Goal: Task Accomplishment & Management: Manage account settings

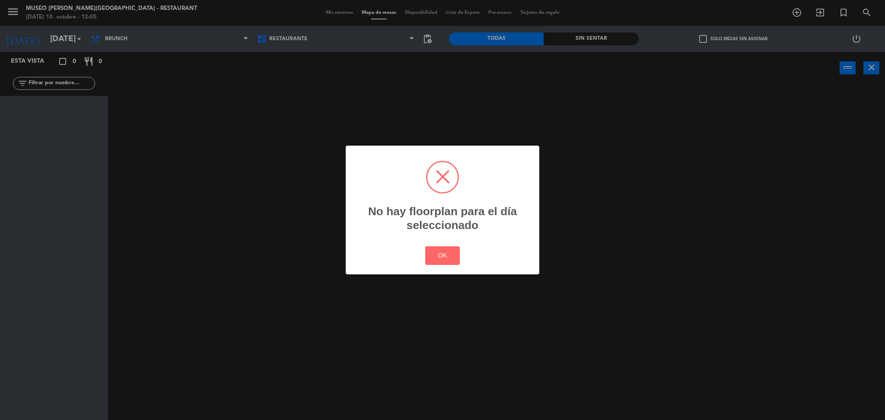
click at [370, 8] on div "? ! i No hay floorplan para el día seleccionado × OK Cancel" at bounding box center [442, 210] width 885 height 420
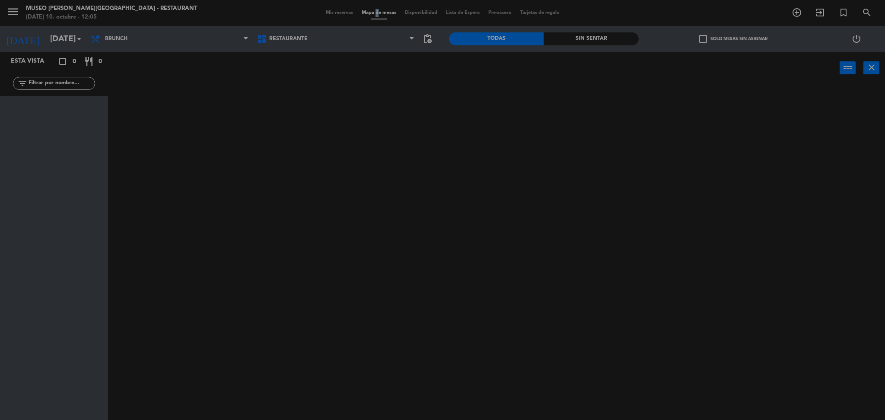
click at [370, 8] on div "menu Museo Larco Café - Restaurant viernes 10. octubre - 12:05 Mis reservas Map…" at bounding box center [442, 13] width 885 height 26
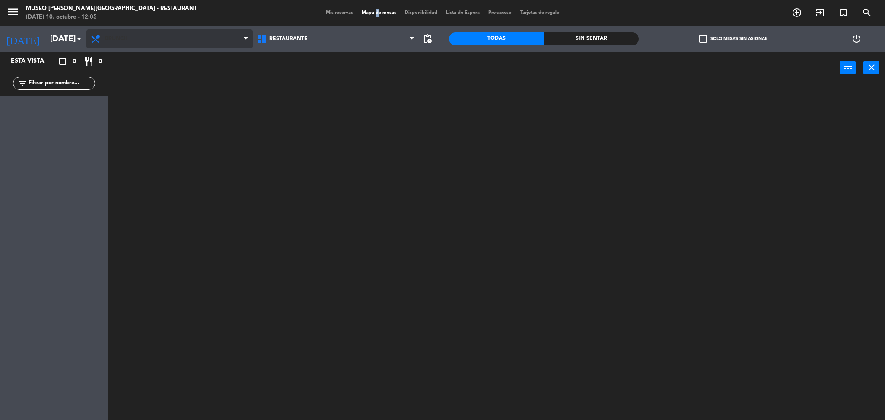
click at [177, 48] on span "Brunch" at bounding box center [169, 38] width 166 height 19
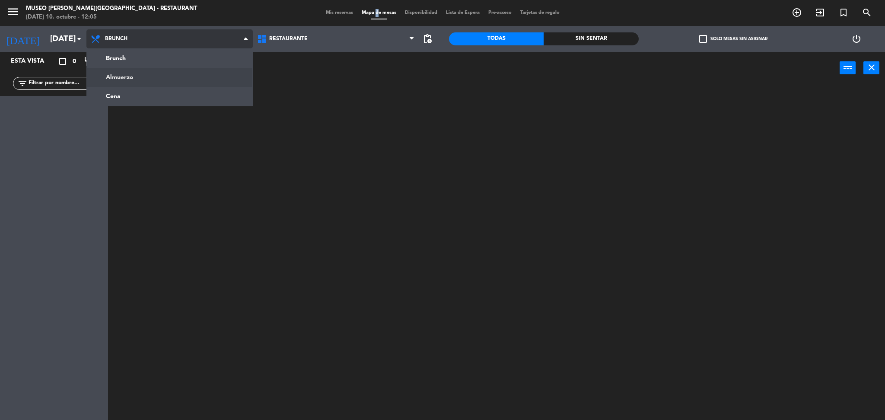
click at [158, 82] on ng-component "menu Museo Larco Café - Restaurant viernes 10. octubre - 12:05 Mis reservas Map…" at bounding box center [442, 211] width 885 height 423
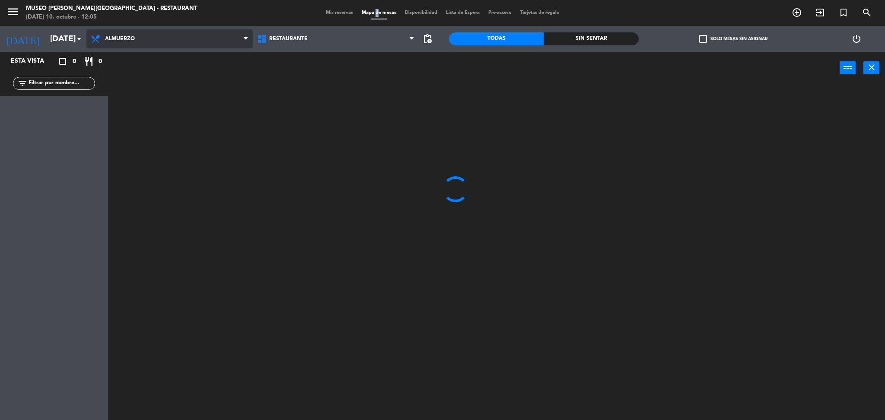
click at [147, 39] on span "Almuerzo" at bounding box center [169, 38] width 166 height 19
click at [128, 91] on ng-component "menu Museo Larco Café - Restaurant viernes 10. octubre - 12:05 Mis reservas Map…" at bounding box center [442, 211] width 885 height 423
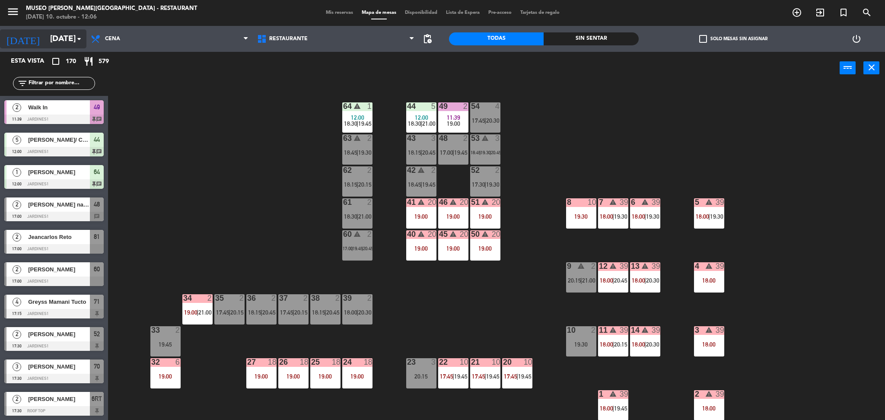
click at [73, 38] on input "vie. 10 oct." at bounding box center [98, 39] width 104 height 18
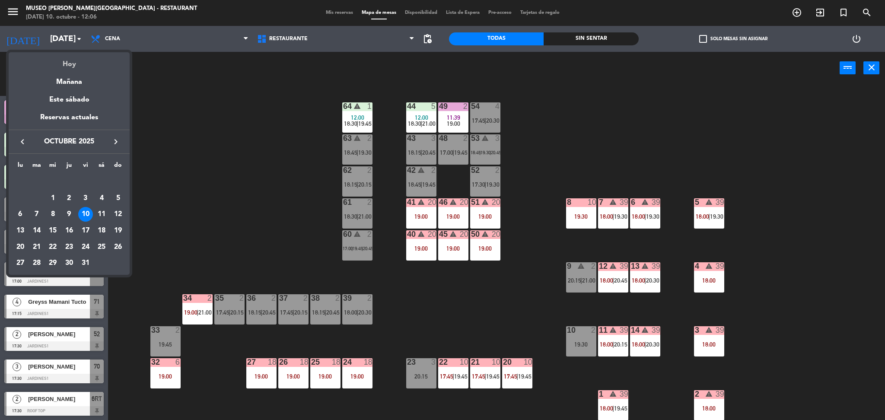
click at [71, 60] on div "Hoy" at bounding box center [69, 61] width 121 height 18
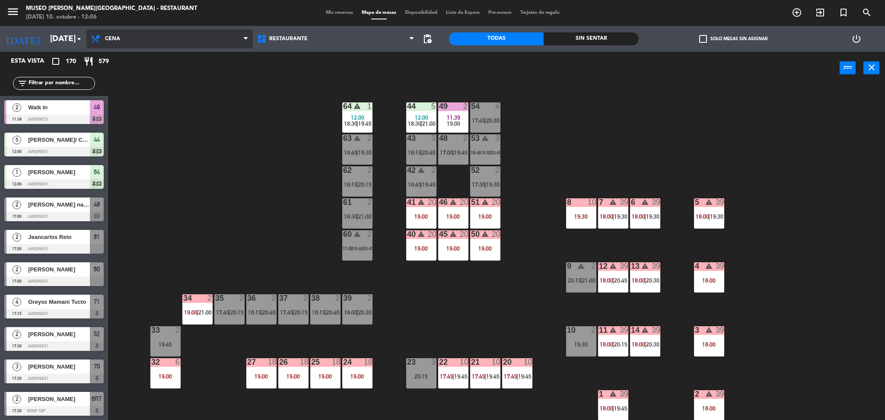
click at [147, 32] on span "Cena" at bounding box center [169, 38] width 166 height 19
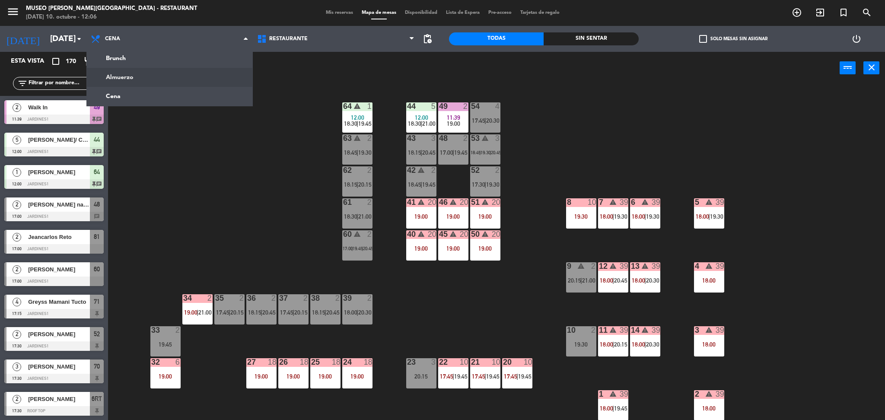
click at [135, 75] on ng-component "menu Museo Larco Café - Restaurant viernes 10. octubre - 12:06 Mis reservas Map…" at bounding box center [442, 211] width 885 height 423
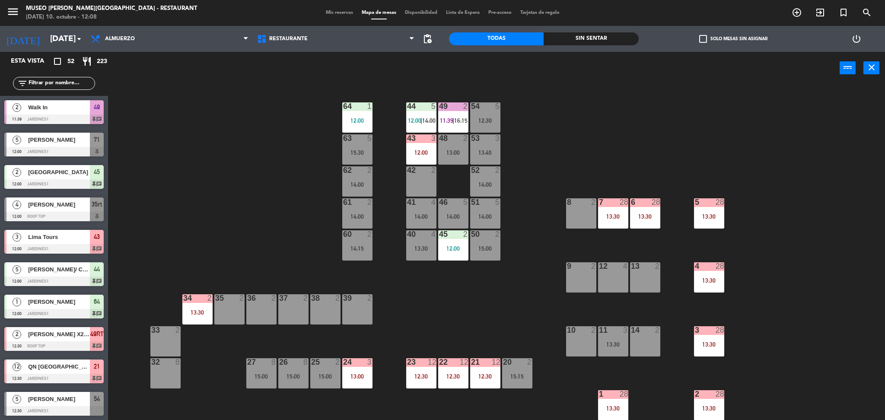
click at [292, 214] on div "44 5 12:00 | 14:00 49 2 11:39 | 16:15 54 5 12:30 64 1 12:00 48 2 13:00 53 3 13:…" at bounding box center [501, 255] width 768 height 336
click at [74, 81] on input "text" at bounding box center [61, 84] width 67 height 10
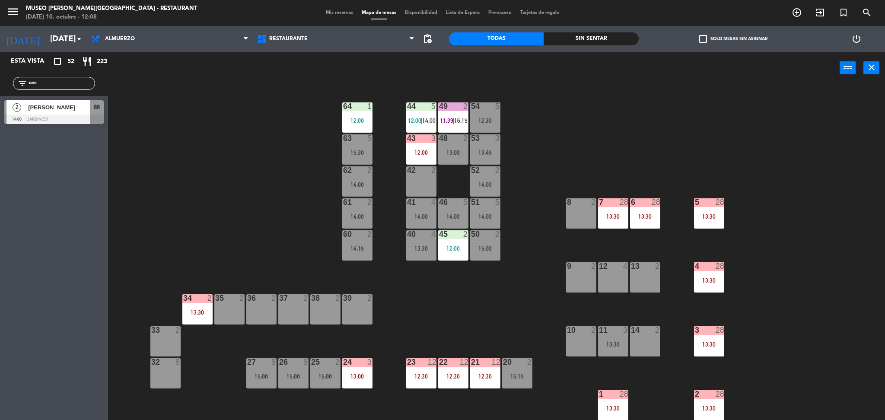
type input "cec"
click at [196, 181] on div "44 5 12:00 | 14:00 49 2 11:39 | 16:15 54 5 12:30 64 1 12:00 48 2 13:00 53 3 13:…" at bounding box center [501, 255] width 768 height 336
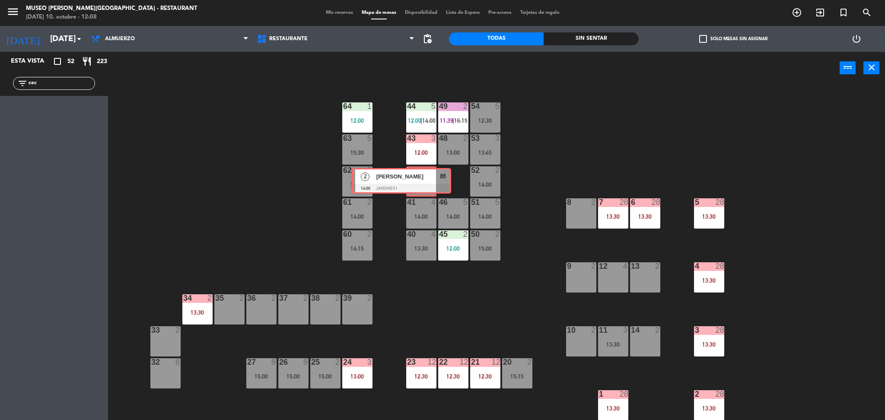
drag, startPoint x: 84, startPoint y: 114, endPoint x: 419, endPoint y: 181, distance: 342.1
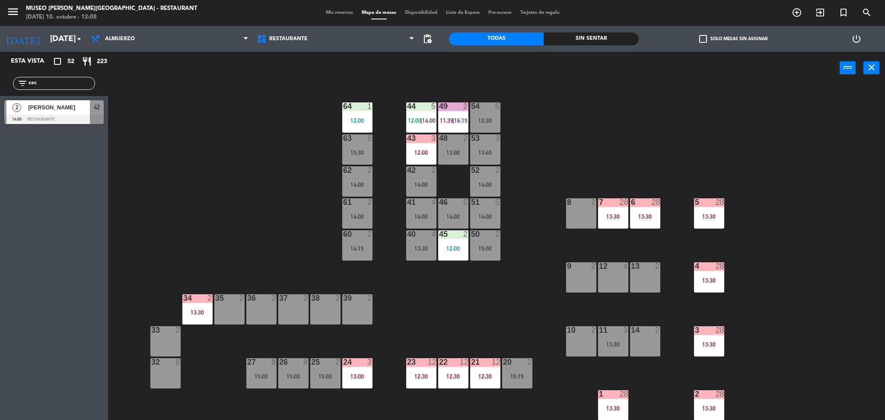
click at [419, 181] on div "14:00" at bounding box center [421, 184] width 30 height 6
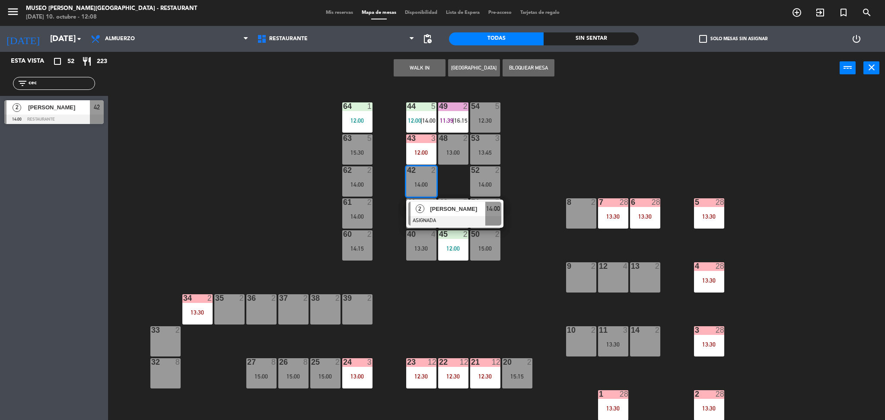
click at [429, 213] on div "CECILIA LARRAINA" at bounding box center [457, 209] width 56 height 14
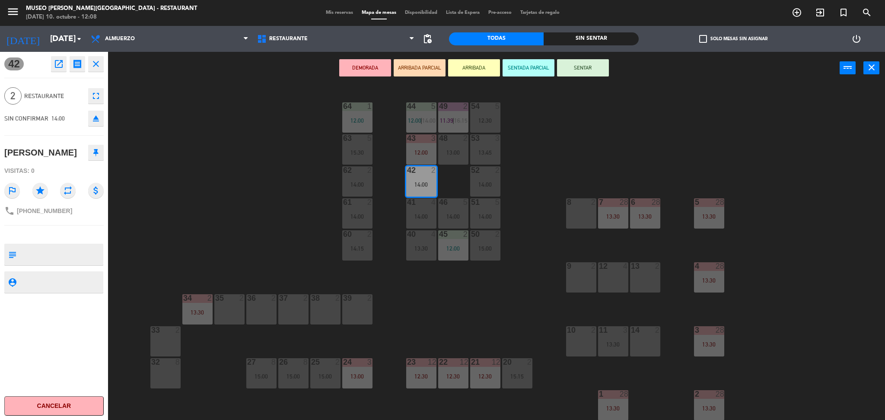
click at [426, 64] on button "ARRIBADA PARCIAL" at bounding box center [420, 67] width 52 height 17
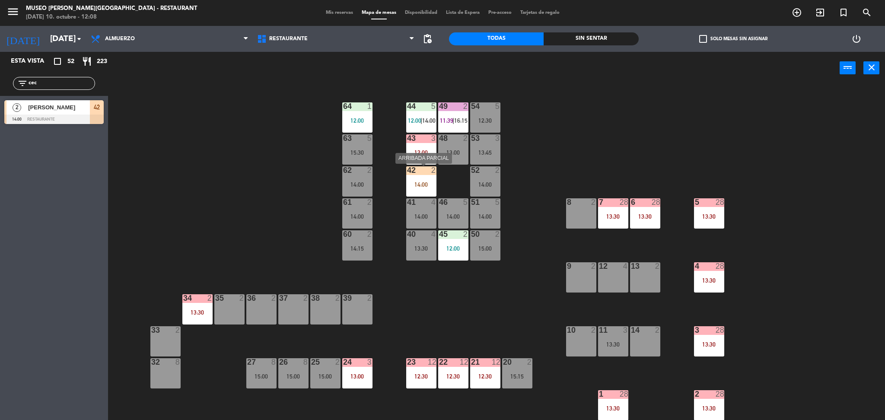
click at [413, 181] on div "42 2 14:00" at bounding box center [421, 181] width 30 height 30
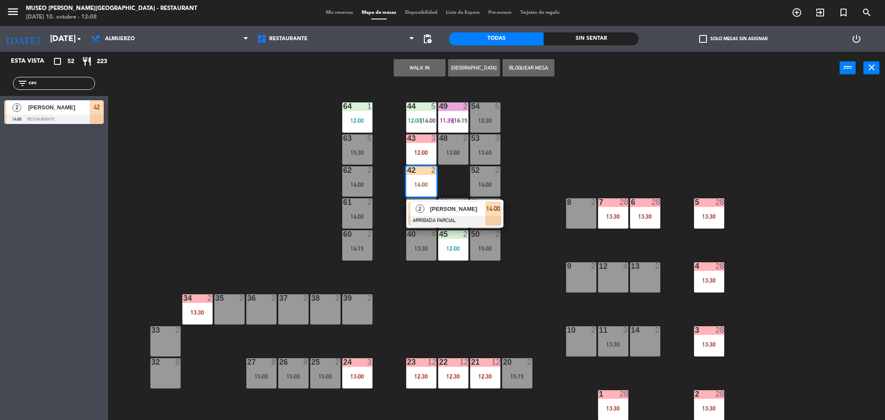
click at [425, 217] on div at bounding box center [454, 221] width 93 height 10
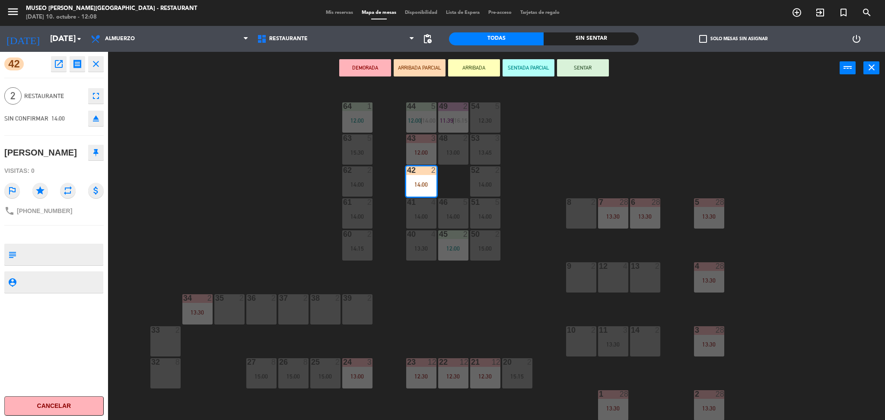
click at [35, 264] on textarea at bounding box center [61, 254] width 83 height 18
click at [211, 174] on div "44 5 12:00 | 14:00 49 2 11:39 | 16:15 54 5 12:30 64 1 12:00 48 2 13:00 53 3 13:…" at bounding box center [501, 255] width 768 height 336
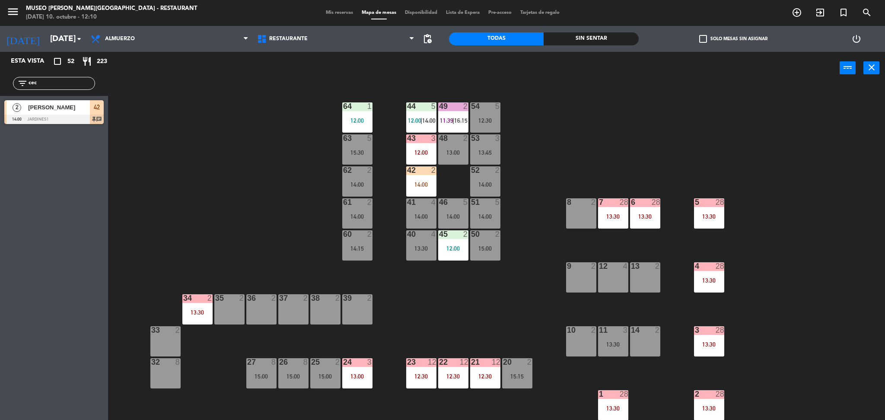
click at [431, 185] on div "14:00" at bounding box center [421, 184] width 30 height 6
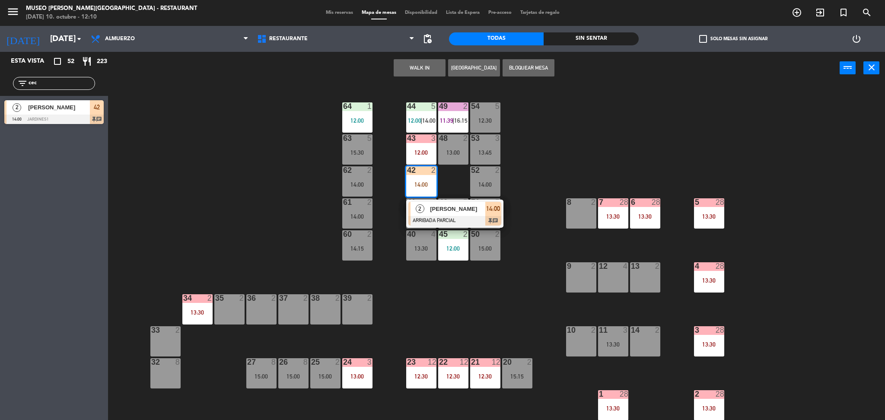
click at [437, 211] on span "CECILIA LARRAINA" at bounding box center [457, 208] width 55 height 9
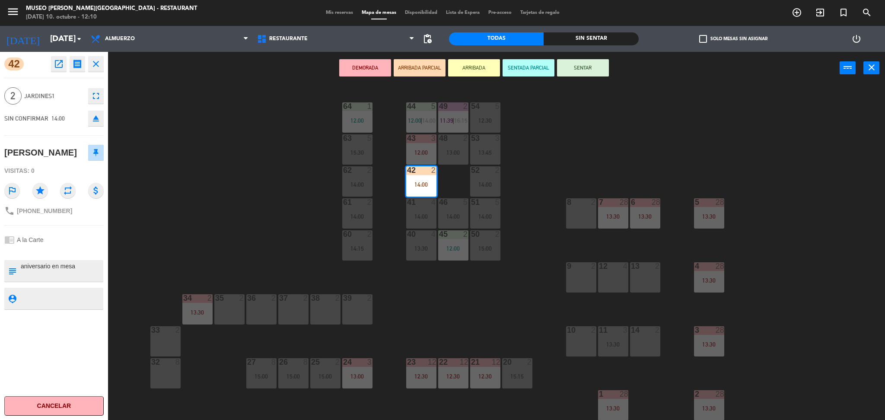
click at [226, 185] on div "44 5 12:00 | 14:00 49 2 11:39 | 16:15 54 5 12:30 64 1 12:00 48 2 13:00 53 3 13:…" at bounding box center [501, 255] width 768 height 336
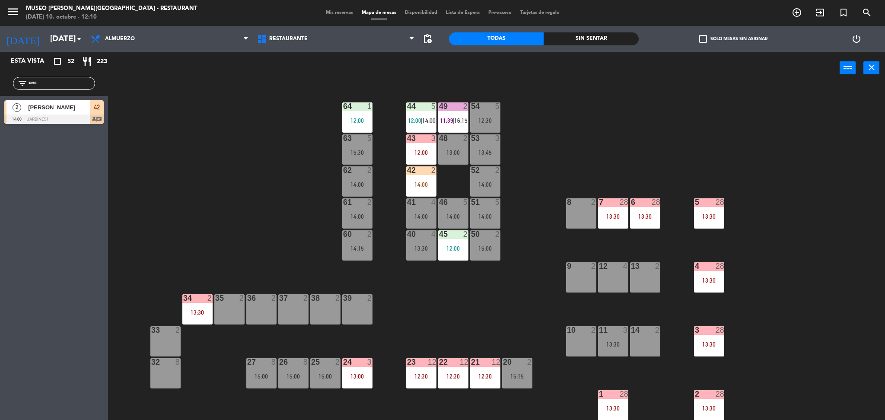
click at [585, 161] on div "44 5 12:00 | 14:00 49 2 11:39 | 16:15 54 5 12:30 64 1 12:00 48 2 13:00 53 3 13:…" at bounding box center [501, 255] width 768 height 336
click at [444, 113] on div "49 2 11:39 | 16:15" at bounding box center [453, 117] width 30 height 30
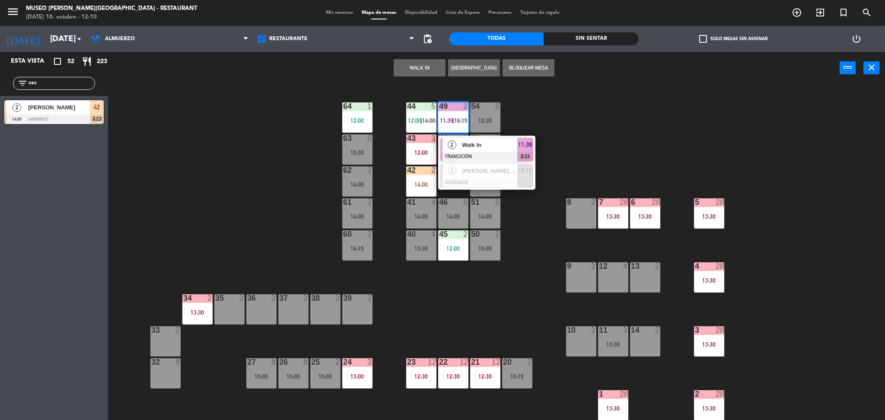
click at [459, 136] on div "2 Walk In TRANSICIÓN 11:39 chat" at bounding box center [486, 150] width 97 height 28
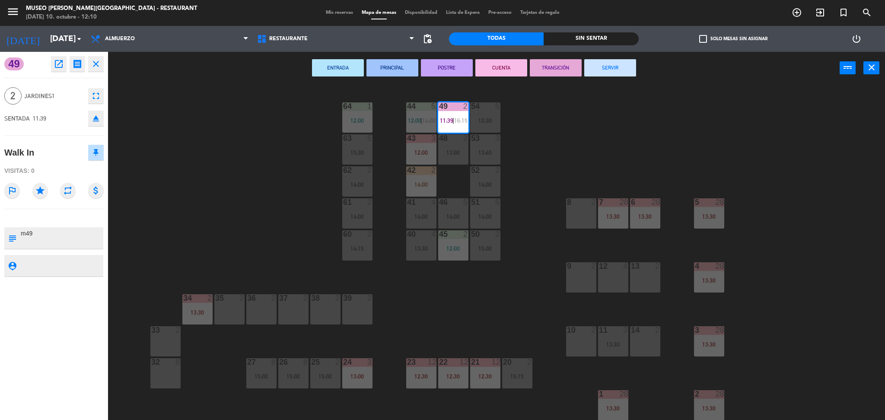
click at [552, 145] on div "44 5 12:00 | 14:00 49 2 11:39 | 16:15 54 5 12:30 64 1 12:00 48 2 13:00 53 3 13:…" at bounding box center [501, 255] width 768 height 336
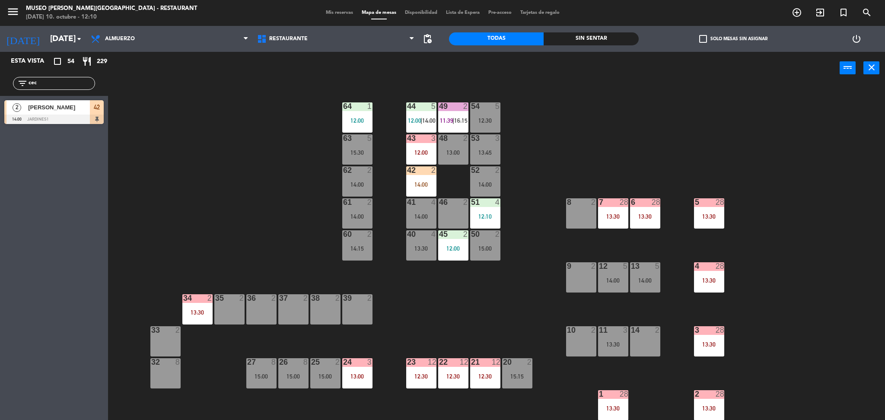
scroll to position [286, 0]
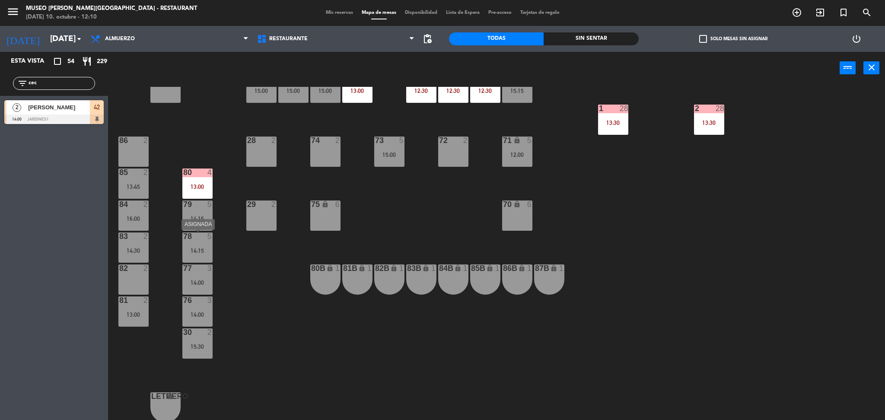
click at [269, 287] on div "44 5 12:00 | 14:00 49 2 11:39 | 16:15 54 5 12:30 64 1 12:00 48 2 13:00 53 3 13:…" at bounding box center [501, 255] width 768 height 336
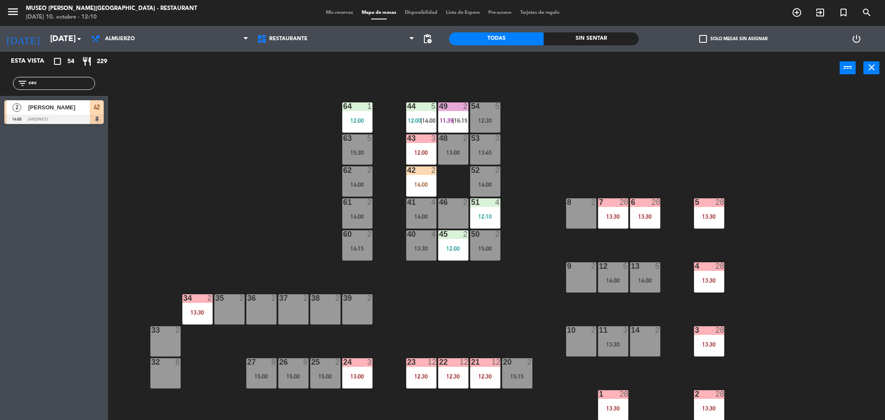
click at [310, 146] on div "44 5 12:00 | 14:00 49 2 11:39 | 16:15 54 5 12:30 64 1 12:00 48 2 13:00 53 3 13:…" at bounding box center [501, 255] width 768 height 336
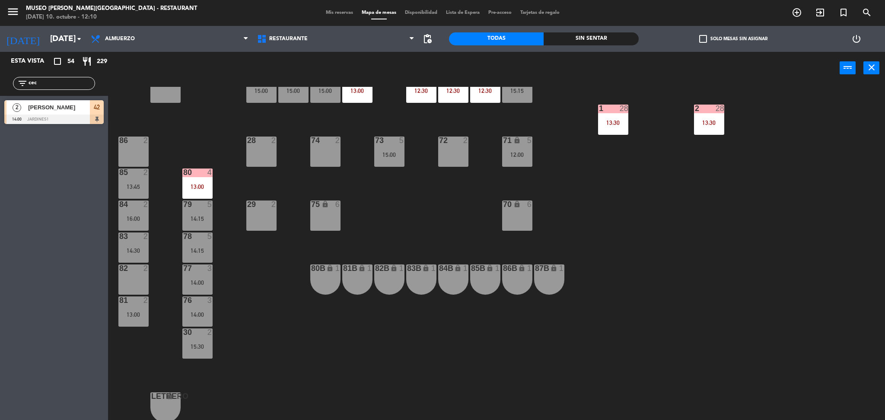
click at [204, 220] on div "14:15" at bounding box center [197, 219] width 30 height 6
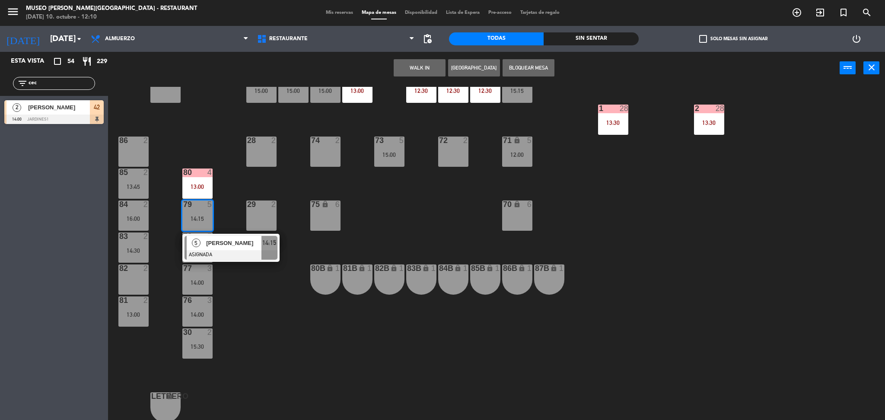
click at [226, 252] on div at bounding box center [230, 255] width 93 height 10
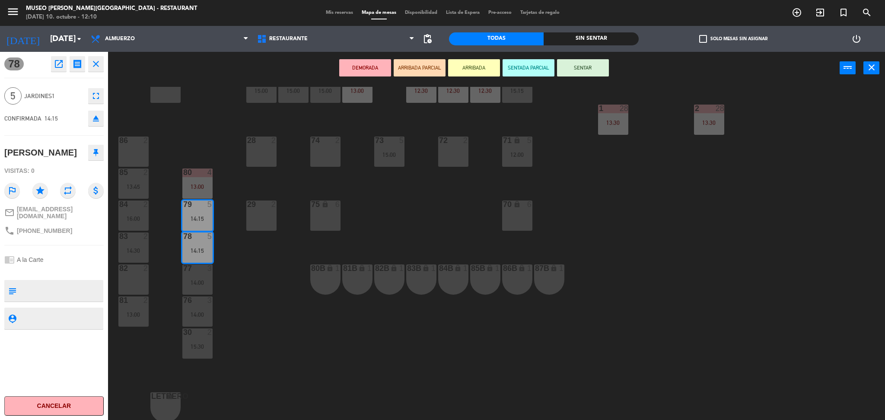
scroll to position [0, 0]
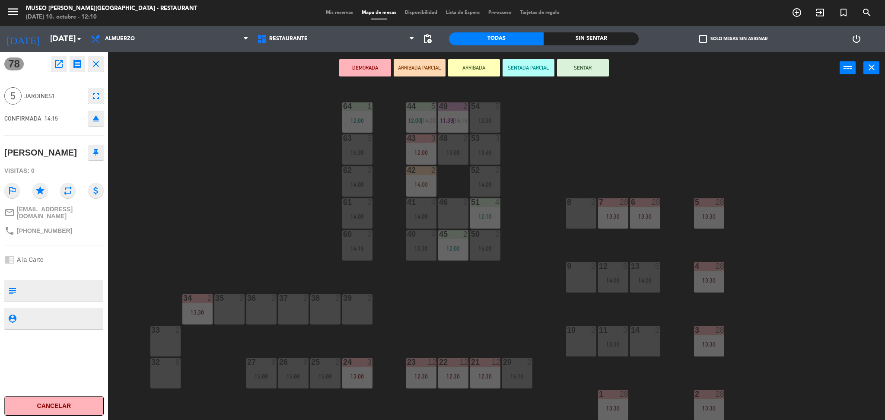
click at [492, 118] on div "12:30" at bounding box center [485, 121] width 30 height 6
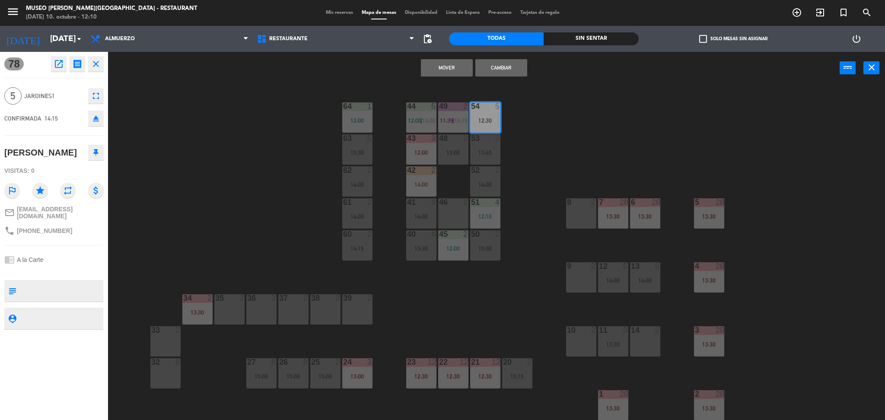
click at [452, 65] on button "Mover" at bounding box center [447, 67] width 52 height 17
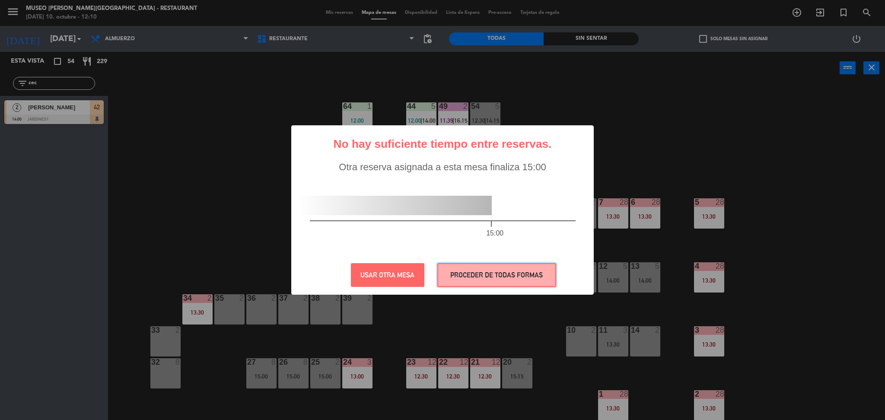
click at [496, 277] on button "PROCEDER DE TODAS FORMAS" at bounding box center [496, 275] width 119 height 24
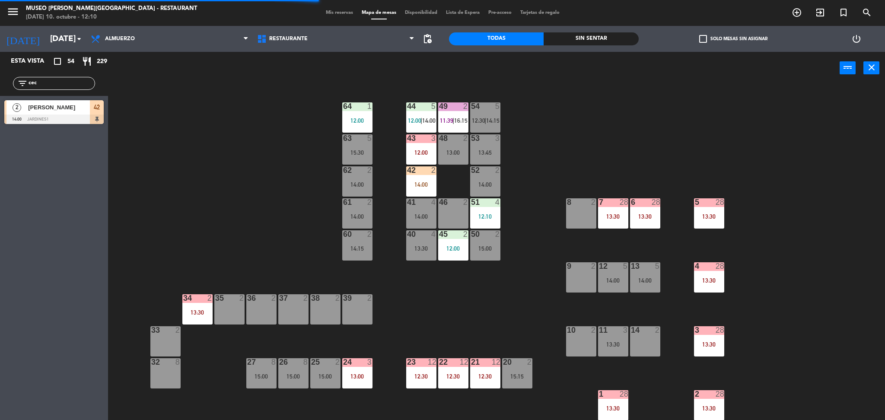
drag, startPoint x: 496, startPoint y: 277, endPoint x: 415, endPoint y: 308, distance: 86.3
click at [415, 308] on div "44 5 12:00 | 14:00 49 2 11:39 | 16:15 54 5 12:30 | 14:15 64 1 12:00 48 2 13:00 …" at bounding box center [501, 255] width 768 height 336
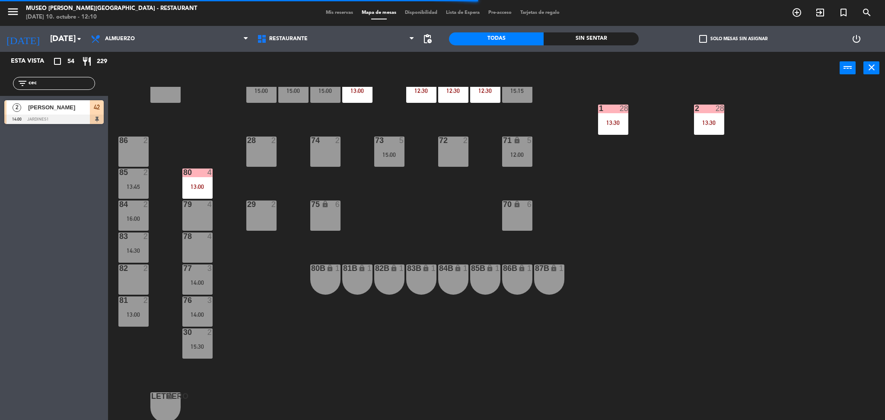
click at [204, 289] on div "77 3 14:00" at bounding box center [197, 279] width 30 height 30
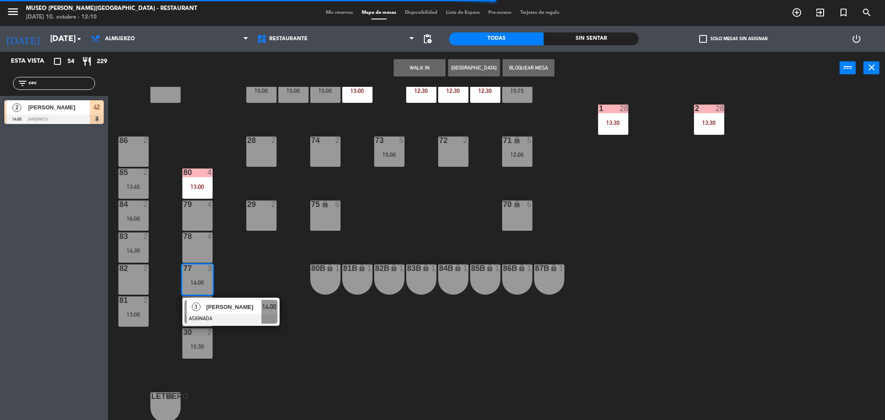
click at [232, 313] on div "Edith Vasquez" at bounding box center [233, 307] width 56 height 14
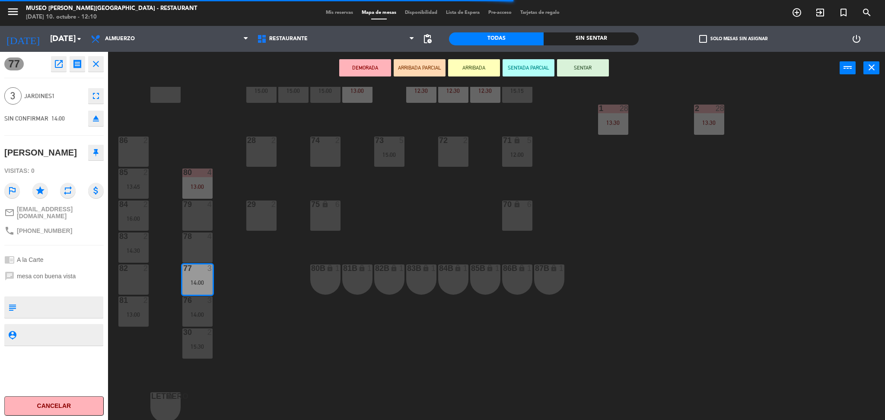
scroll to position [120, 0]
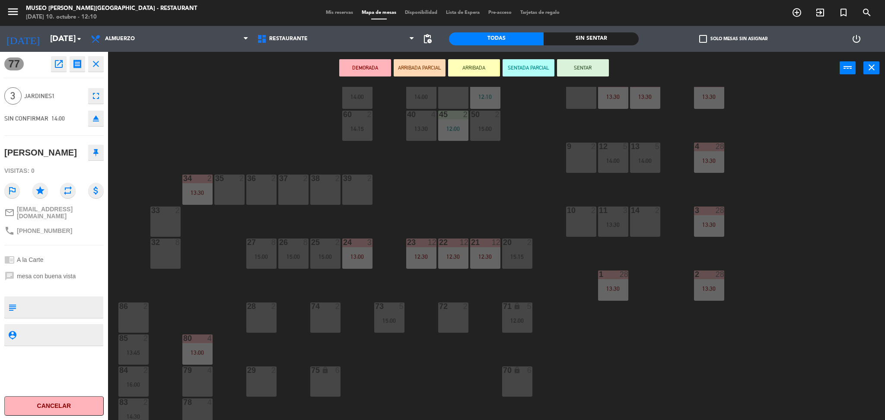
click at [341, 232] on div "44 5 12:00 | 14:00 49 2 11:39 | 16:15 54 5 12:30 | 14:15 64 1 12:00 48 2 13:00 …" at bounding box center [501, 255] width 768 height 336
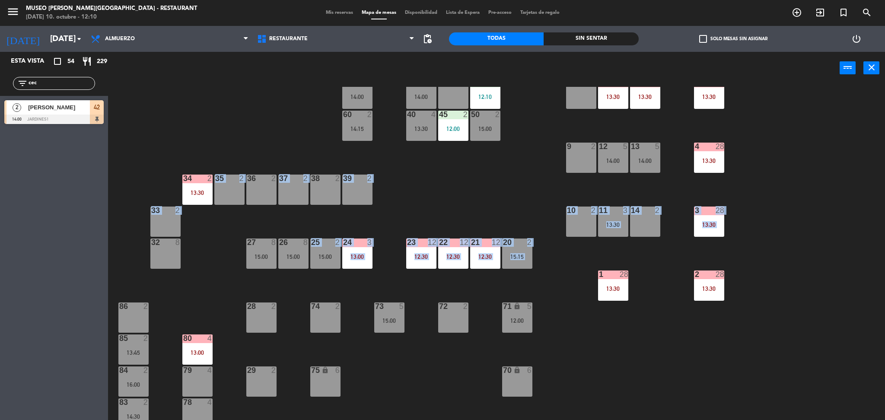
drag, startPoint x: 317, startPoint y: 270, endPoint x: 319, endPoint y: 202, distance: 67.9
click at [319, 202] on div "44 5 12:00 | 14:00 49 2 11:39 | 16:15 54 5 12:30 | 14:15 64 1 12:00 48 2 13:00 …" at bounding box center [501, 255] width 768 height 336
drag, startPoint x: 328, startPoint y: 235, endPoint x: 322, endPoint y: 211, distance: 24.7
click at [322, 211] on div "44 5 12:00 | 14:00 49 2 11:39 | 16:15 54 5 12:30 | 14:15 64 1 12:00 48 2 13:00 …" at bounding box center [501, 255] width 768 height 336
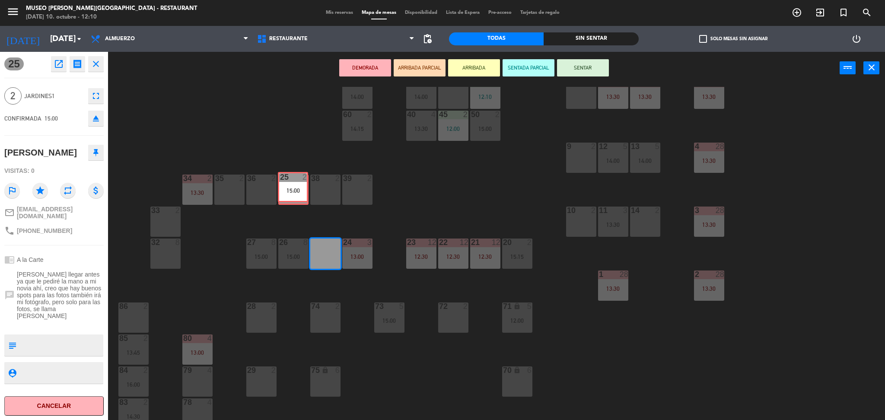
drag, startPoint x: 332, startPoint y: 256, endPoint x: 299, endPoint y: 188, distance: 75.7
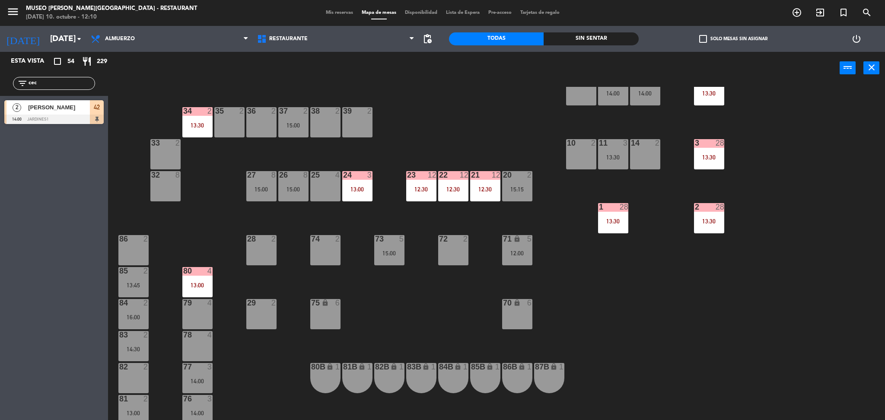
scroll to position [188, 0]
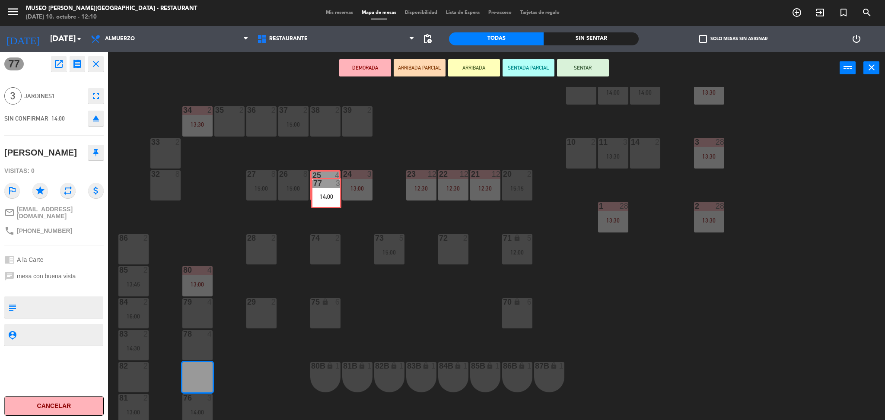
drag, startPoint x: 200, startPoint y: 372, endPoint x: 327, endPoint y: 188, distance: 223.3
click at [327, 188] on div "44 5 12:00 | 14:00 49 2 11:39 | 16:15 54 5 12:30 | 14:15 64 1 12:00 48 2 13:00 …" at bounding box center [501, 255] width 768 height 336
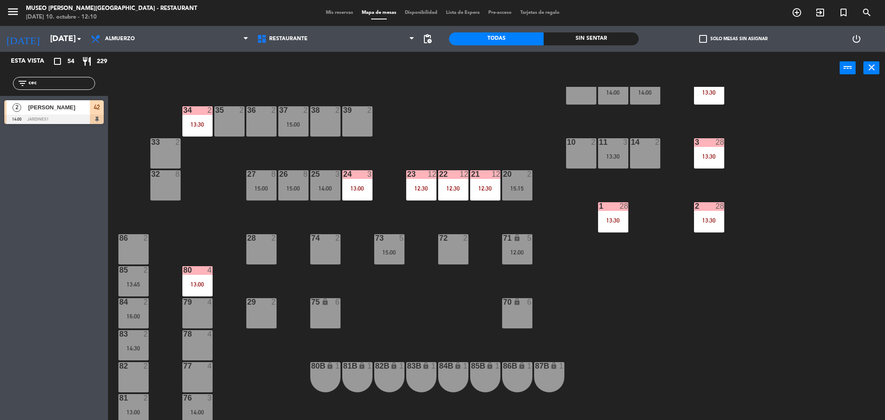
scroll to position [286, 0]
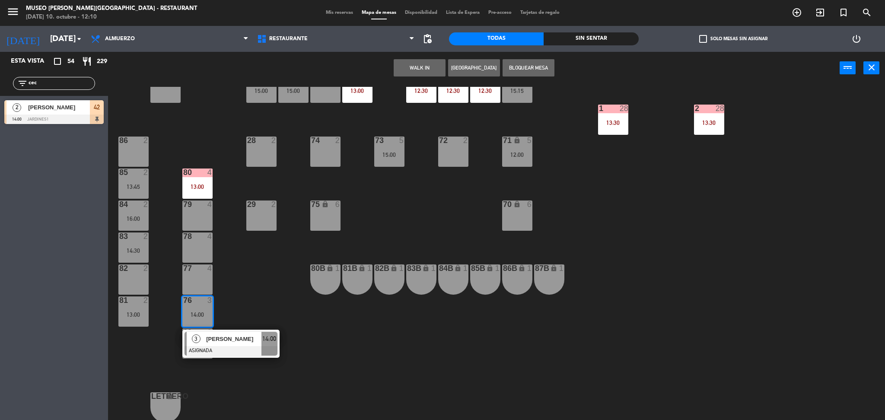
click at [223, 351] on div at bounding box center [230, 351] width 93 height 10
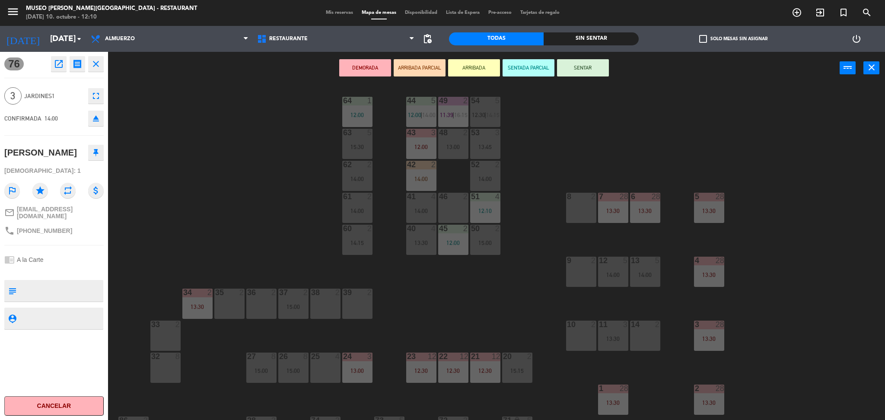
scroll to position [0, 0]
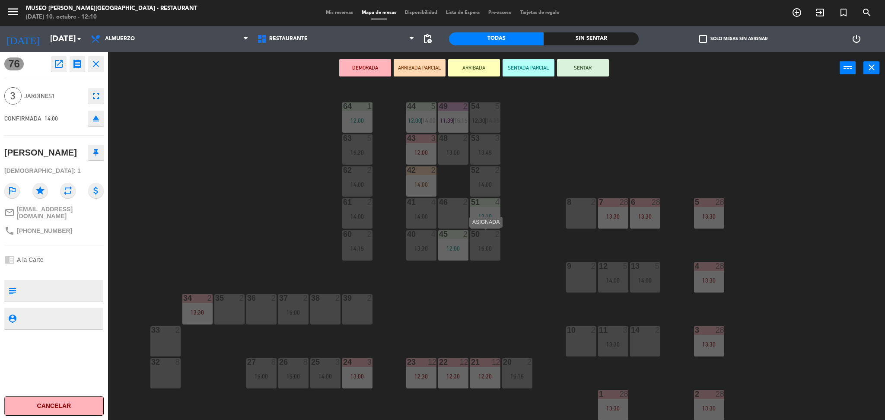
click at [482, 252] on div "50 2 15:00" at bounding box center [485, 245] width 30 height 30
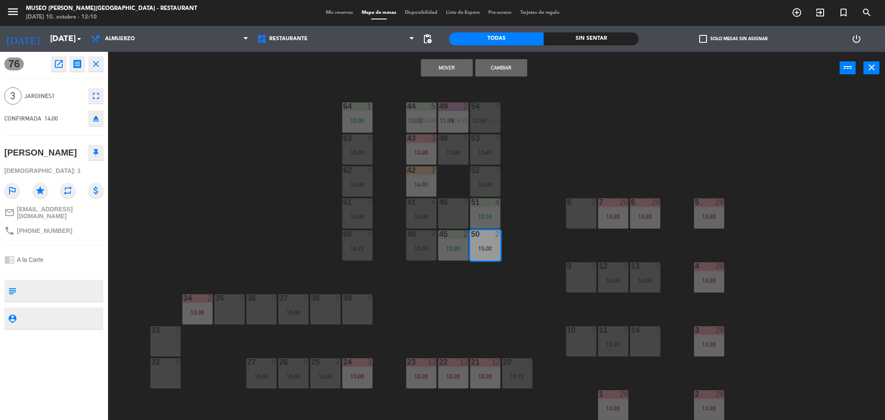
click at [499, 63] on button "Cambiar" at bounding box center [501, 67] width 52 height 17
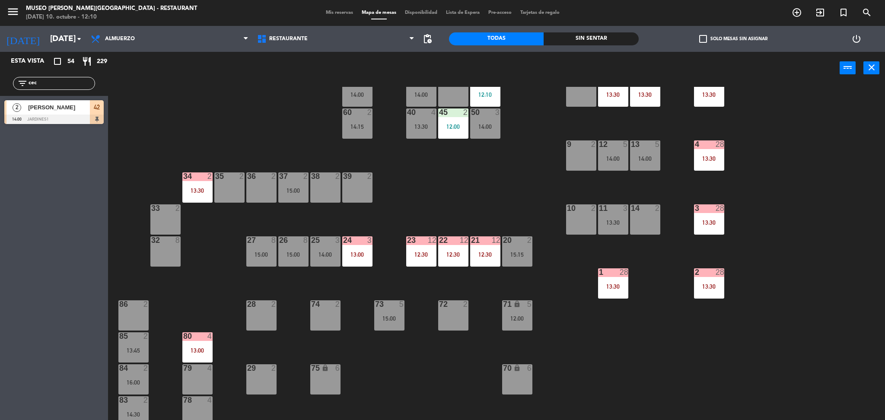
scroll to position [232, 0]
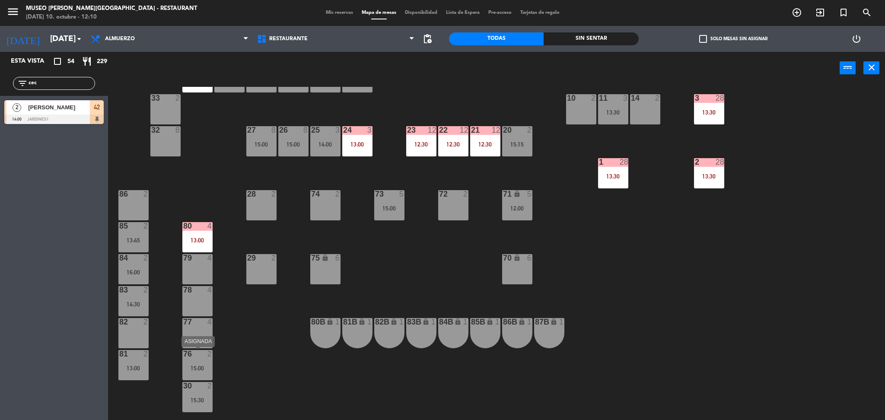
click at [199, 365] on div "15:00" at bounding box center [197, 368] width 30 height 6
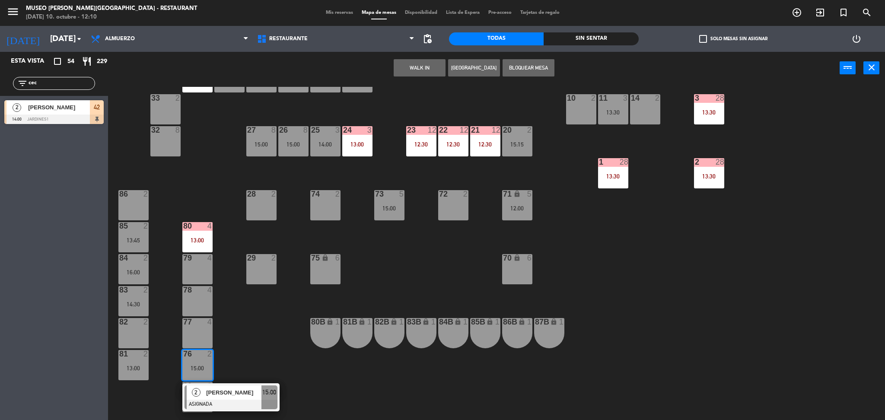
click at [220, 402] on div at bounding box center [230, 405] width 93 height 10
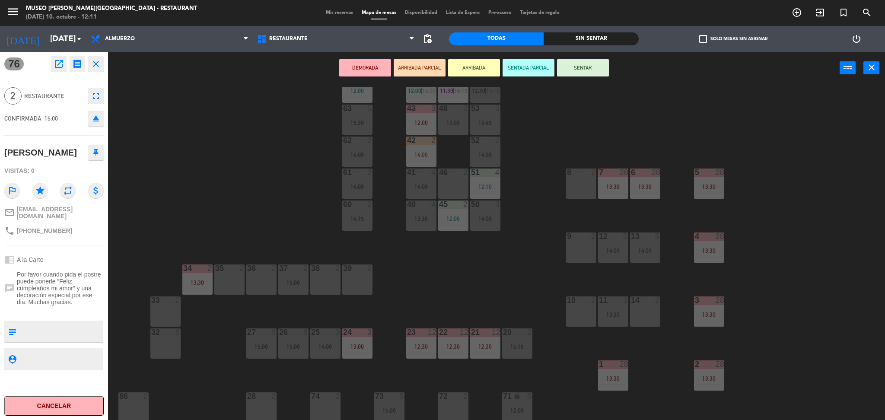
scroll to position [27, 0]
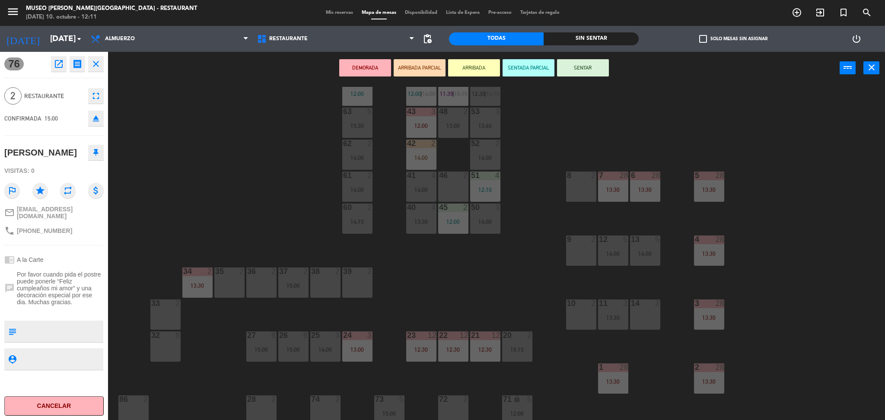
click at [327, 281] on div "38 2" at bounding box center [325, 282] width 30 height 30
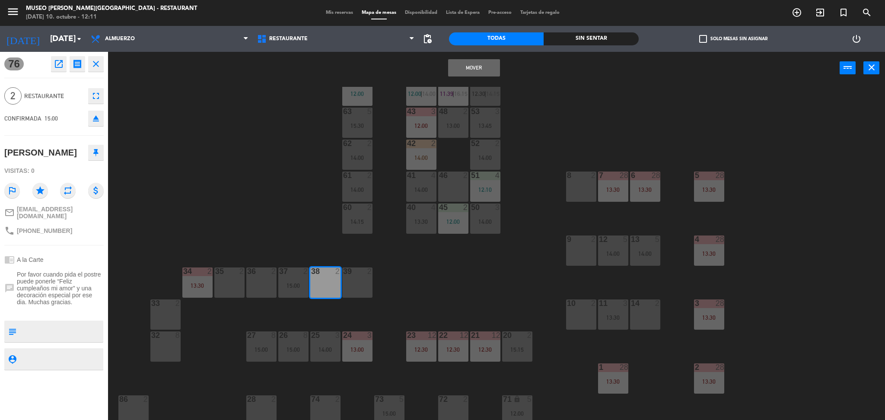
click at [468, 66] on button "Mover" at bounding box center [474, 67] width 52 height 17
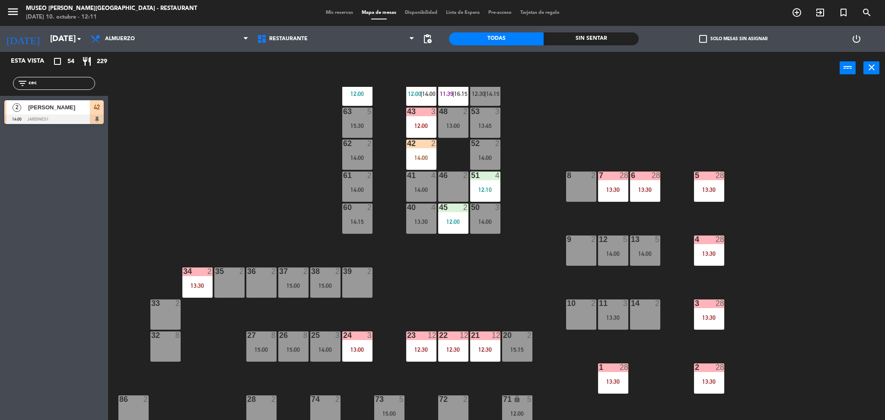
click at [274, 166] on div "44 5 12:00 | 14:00 49 2 11:39 | 16:15 54 5 12:30 | 14:15 64 1 12:00 48 2 13:00 …" at bounding box center [501, 255] width 768 height 336
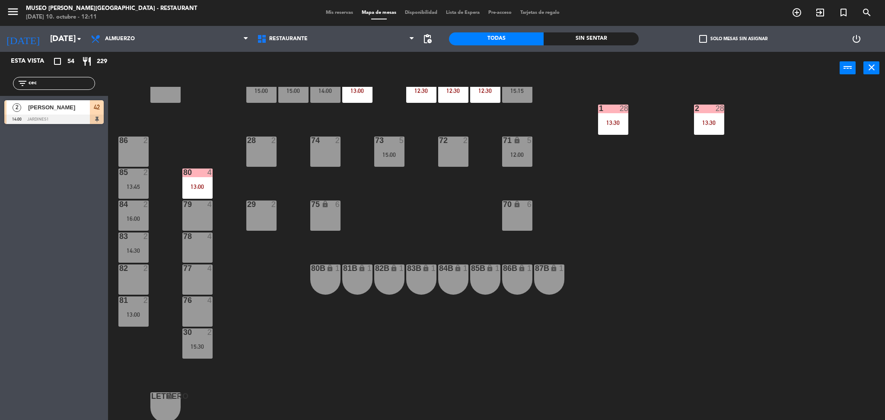
click at [209, 347] on div "15:30" at bounding box center [197, 347] width 30 height 6
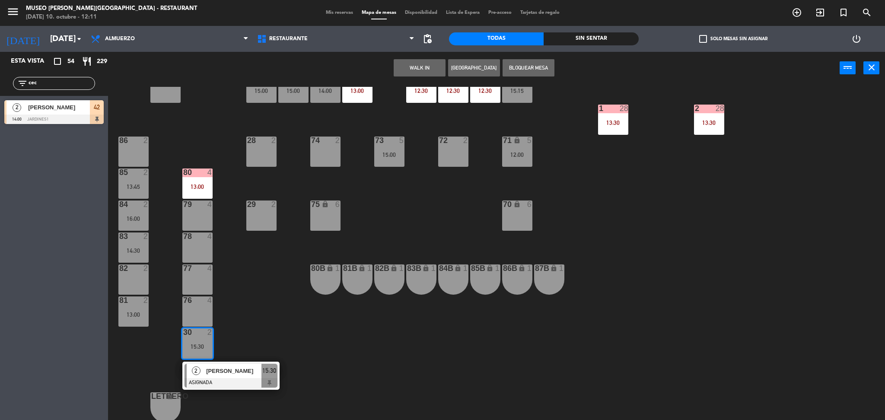
click at [225, 376] on div "Andrea Regalado" at bounding box center [233, 371] width 56 height 14
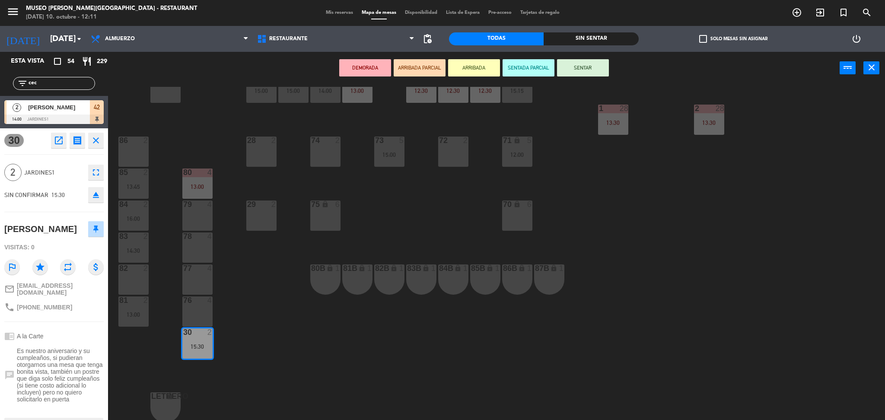
scroll to position [0, 0]
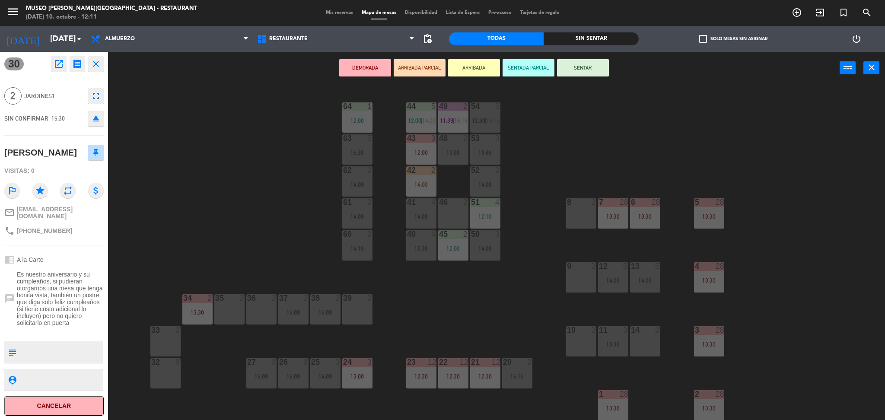
click at [358, 308] on div "39 2" at bounding box center [357, 309] width 30 height 30
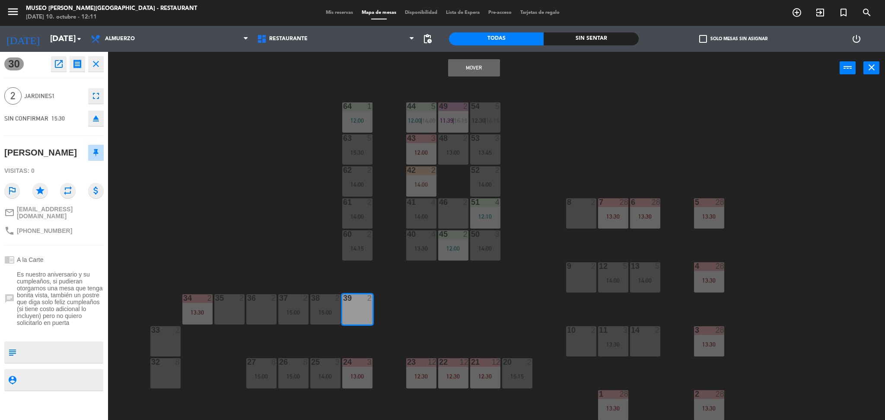
click at [472, 66] on button "Mover" at bounding box center [474, 67] width 52 height 17
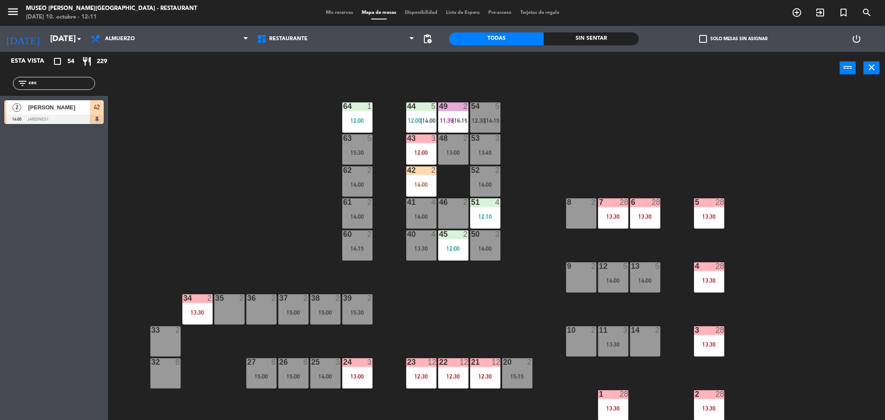
click at [278, 169] on div "44 5 12:00 | 14:00 49 2 11:39 | 16:15 54 5 12:30 | 14:15 64 1 12:00 48 2 13:00 …" at bounding box center [501, 255] width 768 height 336
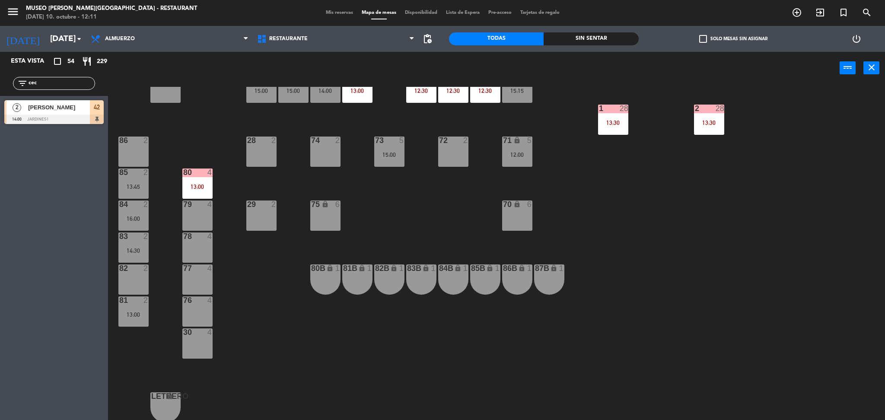
click at [134, 251] on div "14:30" at bounding box center [133, 251] width 30 height 6
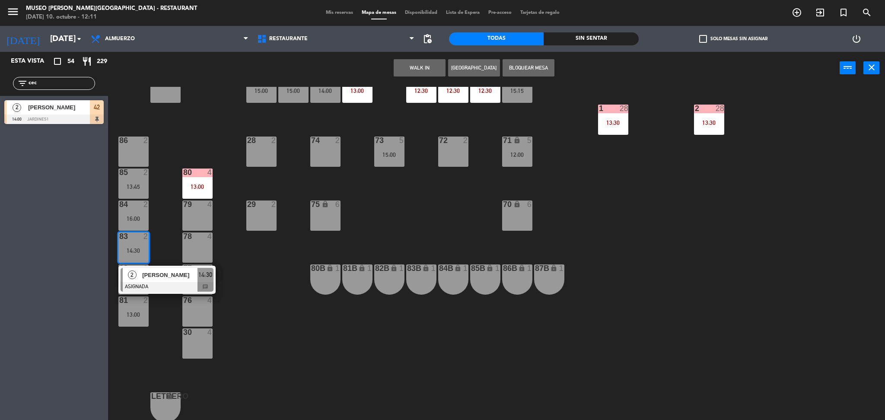
click at [161, 276] on span "Rocío Carlos" at bounding box center [169, 274] width 55 height 9
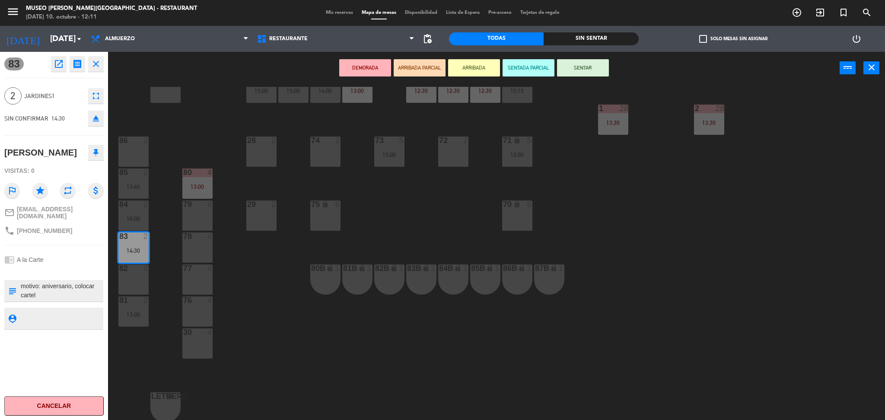
click at [161, 276] on div "44 5 12:00 | 14:00 49 2 11:39 | 16:15 54 5 12:30 | 14:15 64 1 12:00 48 2 13:00 …" at bounding box center [501, 255] width 768 height 336
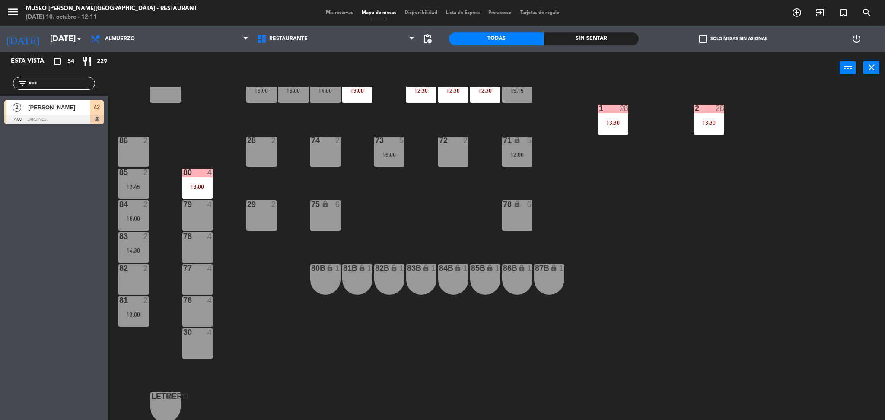
click at [133, 318] on div "81 2 13:00" at bounding box center [133, 311] width 30 height 30
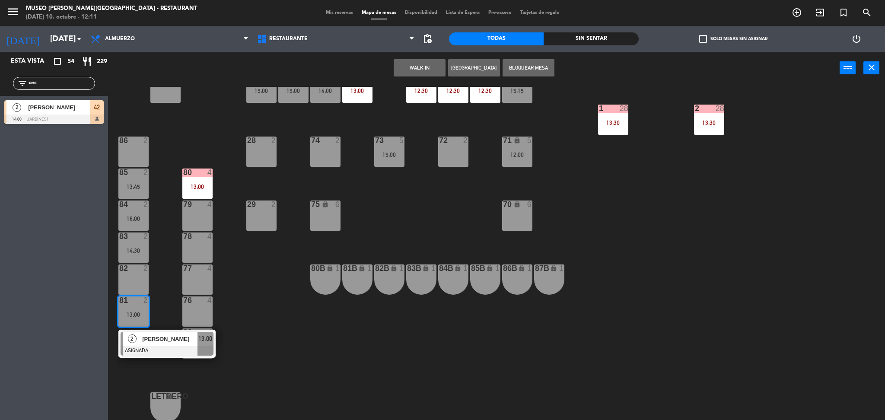
click at [138, 340] on div "2" at bounding box center [132, 339] width 19 height 14
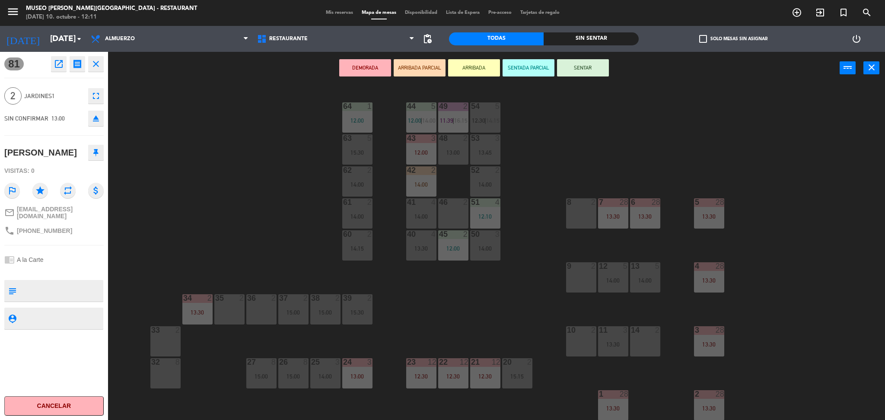
scroll to position [0, 0]
click at [224, 312] on div "35 2" at bounding box center [229, 309] width 30 height 30
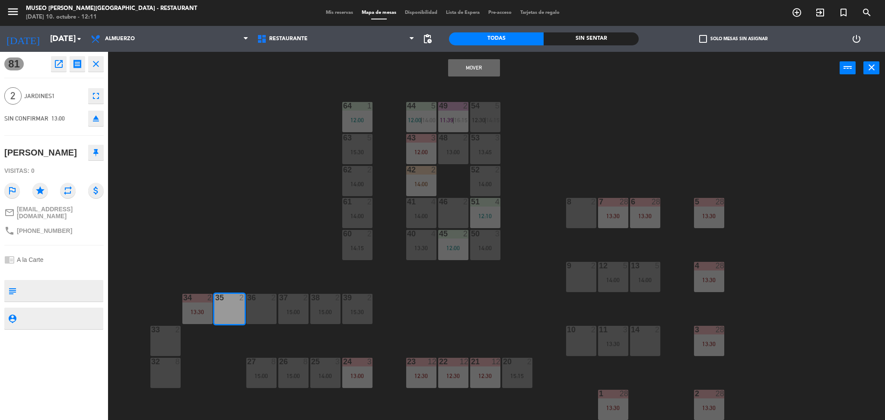
click at [469, 62] on button "Mover" at bounding box center [474, 67] width 52 height 17
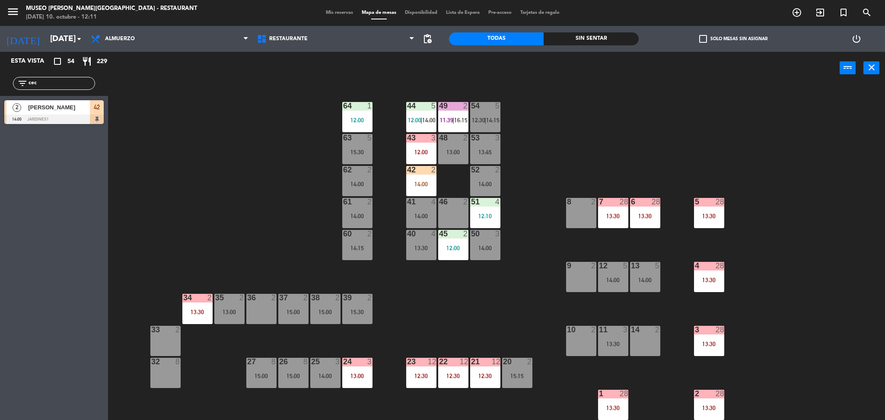
click at [279, 197] on div "44 5 12:00 | 14:00 49 2 11:39 | 16:15 54 5 12:30 | 14:15 64 1 12:00 48 2 13:00 …" at bounding box center [501, 255] width 768 height 336
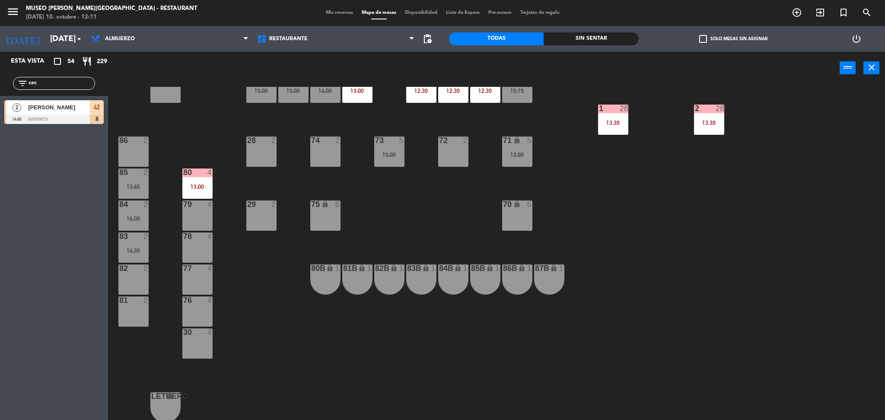
click at [130, 253] on div "14:30" at bounding box center [133, 251] width 30 height 6
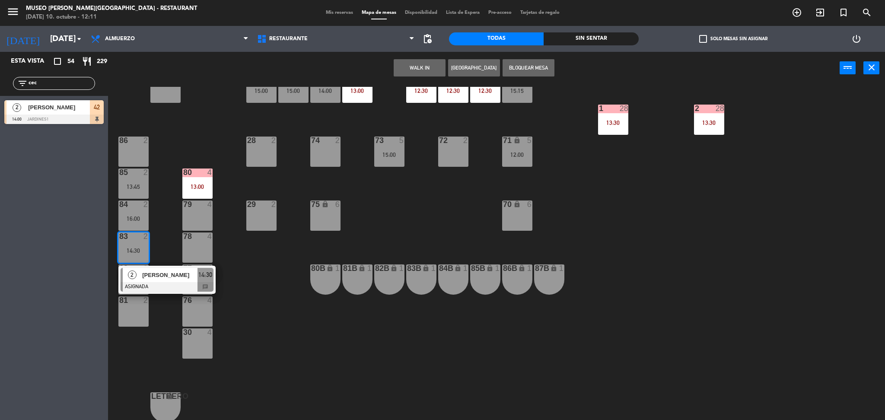
click at [146, 279] on span "Rocío Carlos" at bounding box center [169, 274] width 55 height 9
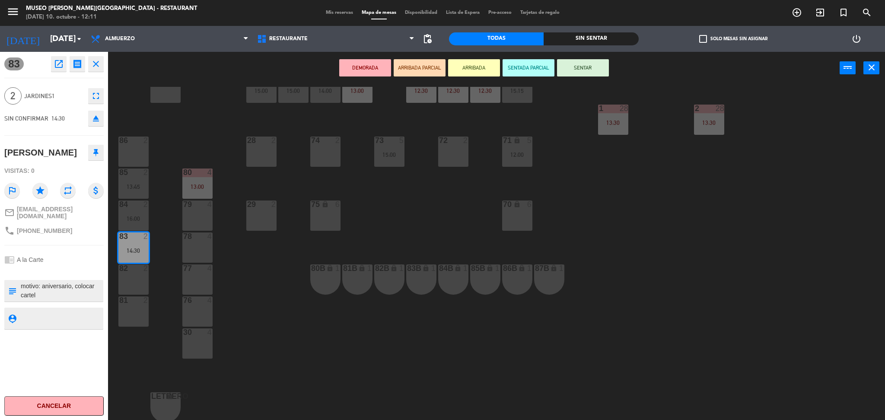
scroll to position [131, 0]
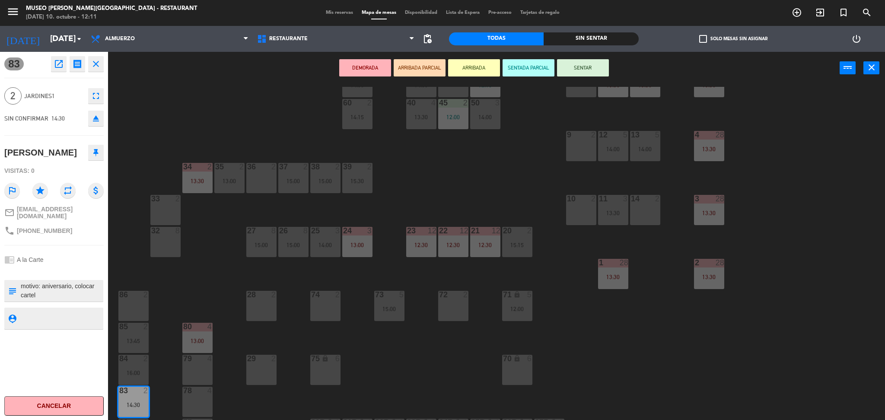
click at [153, 222] on div "33 2" at bounding box center [165, 210] width 30 height 30
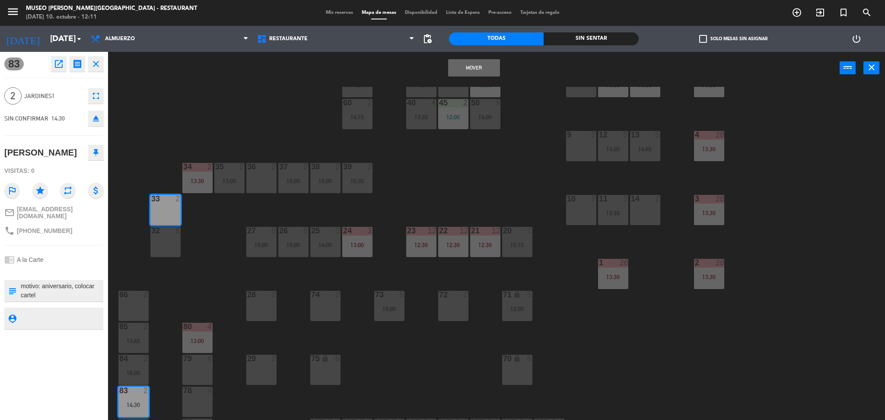
click at [458, 69] on button "Mover" at bounding box center [474, 67] width 52 height 17
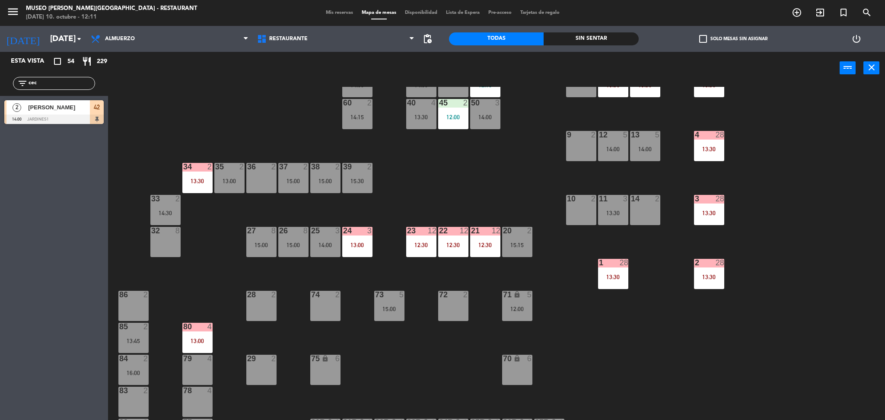
click at [274, 140] on div "44 5 12:00 | 14:00 49 2 11:39 | 16:15 54 5 12:30 | 14:15 64 1 12:00 48 2 13:00 …" at bounding box center [501, 255] width 768 height 336
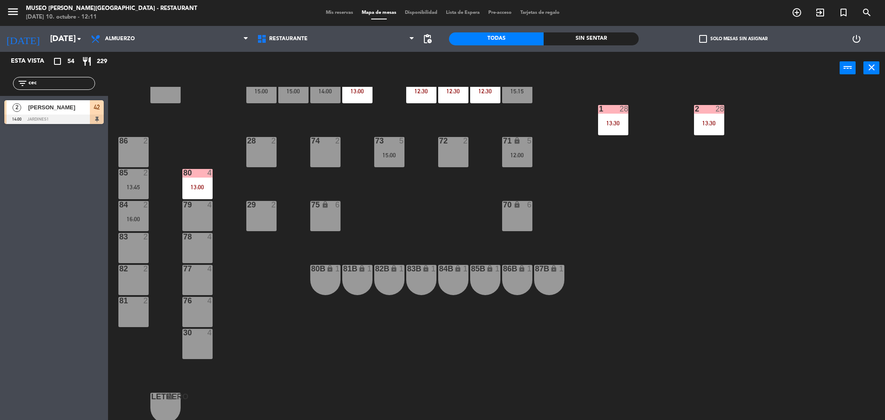
scroll to position [286, 0]
click at [134, 186] on div "13:45" at bounding box center [133, 187] width 30 height 6
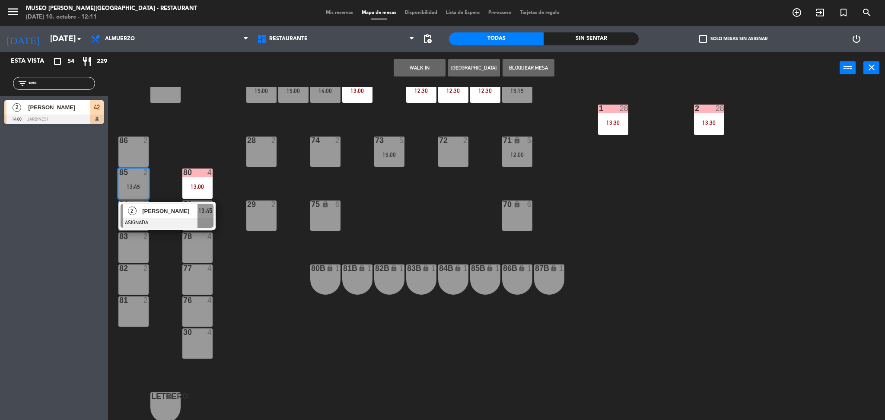
click at [148, 213] on span "Domitila Leyva" at bounding box center [169, 211] width 55 height 9
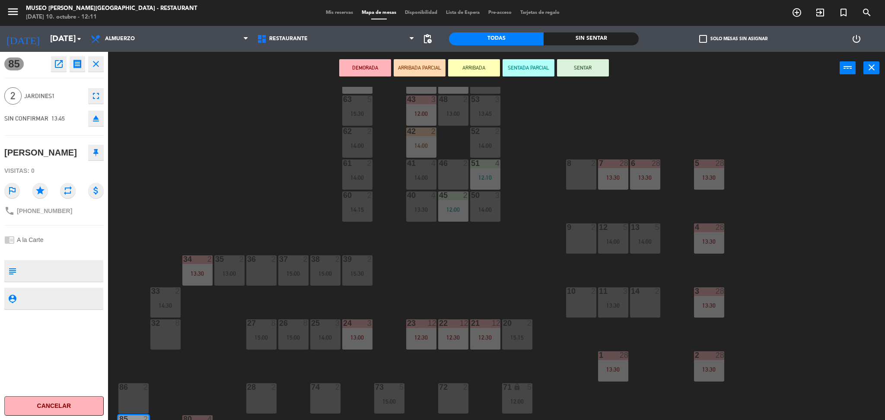
scroll to position [0, 0]
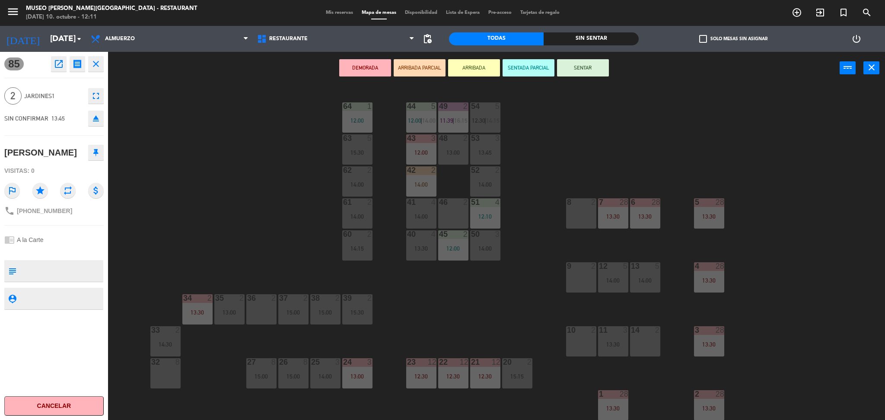
click at [585, 276] on div "9 2" at bounding box center [581, 277] width 30 height 30
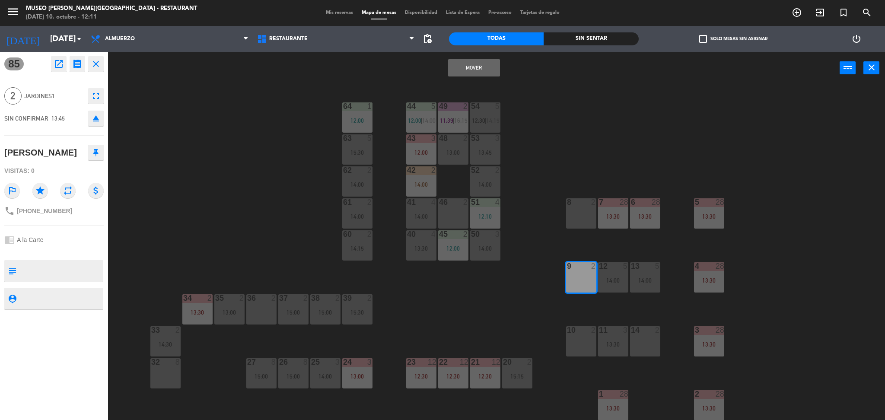
click at [482, 67] on button "Mover" at bounding box center [474, 67] width 52 height 17
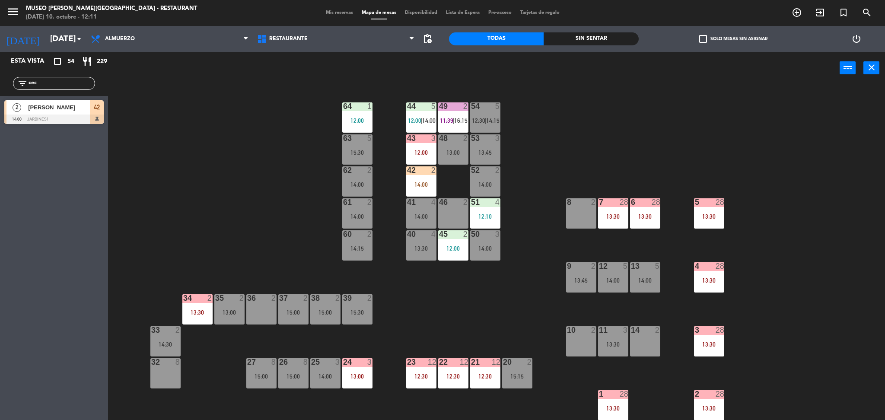
click at [576, 130] on div "44 5 12:00 | 14:00 49 2 11:39 | 16:15 54 5 12:30 | 14:15 64 1 12:00 48 2 13:00 …" at bounding box center [501, 255] width 768 height 336
drag, startPoint x: 126, startPoint y: 93, endPoint x: 52, endPoint y: 80, distance: 75.0
click at [52, 80] on input "cec" at bounding box center [61, 84] width 67 height 10
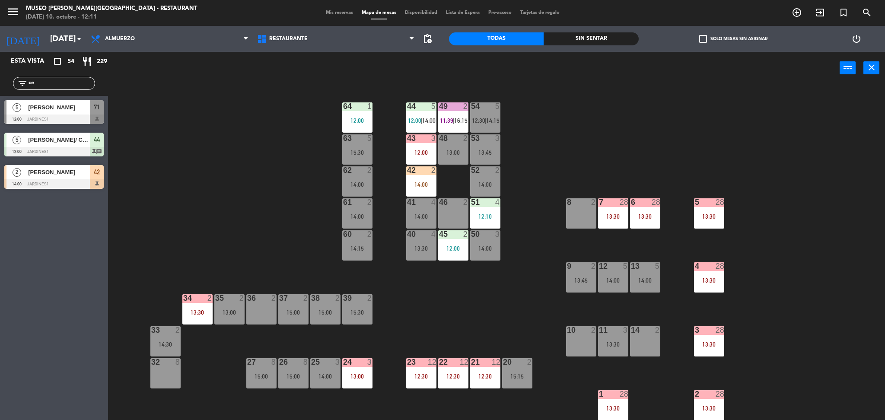
type input "c"
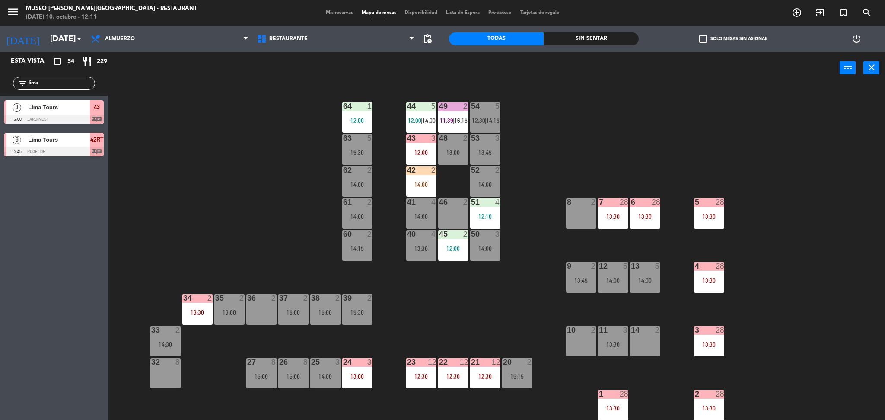
type input "lima"
click at [195, 181] on div "44 5 12:00 | 14:00 49 2 11:39 | 16:15 54 5 12:30 | 14:15 64 1 12:00 48 2 13:00 …" at bounding box center [501, 255] width 768 height 336
click at [429, 148] on div "43 3 12:00" at bounding box center [421, 149] width 30 height 30
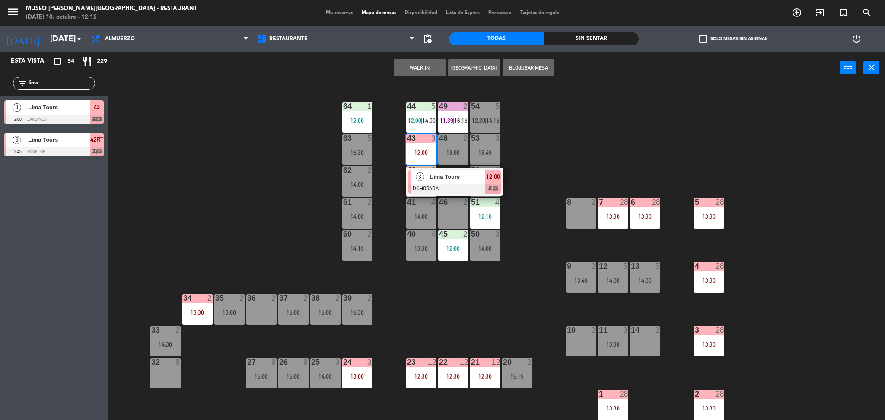
click at [431, 176] on span "Lima Tours" at bounding box center [457, 176] width 55 height 9
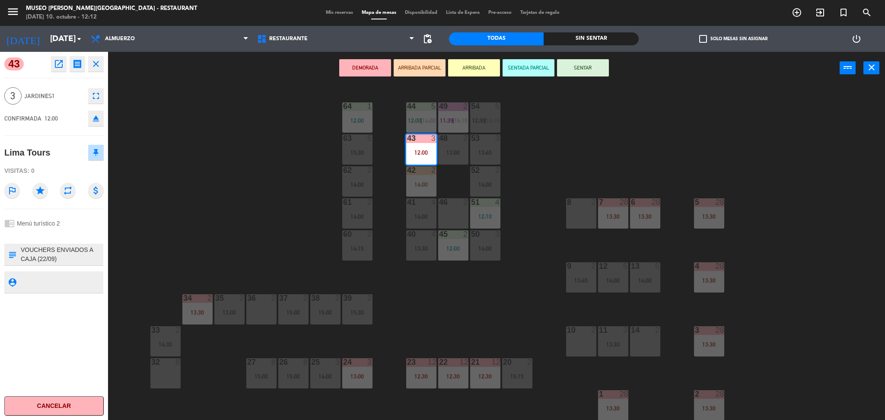
click at [76, 251] on textarea at bounding box center [61, 254] width 83 height 18
click at [436, 61] on button "ARRIBADA PARCIAL" at bounding box center [420, 67] width 52 height 17
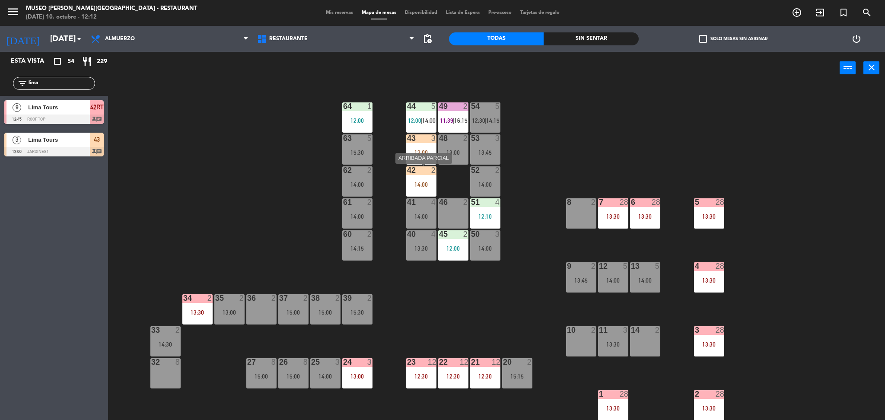
click at [422, 169] on div at bounding box center [421, 170] width 14 height 8
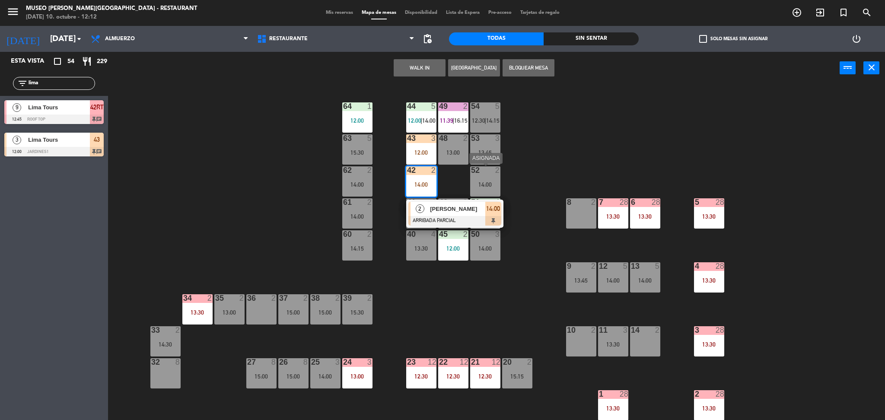
click at [493, 180] on div "52 2 14:00" at bounding box center [485, 181] width 30 height 30
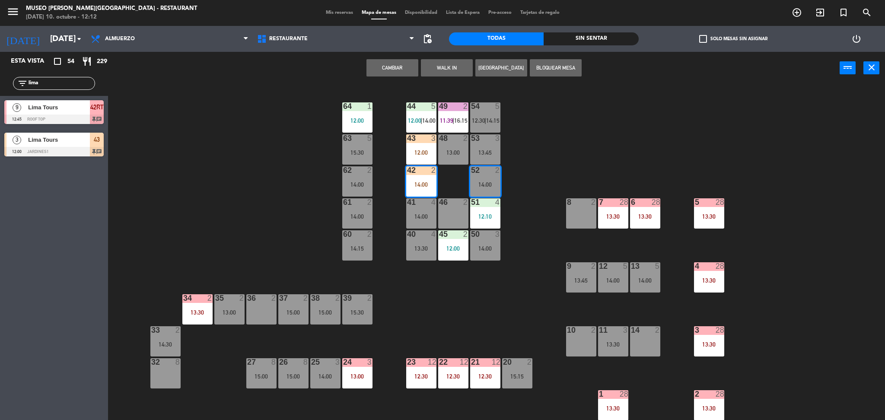
click at [524, 179] on div "44 5 12:00 | 14:00 49 2 11:39 | 16:15 54 5 12:30 | 14:15 64 1 12:00 48 2 13:00 …" at bounding box center [501, 255] width 768 height 336
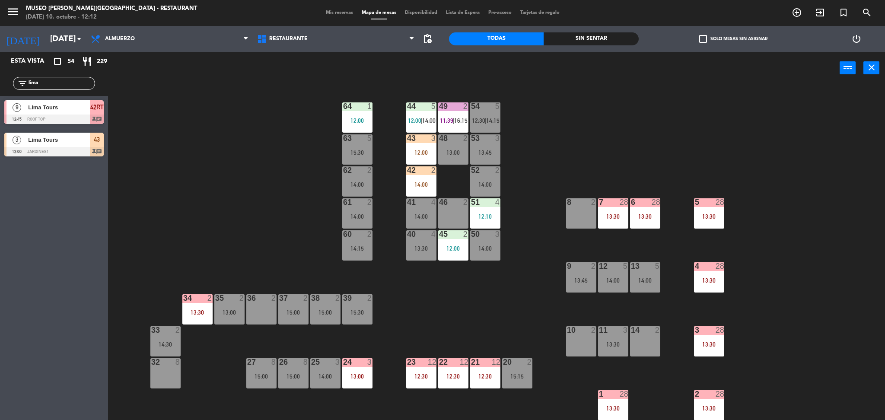
click at [417, 156] on div "43 3 12:00" at bounding box center [421, 149] width 30 height 30
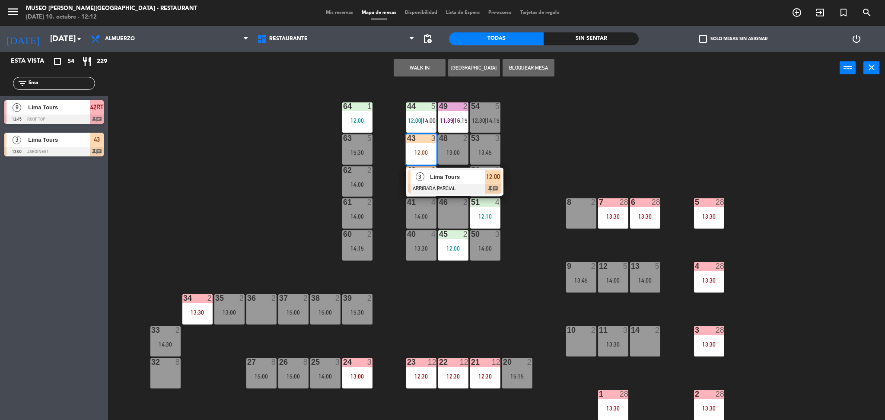
click at [432, 185] on div at bounding box center [454, 189] width 93 height 10
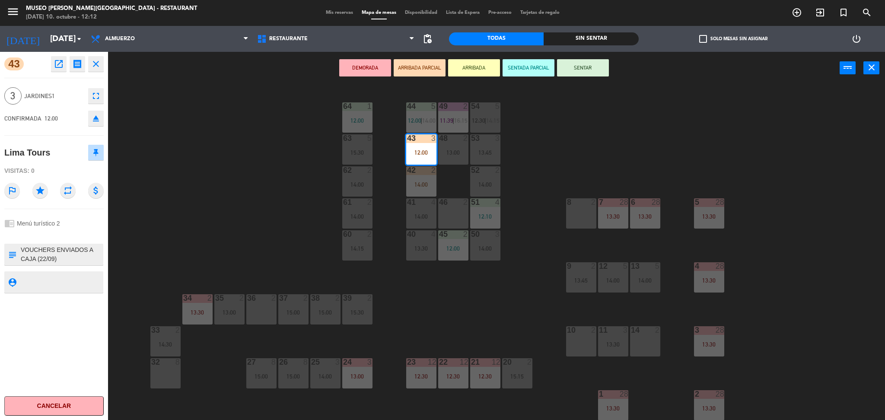
click at [545, 164] on div "44 5 12:00 | 14:00 49 2 11:39 | 16:15 54 5 12:30 | 14:15 64 1 12:00 48 2 13:00 …" at bounding box center [501, 255] width 768 height 336
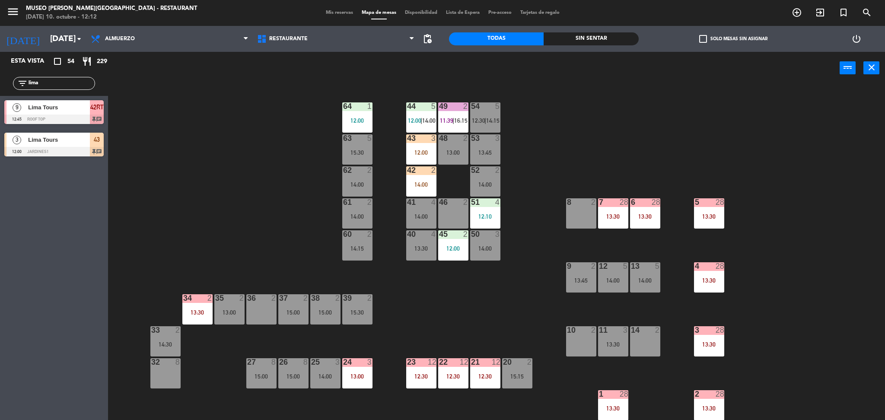
click at [416, 154] on div "12:00" at bounding box center [421, 152] width 30 height 6
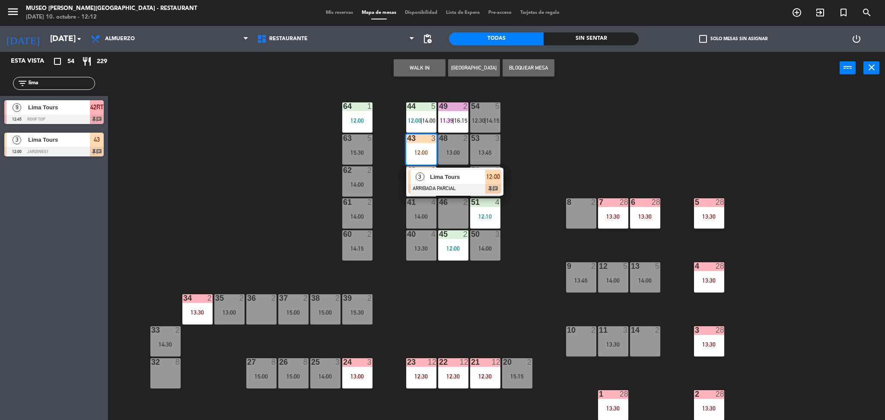
click at [426, 177] on div "3" at bounding box center [419, 177] width 19 height 14
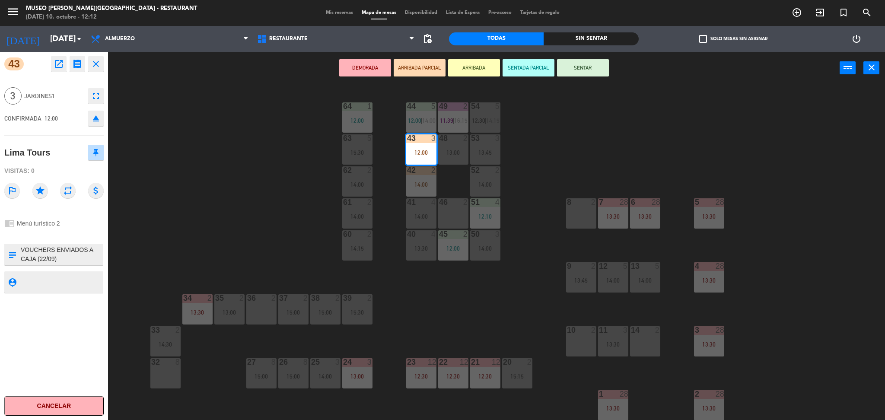
click at [516, 165] on div "44 5 12:00 | 14:00 49 2 11:39 | 16:15 54 5 12:30 | 14:15 64 1 12:00 48 2 13:00 …" at bounding box center [501, 255] width 768 height 336
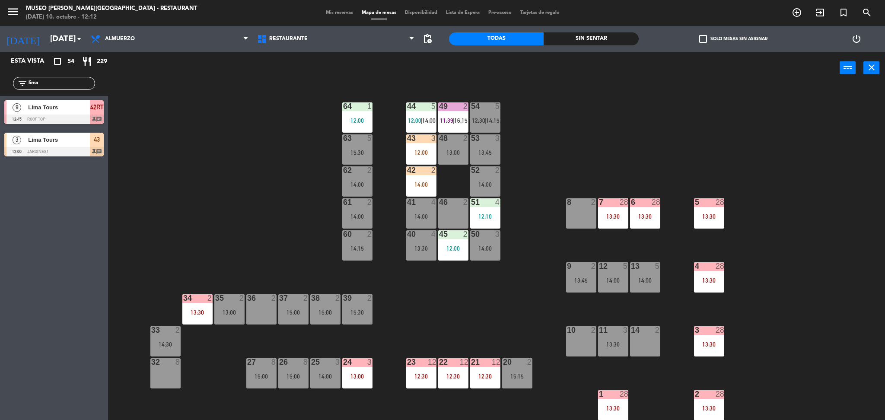
click at [419, 163] on div "43 3 12:00" at bounding box center [421, 149] width 30 height 30
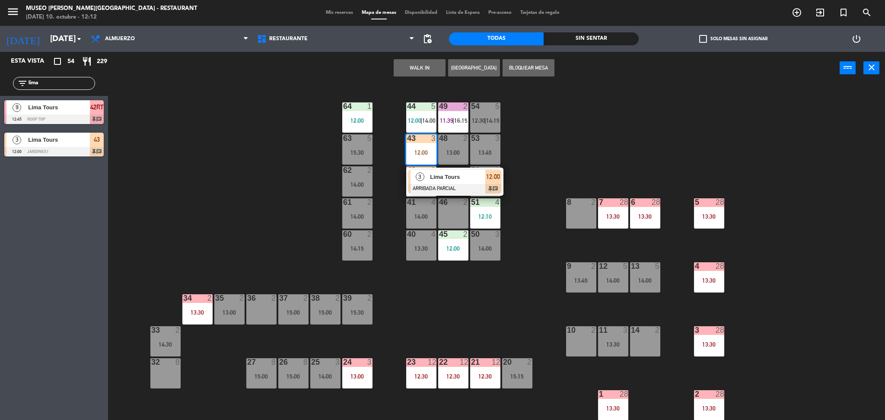
click at [426, 183] on div "3" at bounding box center [419, 177] width 19 height 14
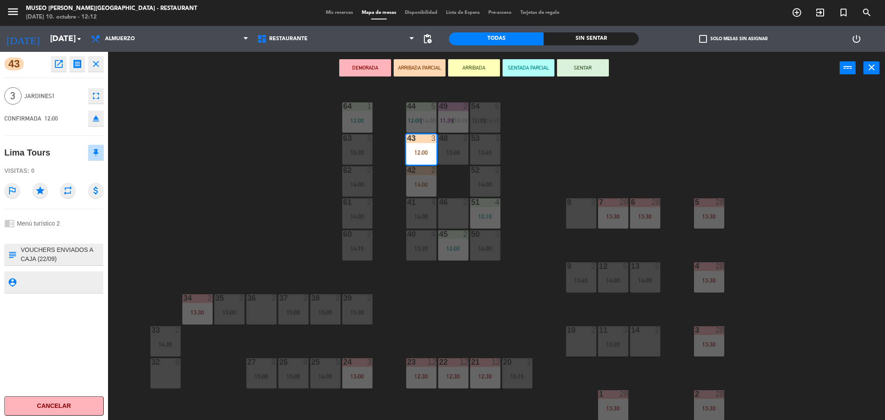
click at [72, 260] on textarea at bounding box center [61, 254] width 83 height 18
click at [188, 241] on div "44 5 12:00 | 14:00 49 2 11:39 | 16:15 54 5 12:30 | 14:15 64 1 12:00 48 2 13:00 …" at bounding box center [501, 255] width 768 height 336
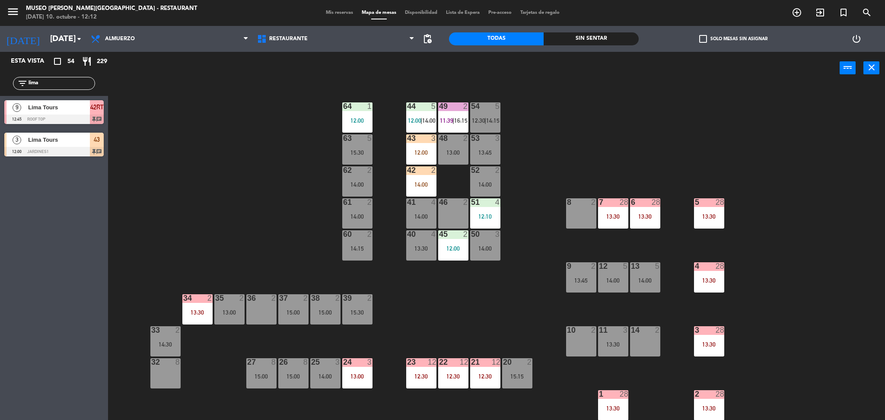
click at [418, 159] on div "43 3 12:00" at bounding box center [421, 149] width 30 height 30
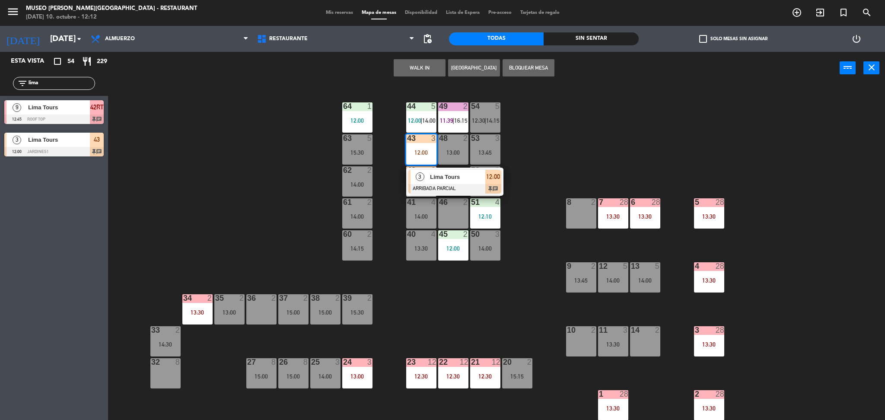
click at [421, 185] on div at bounding box center [454, 189] width 93 height 10
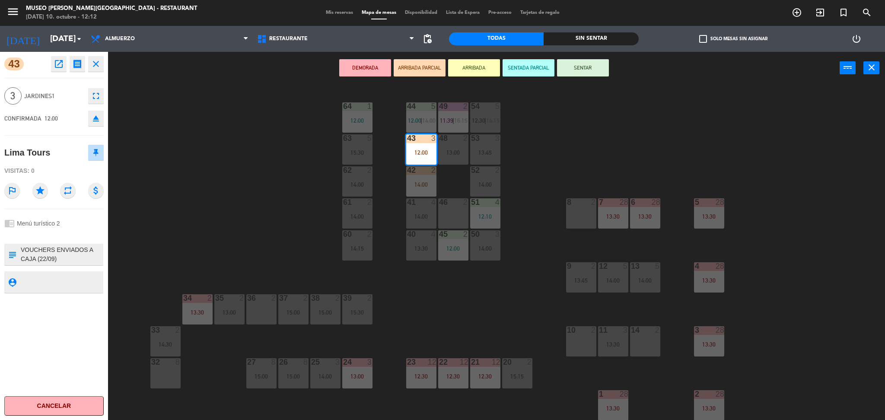
click at [75, 256] on textarea at bounding box center [61, 254] width 83 height 18
type textarea "VOUCHERS ENVIADOS A CAJA (22/09) RESERVA:C1A1 394152-MARLIN & ANN BENZEL LIMRML…"
click at [37, 90] on div "3 Jardines1 fullscreen" at bounding box center [53, 95] width 99 height 23
click at [177, 97] on div "44 5 12:00 | 14:00 49 2 11:39 | 16:15 54 5 12:30 | 14:15 64 1 12:00 48 2 13:00 …" at bounding box center [501, 255] width 768 height 336
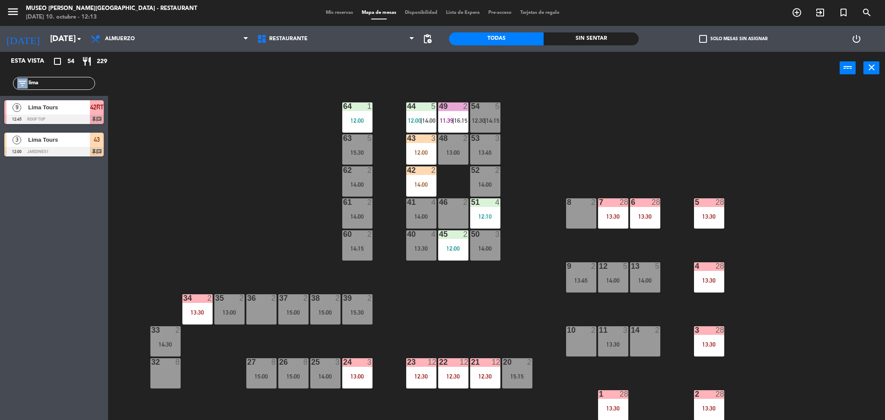
drag, startPoint x: 66, startPoint y: 77, endPoint x: 11, endPoint y: 85, distance: 55.4
click at [11, 85] on div "filter_list lima" at bounding box center [54, 83] width 108 height 25
click at [71, 82] on input "lima" at bounding box center [61, 84] width 67 height 10
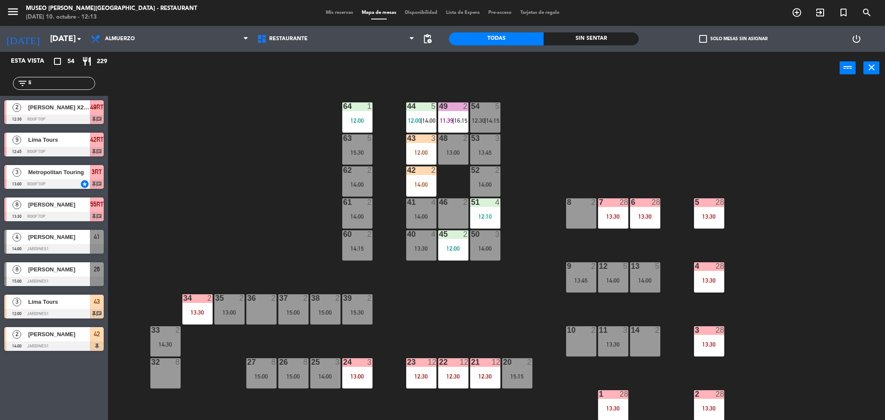
type input "l"
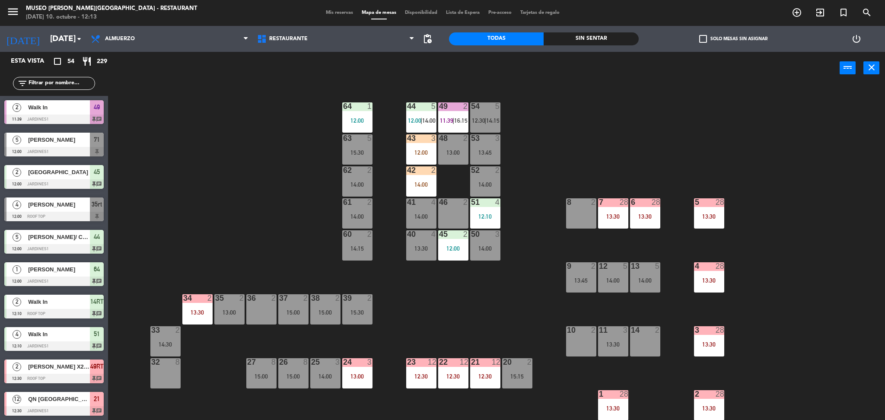
type input "l"
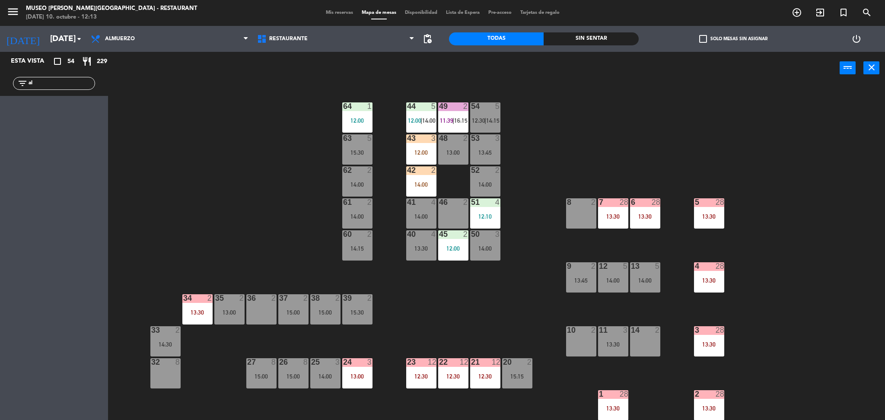
type input "a"
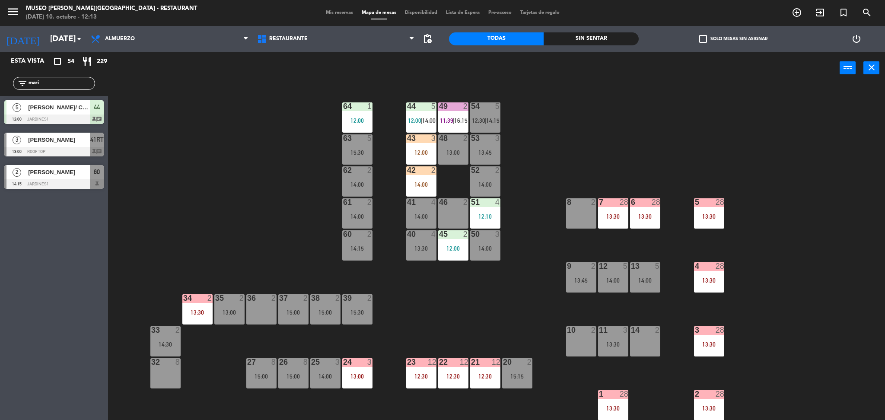
type input "mari"
click at [167, 133] on div "44 5 12:00 | 14:00 49 2 11:39 | 16:15 54 5 12:30 | 14:15 64 1 12:00 48 2 13:00 …" at bounding box center [501, 255] width 768 height 336
click at [425, 219] on div "14:00" at bounding box center [421, 216] width 30 height 6
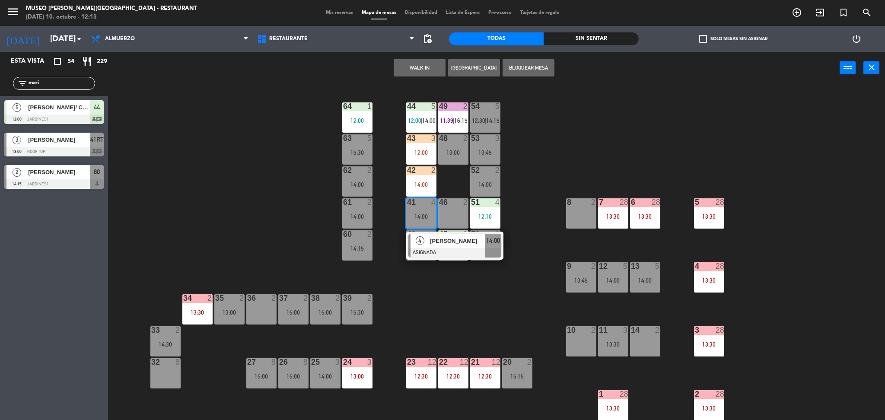
click at [429, 237] on div "JOSE GIGLIO" at bounding box center [457, 241] width 56 height 14
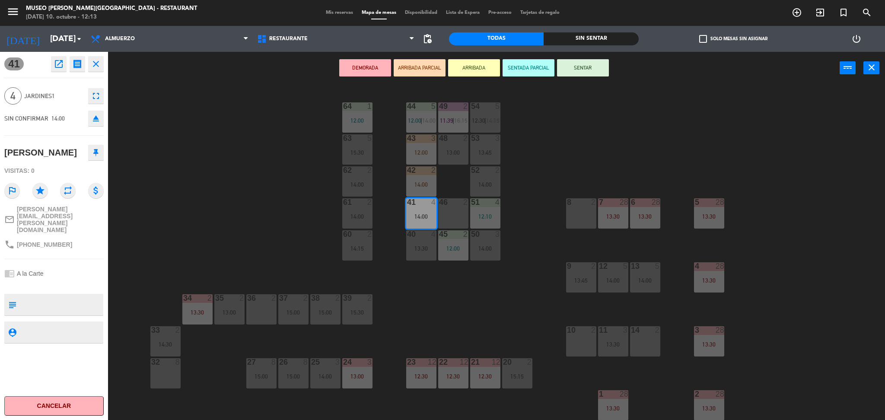
scroll to position [70, 0]
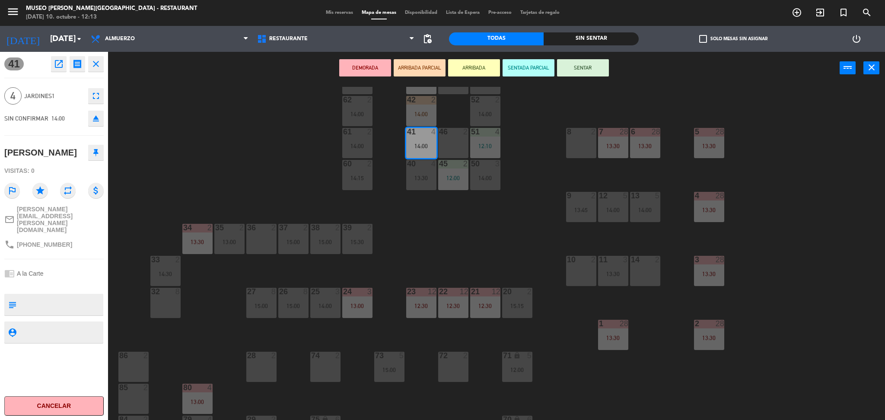
click at [446, 368] on div "72 2" at bounding box center [453, 367] width 30 height 30
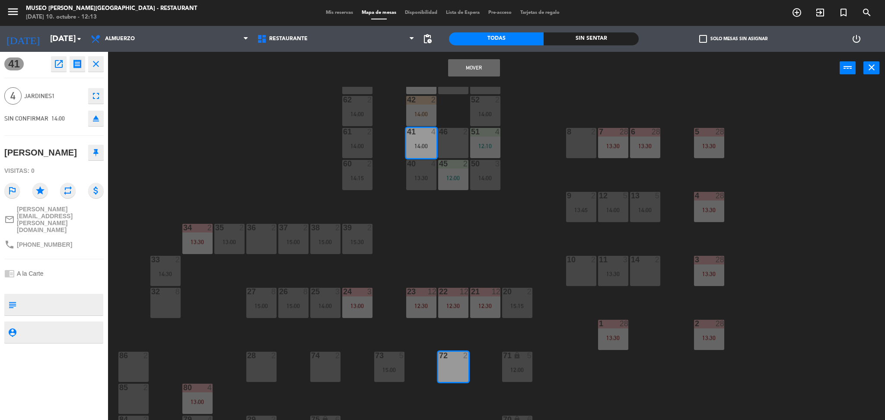
click at [477, 63] on button "Mover" at bounding box center [474, 67] width 52 height 17
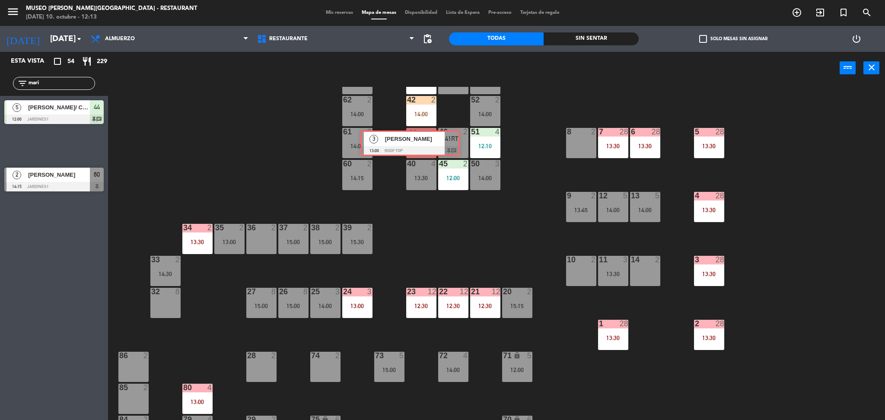
drag, startPoint x: 67, startPoint y: 147, endPoint x: 424, endPoint y: 145, distance: 356.5
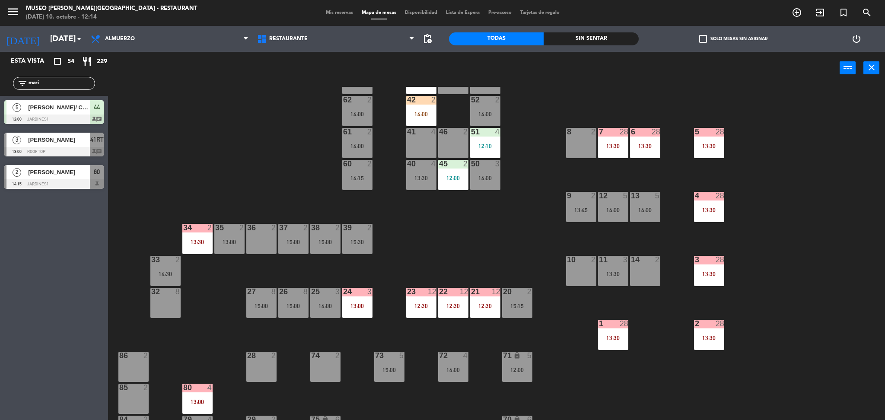
click at [440, 235] on div "44 5 12:00 | 14:00 49 2 11:39 | 16:15 54 5 12:30 | 14:15 64 1 12:00 48 2 13:00 …" at bounding box center [501, 255] width 768 height 336
click at [421, 148] on div "13:00" at bounding box center [421, 146] width 30 height 6
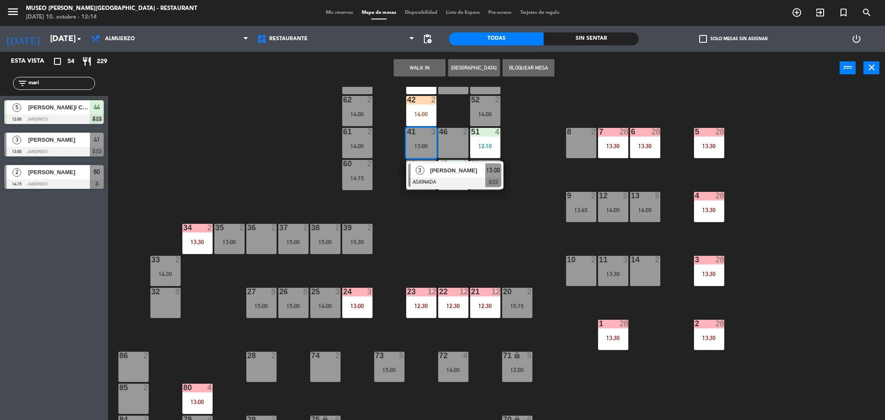
click at [426, 168] on div "3" at bounding box center [419, 170] width 19 height 14
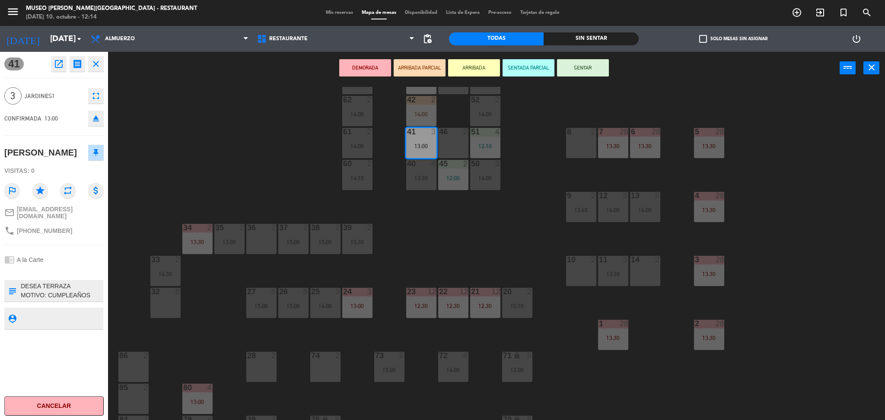
click at [417, 68] on button "ARRIBADA PARCIAL" at bounding box center [420, 67] width 52 height 17
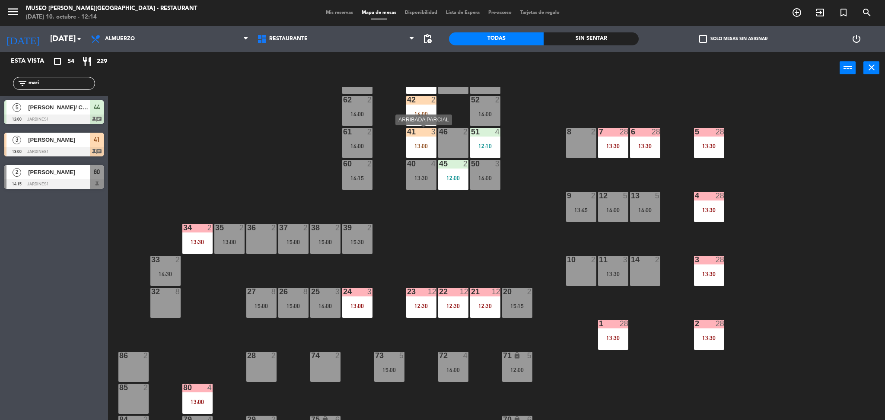
click at [421, 152] on div "41 3 13:00" at bounding box center [421, 143] width 30 height 30
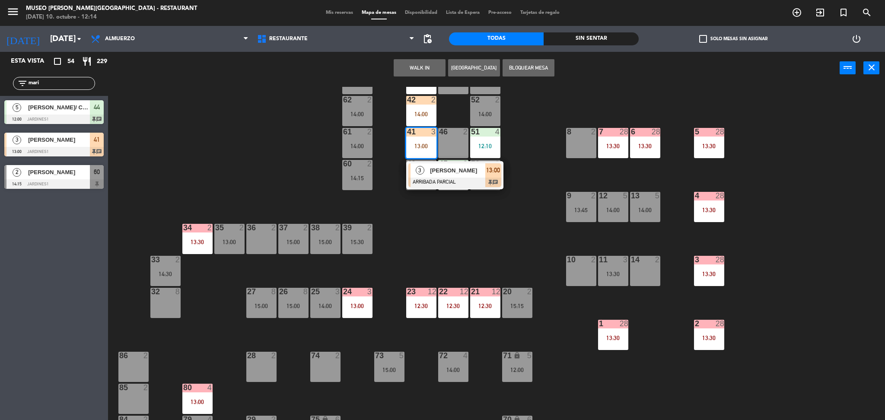
click at [440, 173] on span "MARIA LUZ OVIEDO" at bounding box center [457, 170] width 55 height 9
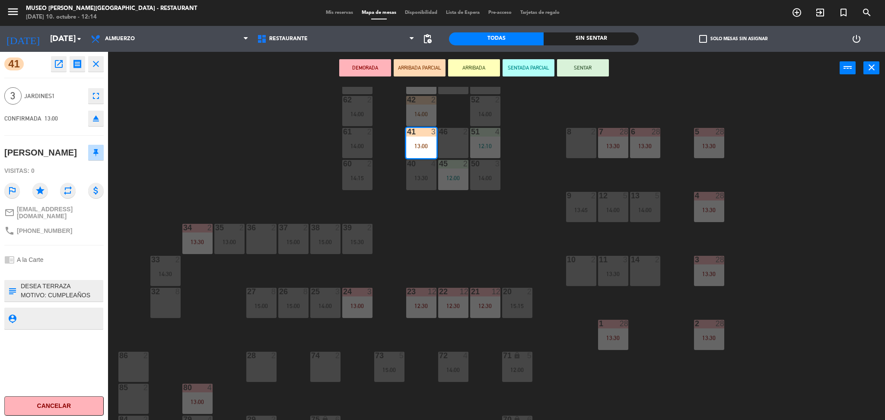
click at [83, 299] on textarea at bounding box center [61, 291] width 83 height 18
type textarea "DESEA TERRAZA MOTIVO: CUMPLEAÑOS OTORGAR CORTESÍA Y CARTEL DE CUMPLEAÑOS llego …"
click at [66, 101] on div "3 Jardines1 fullscreen" at bounding box center [53, 95] width 99 height 23
click at [210, 124] on div "44 5 12:00 | 14:00 49 2 11:39 | 16:15 54 5 12:30 | 14:15 64 1 12:00 48 2 13:00 …" at bounding box center [501, 255] width 768 height 336
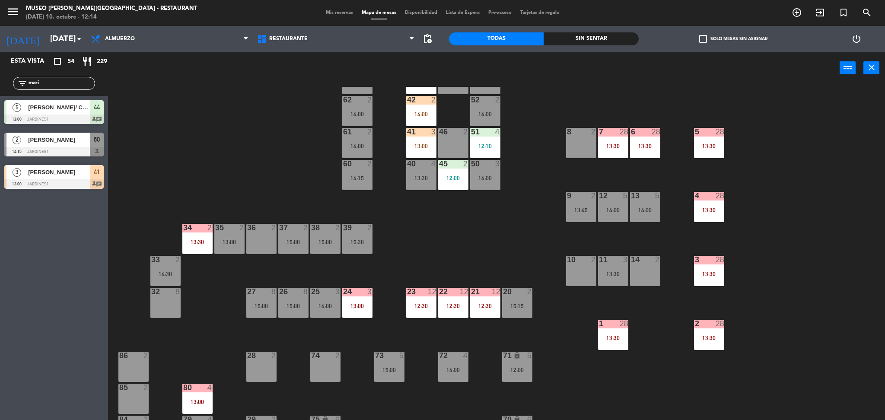
click at [210, 124] on div "44 5 12:00 | 14:00 49 2 11:39 | 16:15 54 5 12:30 | 14:15 64 1 12:00 48 2 13:00 …" at bounding box center [501, 255] width 768 height 336
drag, startPoint x: 63, startPoint y: 84, endPoint x: 0, endPoint y: 61, distance: 66.6
click at [0, 61] on div "Esta vista crop_square 54 restaurant 229 filter_list mari 5 Maribel Zuluaga Ric…" at bounding box center [54, 122] width 108 height 141
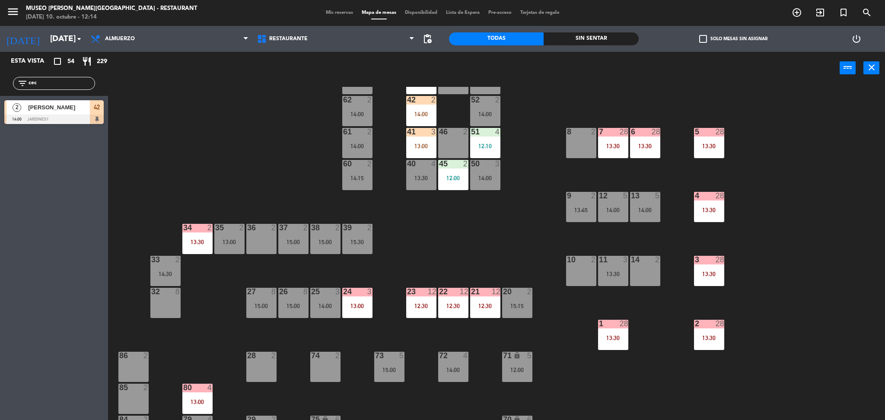
type input "cec"
click at [192, 142] on div "44 5 12:00 | 14:00 49 2 11:39 | 16:15 54 5 12:30 | 14:15 64 1 12:00 48 2 13:00 …" at bounding box center [501, 255] width 768 height 336
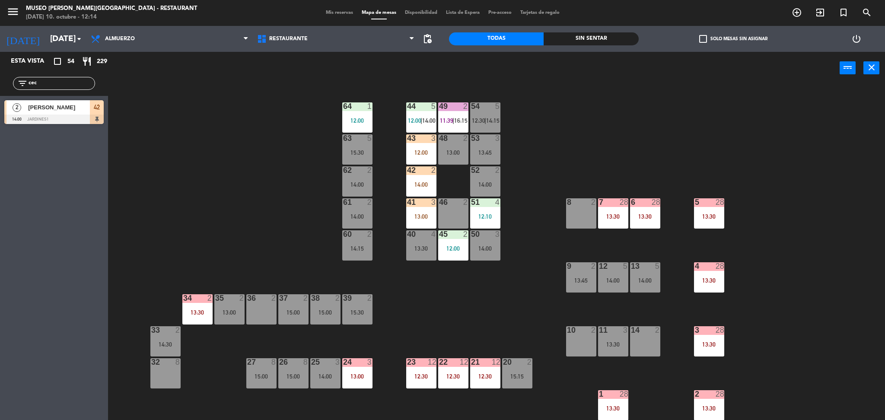
click at [422, 149] on div "12:00" at bounding box center [421, 152] width 30 height 6
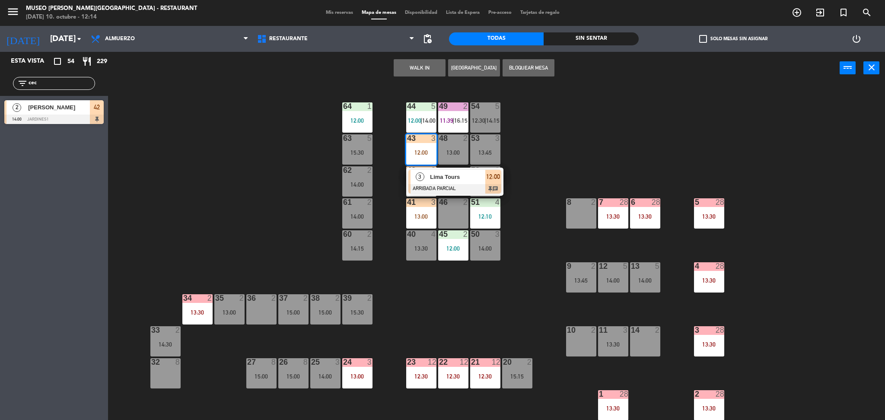
click at [429, 182] on div "3" at bounding box center [419, 177] width 19 height 14
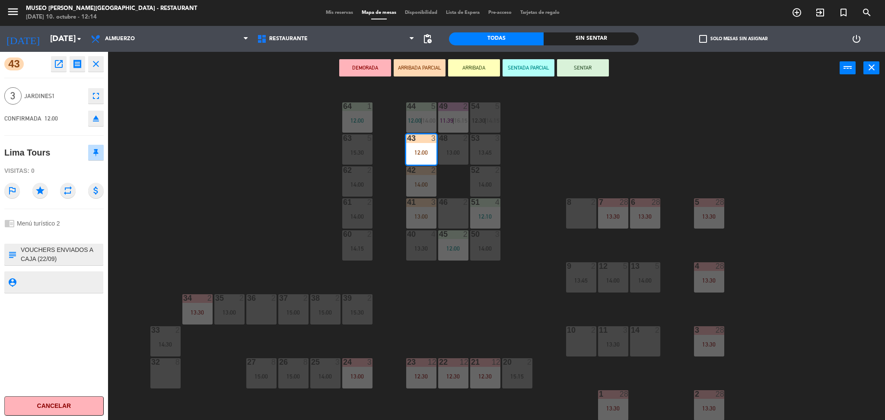
click at [68, 258] on textarea at bounding box center [61, 254] width 83 height 18
click at [146, 256] on div "44 5 12:00 | 14:00 49 2 11:39 | 16:15 54 5 12:30 | 14:15 64 1 12:00 48 2 13:00 …" at bounding box center [501, 255] width 768 height 336
drag, startPoint x: 146, startPoint y: 256, endPoint x: 51, endPoint y: 139, distance: 150.8
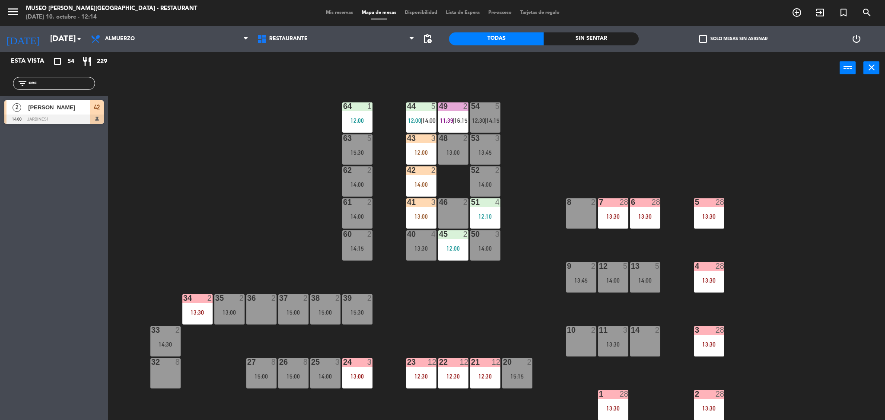
drag, startPoint x: 51, startPoint y: 139, endPoint x: 39, endPoint y: 79, distance: 61.6
click at [39, 79] on div "filter_list cec" at bounding box center [54, 83] width 82 height 13
click at [39, 79] on input "cec" at bounding box center [61, 84] width 67 height 10
click at [235, 130] on div "44 5 12:00 | 14:00 49 2 11:39 | 16:15 54 5 12:30 | 14:15 64 1 12:00 48 2 13:00 …" at bounding box center [501, 255] width 768 height 336
click at [57, 80] on input "pu" at bounding box center [61, 84] width 67 height 10
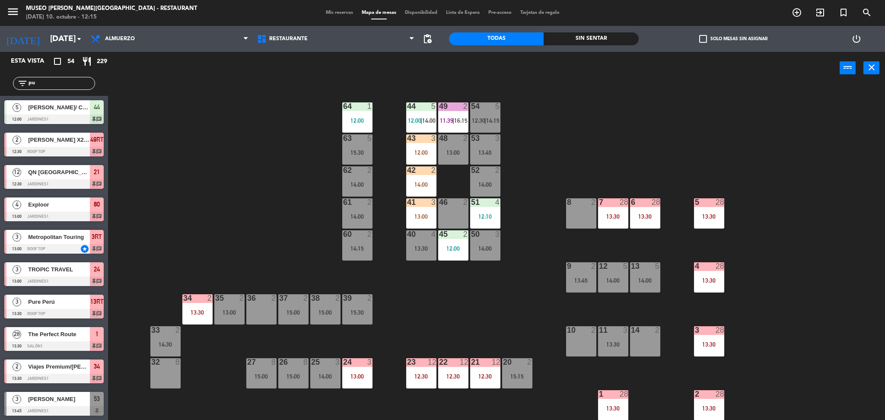
type input "p"
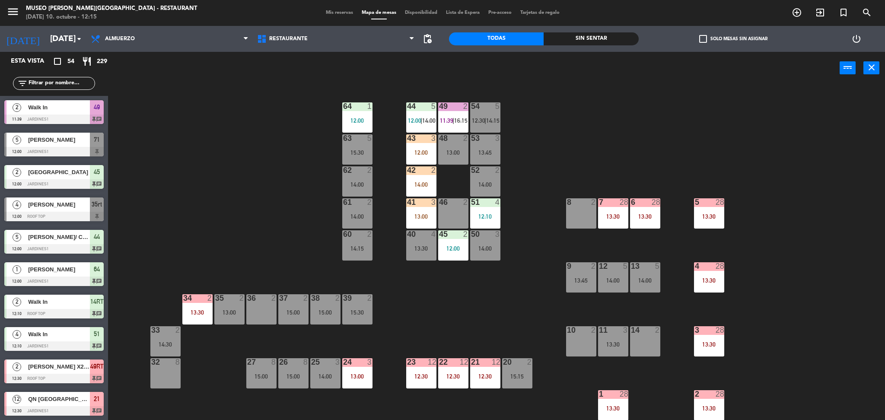
click at [326, 149] on div "44 5 12:00 | 14:00 49 2 11:39 | 16:15 54 5 12:30 | 14:15 64 1 12:00 48 2 13:00 …" at bounding box center [501, 255] width 768 height 336
click at [426, 151] on div "12:00" at bounding box center [421, 152] width 30 height 6
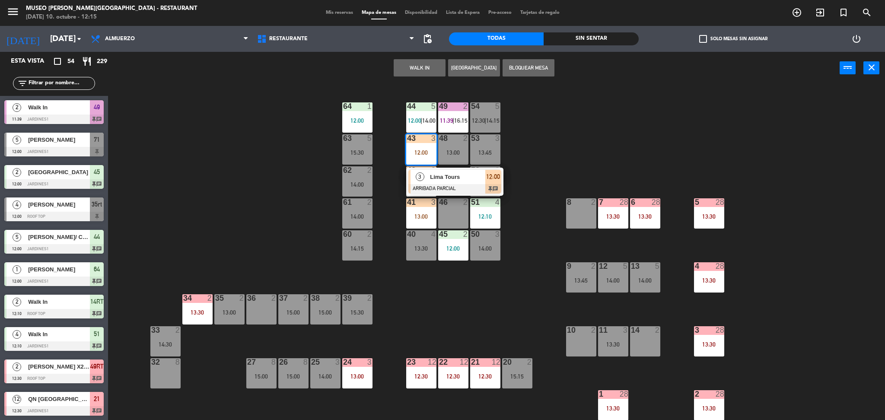
click at [439, 172] on span "Lima Tours" at bounding box center [457, 176] width 55 height 9
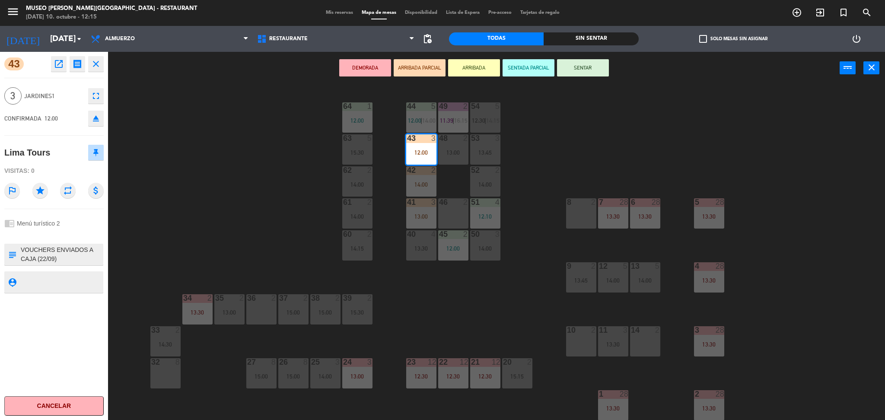
click at [64, 262] on textarea at bounding box center [61, 254] width 83 height 18
click at [237, 214] on div "44 5 12:00 | 14:00 49 2 11:39 | 16:15 54 5 12:30 | 14:15 64 1 12:00 48 2 13:00 …" at bounding box center [501, 255] width 768 height 336
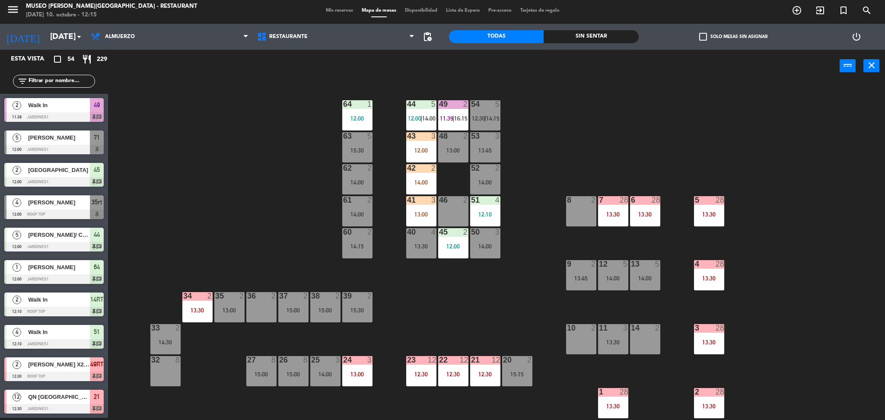
scroll to position [519, 0]
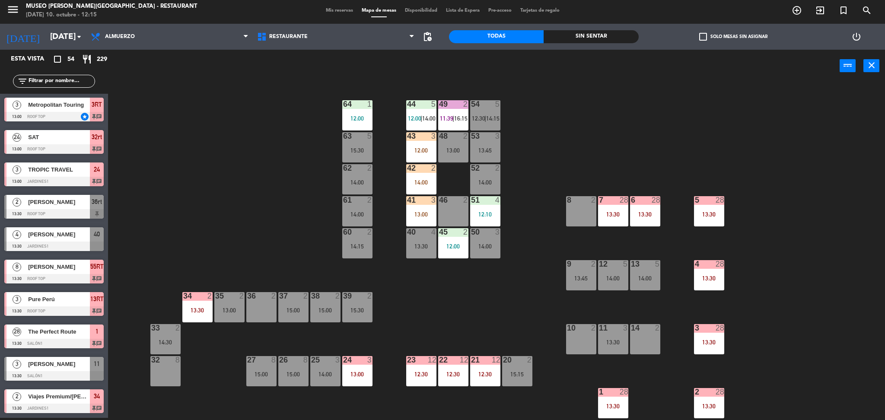
click at [53, 83] on input "text" at bounding box center [61, 81] width 67 height 10
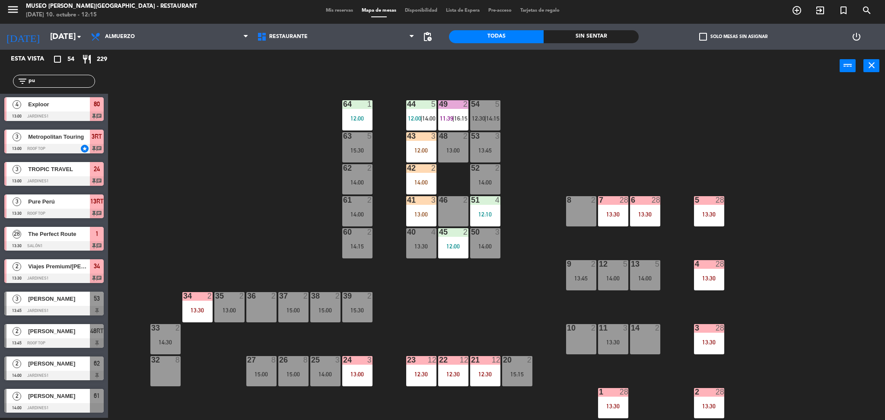
scroll to position [0, 0]
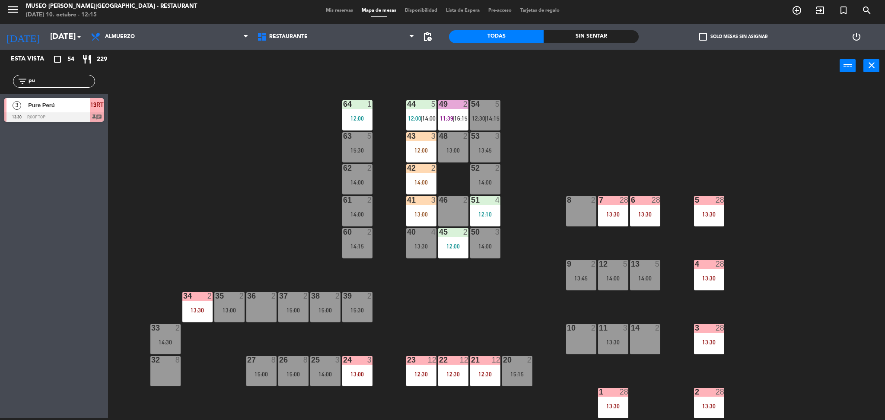
type input "p"
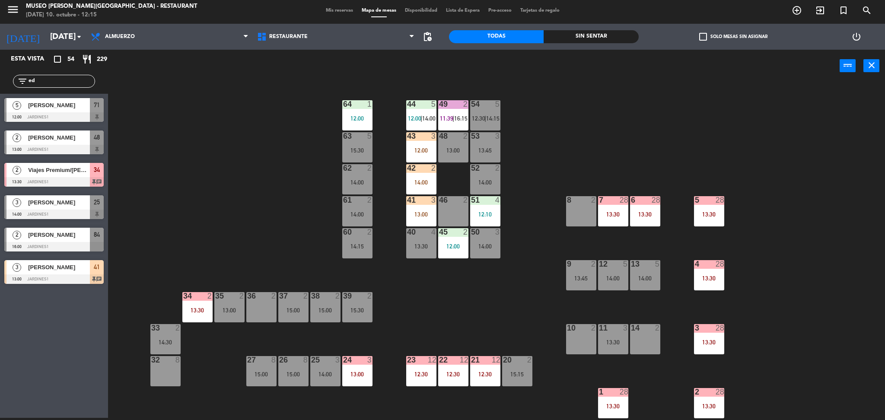
type input "ed"
click at [189, 140] on div "44 5 12:00 | 14:00 49 2 11:39 | 16:15 54 5 12:30 | 14:15 64 1 12:00 48 2 13:00 …" at bounding box center [501, 253] width 768 height 336
click at [63, 148] on div at bounding box center [53, 150] width 99 height 10
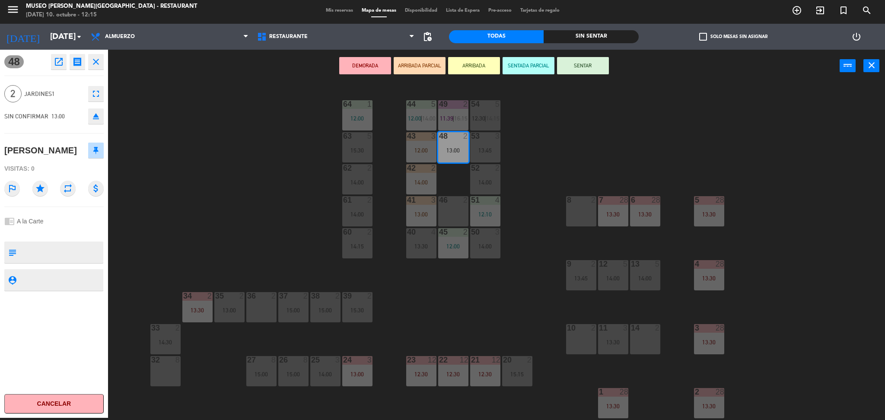
click at [433, 71] on button "ARRIBADA PARCIAL" at bounding box center [420, 65] width 52 height 17
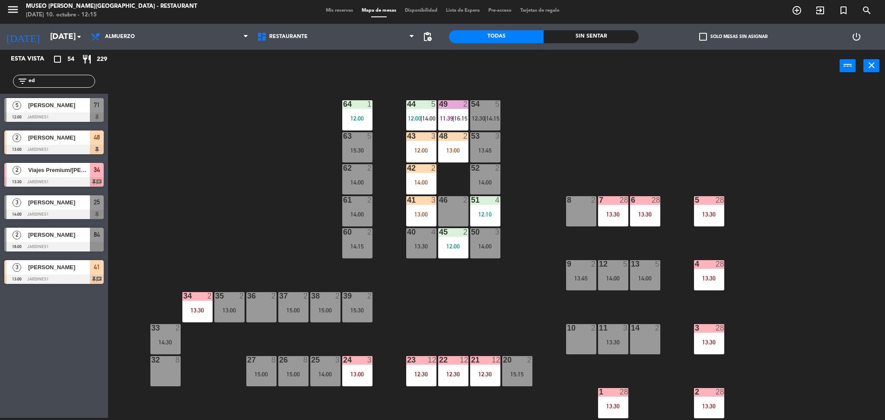
click at [451, 166] on div "44 5 12:00 | 14:00 49 2 11:39 | 16:15 54 5 12:30 | 14:15 64 1 12:00 48 2 13:00 …" at bounding box center [501, 253] width 768 height 336
click at [450, 156] on div "48 2 13:00" at bounding box center [453, 147] width 30 height 30
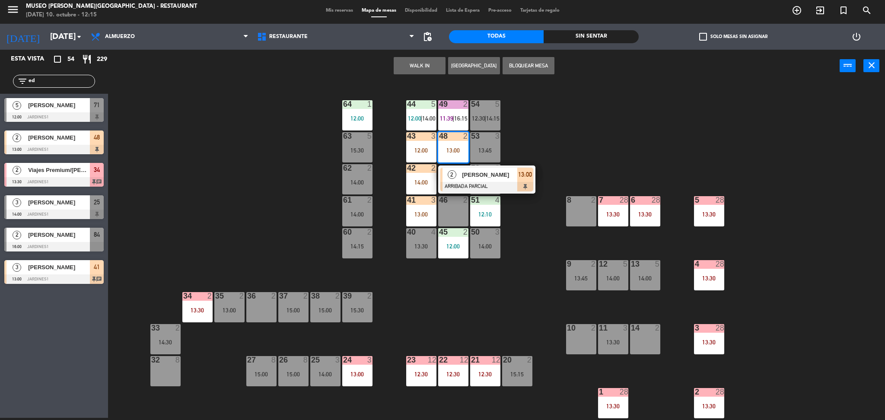
click at [454, 173] on span "2" at bounding box center [452, 174] width 9 height 9
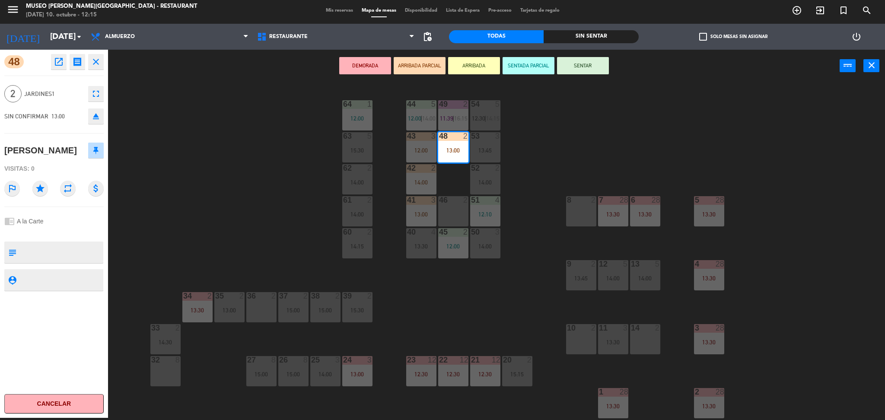
click at [50, 255] on textarea at bounding box center [61, 252] width 83 height 18
type textarea "estan en el museo y regresan a la hora de su reserva"
click at [61, 97] on span "Jardines1" at bounding box center [54, 94] width 60 height 10
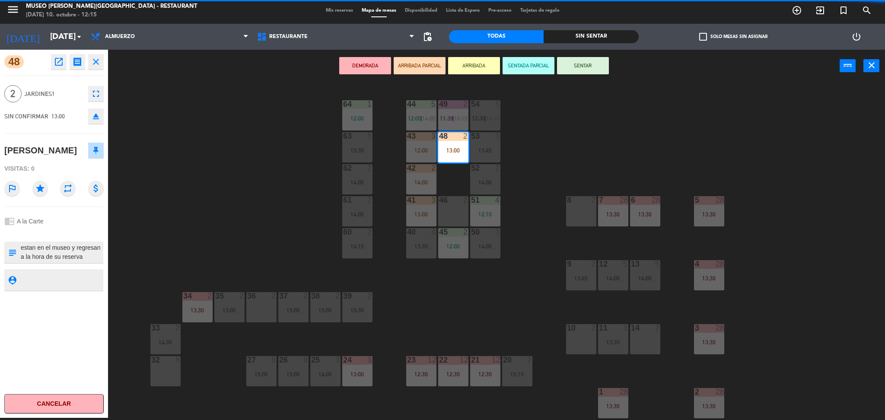
scroll to position [286, 0]
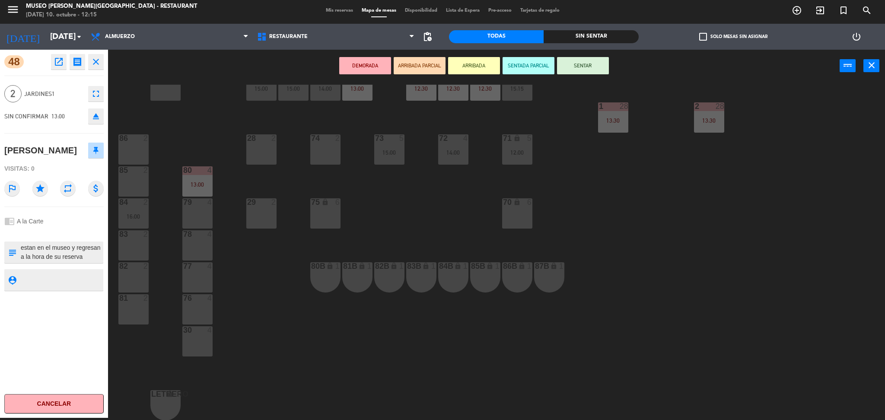
click at [327, 274] on div "80B lock 1" at bounding box center [325, 277] width 30 height 30
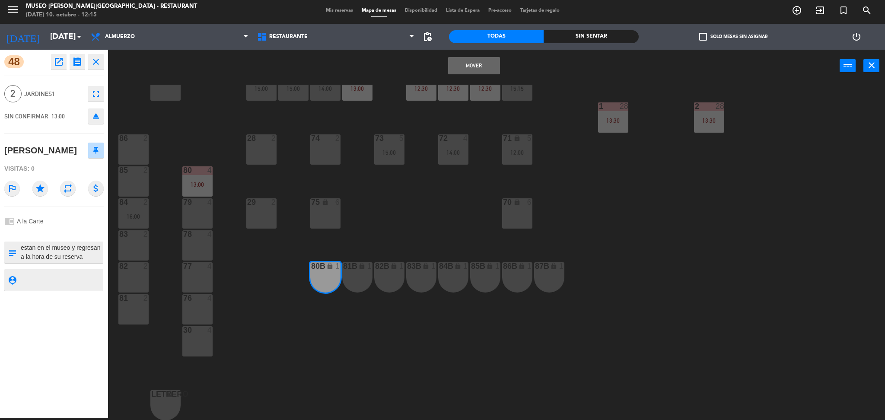
click at [458, 63] on button "Mover" at bounding box center [474, 65] width 52 height 17
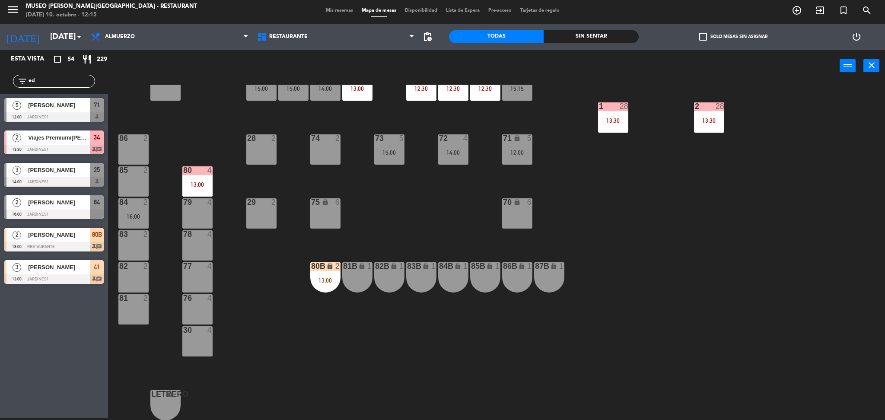
click at [381, 222] on div "44 5 12:00 | 14:00 49 2 11:39 | 16:15 54 5 12:30 | 14:15 64 1 12:00 48 2 53 3 1…" at bounding box center [501, 253] width 768 height 336
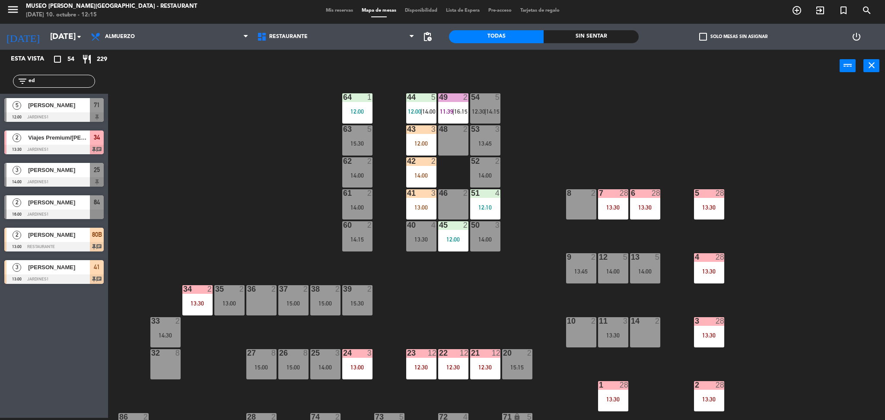
scroll to position [0, 0]
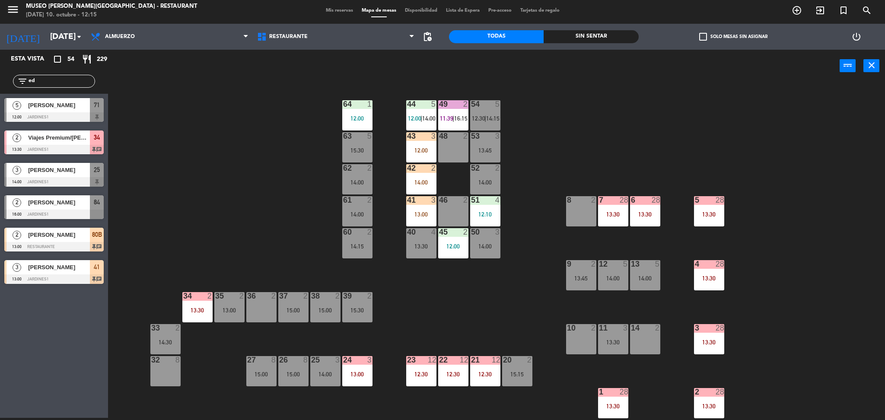
click at [432, 175] on div "42 2 14:00" at bounding box center [421, 179] width 30 height 30
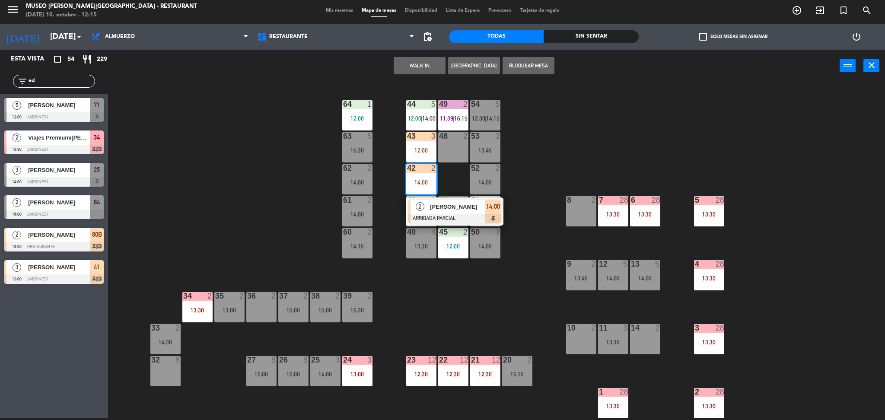
click at [448, 205] on span "CECILIA LARRAINA" at bounding box center [457, 206] width 55 height 9
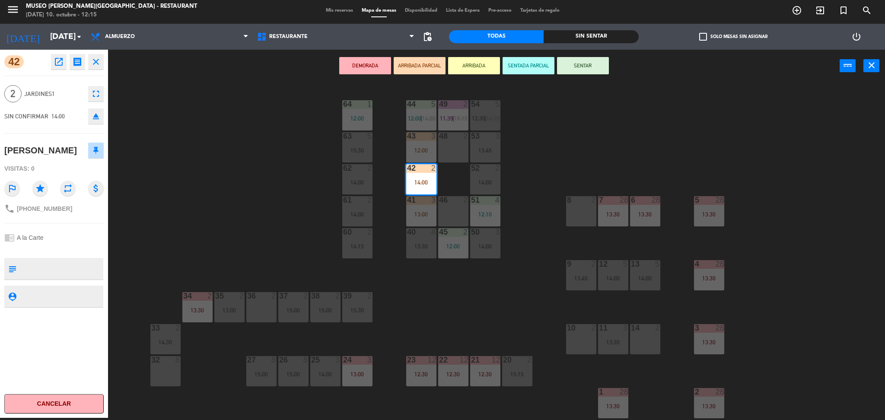
click at [203, 221] on div "44 5 12:00 | 14:00 49 2 11:39 | 16:15 54 5 12:30 | 14:15 64 1 12:00 48 2 53 3 1…" at bounding box center [501, 253] width 768 height 336
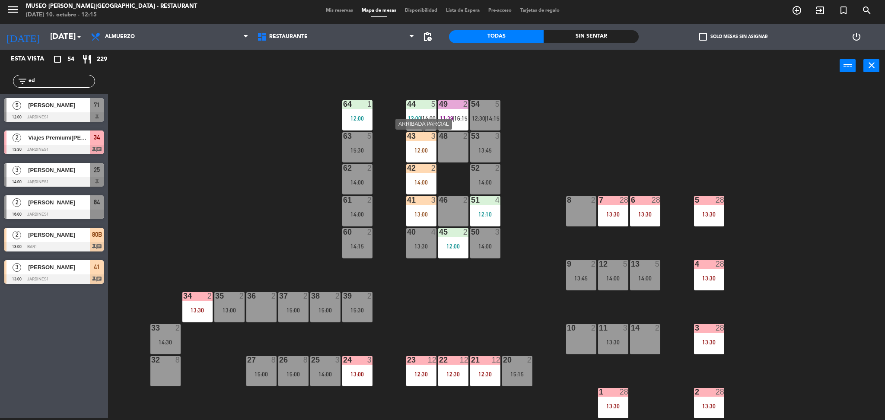
click at [424, 141] on div "43 3 12:00" at bounding box center [421, 147] width 30 height 30
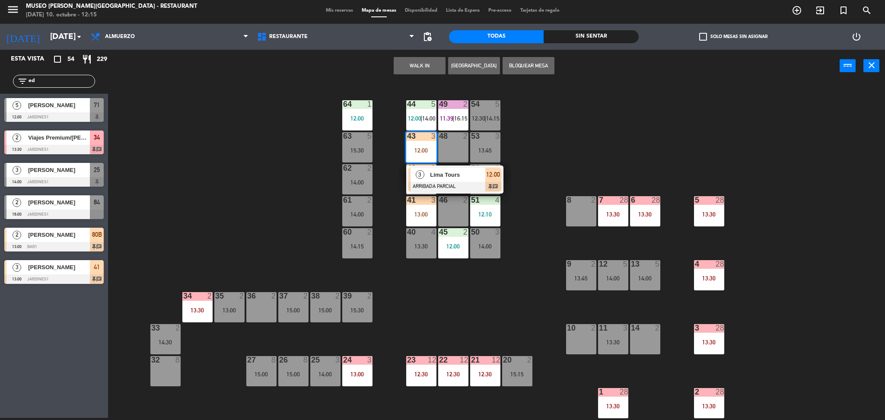
click at [430, 183] on div at bounding box center [454, 187] width 93 height 10
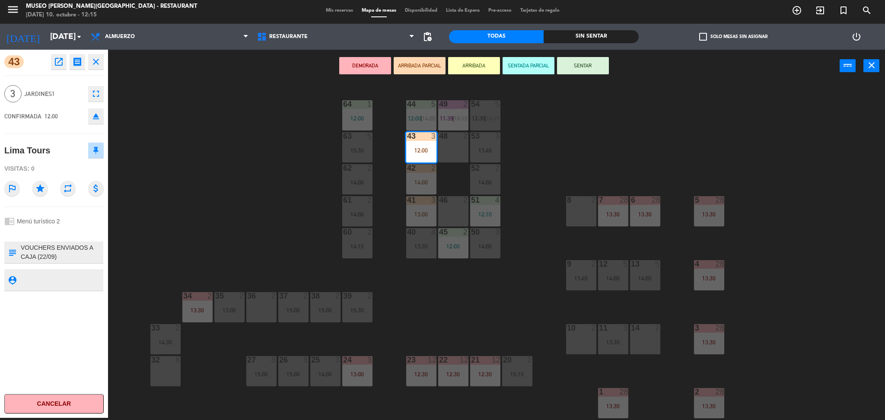
click at [267, 184] on div "44 5 12:00 | 14:00 49 2 11:39 | 16:15 54 5 12:30 | 14:15 64 1 12:00 48 2 53 3 1…" at bounding box center [501, 253] width 768 height 336
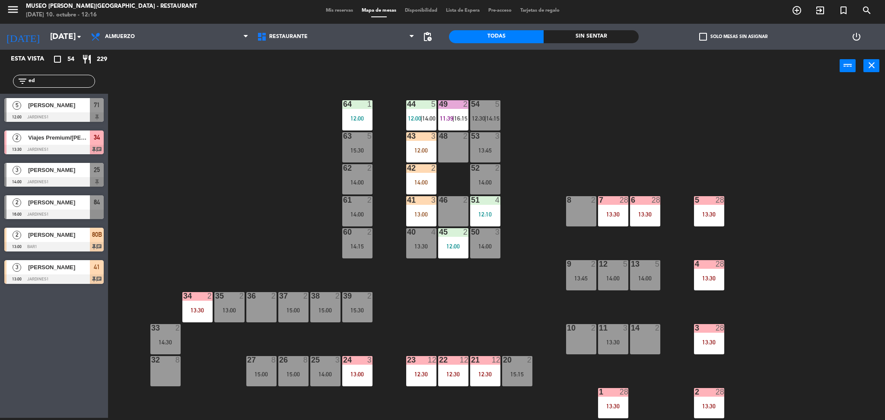
click at [432, 203] on div "46" at bounding box center [439, 200] width 14 height 8
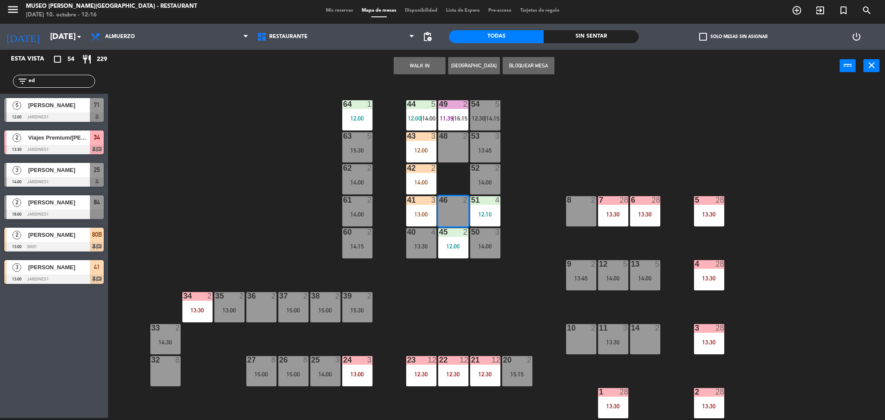
click at [423, 241] on div "40 4 13:30" at bounding box center [421, 243] width 30 height 30
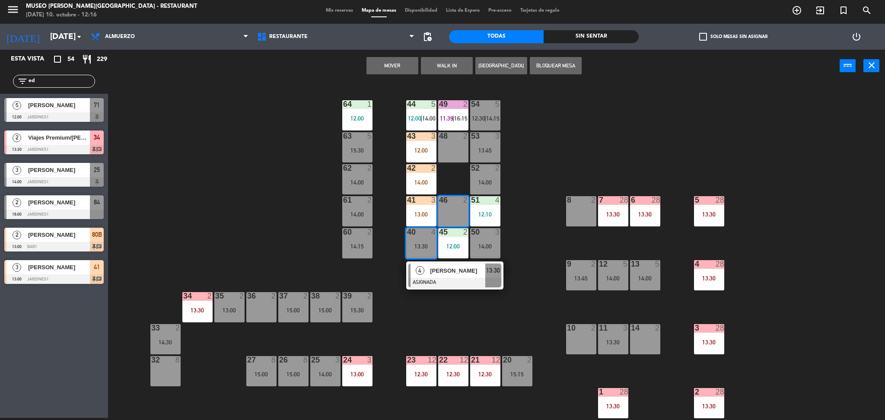
click at [459, 283] on div at bounding box center [454, 283] width 93 height 10
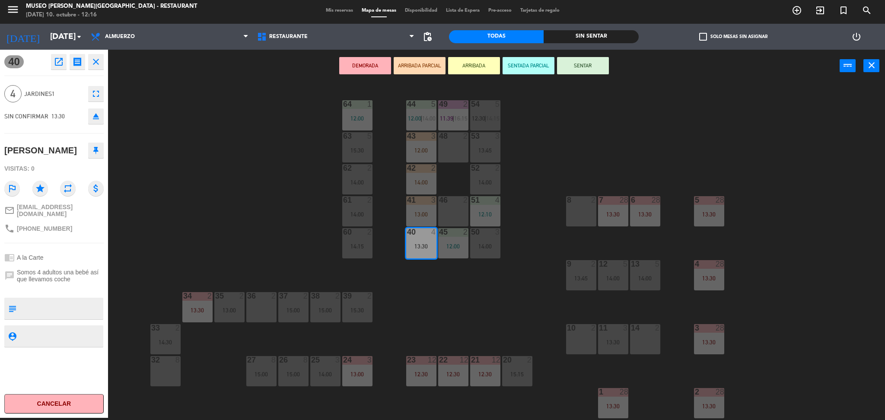
click at [555, 193] on div "44 5 12:00 | 14:00 49 2 11:39 | 16:15 54 5 12:30 | 14:15 64 1 12:00 48 2 53 3 1…" at bounding box center [501, 253] width 768 height 336
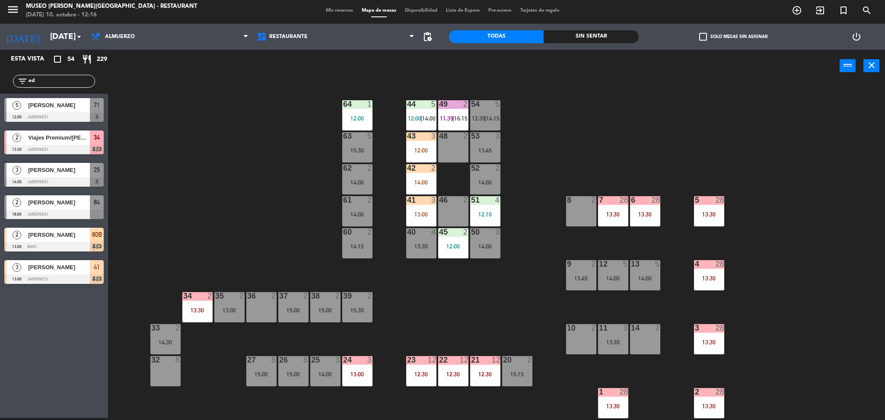
click at [415, 215] on div "13:00" at bounding box center [421, 214] width 30 height 6
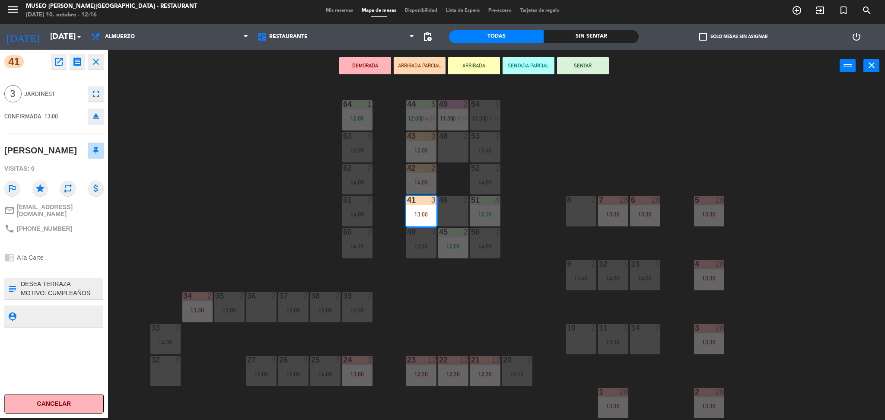
click at [58, 298] on textarea at bounding box center [61, 289] width 83 height 18
click at [214, 224] on div "44 5 12:00 | 14:00 49 2 11:39 | 16:15 54 5 12:30 | 14:15 64 1 12:00 48 2 53 3 1…" at bounding box center [501, 253] width 768 height 336
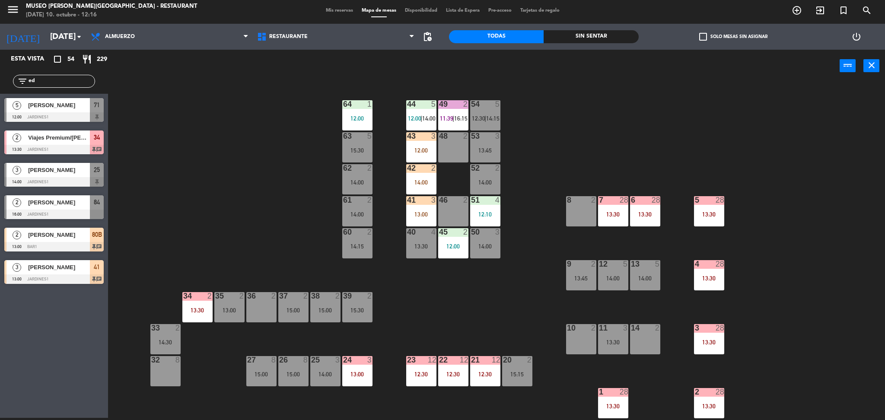
drag, startPoint x: 72, startPoint y: 81, endPoint x: 0, endPoint y: 144, distance: 95.8
click at [0, 144] on div "Esta vista crop_square 54 restaurant 229 filter_list ed 5 Carmen Salcedo 12:00 …" at bounding box center [54, 169] width 108 height 239
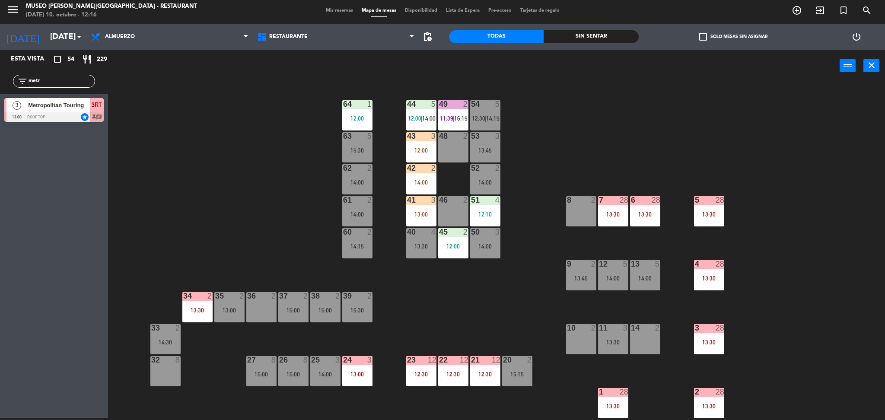
type input "metr"
click at [0, 144] on div "Esta vista crop_square 54 restaurant 229 filter_list metr 3 Metropolitan Tourin…" at bounding box center [54, 234] width 108 height 368
click at [282, 118] on div "44 5 12:00 | 14:00 49 2 11:39 | 16:15 54 5 12:30 | 14:15 64 1 12:00 48 2 53 3 1…" at bounding box center [501, 253] width 768 height 336
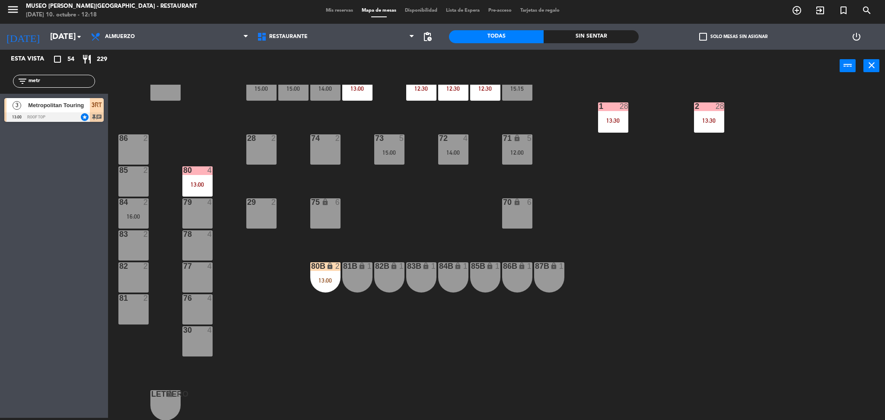
click at [324, 276] on div "80B lock 2 13:00" at bounding box center [325, 277] width 30 height 30
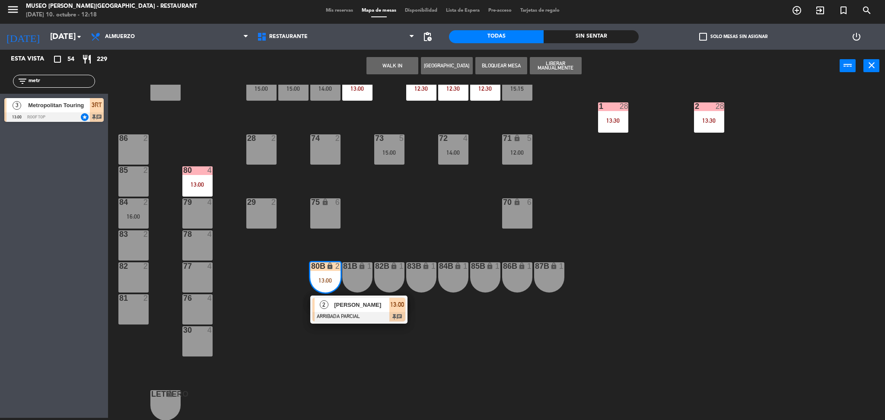
click at [356, 309] on span "ed banch" at bounding box center [361, 304] width 55 height 9
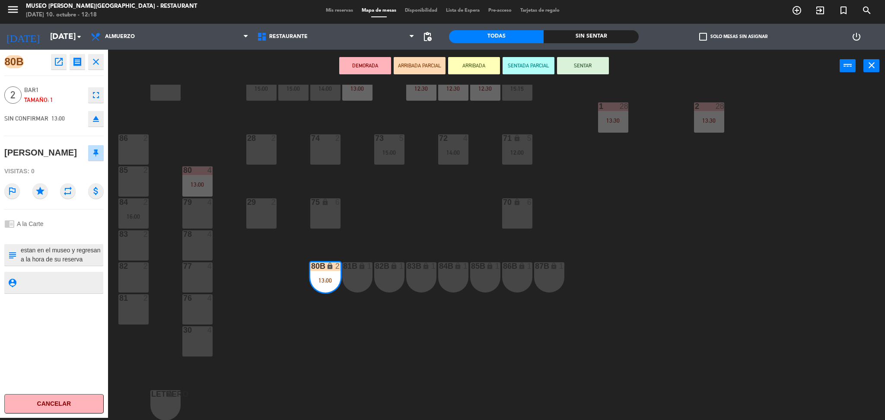
click at [356, 309] on div "44 5 12:00 | 14:00 49 2 11:39 | 16:15 54 5 12:30 | 14:15 64 1 12:00 48 2 53 3 1…" at bounding box center [501, 253] width 768 height 336
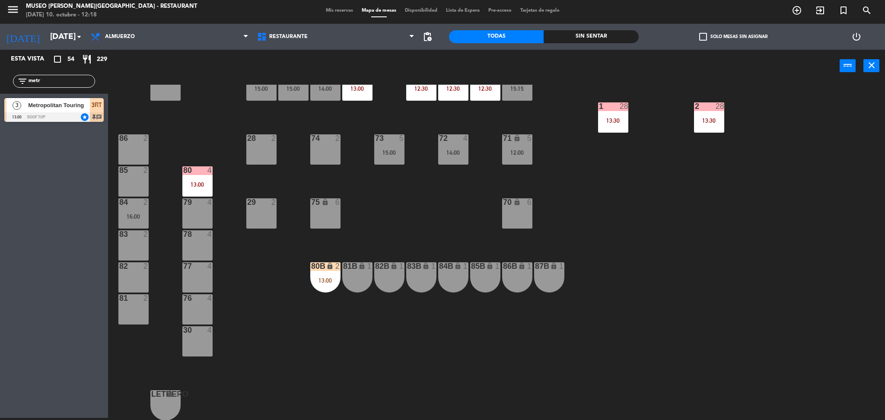
scroll to position [0, 0]
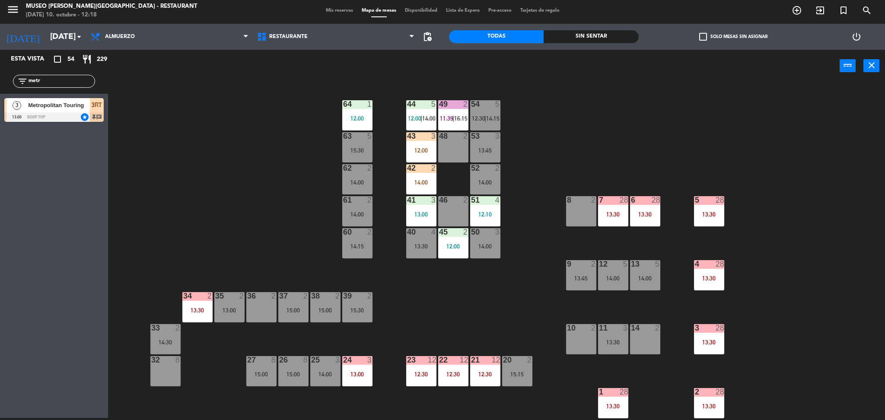
click at [417, 187] on div "42 2 14:00" at bounding box center [421, 179] width 30 height 30
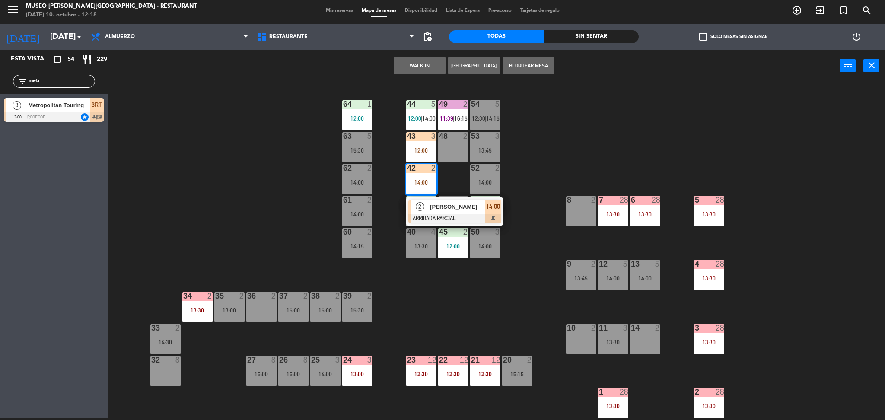
click at [417, 215] on div at bounding box center [454, 219] width 93 height 10
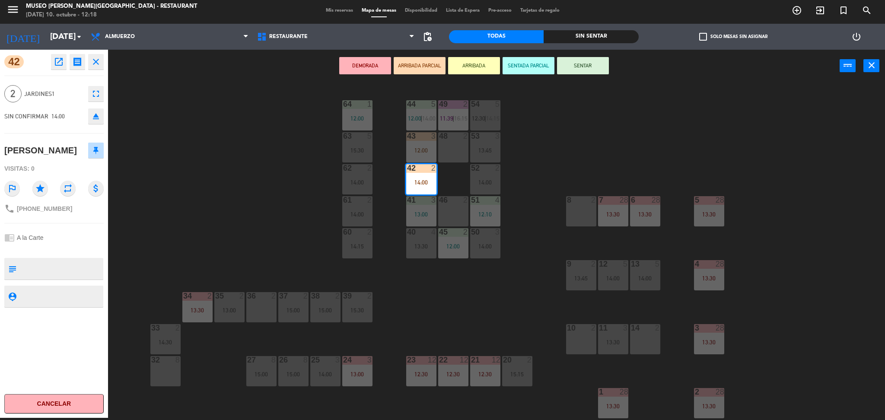
click at [277, 216] on div "44 5 12:00 | 14:00 49 2 11:39 | 16:15 54 5 12:30 | 14:15 64 1 12:00 48 2 53 3 1…" at bounding box center [501, 253] width 768 height 336
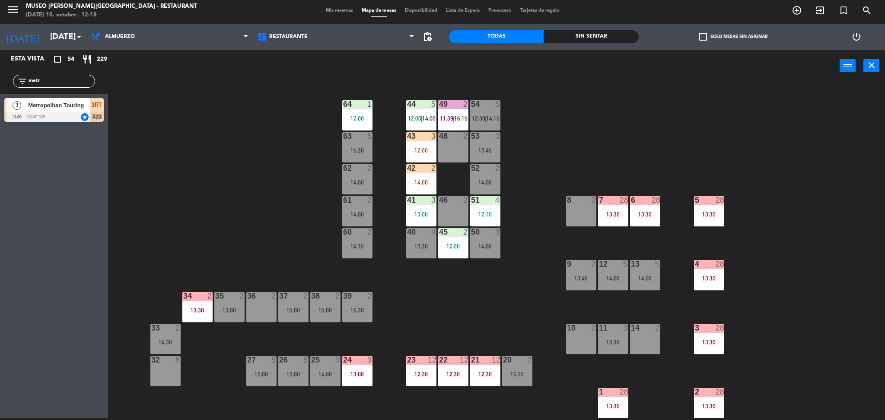
drag, startPoint x: 73, startPoint y: 76, endPoint x: 0, endPoint y: 56, distance: 75.8
click at [0, 56] on div "Esta vista crop_square 54 restaurant 229 filter_list metr 3 Metropolitan Tourin…" at bounding box center [54, 88] width 108 height 76
type input "vipa"
click at [311, 133] on div "44 5 12:00 | 14:00 49 2 11:39 | 16:15 54 5 12:30 | 14:15 64 1 12:00 48 2 53 3 1…" at bounding box center [501, 253] width 768 height 336
click at [280, 209] on div "44 5 12:00 | 14:00 49 2 11:39 | 16:15 54 5 12:30 | 14:15 64 1 12:00 48 2 53 3 1…" at bounding box center [501, 253] width 768 height 336
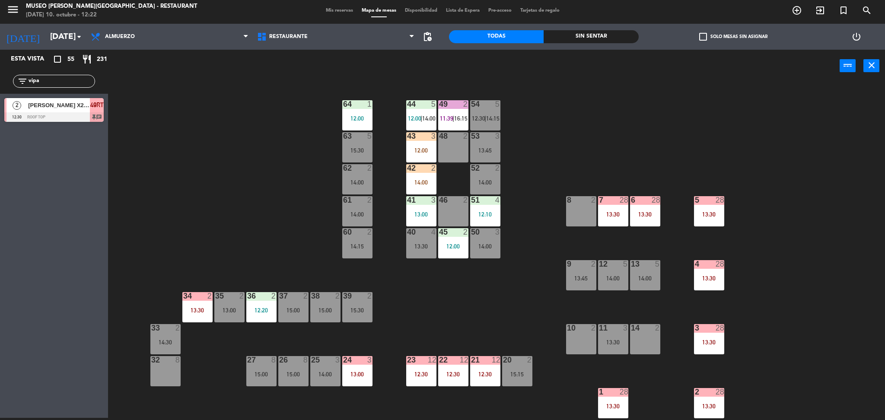
scroll to position [286, 0]
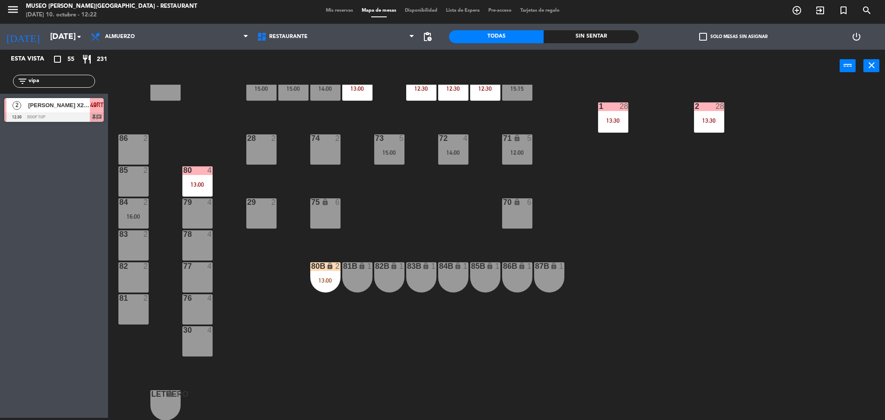
click at [197, 187] on div "13:00" at bounding box center [197, 184] width 30 height 6
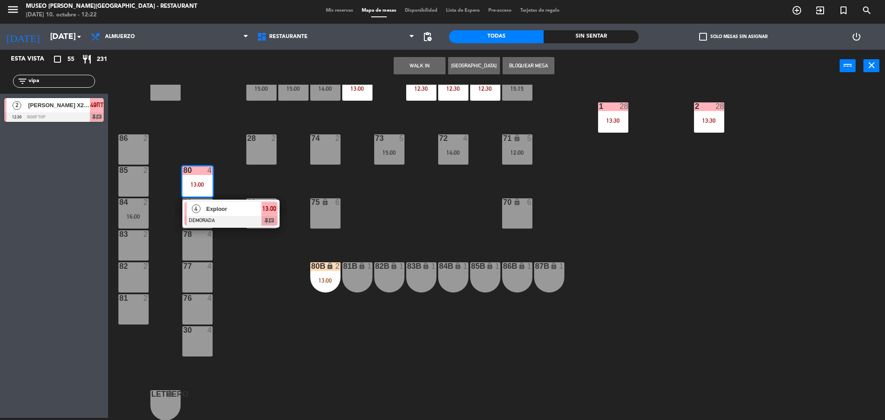
click at [211, 215] on div "Exploor" at bounding box center [233, 209] width 56 height 14
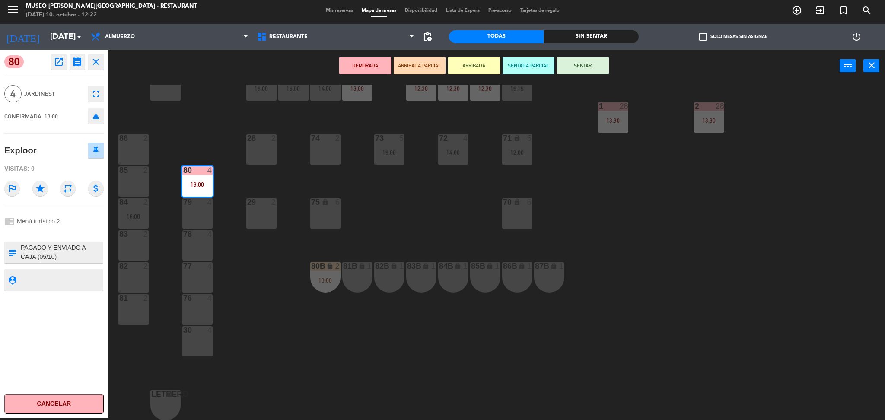
click at [60, 253] on textarea at bounding box center [61, 252] width 83 height 18
click at [422, 67] on button "ARRIBADA PARCIAL" at bounding box center [420, 65] width 52 height 17
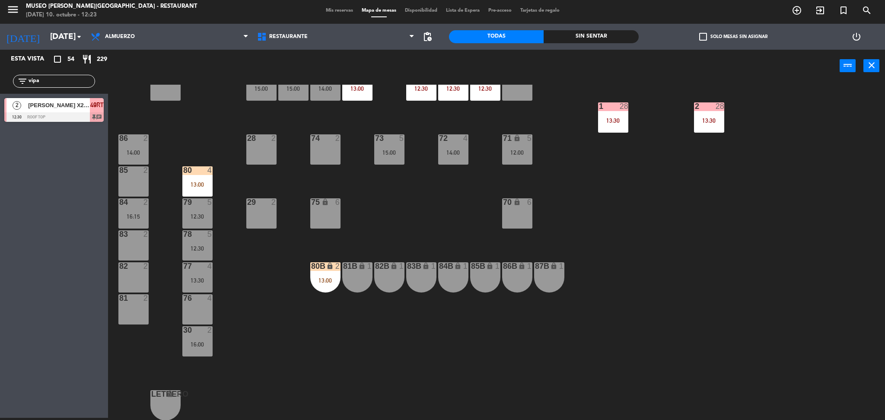
click at [203, 183] on div "13:00" at bounding box center [197, 184] width 30 height 6
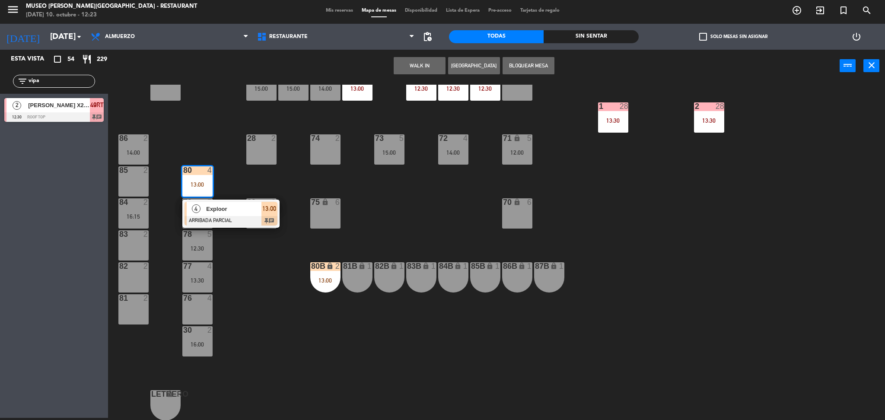
click at [221, 209] on span "Exploor" at bounding box center [233, 208] width 55 height 9
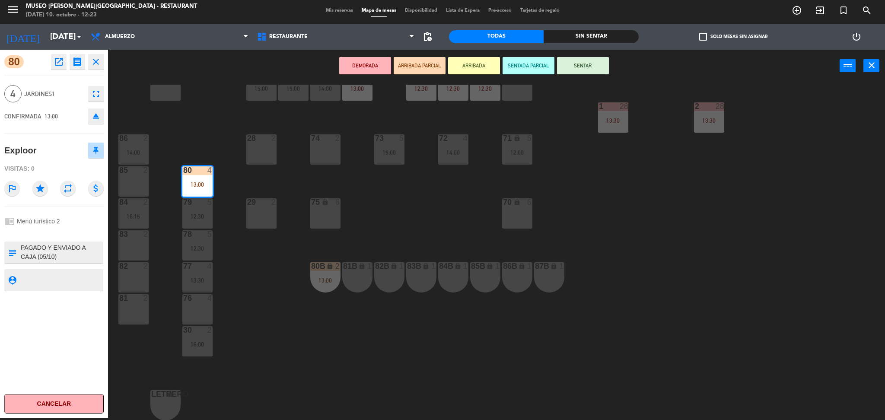
click at [85, 257] on textarea at bounding box center [61, 252] width 83 height 18
type textarea "PAGADO Y ENVIADO A CAJA (05/10) File #42830 Menú 2 3 pax = $ 72 1 guía = $ 22 I…"
click at [73, 105] on div "CONFIRMADA 13:00 eject" at bounding box center [53, 116] width 99 height 22
click at [417, 61] on button "ARRIBADA PARCIAL" at bounding box center [420, 65] width 52 height 17
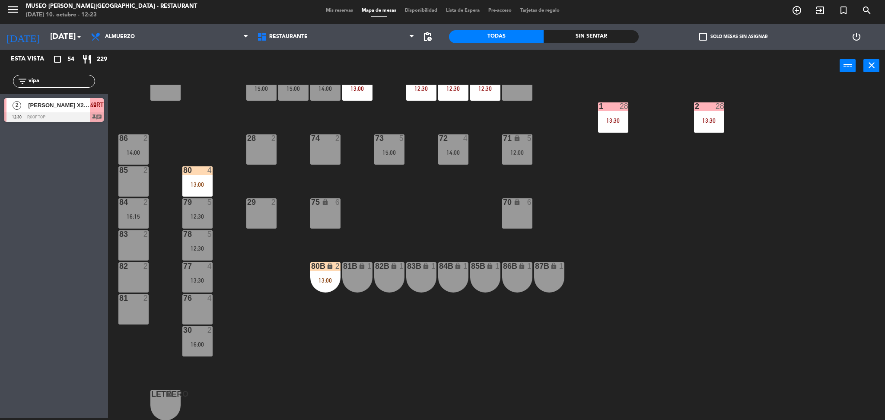
drag, startPoint x: 70, startPoint y: 77, endPoint x: 0, endPoint y: 51, distance: 75.4
click at [0, 51] on div "Esta vista crop_square 54 restaurant 229 filter_list vipa 2 LIU HAIBO X2/VIPAC …" at bounding box center [54, 88] width 108 height 76
type input "lima"
click at [6, 188] on div "Esta vista crop_square 54 restaurant 229 filter_list lima 9 Lima Tours 12:45 Ro…" at bounding box center [54, 234] width 108 height 368
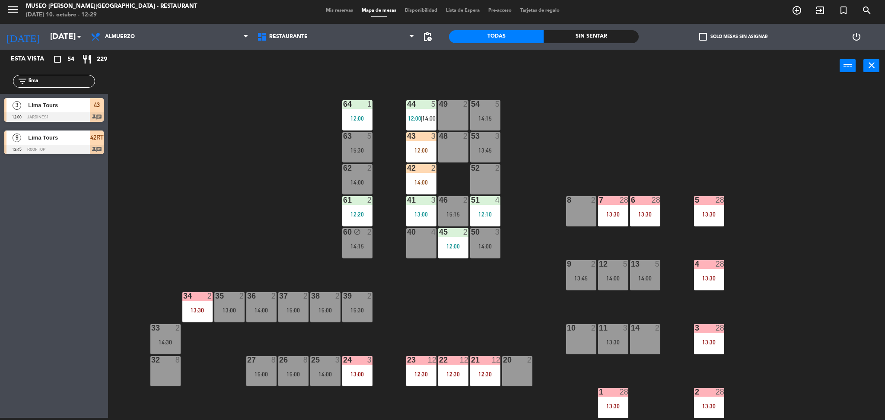
scroll to position [286, 0]
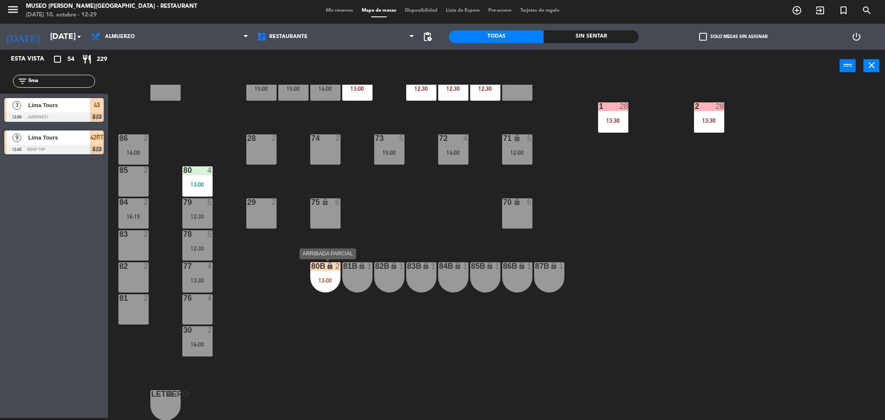
click at [322, 280] on div "13:00" at bounding box center [325, 280] width 30 height 6
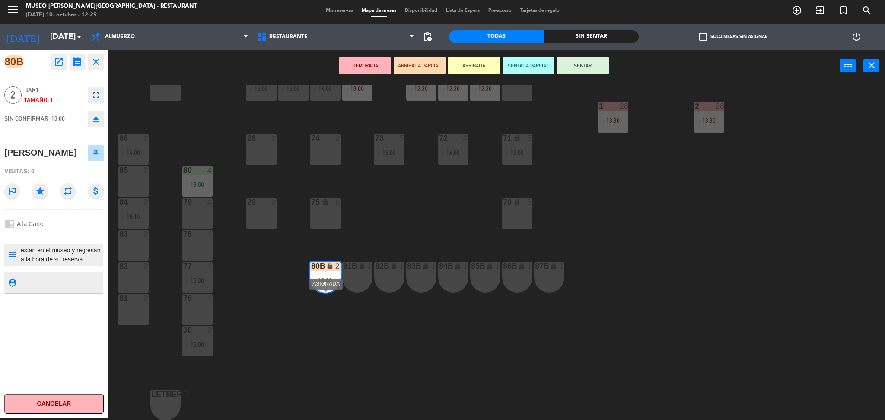
scroll to position [0, 0]
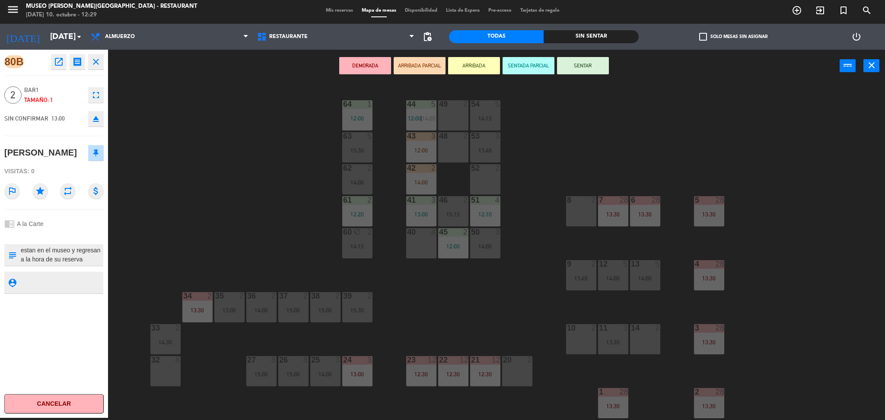
click at [486, 180] on div "52 2" at bounding box center [485, 179] width 30 height 30
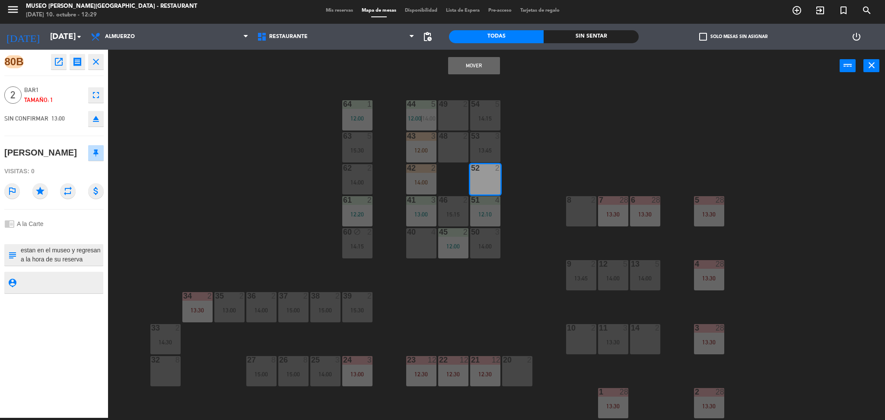
click at [469, 64] on button "Mover" at bounding box center [474, 65] width 52 height 17
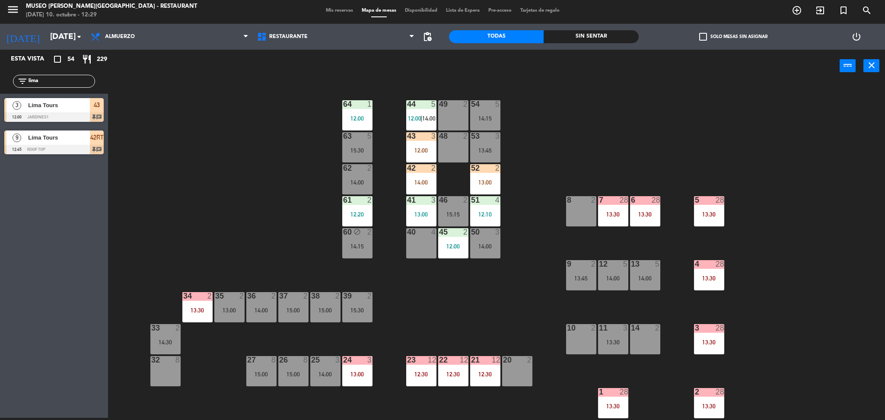
click at [481, 167] on div at bounding box center [485, 168] width 14 height 8
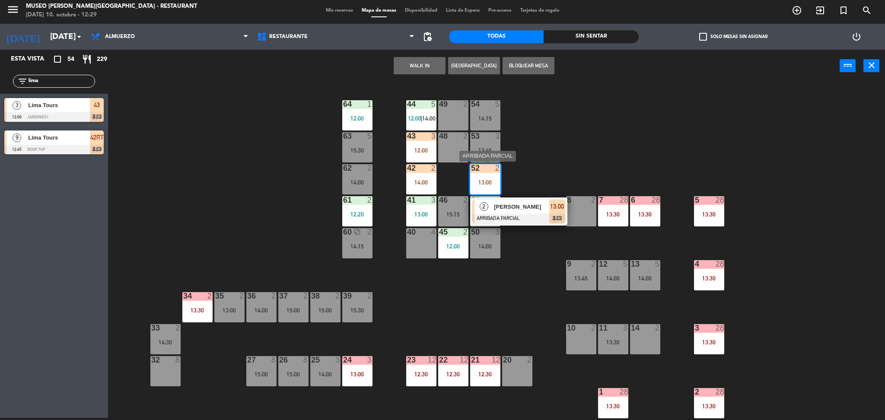
click at [518, 205] on span "ed banch" at bounding box center [521, 206] width 55 height 9
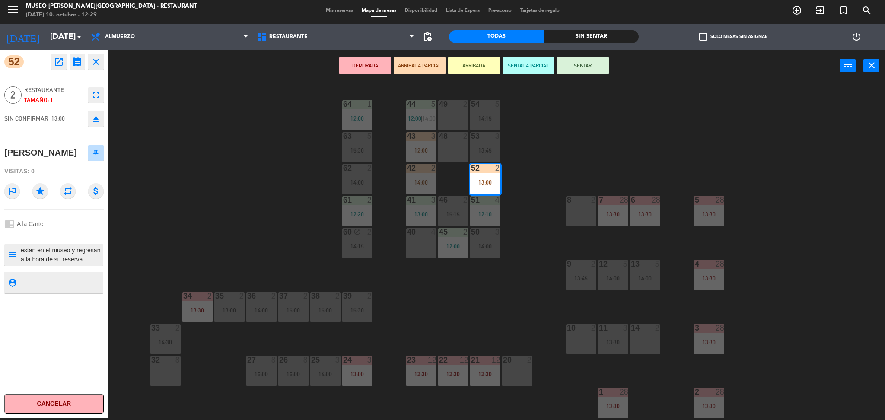
click at [90, 252] on textarea at bounding box center [61, 255] width 83 height 18
type textarea "estan en el museo y regresan a la hora de su reserva bajaron a las 12:29"
click at [43, 95] on div "Tamaño: 1" at bounding box center [54, 100] width 60 height 10
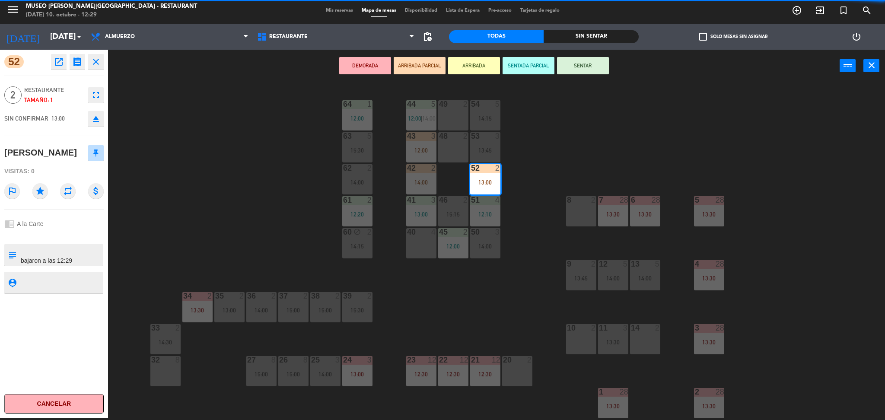
click at [243, 127] on div "44 5 12:00 | 14:00 49 2 54 5 14:15 64 1 12:00 48 2 53 3 13:45 63 5 15:30 43 3 1…" at bounding box center [501, 253] width 768 height 336
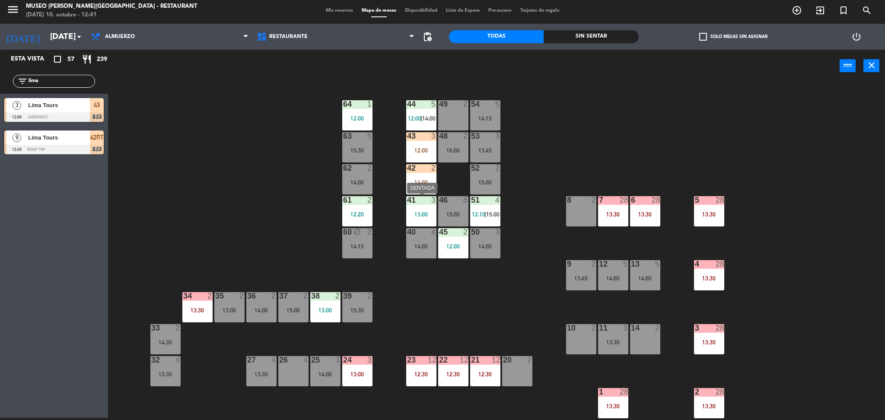
click at [424, 221] on div "41 3 13:00" at bounding box center [421, 211] width 30 height 30
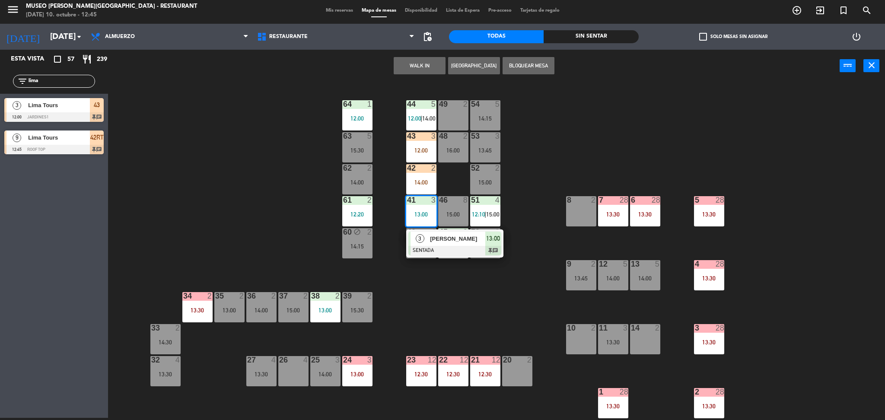
click at [225, 139] on div "44 5 12:00 | 14:00 49 2 54 5 14:15 64 1 12:00 48 2 16:00 53 3 13:45 63 5 15:30 …" at bounding box center [501, 253] width 768 height 336
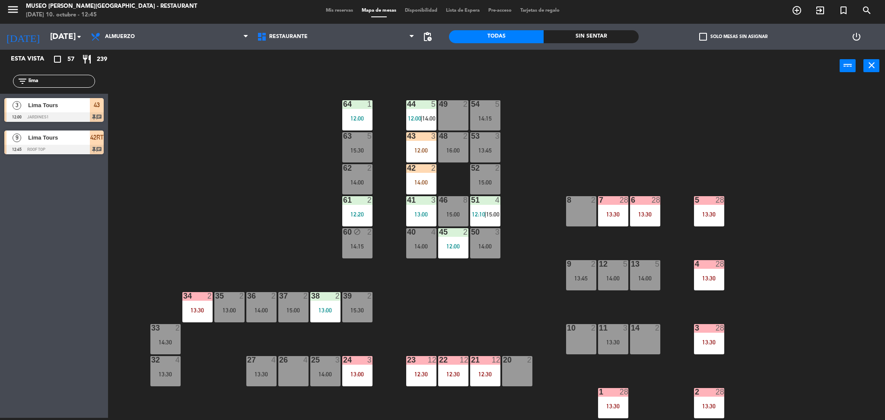
drag, startPoint x: 44, startPoint y: 84, endPoint x: 4, endPoint y: 101, distance: 43.3
click at [4, 101] on div "Esta vista crop_square 57 restaurant 239 filter_list lima 3 Lima Tours 12:00 Ja…" at bounding box center [54, 104] width 108 height 109
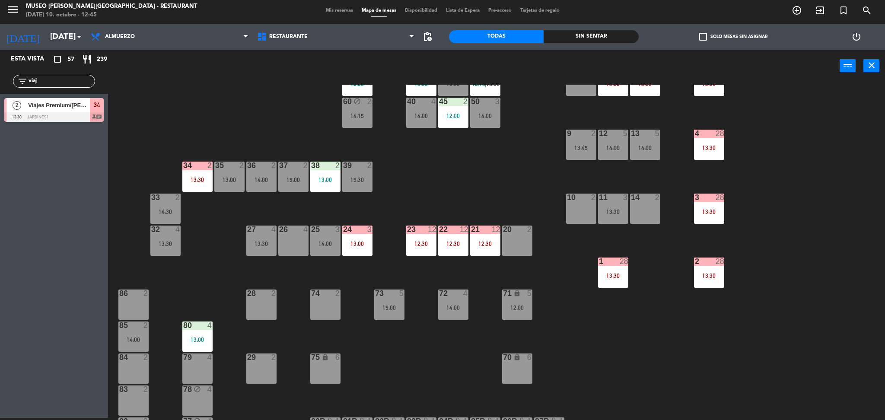
scroll to position [134, 0]
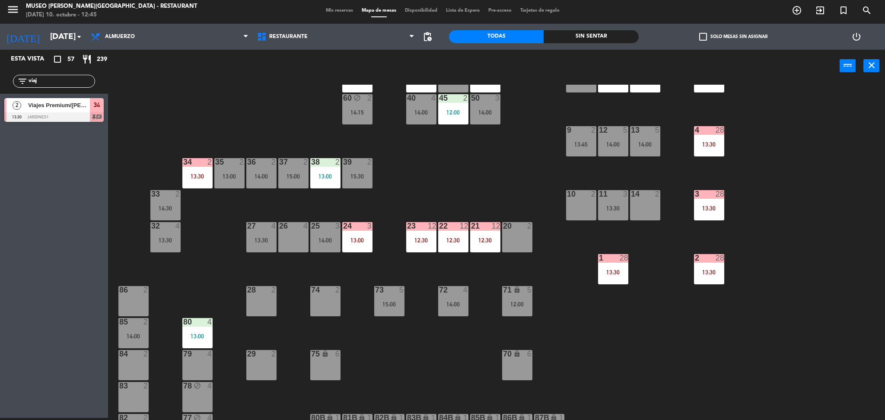
type input "viaj"
click at [194, 183] on div "34 2 13:30" at bounding box center [197, 173] width 30 height 30
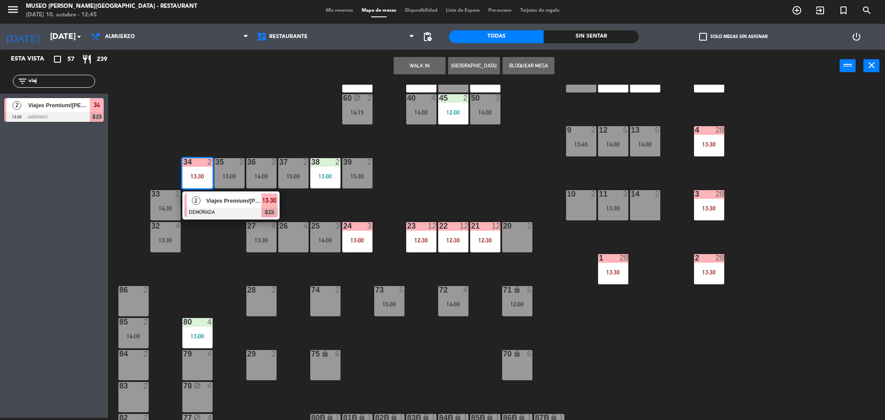
click at [199, 204] on div "2" at bounding box center [196, 201] width 19 height 14
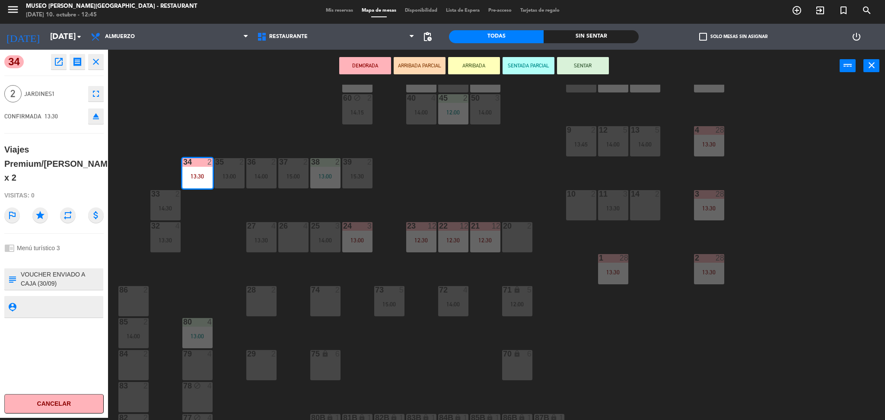
click at [218, 245] on div "44 5 12:00 | 14:00 49 2 54 5 14:15 64 1 12:00 48 2 16:00 53 3 13:45 63 5 15:30 …" at bounding box center [501, 253] width 768 height 336
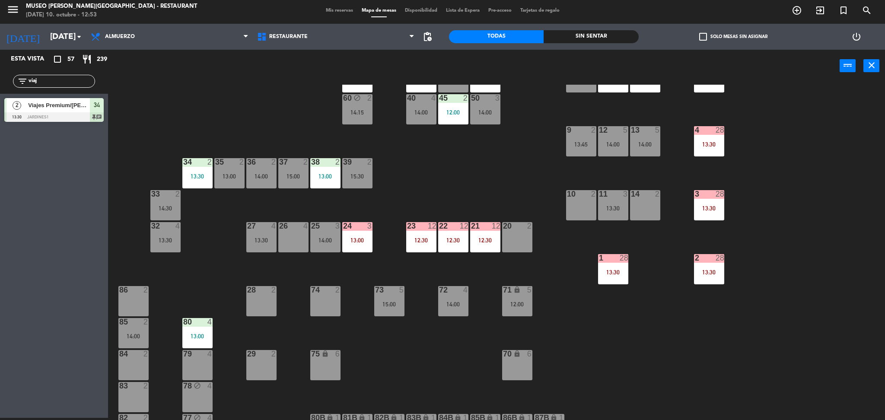
click at [236, 94] on div "44 5 12:00 | 14:00 49 2 54 5 14:15 64 1 12:00 48 2 16:00 53 3 13:45 63 5 15:30 …" at bounding box center [501, 253] width 768 height 336
click at [407, 222] on div "23" at bounding box center [407, 226] width 0 height 8
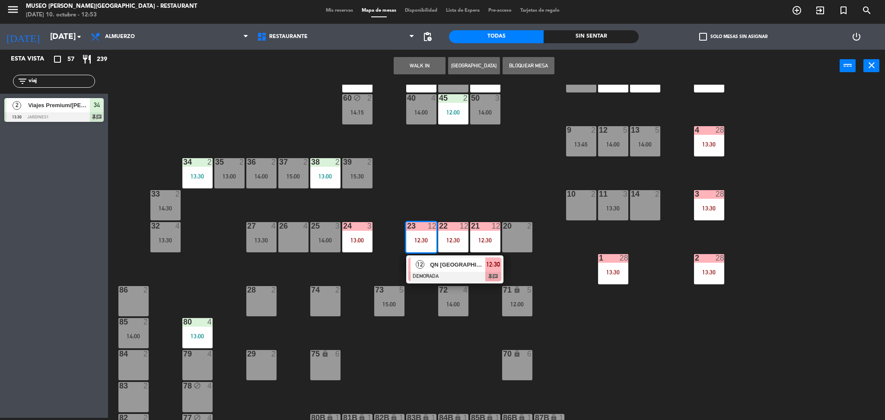
click at [400, 203] on div "44 5 12:00 | 14:00 49 2 54 5 14:15 64 1 12:00 48 2 16:00 53 3 13:45 63 5 15:30 …" at bounding box center [501, 253] width 768 height 336
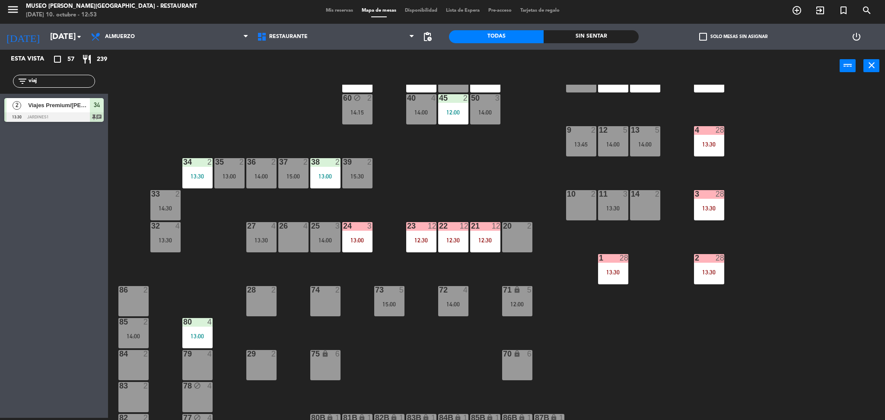
click at [357, 238] on div "13:00" at bounding box center [357, 240] width 30 height 6
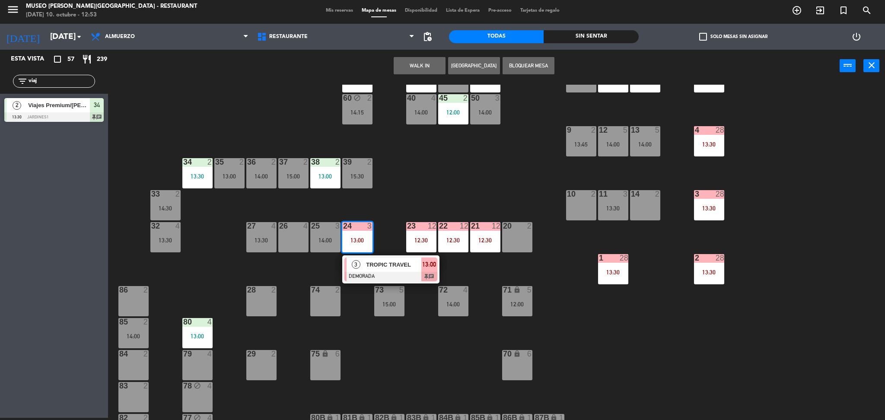
click at [376, 264] on div "3 TROPIC TRAVEL DEMORADA 13:00 chat" at bounding box center [391, 269] width 110 height 28
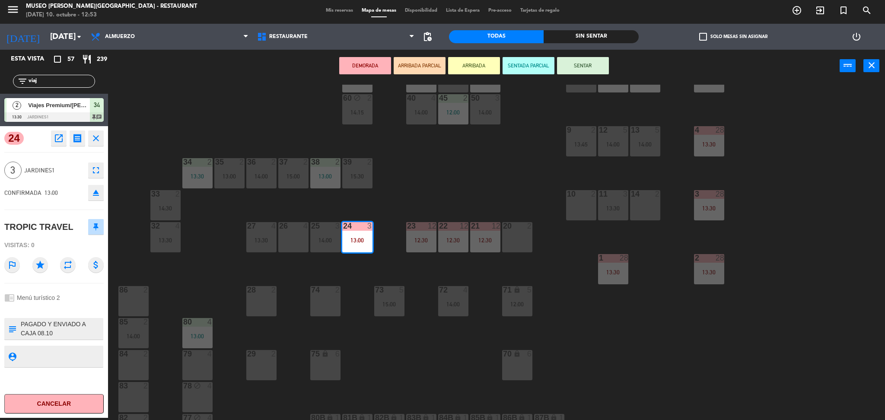
click at [391, 211] on div "44 5 12:00 | 14:00 49 2 54 5 14:15 64 1 12:00 48 2 16:00 53 3 13:45 63 5 15:30 …" at bounding box center [501, 253] width 768 height 336
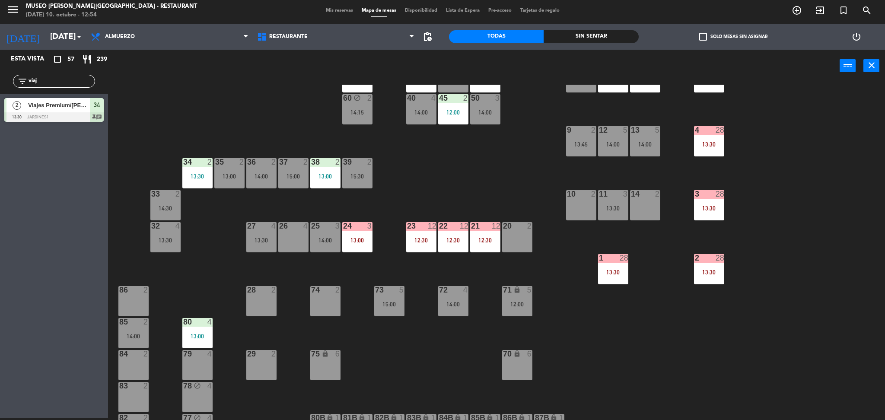
click at [528, 148] on div "44 5 12:00 | 14:00 49 2 54 5 14:15 64 1 12:00 48 2 16:00 53 3 13:45 63 5 15:30 …" at bounding box center [501, 253] width 768 height 336
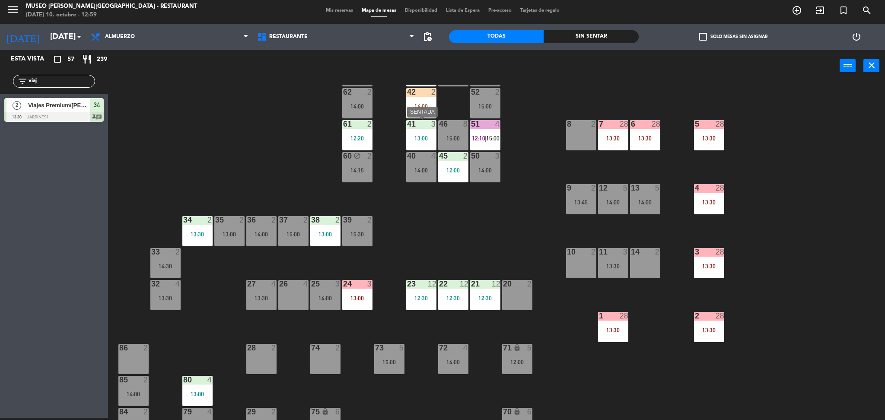
click at [421, 131] on div "41 3 13:00" at bounding box center [421, 135] width 30 height 30
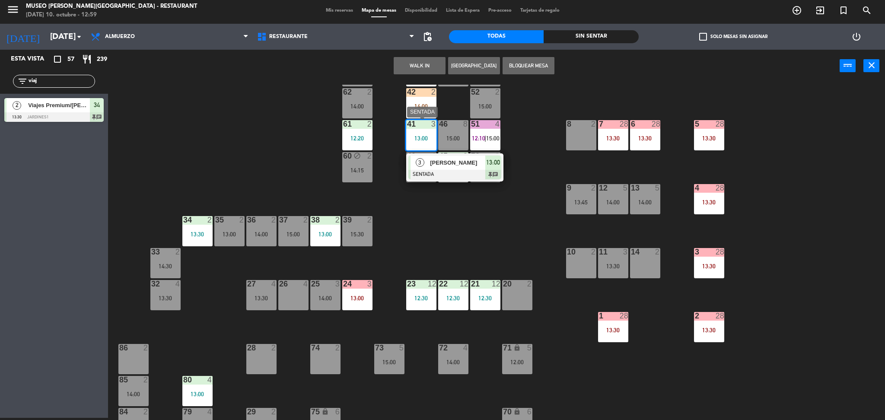
click at [423, 168] on div "3" at bounding box center [419, 163] width 19 height 14
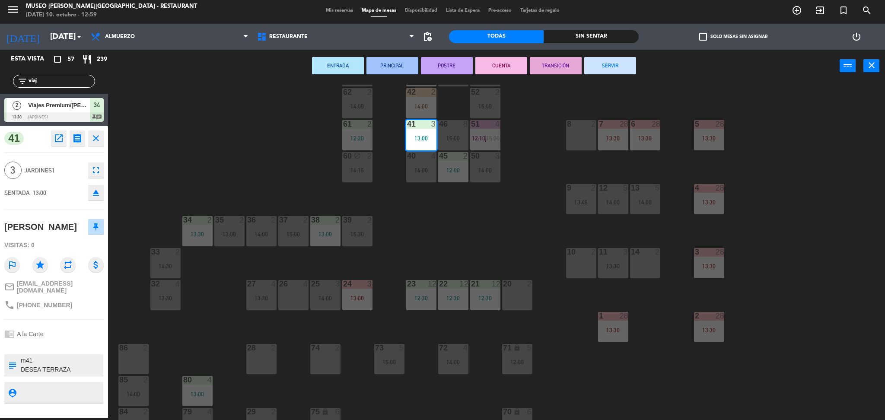
click at [438, 205] on div "44 5 12:00 | 14:00 49 2 54 5 14:15 64 1 12:00 48 2 16:00 53 3 13:45 63 5 15:30 …" at bounding box center [501, 253] width 768 height 336
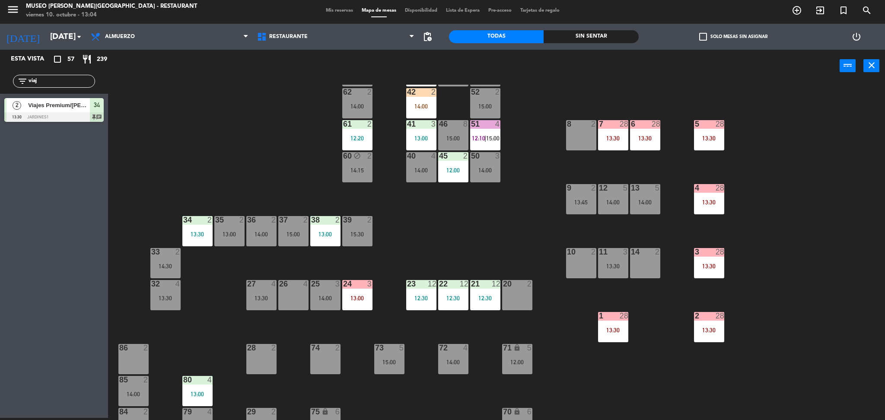
scroll to position [0, 0]
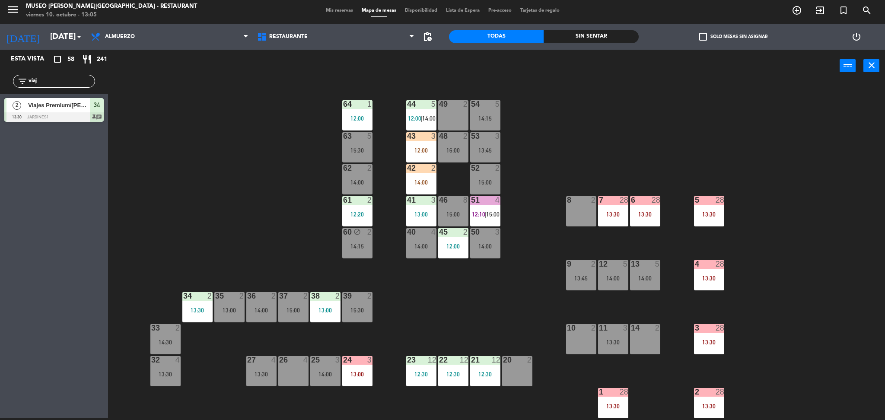
click at [210, 225] on div "44 5 12:00 | 14:00 49 2 54 5 14:15 64 1 12:00 48 2 16:00 53 3 13:45 63 5 15:30 …" at bounding box center [501, 253] width 768 height 336
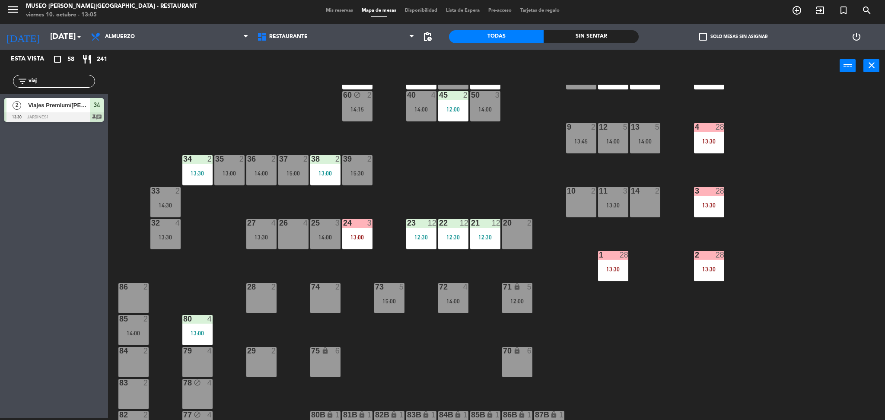
scroll to position [138, 0]
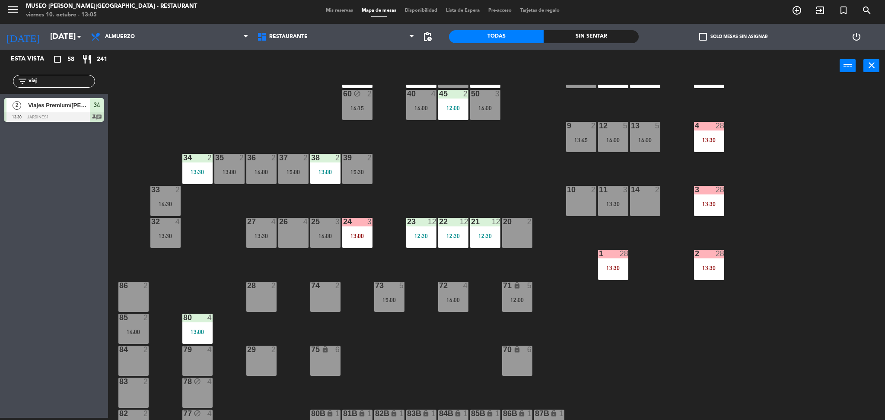
click at [226, 178] on div "35 2 13:00" at bounding box center [229, 169] width 30 height 30
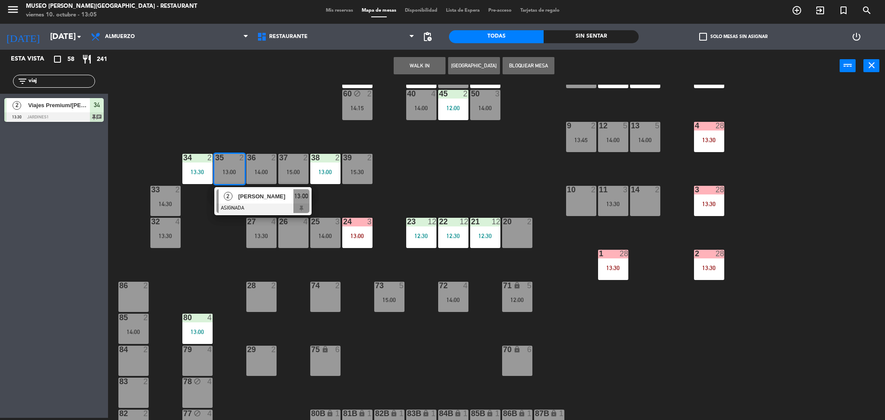
click at [239, 219] on div "44 5 12:00 | 14:00 49 2 54 5 14:15 64 1 12:00 48 2 16:00 53 3 13:45 63 5 15:30 …" at bounding box center [501, 253] width 768 height 336
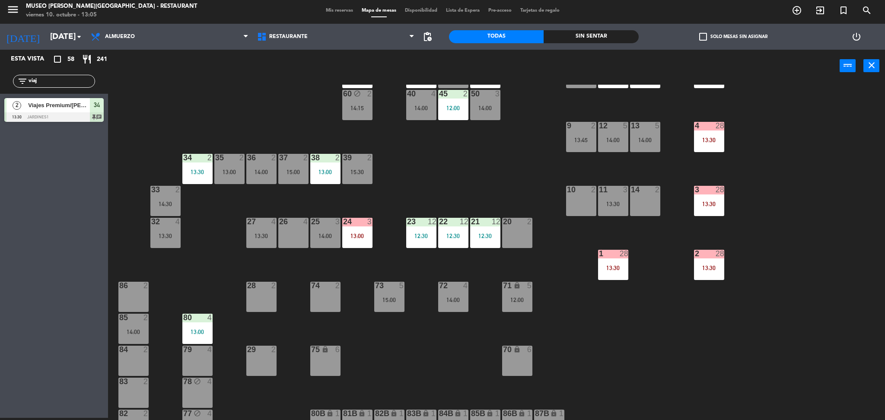
click at [240, 163] on div "35 2 13:00" at bounding box center [229, 169] width 30 height 30
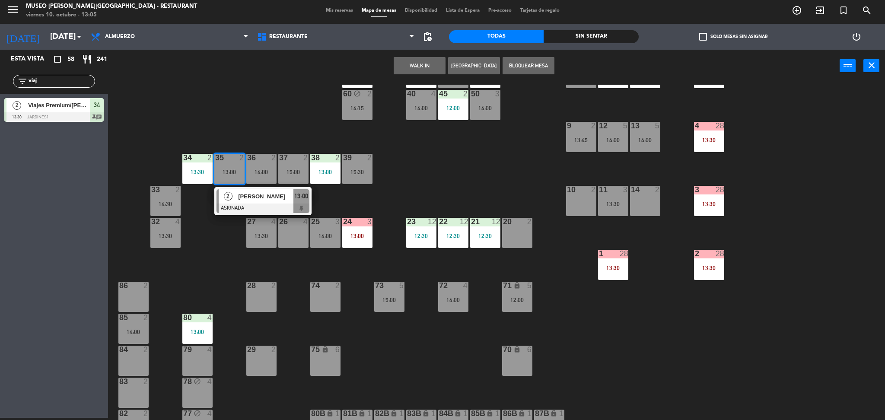
click at [249, 214] on div "2 Gustavo Romero Estenos ASIGNADA 13:00" at bounding box center [262, 201] width 97 height 28
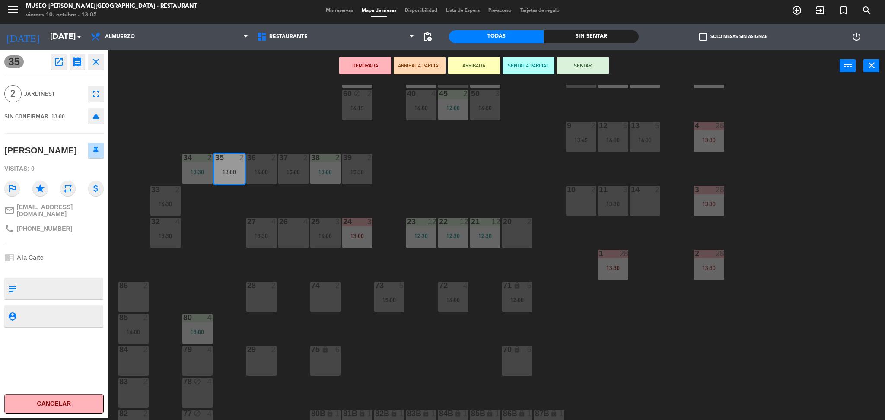
click at [302, 92] on div "44 5 12:00 | 14:00 49 2 54 5 14:15 64 1 12:00 48 2 16:00 53 3 13:45 63 5 15:30 …" at bounding box center [501, 253] width 768 height 336
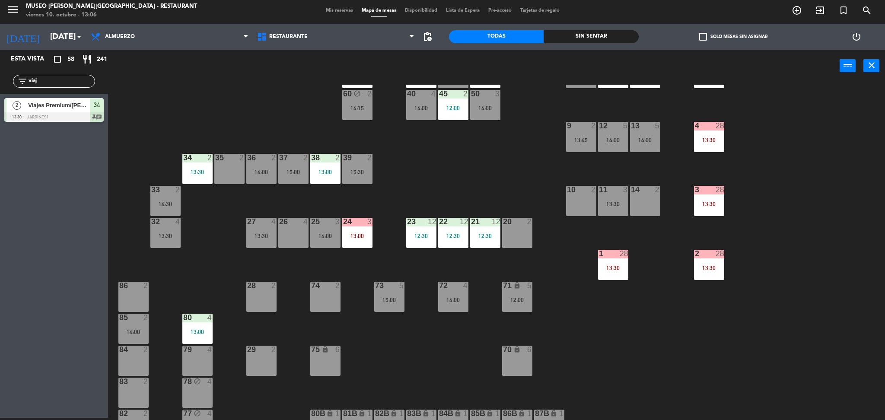
scroll to position [286, 0]
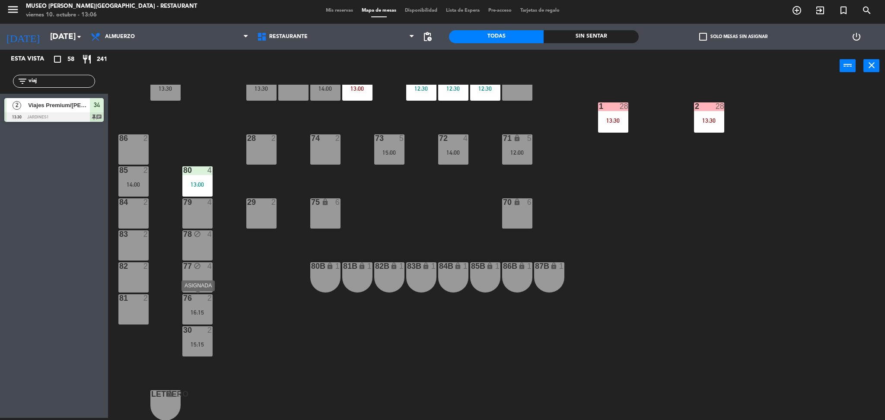
click at [198, 318] on div "76 2 16:15" at bounding box center [197, 309] width 30 height 30
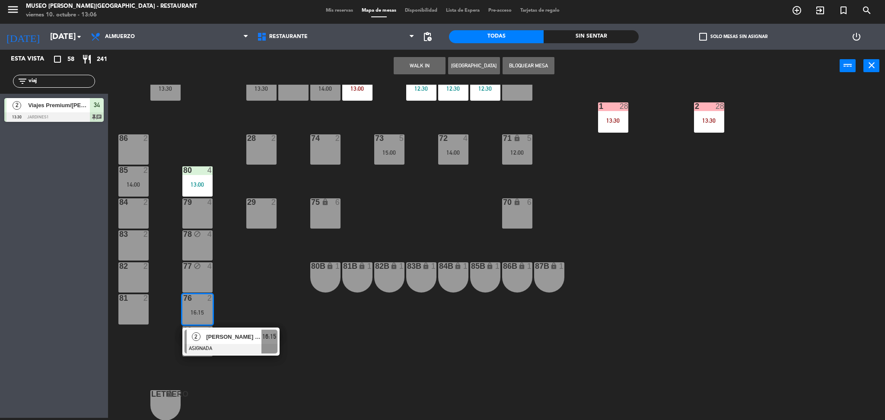
click at [219, 350] on div at bounding box center [230, 349] width 93 height 10
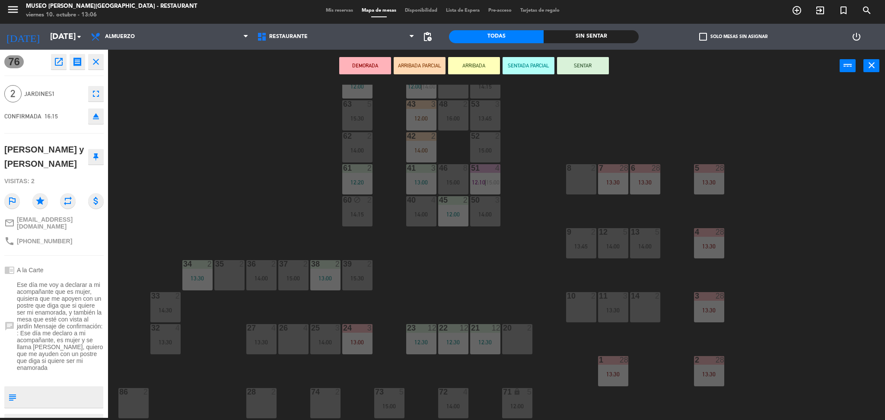
scroll to position [23, 0]
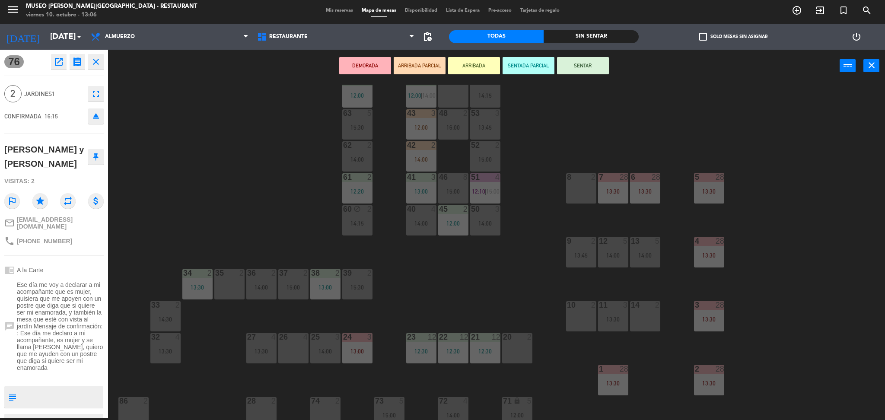
click at [232, 293] on div "35 2" at bounding box center [229, 284] width 30 height 30
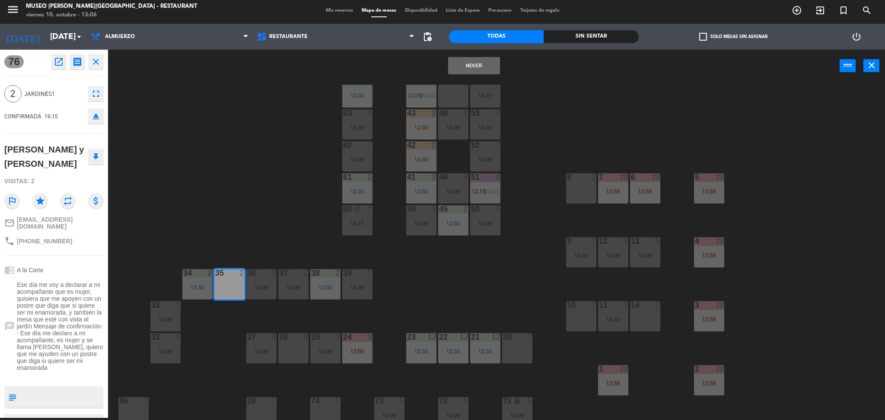
click at [472, 64] on button "Mover" at bounding box center [474, 65] width 52 height 17
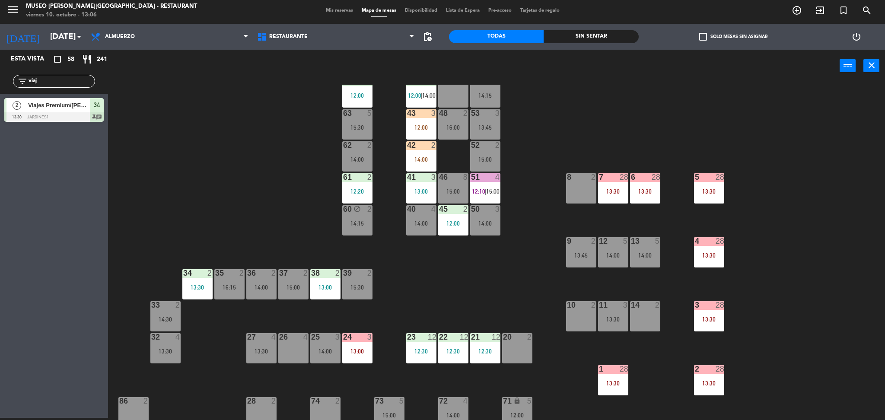
click at [254, 158] on div "44 5 12:00 | 14:00 49 2 54 5 14:15 64 1 12:00 48 2 16:00 53 3 13:45 63 5 15:30 …" at bounding box center [501, 253] width 768 height 336
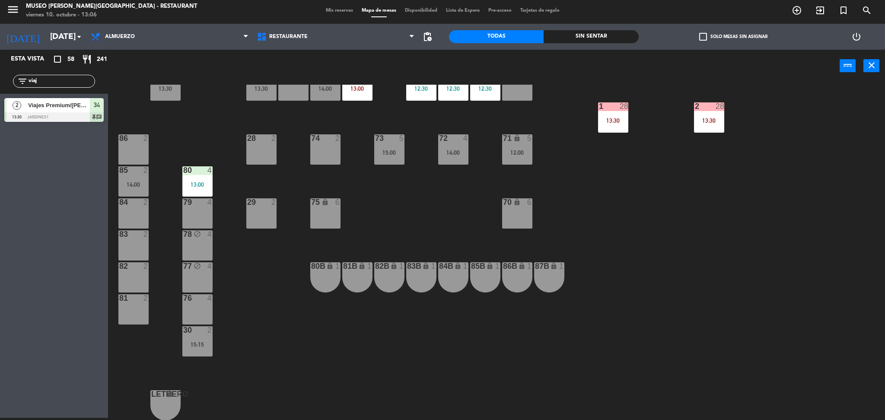
click at [195, 347] on div "15:15" at bounding box center [197, 344] width 30 height 6
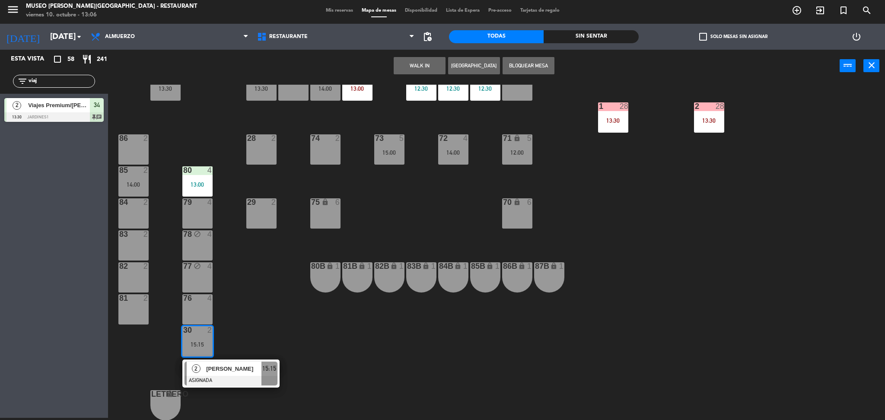
click at [228, 370] on span "Samanta Lescano" at bounding box center [233, 368] width 55 height 9
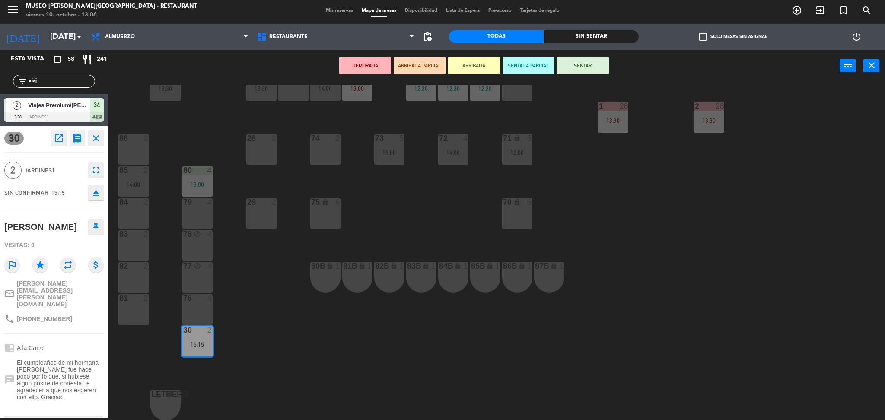
scroll to position [0, 0]
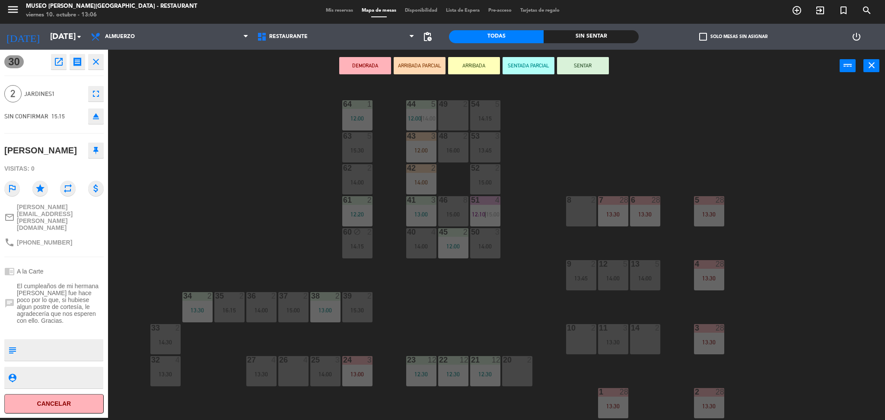
click at [381, 154] on div "44 5 12:00 | 14:00 49 2 54 5 14:15 64 1 12:00 48 2 16:00 53 3 13:45 63 5 15:30 …" at bounding box center [501, 253] width 768 height 336
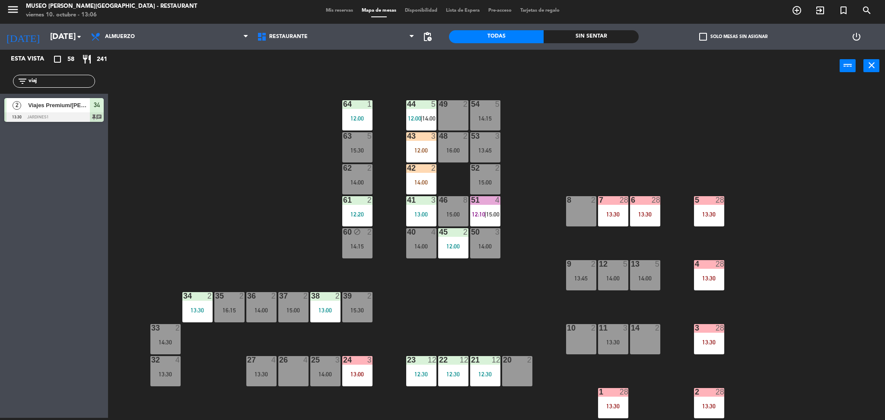
click at [372, 152] on div "44 5 12:00 | 14:00 49 2 54 5 14:15 64 1 12:00 48 2 16:00 53 3 13:45 63 5 15:30 …" at bounding box center [501, 253] width 768 height 336
click at [355, 145] on div "63 5 15:30" at bounding box center [357, 147] width 30 height 30
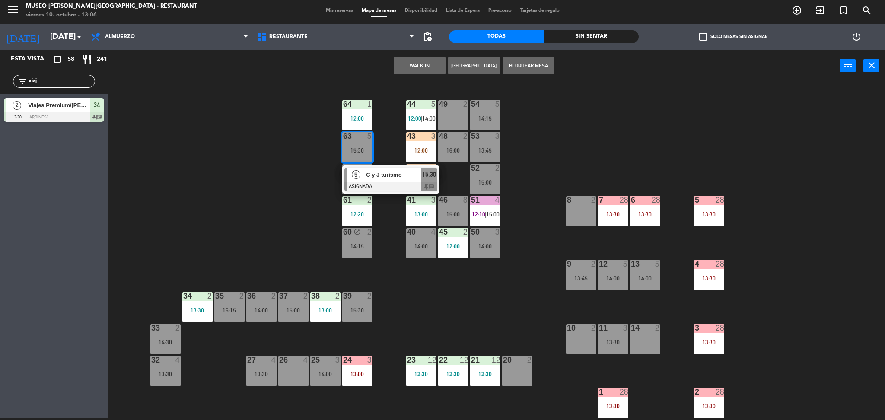
click at [381, 173] on span "C y J turismo" at bounding box center [393, 174] width 55 height 9
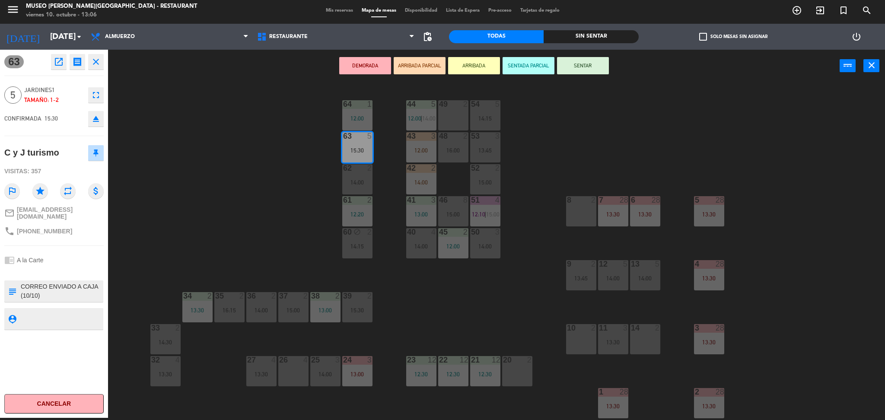
click at [87, 289] on textarea at bounding box center [61, 291] width 83 height 18
click at [497, 300] on div "44 5 12:00 | 14:00 49 2 54 5 14:15 64 1 12:00 48 2 16:00 53 3 13:45 63 5 15:30 …" at bounding box center [501, 253] width 768 height 336
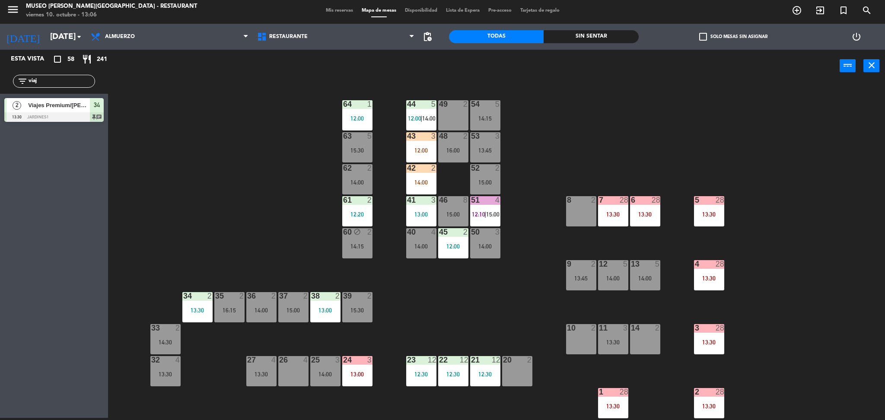
click at [488, 112] on div "54 5 14:15" at bounding box center [485, 115] width 30 height 30
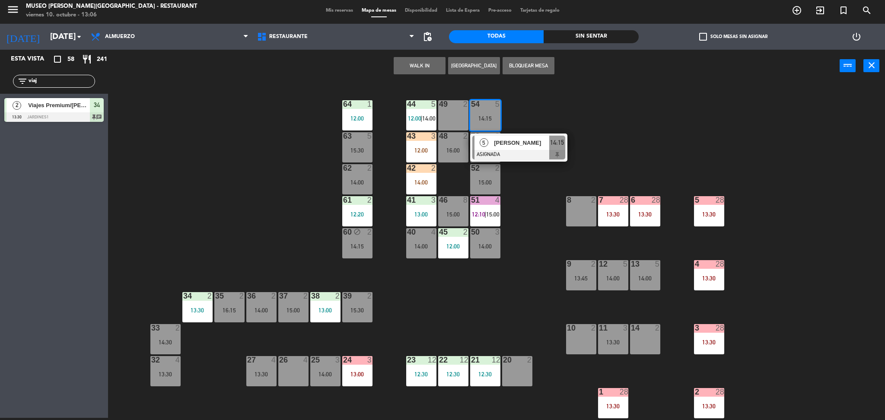
click at [500, 156] on div at bounding box center [518, 155] width 93 height 10
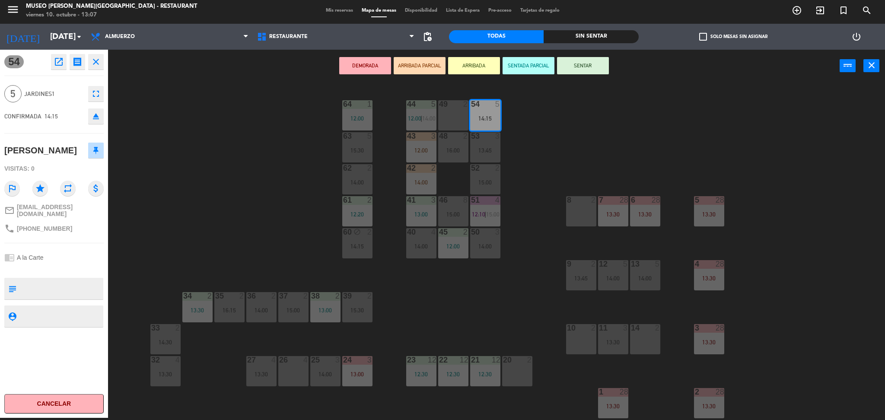
click at [139, 159] on div "44 5 12:00 | 14:00 49 2 54 5 14:15 64 1 12:00 48 2 16:00 53 3 13:45 63 5 15:30 …" at bounding box center [501, 253] width 768 height 336
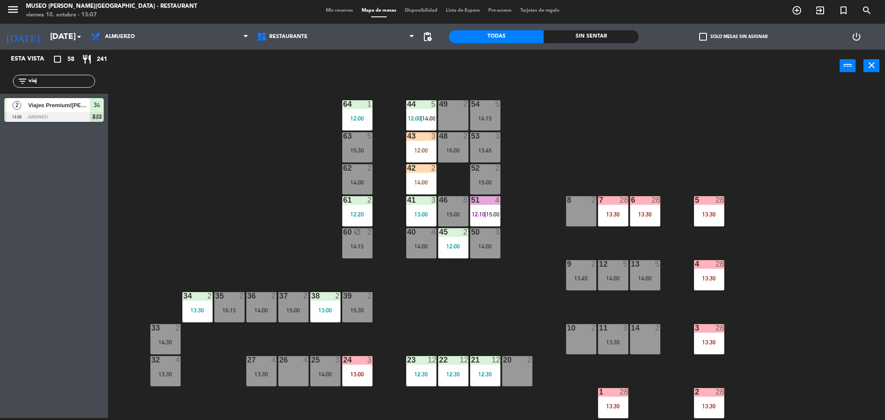
click at [352, 148] on div "15:30" at bounding box center [357, 150] width 30 height 6
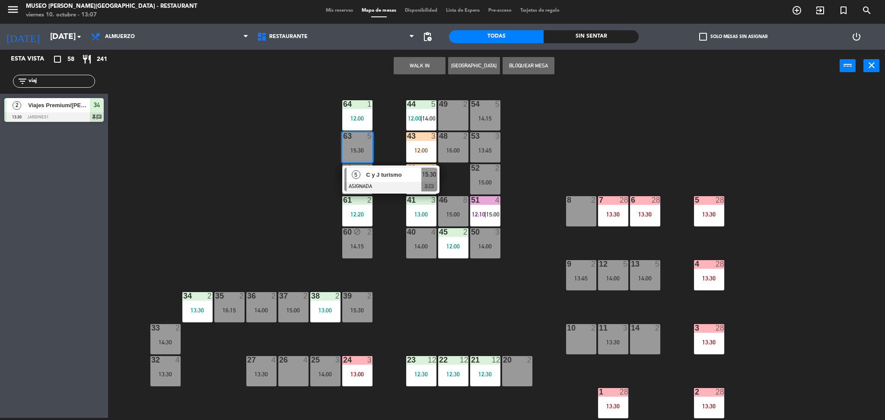
click at [357, 188] on div at bounding box center [390, 187] width 93 height 10
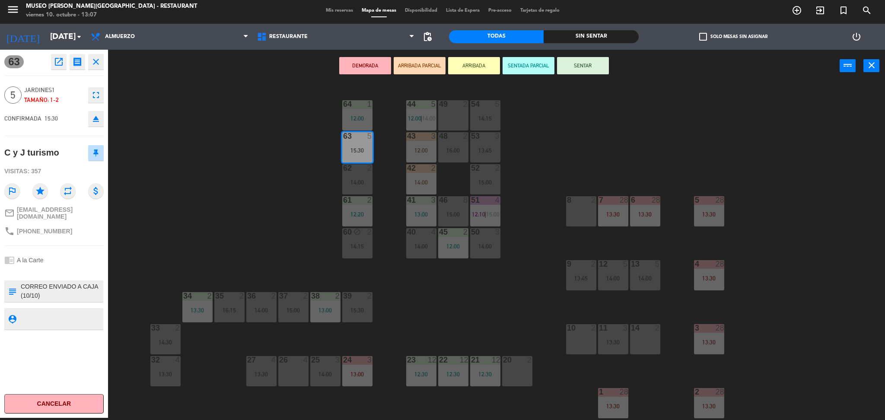
click at [493, 112] on div "54 5 14:15" at bounding box center [485, 115] width 30 height 30
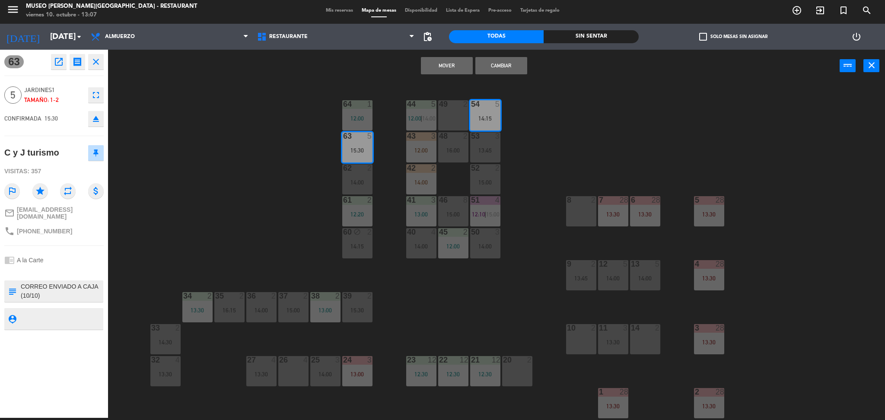
click at [450, 65] on button "Mover" at bounding box center [447, 65] width 52 height 17
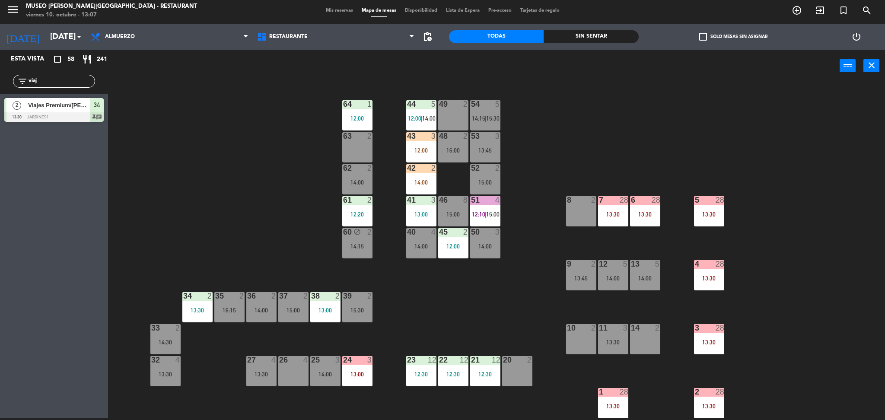
click at [536, 163] on div "44 5 12:00 | 14:00 49 2 54 5 14:15 | 15:30 64 1 12:00 48 2 16:00 53 3 13:45 63 …" at bounding box center [501, 253] width 768 height 336
drag, startPoint x: 308, startPoint y: 112, endPoint x: 293, endPoint y: 114, distance: 14.7
click at [293, 114] on div "44 5 12:00 | 14:00 49 2 54 5 15:30 64 1 12:00 48 2 16:00 53 3 13:45 63 2 43 3 1…" at bounding box center [501, 253] width 768 height 336
drag, startPoint x: 50, startPoint y: 80, endPoint x: 0, endPoint y: 76, distance: 49.8
click at [0, 76] on div "filter_list viaj" at bounding box center [54, 81] width 108 height 25
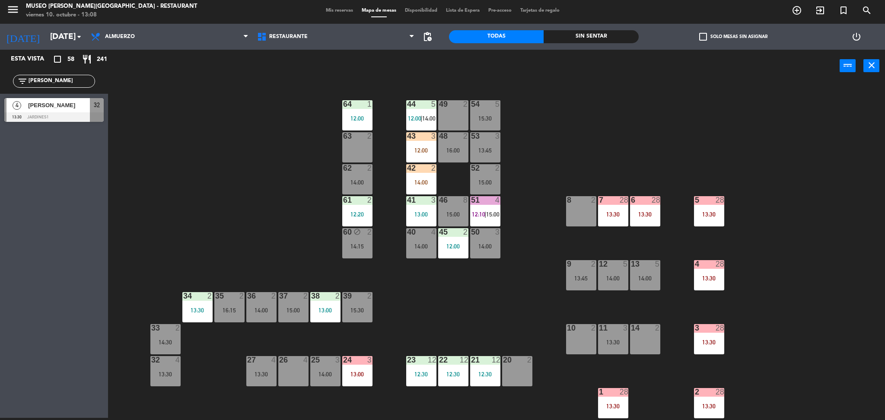
type input "MORA"
click at [264, 189] on div "44 5 12:00 | 14:00 49 2 54 5 15:30 64 1 12:00 48 2 16:00 53 3 13:45 63 2 43 3 1…" at bounding box center [501, 253] width 768 height 336
click at [65, 105] on span "Christian Camilo Morales Duarte" at bounding box center [59, 105] width 62 height 9
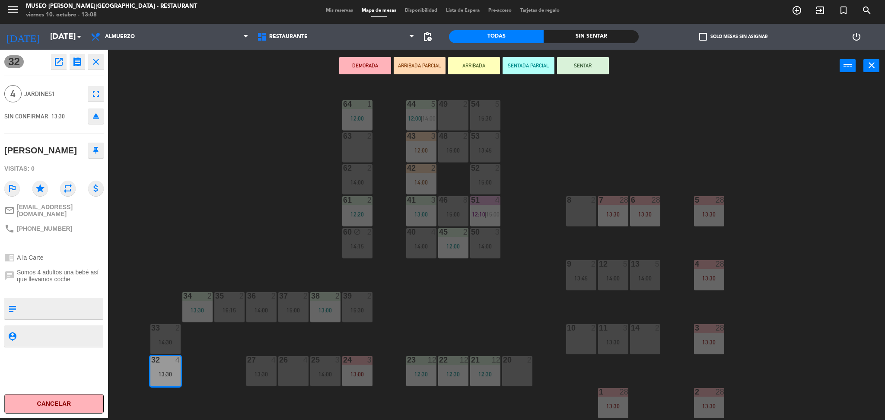
click at [496, 237] on div "50 3 14:00" at bounding box center [485, 243] width 30 height 30
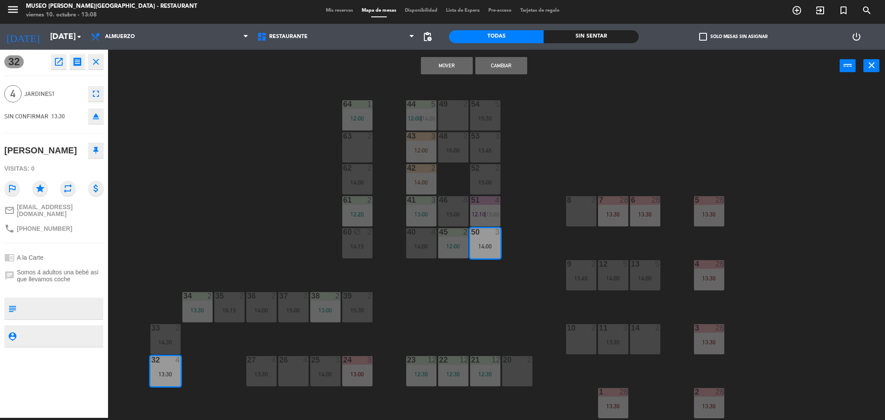
click at [507, 64] on button "Cambiar" at bounding box center [501, 65] width 52 height 17
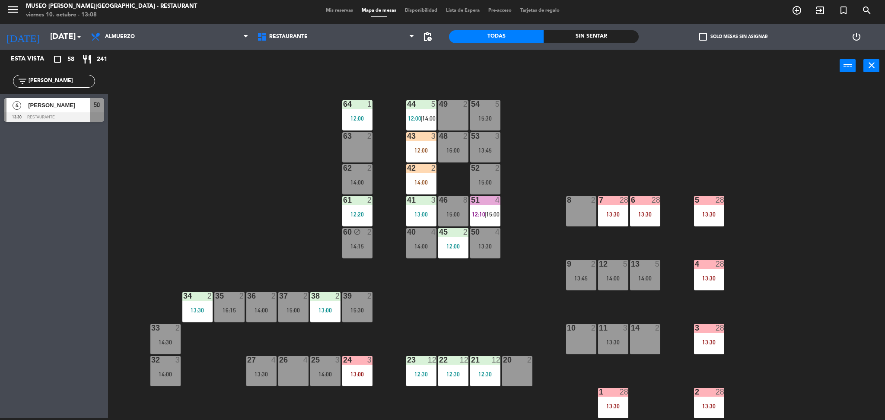
scroll to position [90, 0]
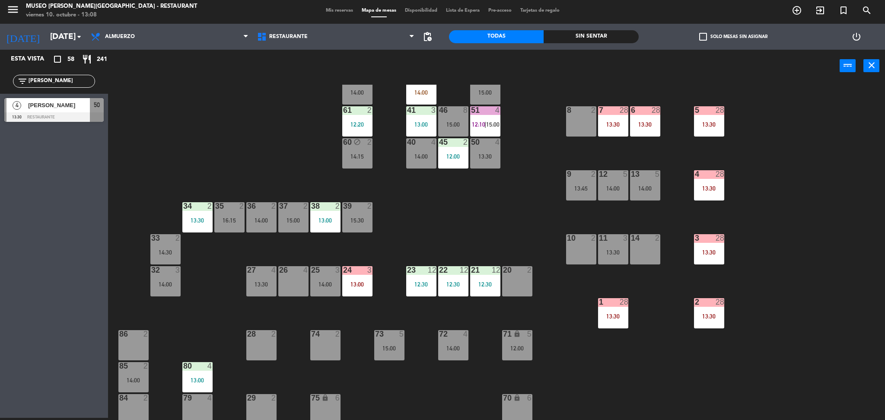
click at [461, 201] on div "44 5 12:00 | 14:00 49 2 54 5 15:30 64 1 12:00 48 2 16:00 53 3 13:45 63 2 43 3 1…" at bounding box center [501, 253] width 768 height 336
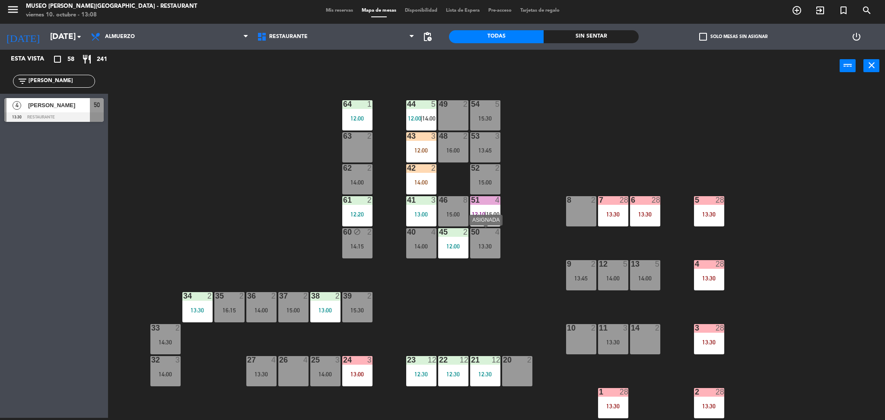
click at [493, 255] on div "50 4 13:30" at bounding box center [485, 243] width 30 height 30
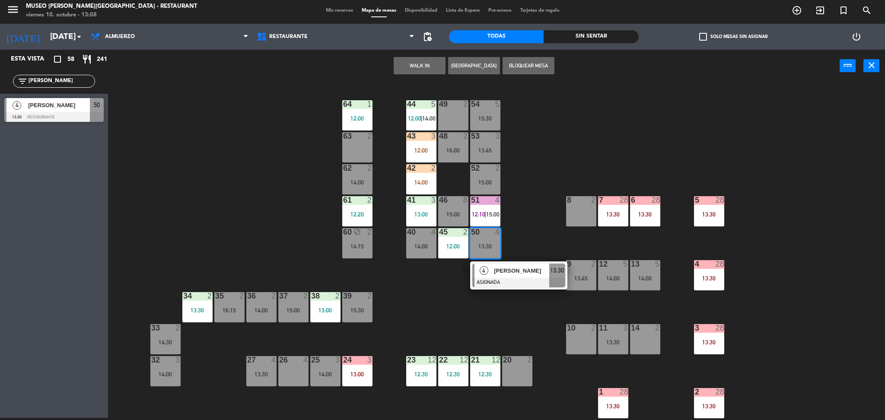
click at [507, 284] on div at bounding box center [518, 283] width 93 height 10
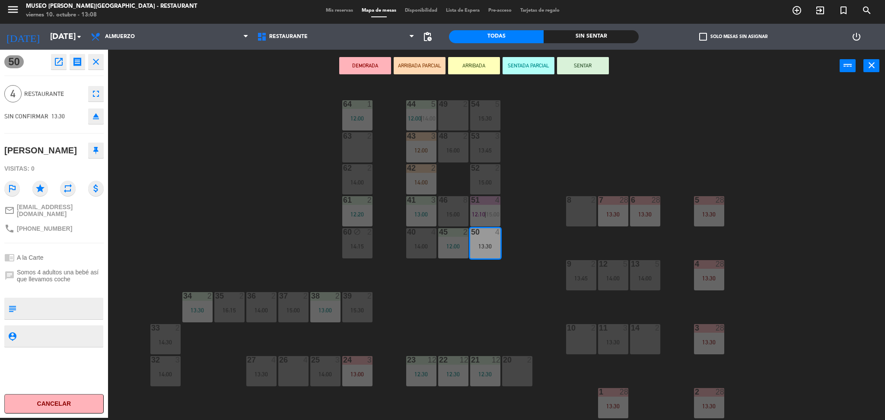
click at [479, 126] on div "54 5 15:30" at bounding box center [485, 115] width 30 height 30
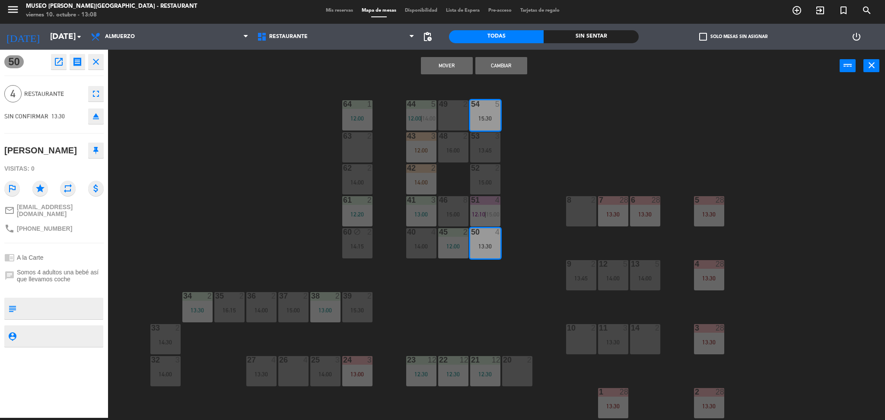
click at [505, 70] on button "Cambiar" at bounding box center [501, 65] width 52 height 17
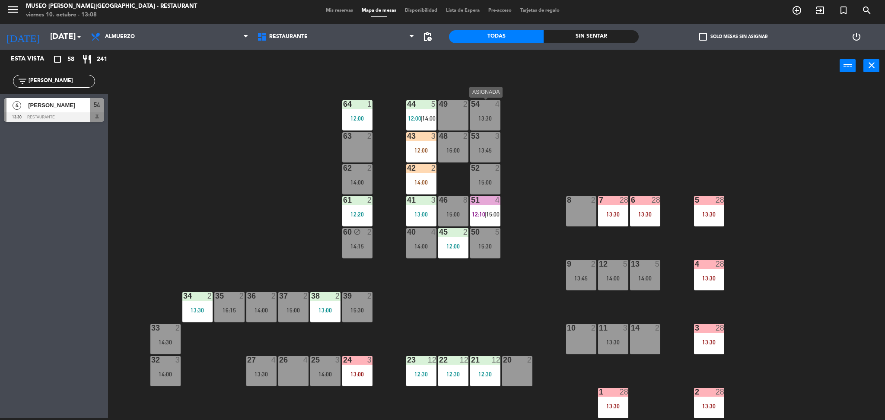
click at [493, 116] on div "13:30" at bounding box center [485, 118] width 30 height 6
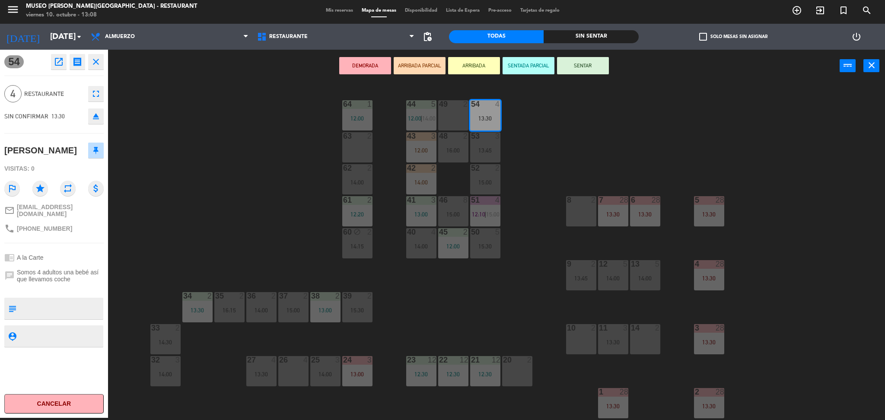
click at [431, 62] on button "ARRIBADA PARCIAL" at bounding box center [420, 65] width 52 height 17
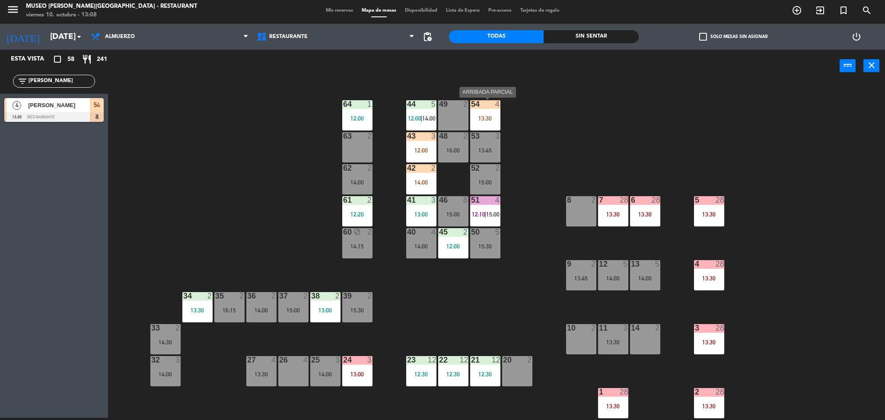
click at [484, 109] on div "54 4 13:30" at bounding box center [485, 115] width 30 height 30
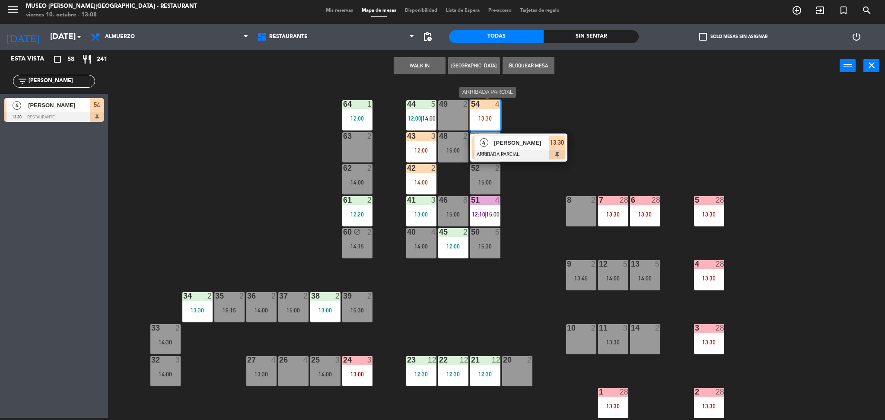
click at [516, 148] on div "Christian Camilo Morales Duarte" at bounding box center [521, 143] width 56 height 14
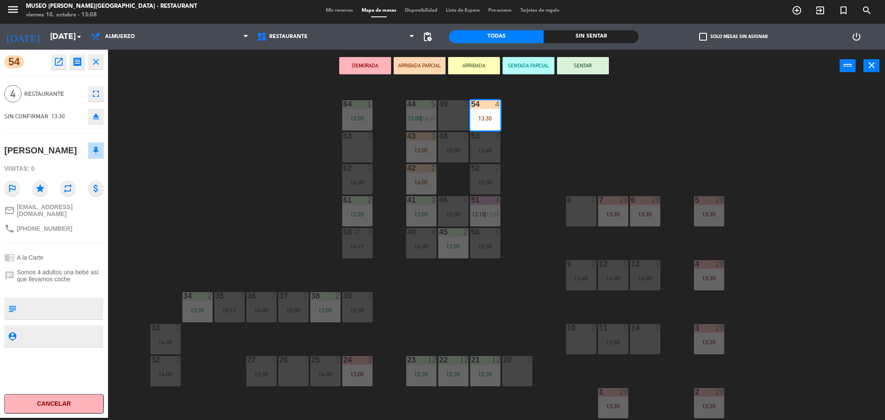
click at [82, 318] on textarea at bounding box center [61, 308] width 83 height 18
type textarea "LLEGARON 13:08"
click at [56, 141] on div "Christian Camilo Morales Duarte" at bounding box center [53, 151] width 99 height 22
click at [215, 175] on div "44 5 12:00 | 14:00 49 2 54 4 13:30 64 1 12:00 48 2 16:00 53 3 13:45 63 2 43 3 1…" at bounding box center [501, 253] width 768 height 336
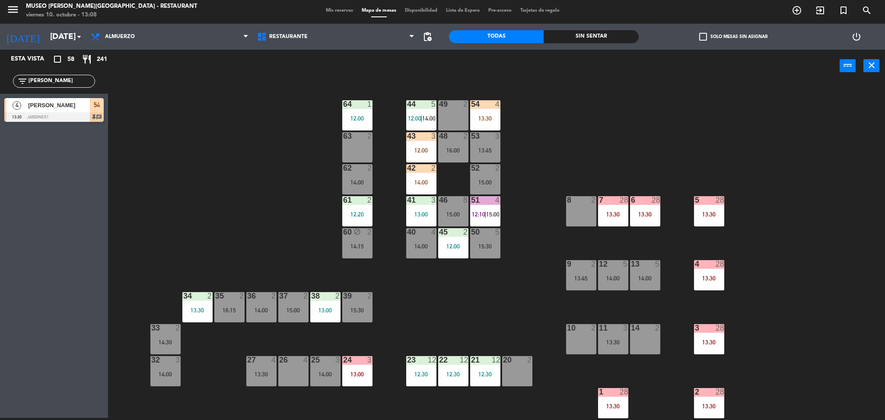
click at [487, 118] on div "13:30" at bounding box center [485, 118] width 30 height 6
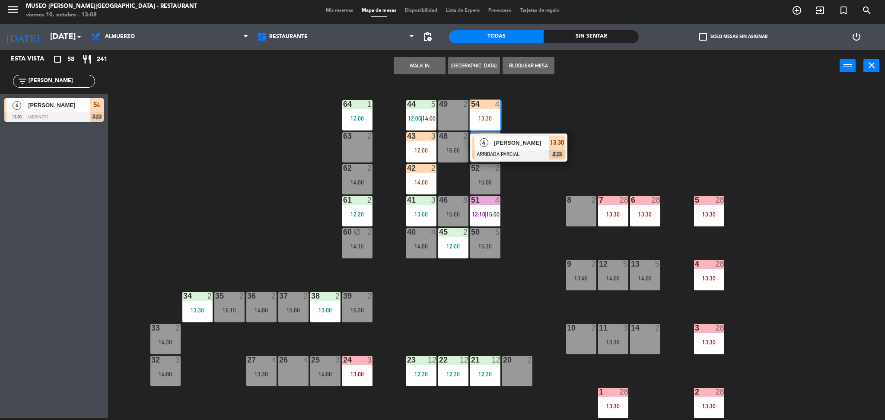
click at [493, 144] on div "Christian Camilo Morales Duarte" at bounding box center [521, 143] width 56 height 14
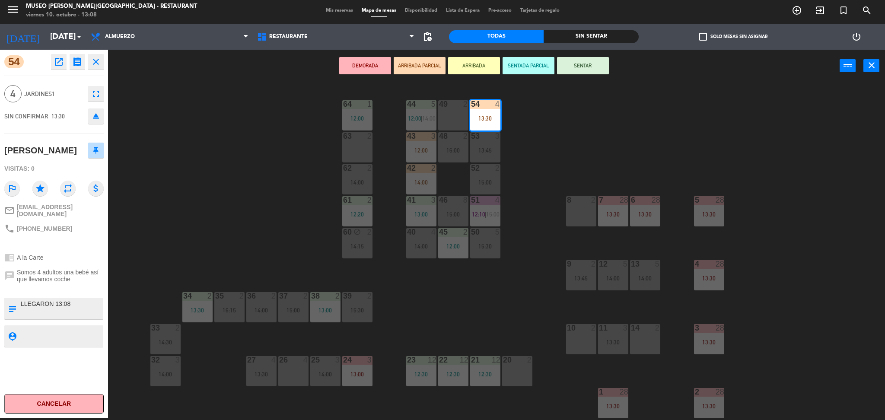
click at [530, 147] on div "44 5 12:00 | 14:00 49 2 54 4 13:30 64 1 12:00 48 2 16:00 53 3 13:45 63 2 43 3 1…" at bounding box center [501, 253] width 768 height 336
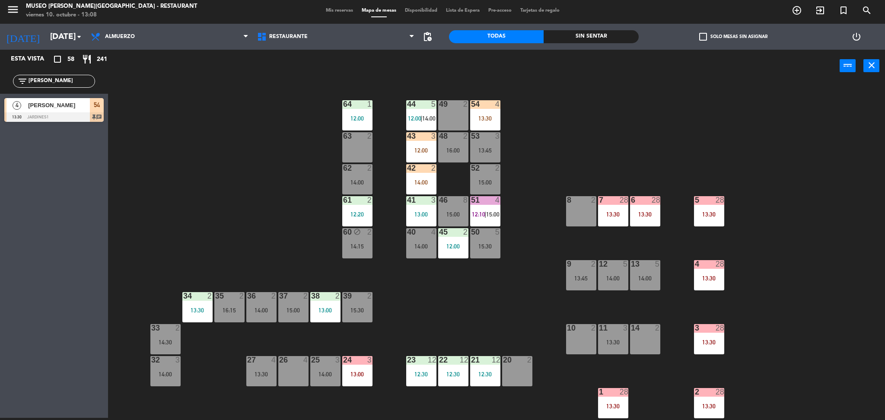
click at [524, 253] on div "44 5 12:00 | 14:00 49 2 54 4 13:30 64 1 12:00 48 2 16:00 53 3 13:45 63 2 43 3 1…" at bounding box center [501, 253] width 768 height 336
click at [490, 218] on div "51 4 12:10 | 15:00" at bounding box center [485, 211] width 30 height 30
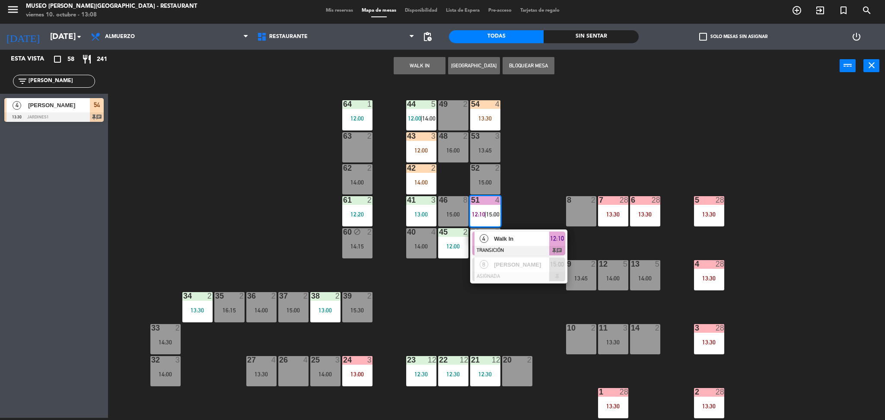
click at [503, 246] on div at bounding box center [518, 251] width 93 height 10
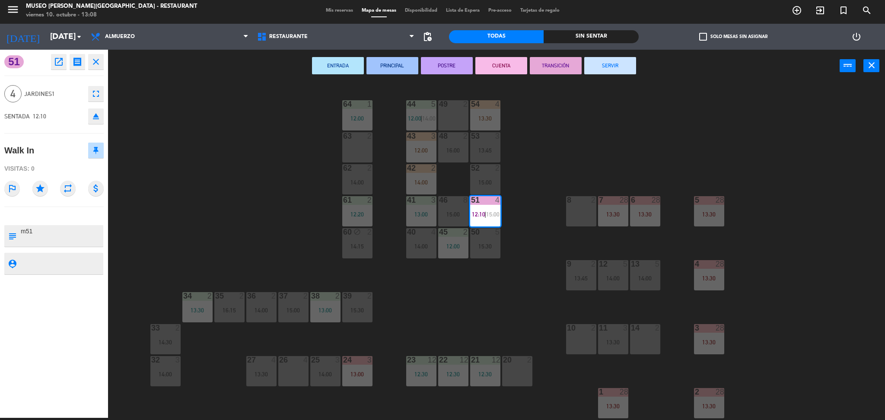
click at [516, 250] on div "44 5 12:00 | 14:00 49 2 54 4 13:30 64 1 12:00 48 2 16:00 53 3 13:45 63 2 43 3 1…" at bounding box center [501, 253] width 768 height 336
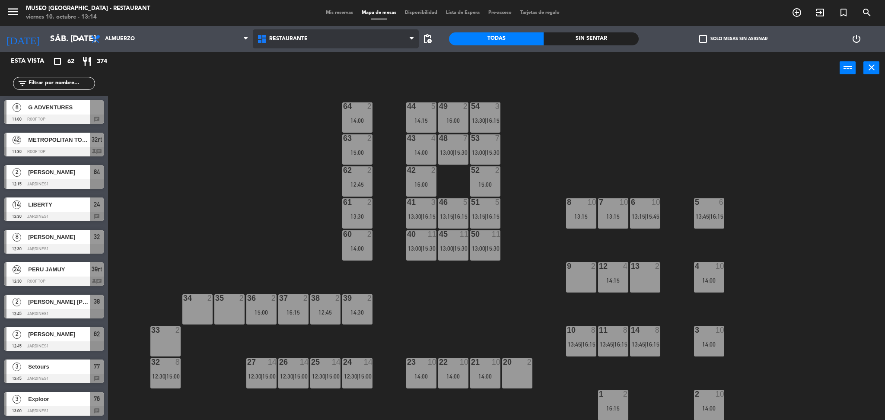
click at [289, 31] on span "Restaurante" at bounding box center [336, 38] width 166 height 19
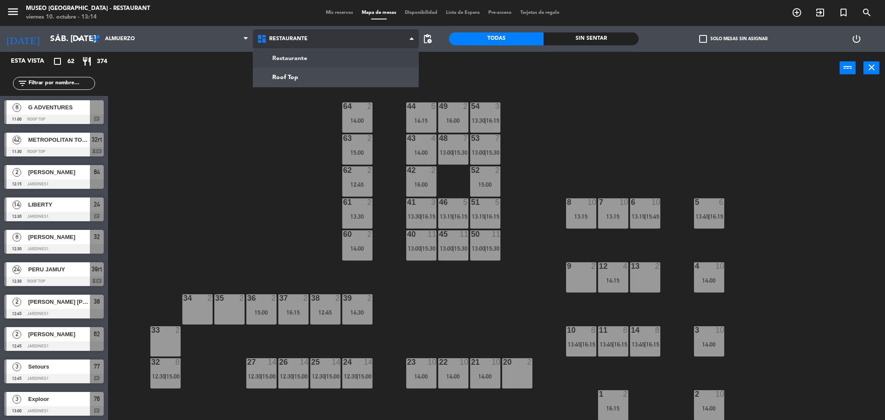
click at [295, 70] on ng-component "menu [GEOGRAPHIC_DATA] - Restaurant viernes 10. octubre - 13:14 Mis reservas Ma…" at bounding box center [442, 211] width 885 height 423
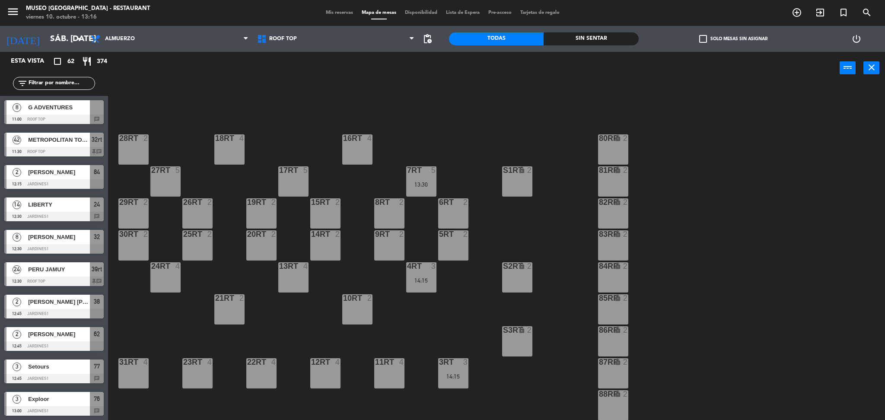
click at [318, 128] on div "18RT 4 16RT 4 28RT 2 80RR lock 2 27RT 5 7RT 5 13:30 S1RT lock 2 17RT 5 81RR loc…" at bounding box center [501, 255] width 768 height 336
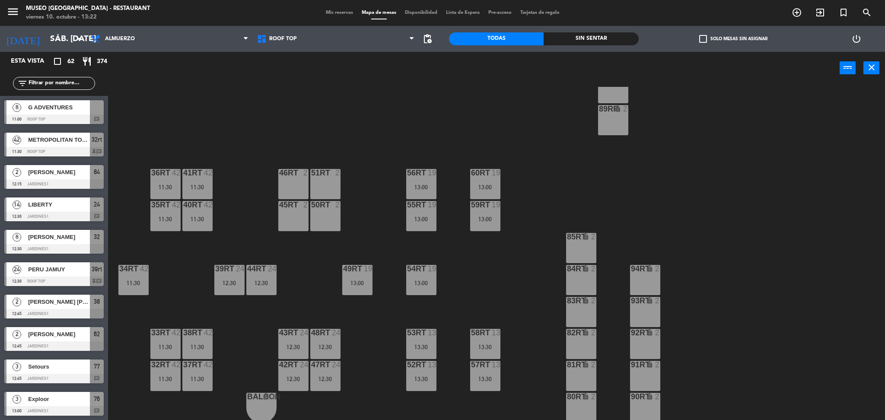
click at [84, 83] on input "text" at bounding box center [61, 84] width 67 height 10
click at [316, 140] on div "18RT 4 16RT 4 28RT 2 80RR lock 2 27RT 5 7RT 5 13:30 S1RT lock 2 17RT 5 81RR loc…" at bounding box center [501, 255] width 768 height 336
click at [62, 83] on input "text" at bounding box center [61, 84] width 67 height 10
click at [236, 100] on div "18RT 4 16RT 4 28RT 2 80RR lock 2 27RT 5 7RT 5 13:30 S1RT lock 2 17RT 5 81RR loc…" at bounding box center [501, 255] width 768 height 336
click at [493, 185] on div "13:00" at bounding box center [485, 187] width 30 height 6
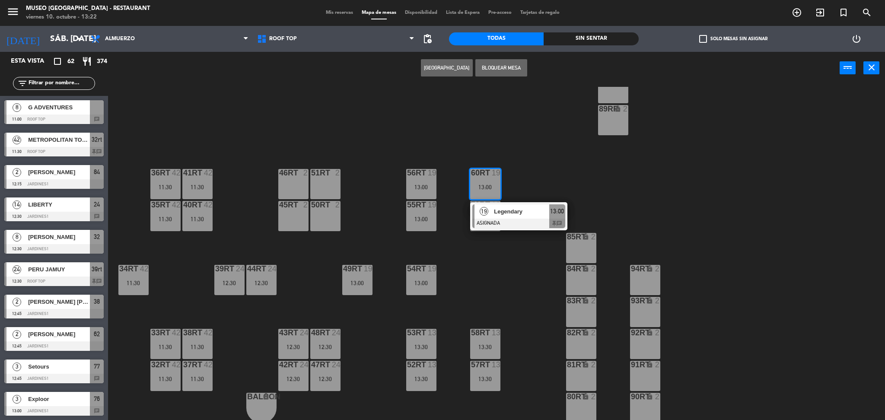
click at [510, 214] on span "Legendary" at bounding box center [521, 211] width 55 height 9
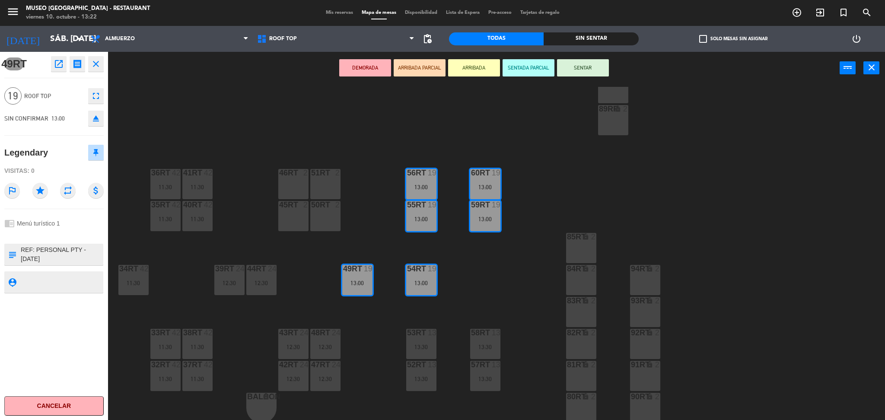
click at [394, 160] on div "18RT 4 16RT 4 28RT 2 80RR lock 2 27RT 5 7RT 5 13:30 S1RT lock 2 17RT 5 81RR loc…" at bounding box center [501, 255] width 768 height 336
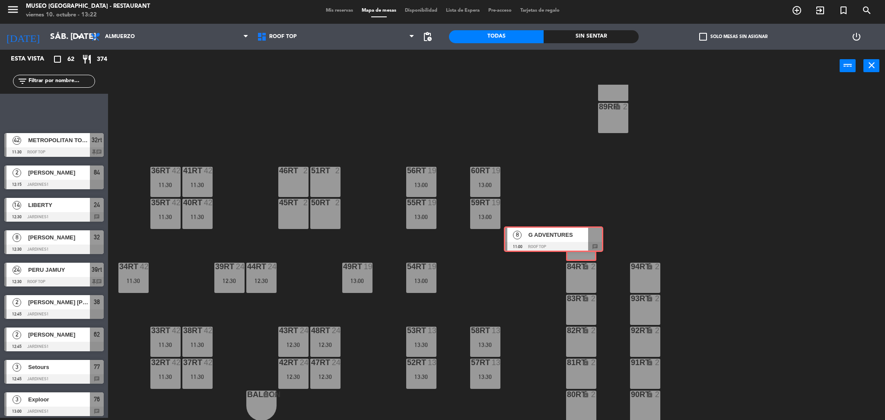
drag, startPoint x: 88, startPoint y: 120, endPoint x: 584, endPoint y: 245, distance: 511.2
click at [584, 245] on div "Esta vista crop_square 62 restaurant 374 filter_list 8 G ADVENTURES 11:00 Roof …" at bounding box center [442, 235] width 885 height 371
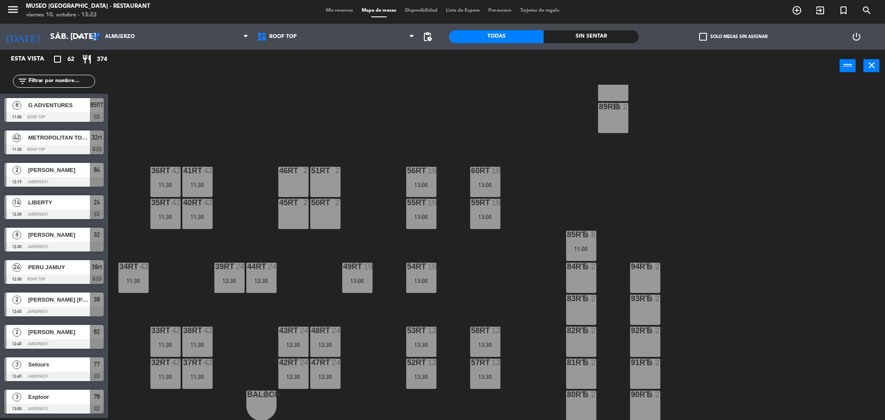
click at [510, 289] on div "18RT 4 16RT 4 28RT 2 80RR lock 2 27RT 5 7RT 5 13:30 S1RT lock 2 17RT 5 81RR loc…" at bounding box center [501, 253] width 768 height 336
click at [563, 248] on div "18RT 4 16RT 4 28RT 2 80RR lock 2 27RT 5 7RT 5 13:30 S1RT lock 2 17RT 5 81RR loc…" at bounding box center [501, 253] width 768 height 336
click at [575, 249] on div "11:00" at bounding box center [581, 249] width 30 height 6
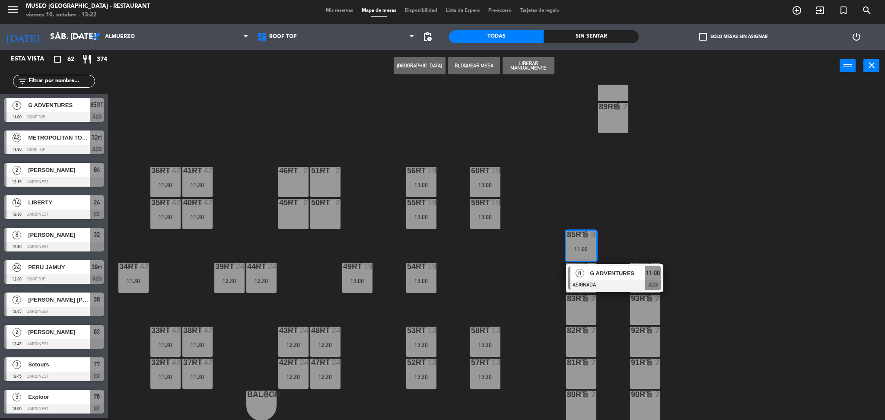
click at [576, 273] on span "8" at bounding box center [580, 273] width 9 height 9
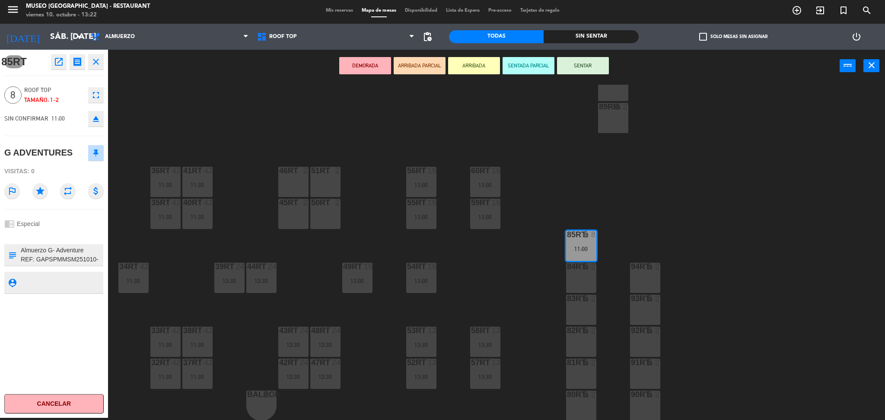
click at [102, 251] on div "subject" at bounding box center [53, 255] width 99 height 22
click at [88, 246] on textarea at bounding box center [61, 255] width 83 height 18
click at [473, 253] on div "18RT 4 16RT 4 28RT 2 80RR lock 2 27RT 5 7RT 5 13:30 S1RT lock 2 17RT 5 81RR loc…" at bounding box center [501, 253] width 768 height 336
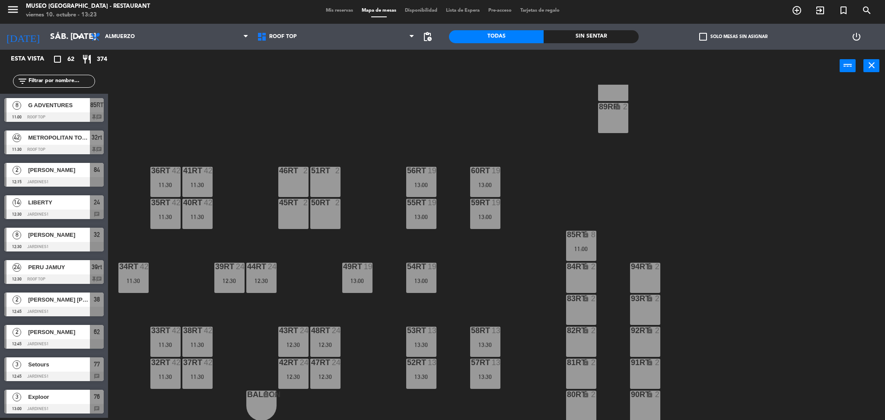
click at [520, 263] on div "18RT 4 16RT 4 28RT 2 80RR lock 2 27RT 5 7RT 5 13:30 S1RT lock 2 17RT 5 81RR loc…" at bounding box center [501, 253] width 768 height 336
click at [583, 253] on div "85RT lock 8 11:00" at bounding box center [581, 246] width 30 height 30
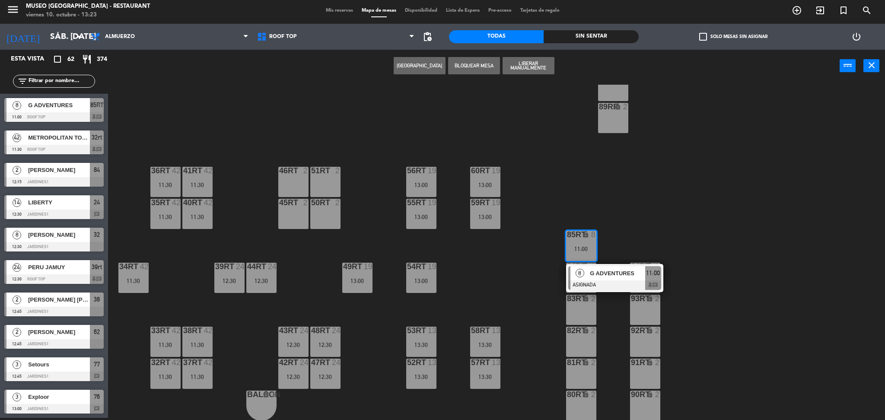
click at [586, 280] on div at bounding box center [614, 285] width 93 height 10
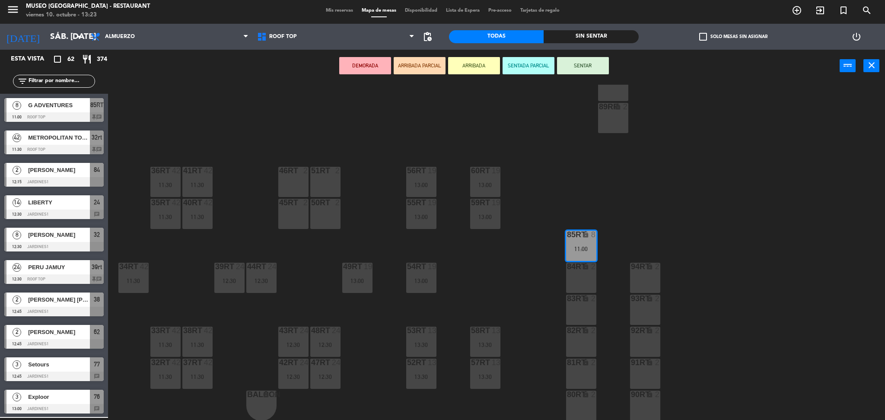
click at [533, 277] on div "18RT 4 16RT 4 28RT 2 80RR lock 2 27RT 5 7RT 5 13:30 S1RT lock 2 17RT 5 81RR loc…" at bounding box center [501, 253] width 768 height 336
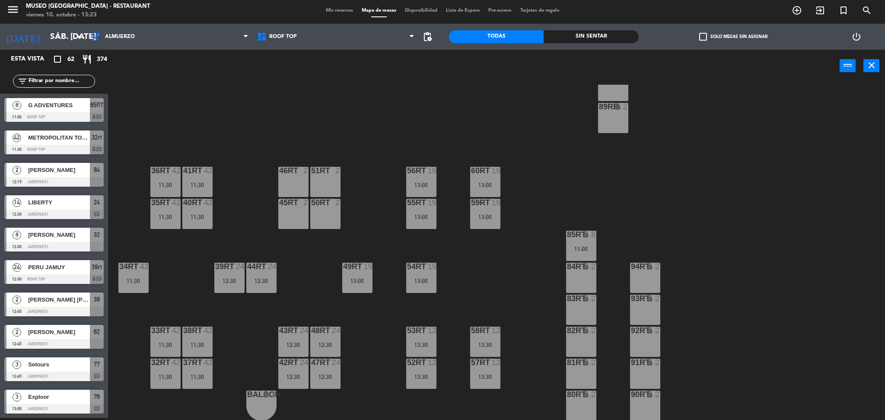
click at [483, 221] on div "59RT 19 13:00" at bounding box center [485, 214] width 30 height 30
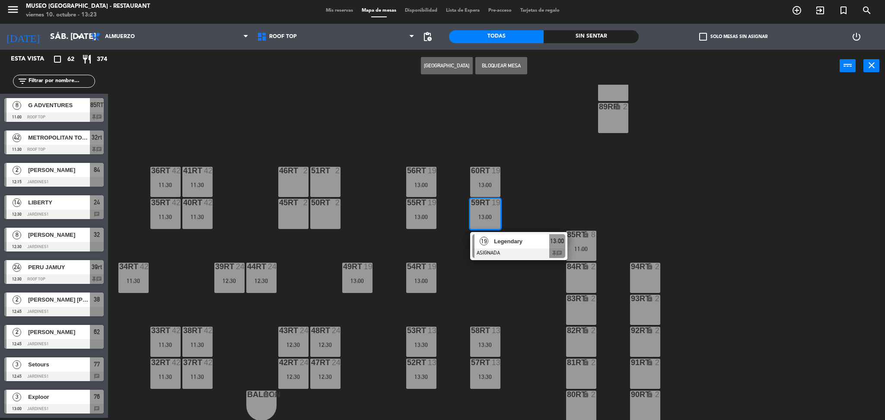
click at [490, 248] on div at bounding box center [518, 253] width 93 height 10
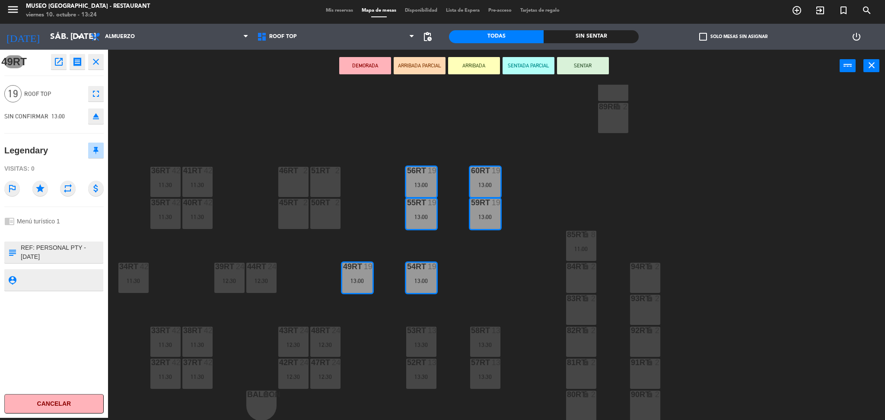
click at [293, 274] on div "18RT 4 16RT 4 28RT 2 80RR lock 2 27RT 5 7RT 5 13:30 S1RT lock 2 17RT 5 81RR loc…" at bounding box center [501, 253] width 768 height 336
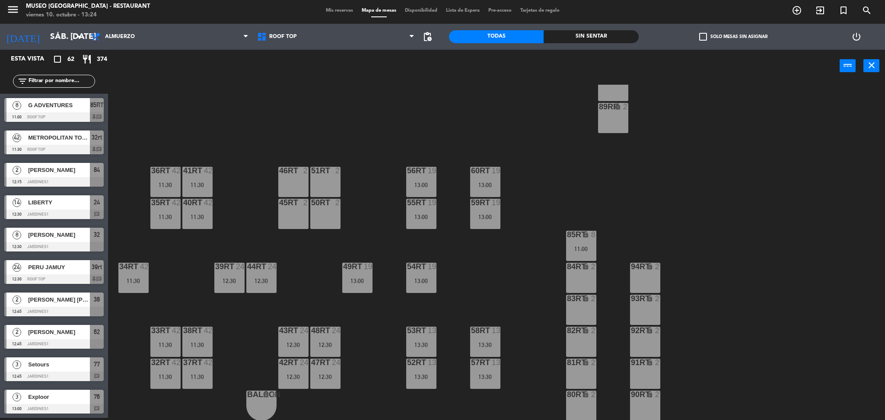
scroll to position [2, 0]
click at [340, 354] on div "48RT 24 12:30" at bounding box center [325, 342] width 30 height 30
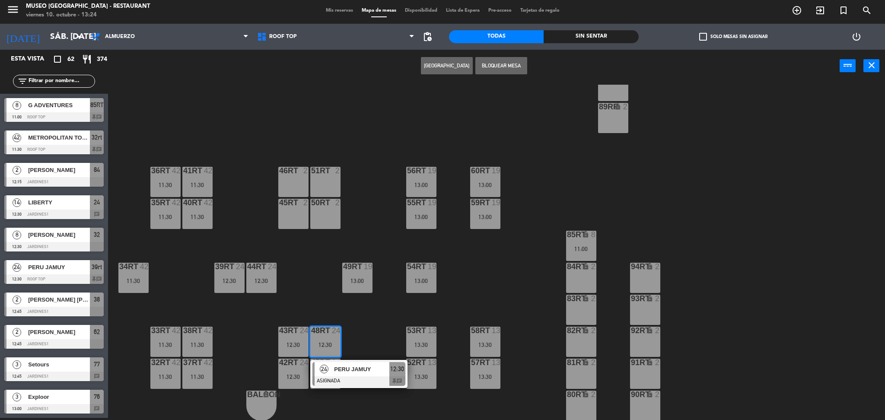
click at [343, 372] on span "PERU JAMUY" at bounding box center [361, 369] width 55 height 9
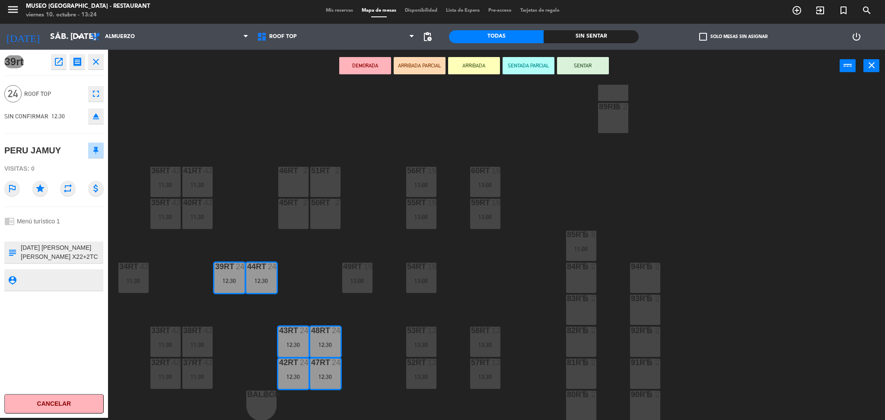
click at [287, 305] on div "18RT 4 16RT 4 28RT 2 80RR lock 2 27RT 5 7RT 5 13:30 S1RT lock 2 17RT 5 81RR loc…" at bounding box center [501, 253] width 768 height 336
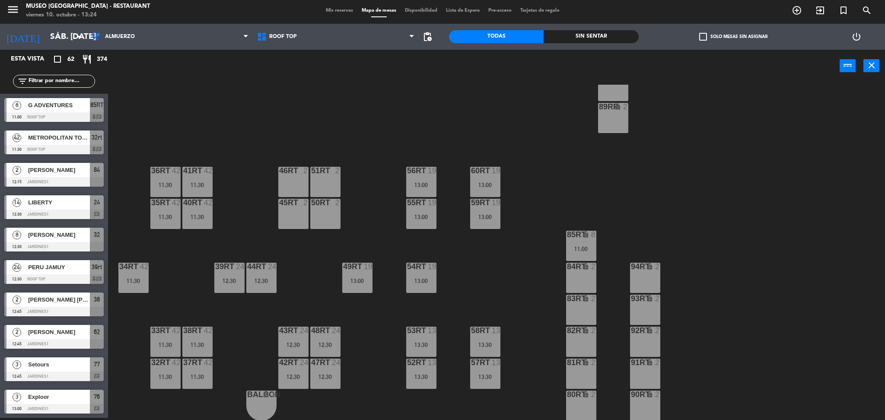
click at [197, 221] on div "40RT 42 11:30" at bounding box center [197, 214] width 30 height 30
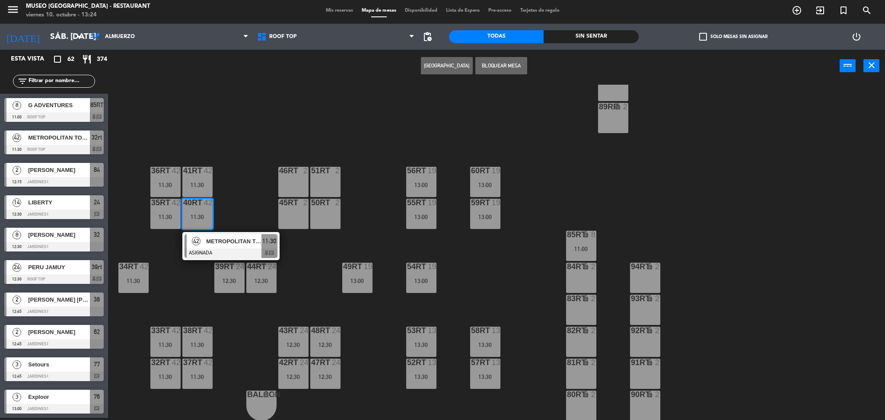
click at [207, 247] on div "METROPOLITAN TOURING" at bounding box center [233, 241] width 56 height 14
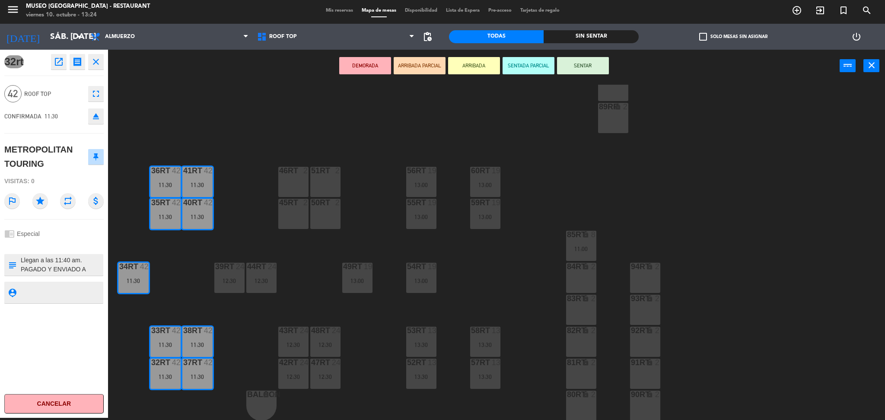
click at [207, 247] on div "18RT 4 16RT 4 28RT 2 80RR lock 2 27RT 5 7RT 5 13:30 S1RT lock 2 17RT 5 81RR loc…" at bounding box center [501, 253] width 768 height 336
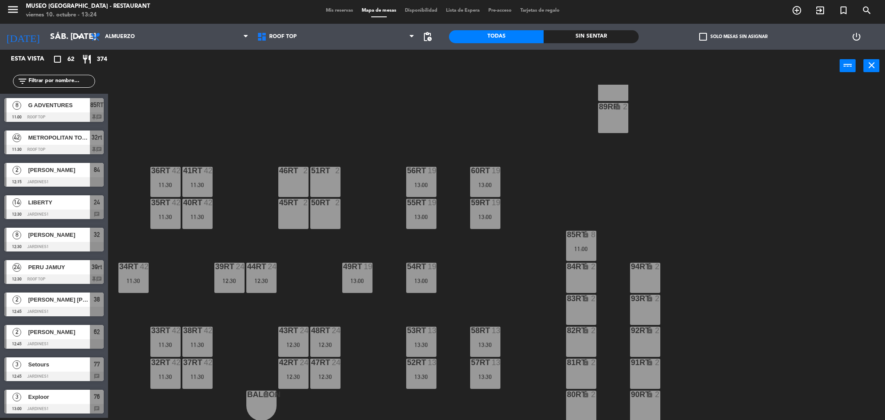
click at [212, 128] on div "18RT 4 16RT 4 28RT 2 80RR lock 2 27RT 5 7RT 5 13:30 S1RT lock 2 17RT 5 81RR loc…" at bounding box center [501, 253] width 768 height 336
click at [432, 218] on div "13:00" at bounding box center [421, 217] width 30 height 6
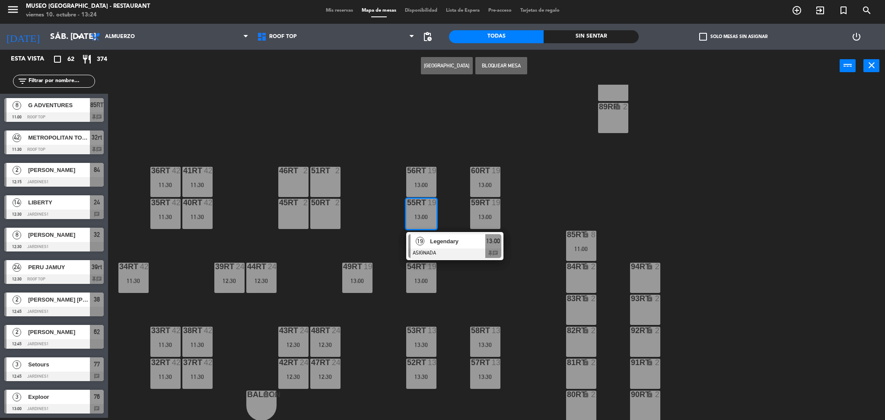
click at [445, 244] on span "Legendary" at bounding box center [457, 241] width 55 height 9
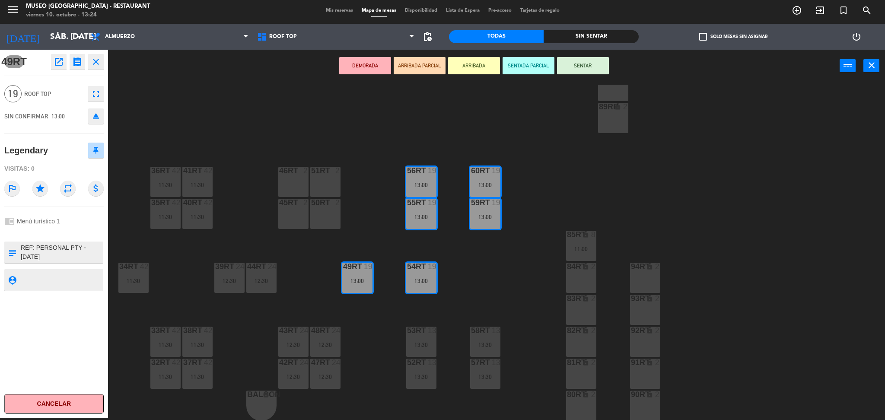
drag, startPoint x: 445, startPoint y: 244, endPoint x: 358, endPoint y: 231, distance: 88.2
click at [358, 231] on div "18RT 4 16RT 4 28RT 2 80RR lock 2 27RT 5 7RT 5 13:30 S1RT lock 2 17RT 5 81RR loc…" at bounding box center [501, 253] width 768 height 336
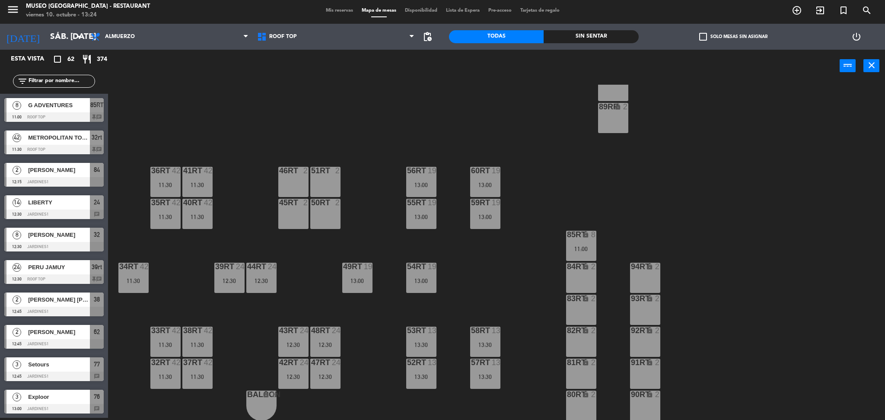
click at [201, 346] on div "11:30" at bounding box center [197, 345] width 30 height 6
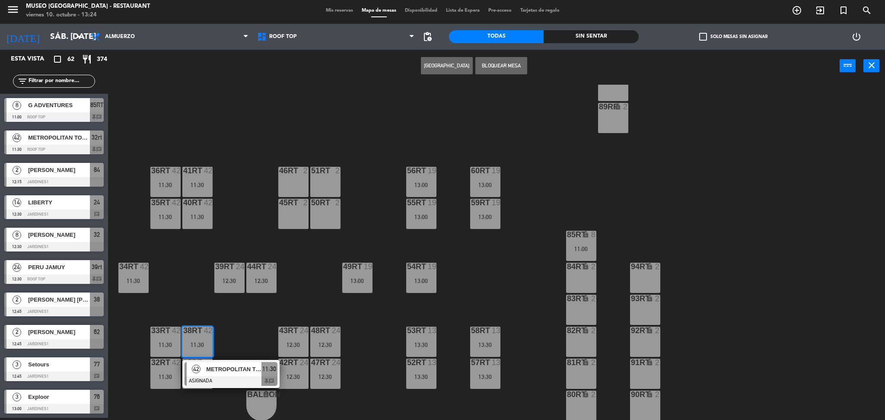
click at [240, 365] on span "METROPOLITAN TOURING" at bounding box center [233, 369] width 55 height 9
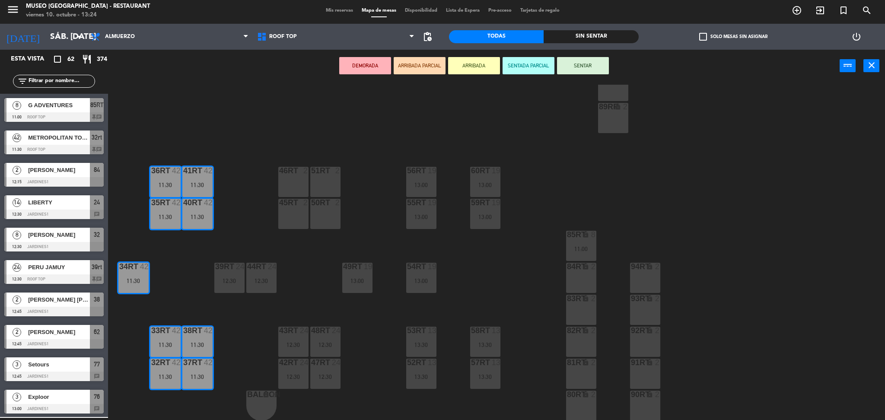
click at [240, 347] on div "18RT 4 16RT 4 28RT 2 80RR lock 2 27RT 5 7RT 5 13:30 S1RT lock 2 17RT 5 81RR loc…" at bounding box center [501, 253] width 768 height 336
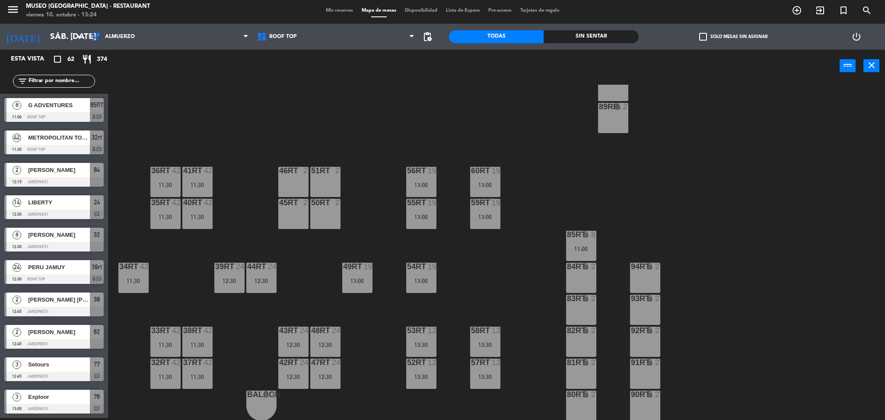
click at [483, 182] on div "13:00" at bounding box center [485, 185] width 30 height 6
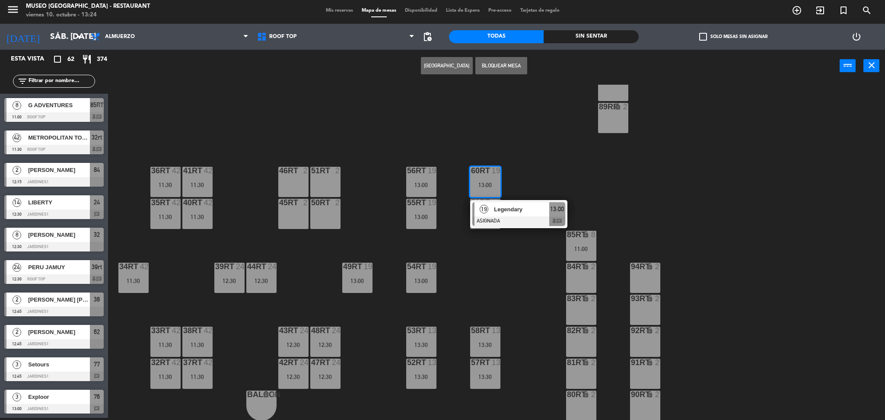
click at [508, 215] on div "Legendary" at bounding box center [521, 209] width 56 height 14
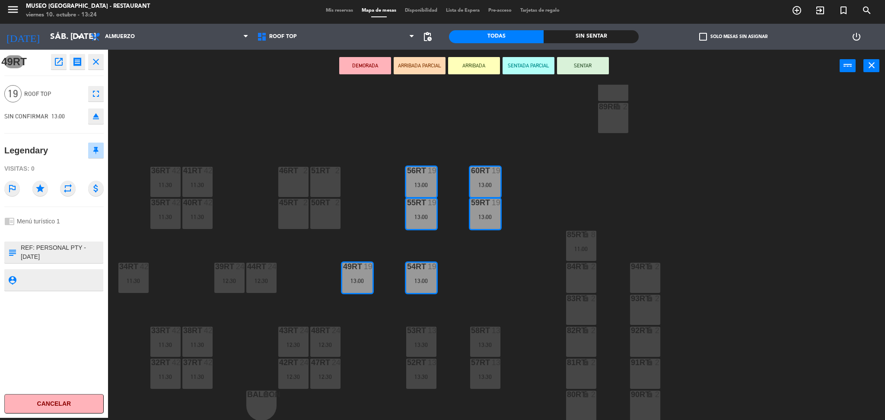
click at [582, 279] on div "84RT lock 2" at bounding box center [581, 278] width 30 height 30
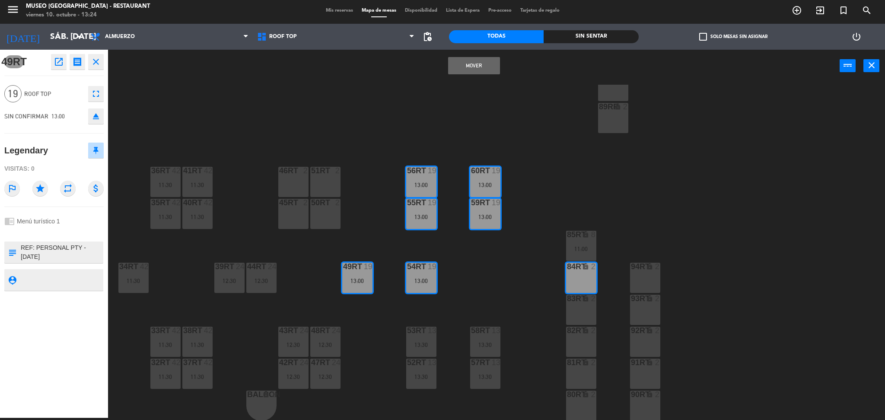
click at [464, 66] on button "Mover" at bounding box center [474, 65] width 52 height 17
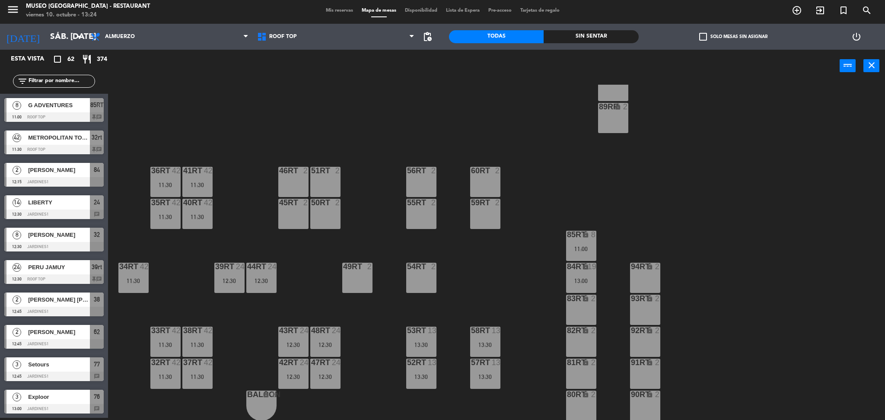
click at [585, 241] on div "85RT lock 8 11:00" at bounding box center [581, 246] width 30 height 30
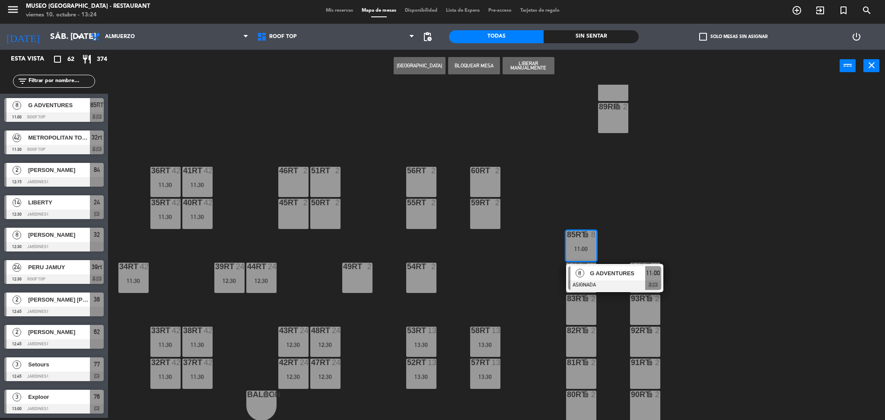
click at [610, 274] on span "G ADVENTURES" at bounding box center [617, 273] width 55 height 9
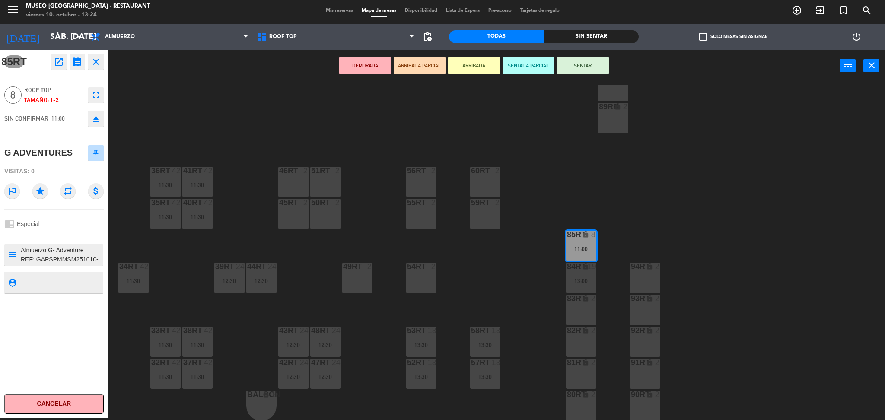
click at [479, 181] on div "60RT 2" at bounding box center [485, 182] width 30 height 30
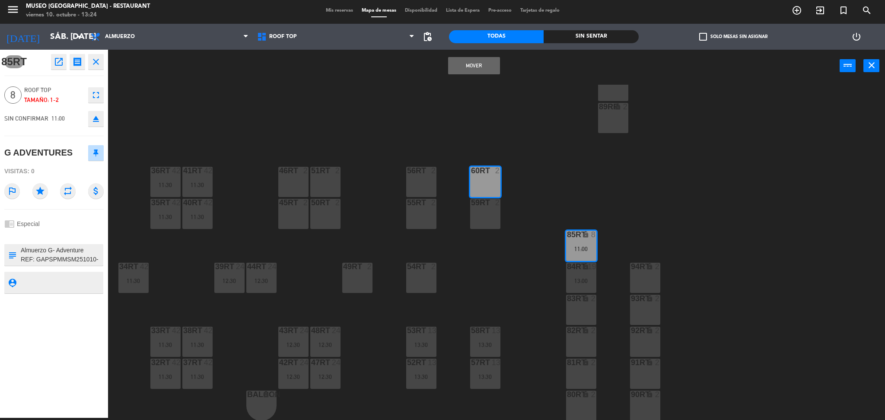
click at [488, 227] on div "59RT 2" at bounding box center [485, 214] width 30 height 30
click at [480, 68] on button "Mover y Unir" at bounding box center [474, 65] width 52 height 17
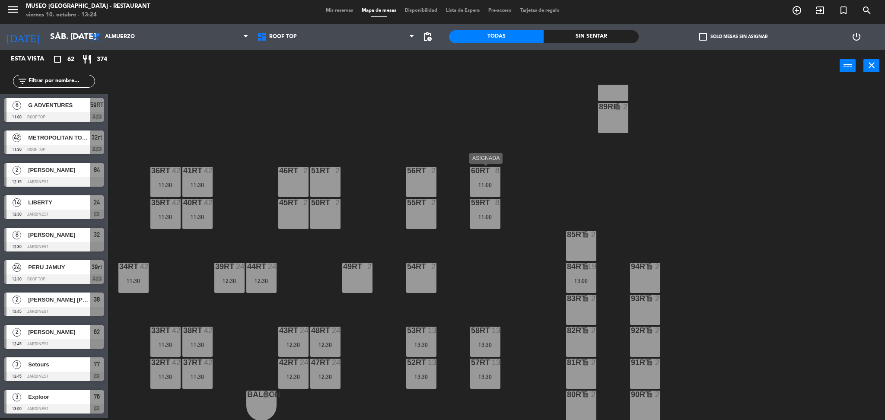
click at [476, 183] on div "11:00" at bounding box center [485, 185] width 30 height 6
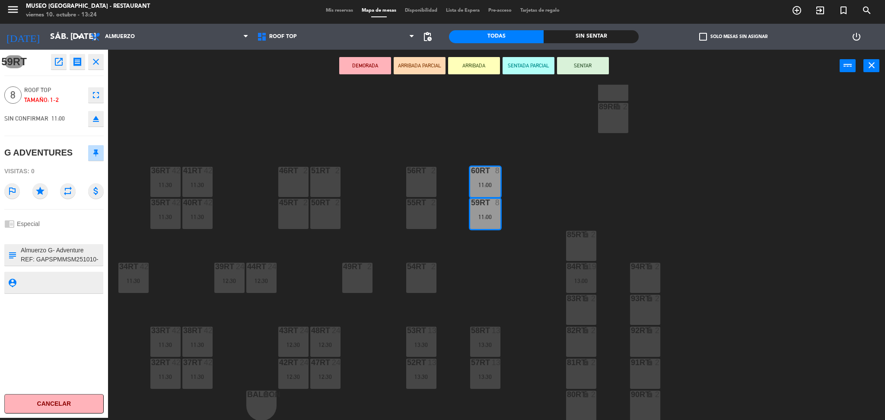
click at [22, 154] on div "G ADVENTURES" at bounding box center [38, 153] width 68 height 14
click at [24, 153] on div "G ADVENTURES" at bounding box center [38, 153] width 68 height 14
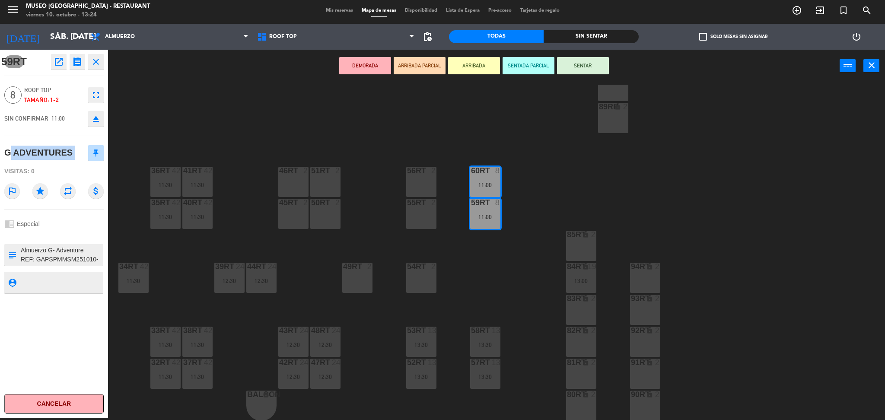
click at [24, 153] on div "G ADVENTURES" at bounding box center [38, 153] width 68 height 14
copy div "G ADVENTURES"
click at [76, 251] on textarea at bounding box center [61, 255] width 83 height 18
click at [239, 92] on div "18RT 4 16RT 4 28RT 2 80RR lock 2 27RT 5 7RT 5 13:30 S1RT lock 2 17RT 5 81RR loc…" at bounding box center [501, 253] width 768 height 336
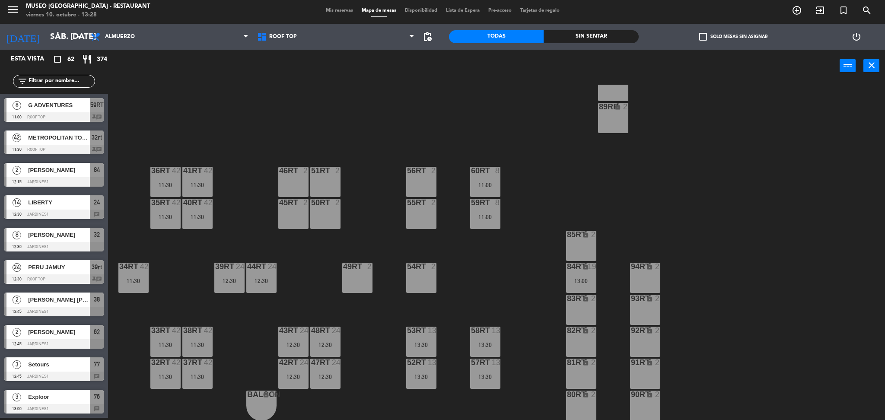
click at [286, 157] on div "18RT 4 16RT 4 28RT 2 80RR lock 2 27RT 5 7RT 5 13:30 S1RT lock 2 17RT 5 81RR loc…" at bounding box center [501, 253] width 768 height 336
click at [83, 84] on input "text" at bounding box center [61, 81] width 67 height 10
type input "K"
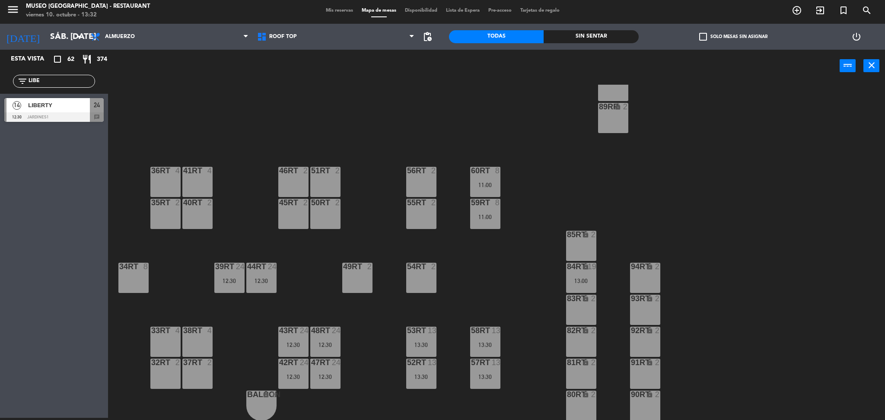
type input "LIBE"
click at [298, 184] on div "Esta vista crop_square 62 restaurant 374 filter_list LIBE 14 LIBERTY 12:30 Jard…" at bounding box center [442, 235] width 885 height 371
click at [256, 133] on div "18RT 4 16RT 4 28RT 2 80RR lock 2 27RT 5 7RT 5 13:30 S1RT lock 2 17RT 5 81RR loc…" at bounding box center [501, 253] width 768 height 336
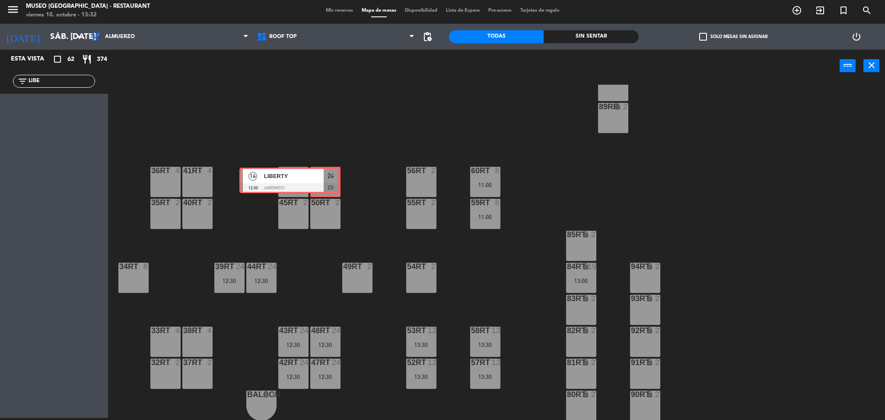
drag, startPoint x: 86, startPoint y: 114, endPoint x: 321, endPoint y: 187, distance: 246.0
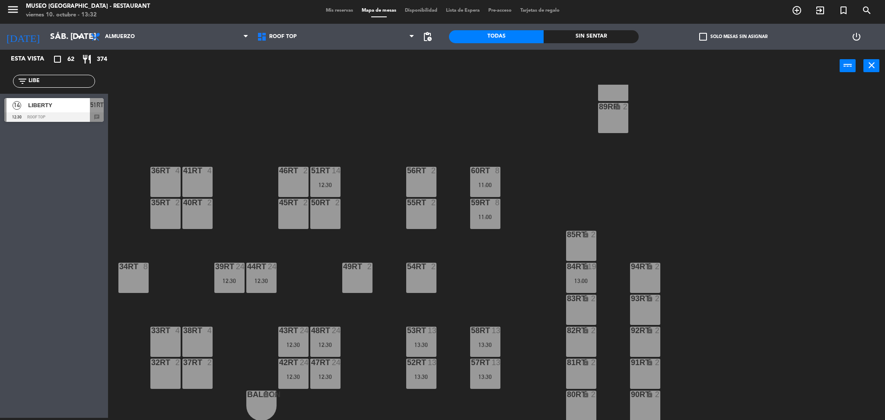
click at [365, 201] on div "18RT 4 16RT 4 28RT 2 80RR lock 2 27RT 5 7RT 5 13:30 S1RT lock 2 17RT 5 81RR loc…" at bounding box center [501, 253] width 768 height 336
click at [378, 191] on div "18RT 4 16RT 4 28RT 2 80RR lock 2 27RT 5 7RT 5 13:30 S1RT lock 2 17RT 5 81RR loc…" at bounding box center [501, 253] width 768 height 336
click at [273, 132] on div "18RT 4 16RT 4 28RT 2 80RR lock 2 27RT 5 7RT 5 13:30 S1RT lock 2 17RT 5 81RR loc…" at bounding box center [501, 253] width 768 height 336
click at [332, 185] on div "12:30" at bounding box center [325, 185] width 30 height 6
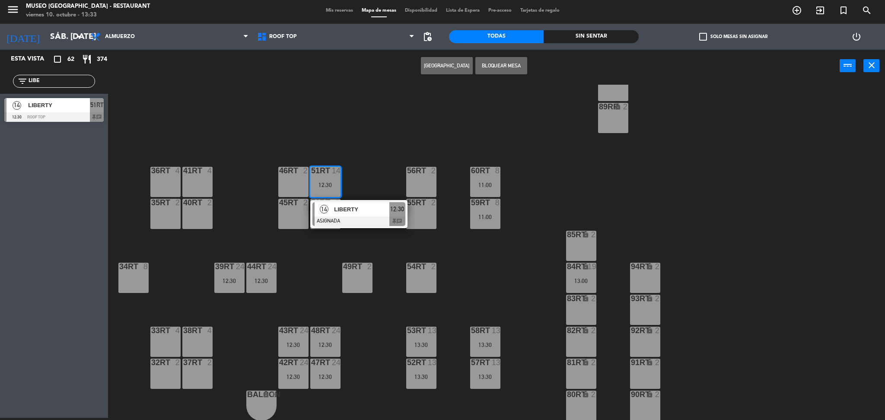
click at [347, 213] on span "LIBERTY" at bounding box center [361, 209] width 55 height 9
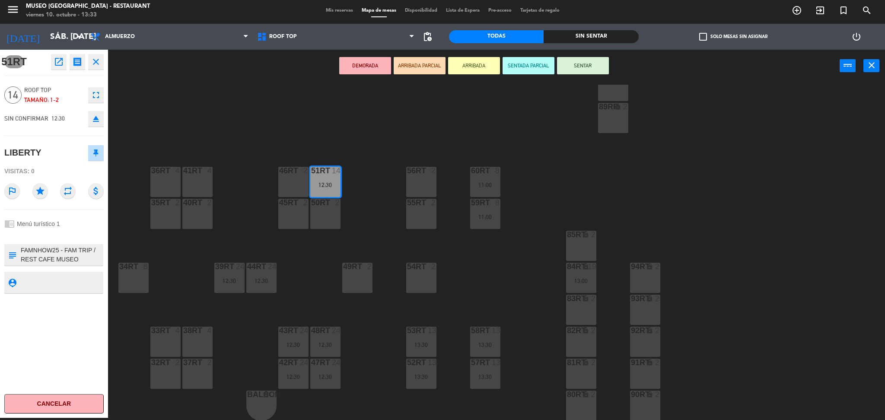
click at [95, 116] on icon "eject" at bounding box center [96, 119] width 10 height 10
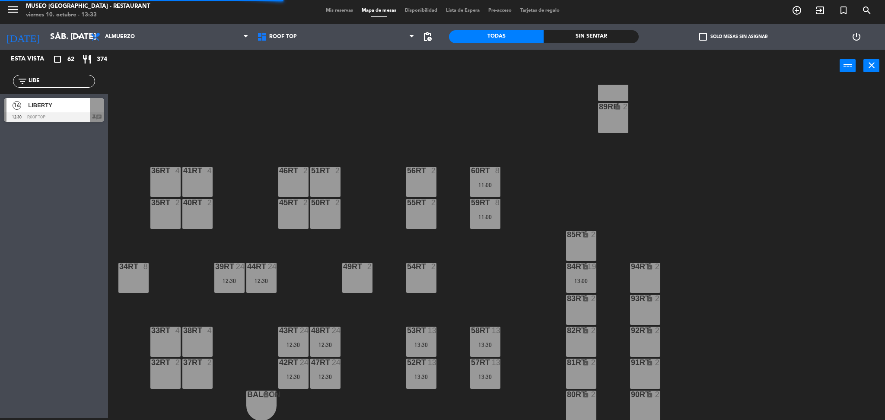
click at [54, 109] on span "LIBERTY" at bounding box center [59, 105] width 62 height 9
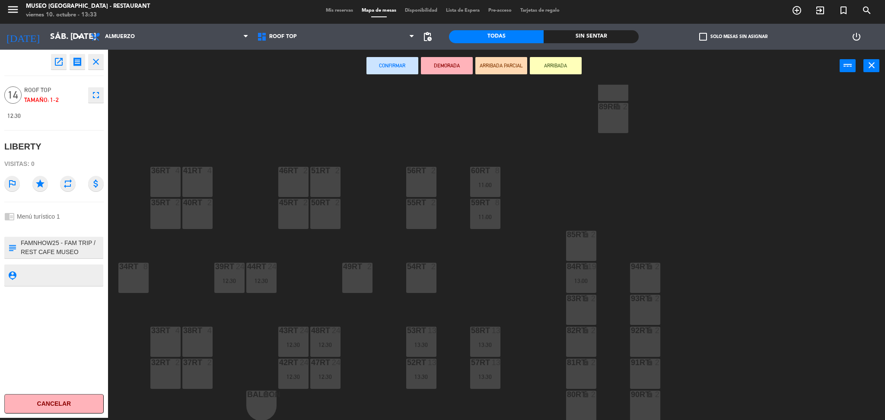
click at [326, 285] on div "18RT 4 16RT 4 28RT 2 80RR lock 2 27RT 5 7RT 5 13:30 S1RT lock 2 17RT 5 81RR loc…" at bounding box center [501, 253] width 768 height 336
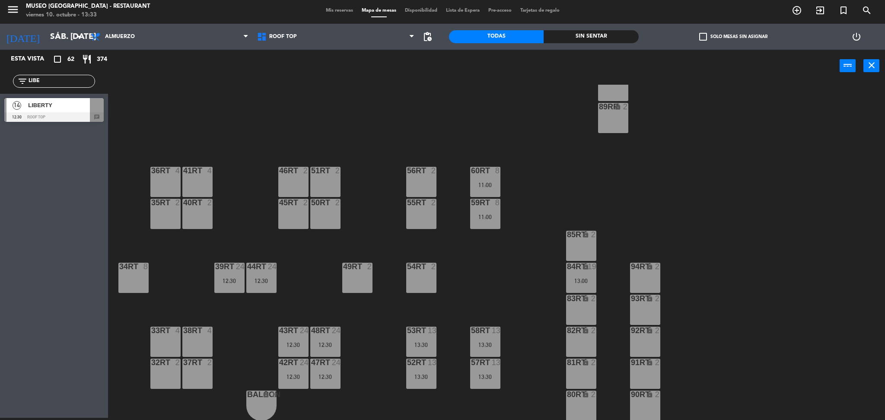
click at [261, 283] on div "12:30" at bounding box center [261, 281] width 30 height 6
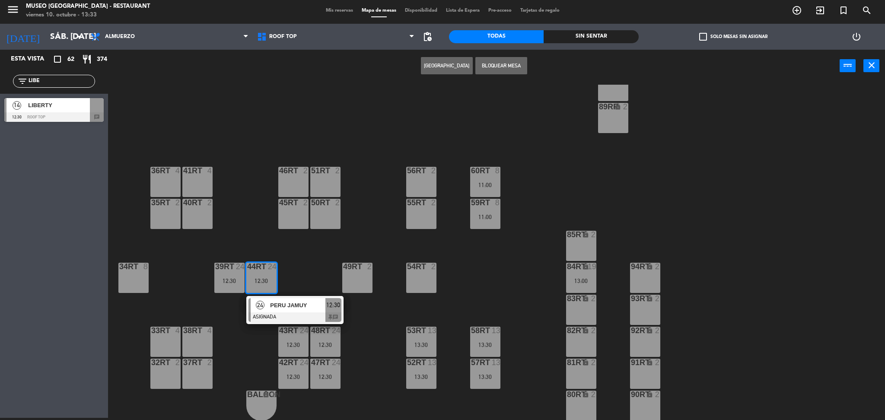
click at [274, 308] on span "PERU JAMUY" at bounding box center [297, 305] width 55 height 9
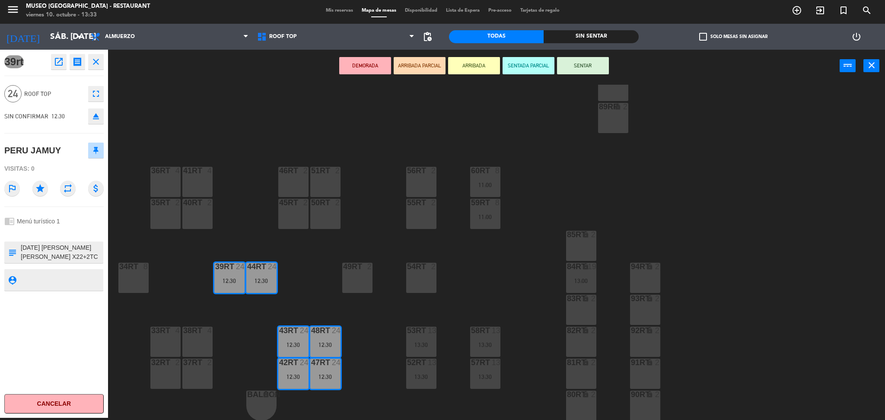
click at [203, 335] on div "38rt 4" at bounding box center [197, 342] width 30 height 30
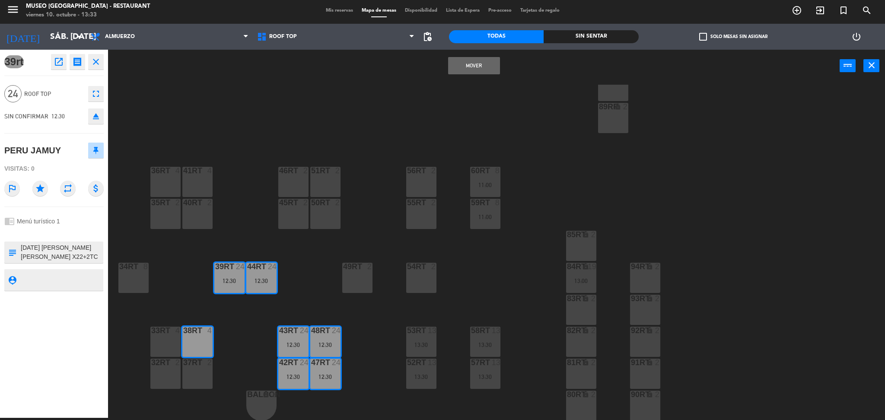
click at [474, 60] on button "Mover" at bounding box center [474, 65] width 52 height 17
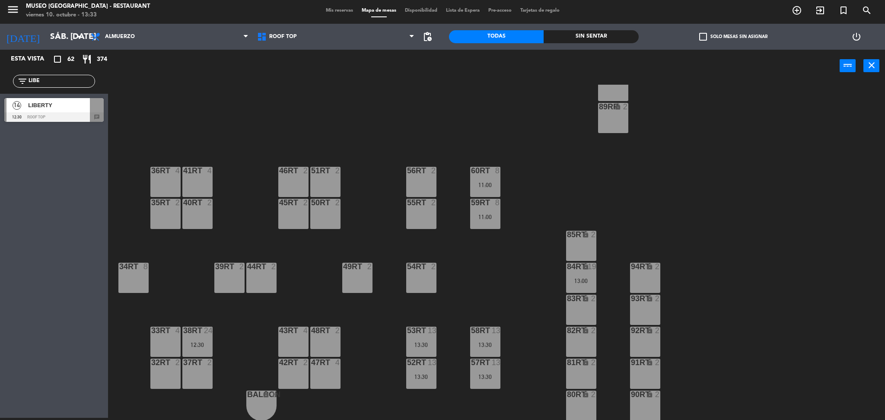
click at [24, 100] on div "14" at bounding box center [16, 105] width 21 height 14
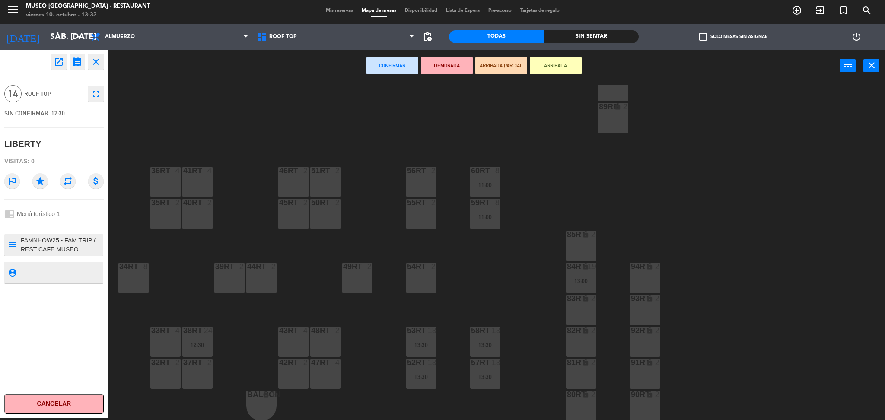
click at [288, 175] on div "46RT 2" at bounding box center [293, 182] width 30 height 30
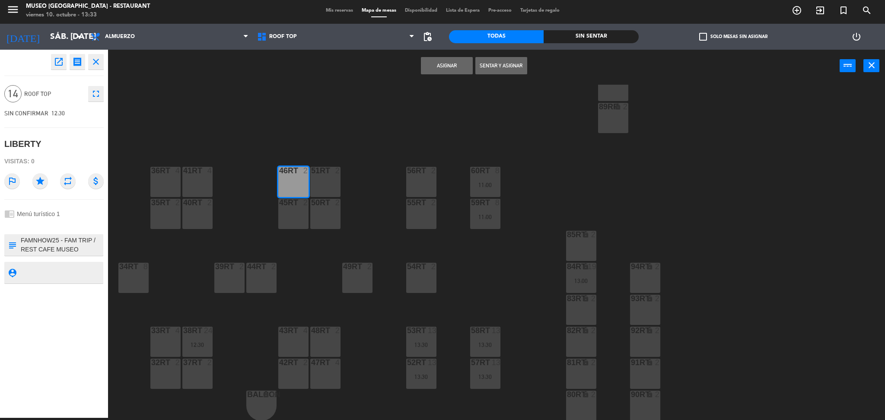
click at [293, 210] on div "45RT 2" at bounding box center [293, 214] width 30 height 30
click at [330, 184] on div "51RT 2" at bounding box center [325, 182] width 30 height 30
click at [341, 229] on div "18RT 4 16RT 4 28RT 2 80RR lock 2 27RT 5 7RT 5 13:30 S1RT lock 2 17RT 5 81RR loc…" at bounding box center [501, 253] width 768 height 336
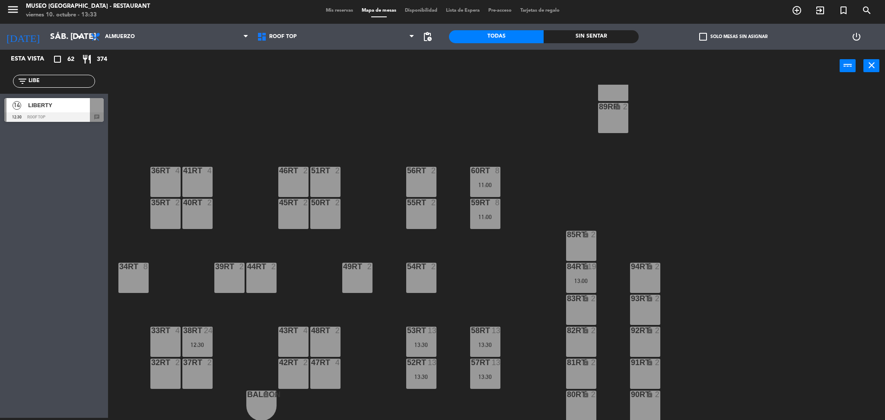
click at [67, 125] on div "14 LIBERTY 12:30 Roof Top chat" at bounding box center [54, 110] width 108 height 32
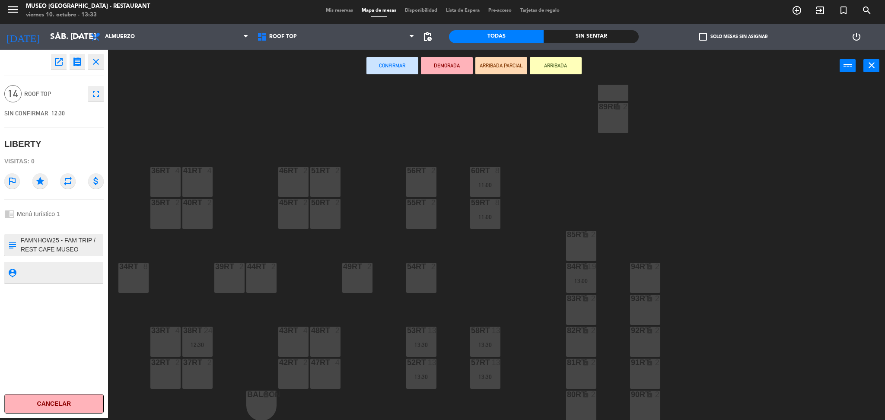
click at [315, 183] on div "51RT 2" at bounding box center [325, 182] width 30 height 30
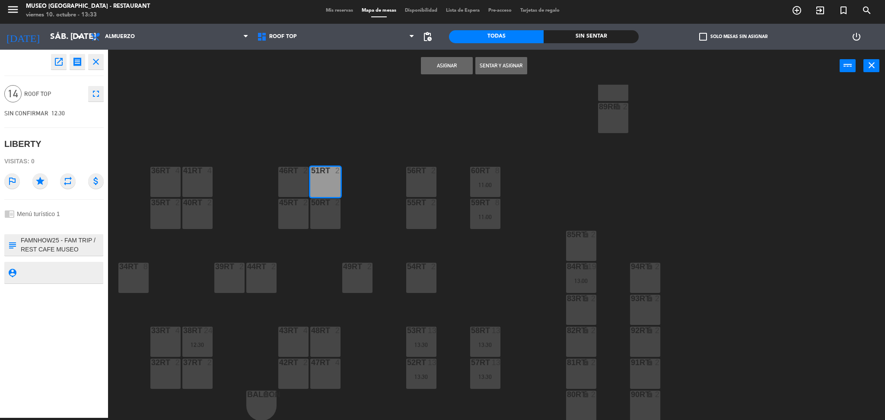
click at [321, 208] on div "50RT 2" at bounding box center [325, 214] width 30 height 30
click at [293, 178] on div "46RT 2" at bounding box center [293, 182] width 30 height 30
click at [298, 211] on div "45RT 2" at bounding box center [293, 214] width 30 height 30
click at [454, 71] on button "Asignar" at bounding box center [447, 65] width 52 height 17
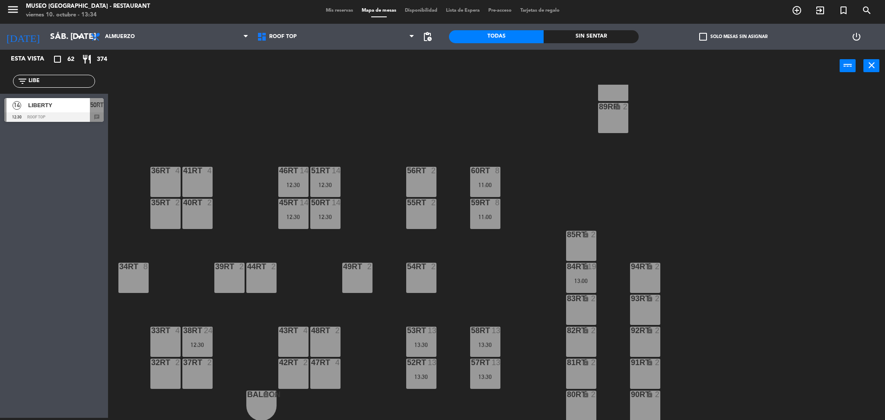
click at [328, 182] on div "12:30" at bounding box center [325, 185] width 30 height 6
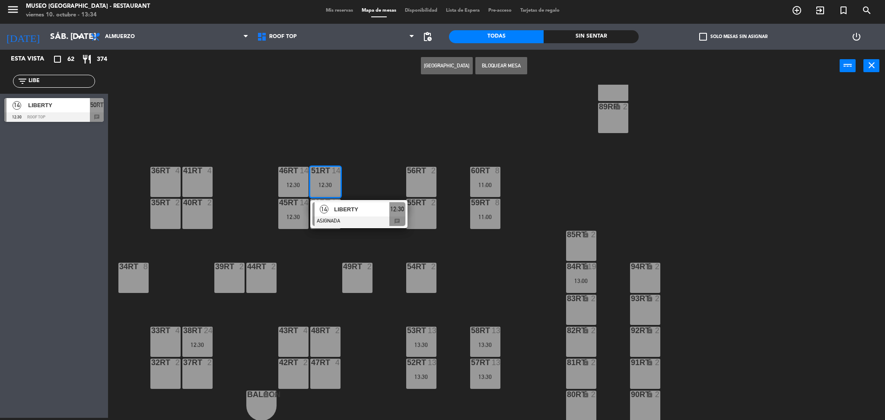
click at [352, 225] on div "14 LIBERTY ASIGNADA 12:30 chat" at bounding box center [358, 214] width 97 height 28
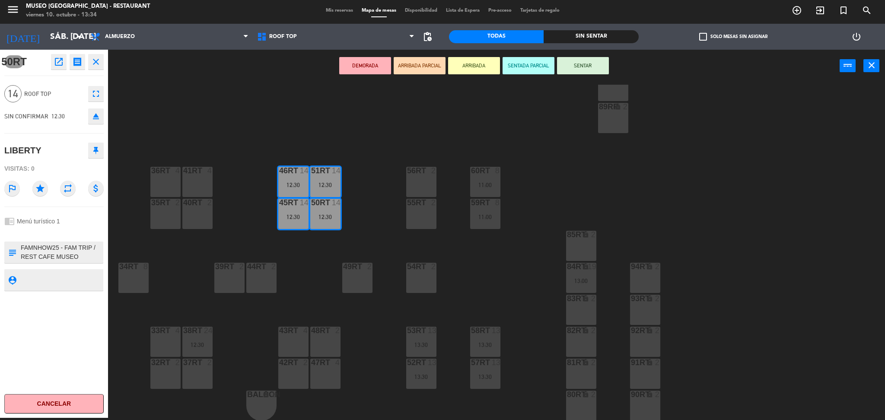
click at [366, 68] on button "DEMORADA" at bounding box center [365, 65] width 52 height 17
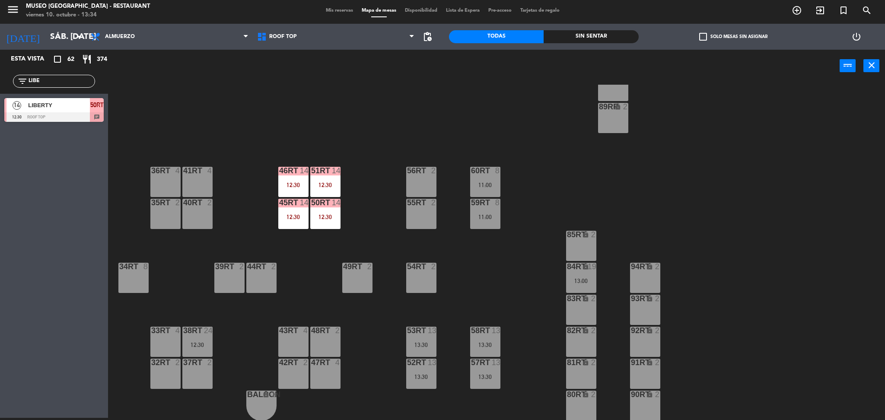
click at [372, 106] on div "18RT 4 16RT 4 28RT 2 80RR lock 2 27RT 5 7RT 5 13:30 S1RT lock 2 17RT 5 81RR loc…" at bounding box center [501, 253] width 768 height 336
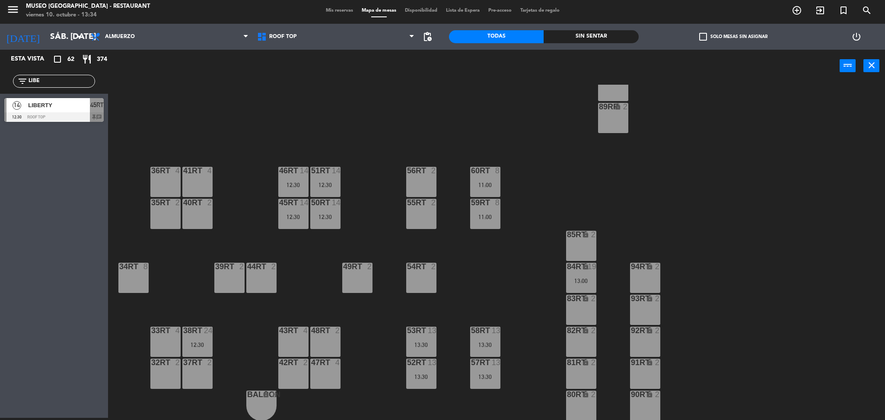
click at [326, 138] on div "18RT 4 16RT 4 28RT 2 80RR lock 2 27RT 5 7RT 5 13:30 S1RT lock 2 17RT 5 81RR loc…" at bounding box center [501, 253] width 768 height 336
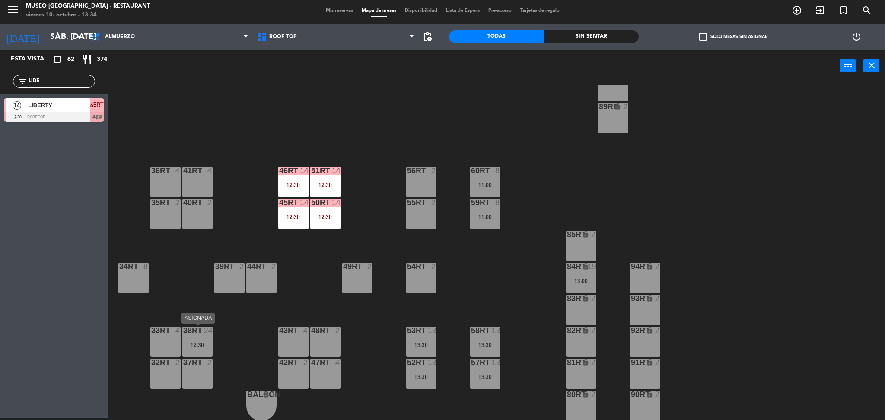
click at [191, 342] on div "12:30" at bounding box center [197, 345] width 30 height 6
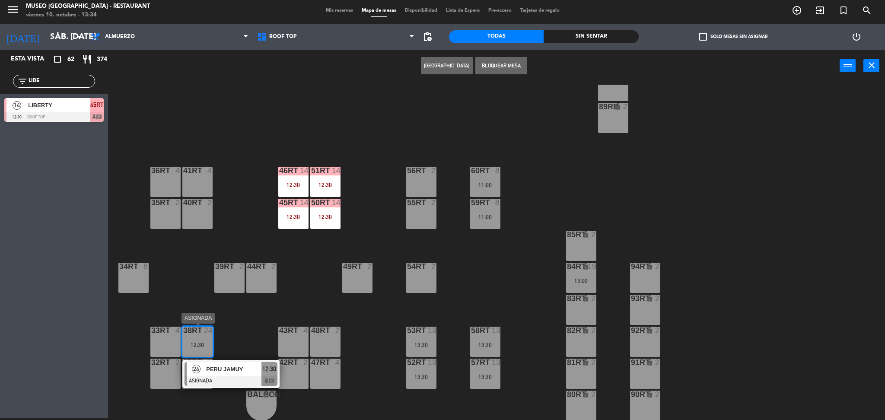
click at [221, 366] on span "PERU JAMUY" at bounding box center [233, 369] width 55 height 9
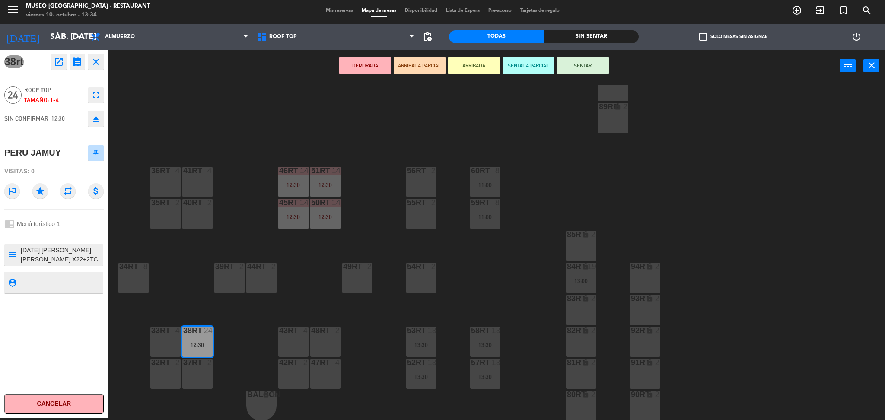
click at [171, 342] on div "33rt 4" at bounding box center [165, 342] width 30 height 30
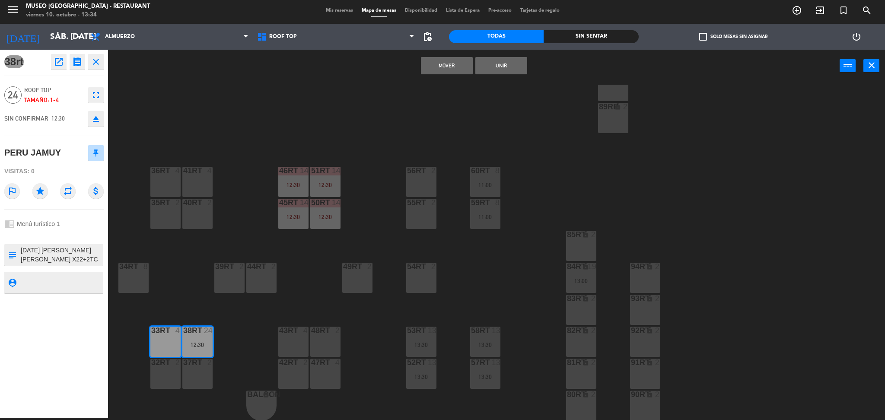
click at [171, 369] on div "32rt 2" at bounding box center [165, 374] width 30 height 30
click at [188, 373] on div "37rt 2" at bounding box center [197, 374] width 30 height 30
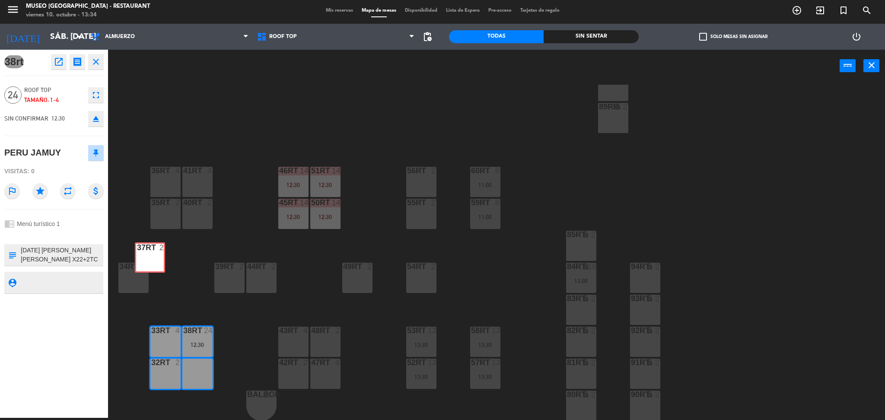
drag, startPoint x: 188, startPoint y: 373, endPoint x: 139, endPoint y: 267, distance: 117.1
click at [139, 267] on div "18RT 4 16RT 4 28RT 2 80RR lock 2 27RT 5 7RT 5 13:30 S1RT lock 2 17RT 5 81RR loc…" at bounding box center [501, 253] width 768 height 336
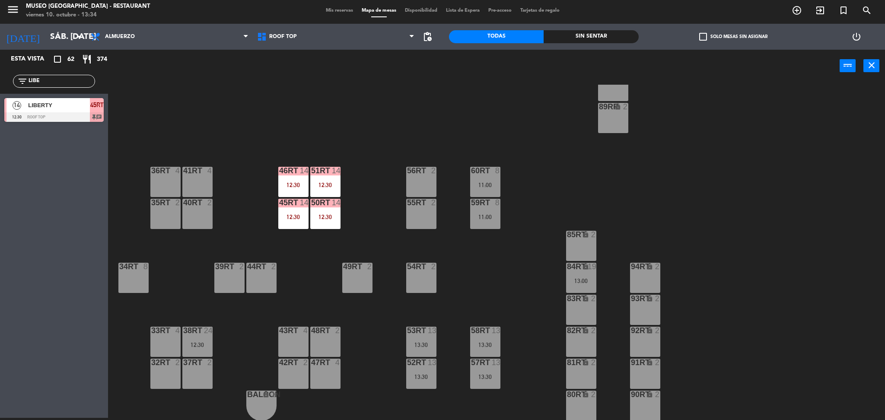
drag, startPoint x: 57, startPoint y: 73, endPoint x: 57, endPoint y: 79, distance: 5.2
click at [57, 79] on div "filter_list LIBE" at bounding box center [54, 81] width 108 height 25
drag, startPoint x: 20, startPoint y: 78, endPoint x: 0, endPoint y: 144, distance: 69.0
click at [0, 144] on div "Esta vista crop_square 62 restaurant 374 filter_list LIBE 14 LIBERTY 12:30 Roof…" at bounding box center [54, 234] width 108 height 368
type input "JAM"
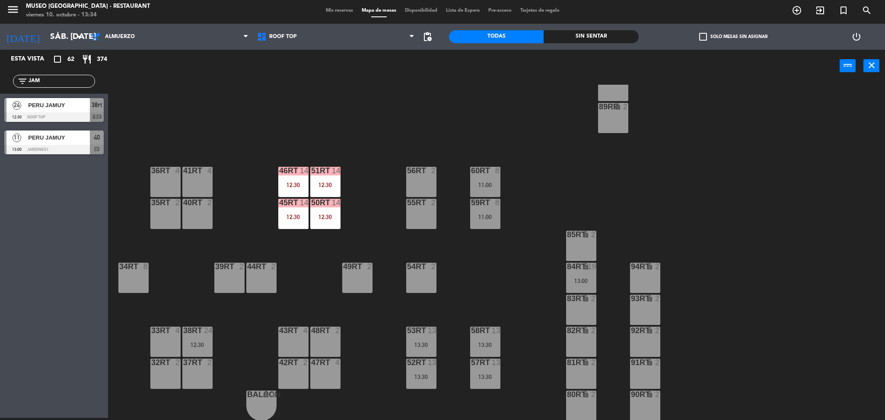
click at [252, 113] on div "18RT 4 16RT 4 28RT 2 80RR lock 2 27RT 5 7RT 5 13:30 S1RT lock 2 17RT 5 81RR loc…" at bounding box center [501, 253] width 768 height 336
click at [86, 113] on div at bounding box center [53, 117] width 99 height 10
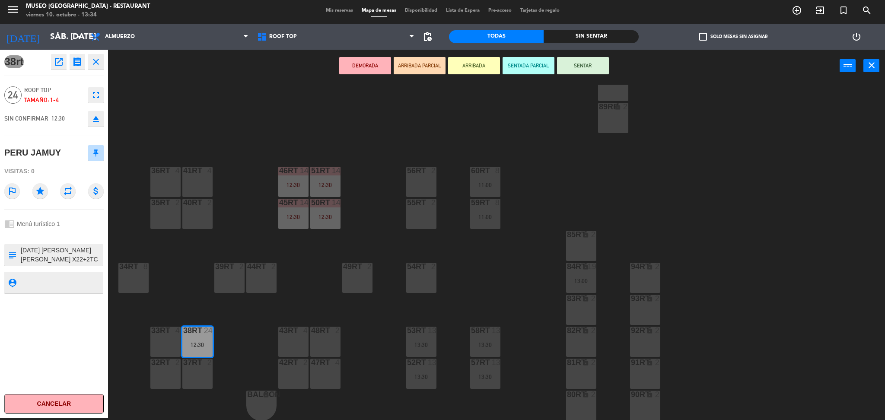
click at [97, 119] on icon "eject" at bounding box center [96, 119] width 10 height 10
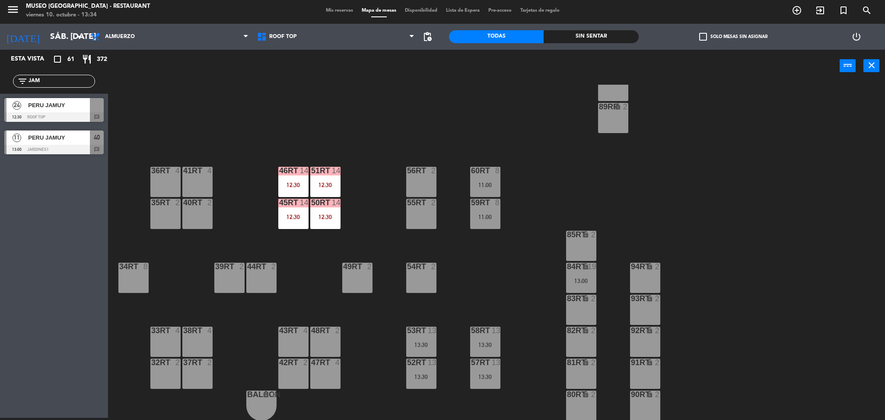
click at [32, 123] on div "24 PERU JAMUY 12:30 Roof Top chat" at bounding box center [54, 110] width 108 height 32
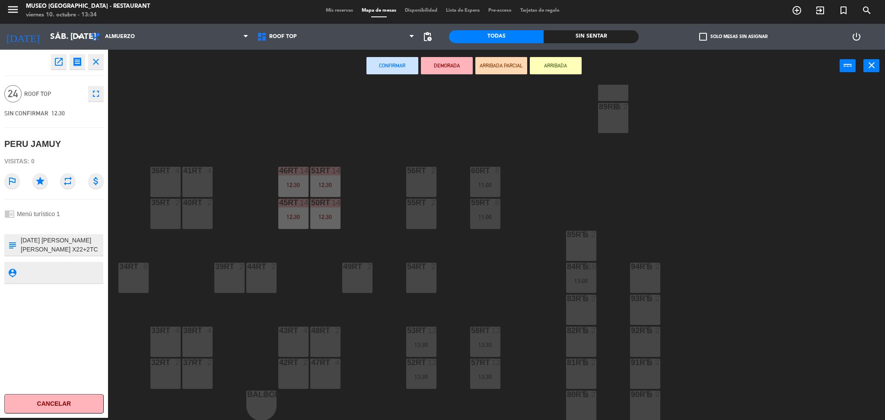
click at [125, 276] on div "34rt 8" at bounding box center [133, 278] width 30 height 30
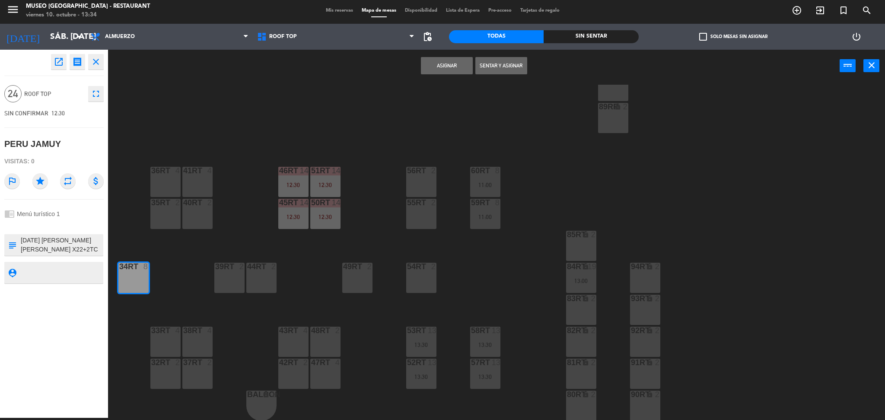
click at [234, 282] on div "39rt 2" at bounding box center [229, 278] width 30 height 30
click at [263, 283] on div "44RT 2" at bounding box center [261, 278] width 30 height 30
click at [193, 338] on div "38rt 4" at bounding box center [197, 342] width 30 height 30
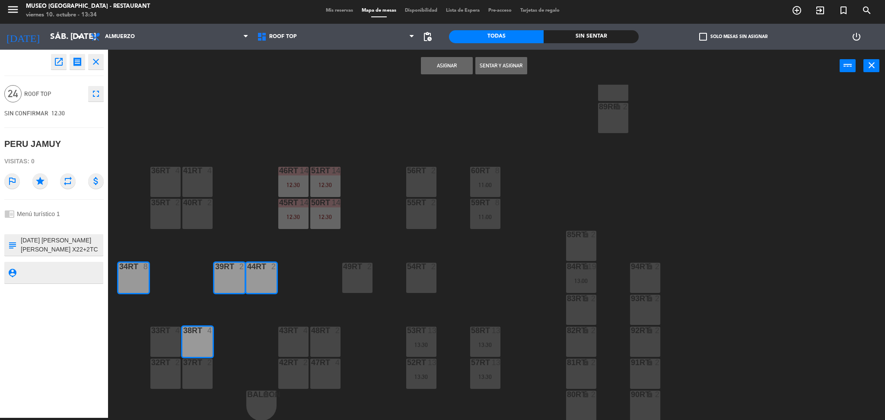
click at [174, 341] on div "33rt 4" at bounding box center [165, 342] width 30 height 30
click at [169, 365] on div at bounding box center [165, 363] width 14 height 8
click at [192, 369] on div "37rt 2" at bounding box center [197, 374] width 30 height 30
click at [432, 64] on button "Asignar" at bounding box center [447, 65] width 52 height 17
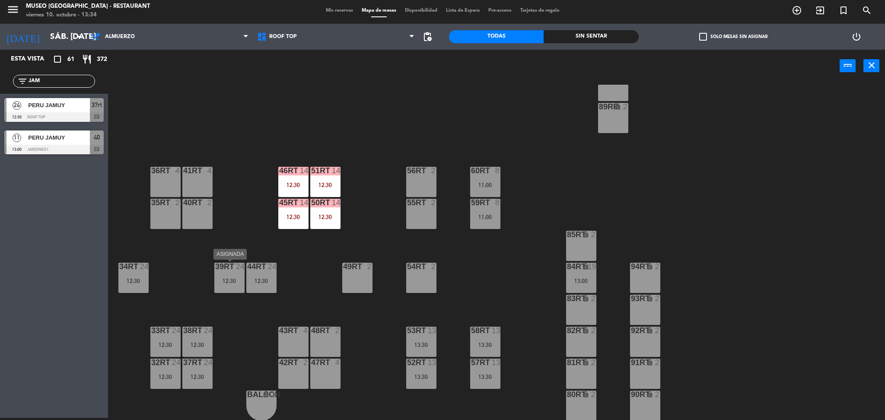
click at [224, 286] on div "39rt 24 12:30" at bounding box center [229, 278] width 30 height 30
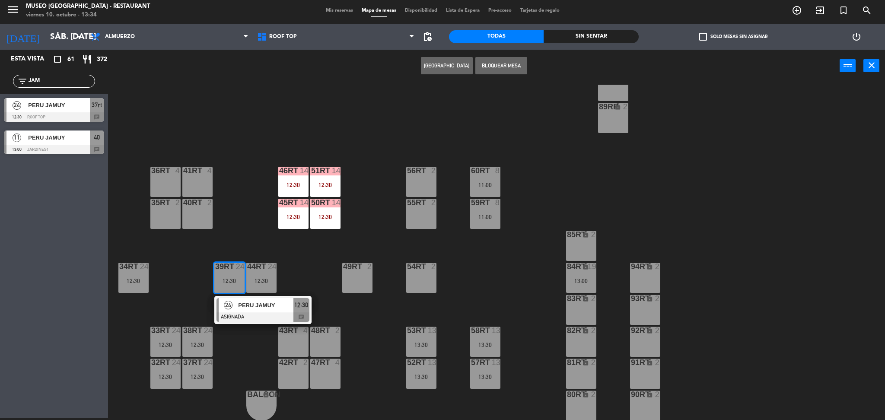
click at [227, 299] on div "24" at bounding box center [228, 305] width 19 height 14
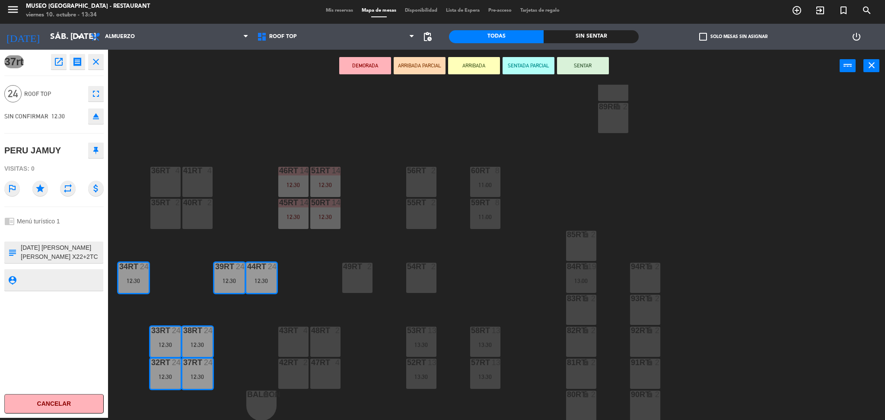
click at [375, 62] on button "DEMORADA" at bounding box center [365, 65] width 52 height 17
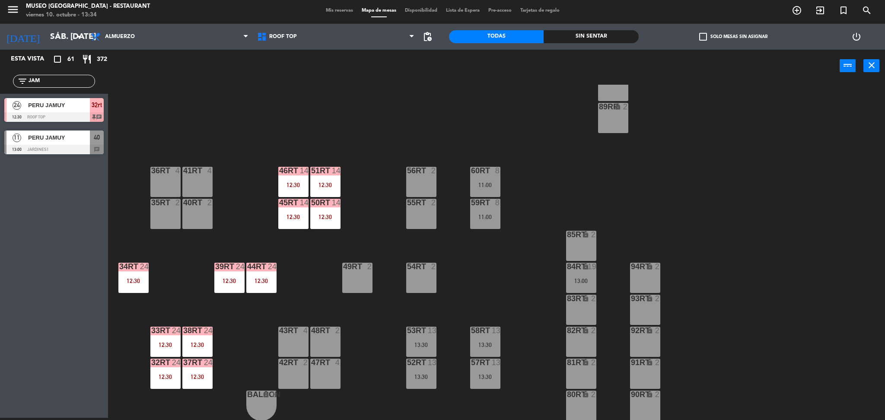
click at [267, 285] on div "44RT 24 12:30" at bounding box center [261, 278] width 30 height 30
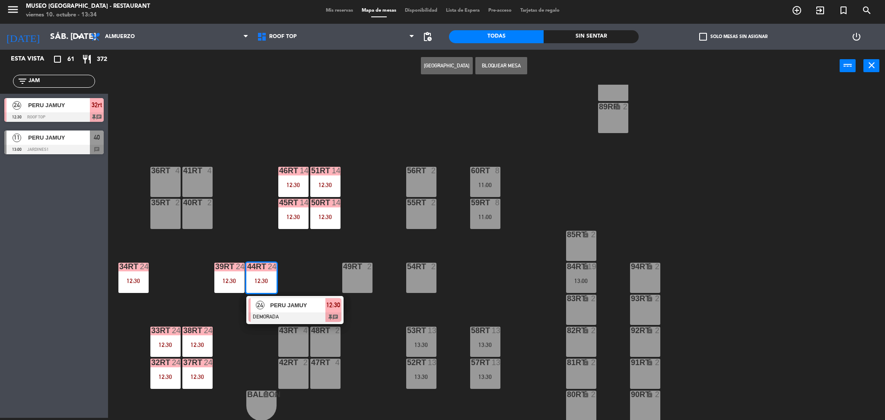
click at [284, 312] on div at bounding box center [294, 317] width 93 height 10
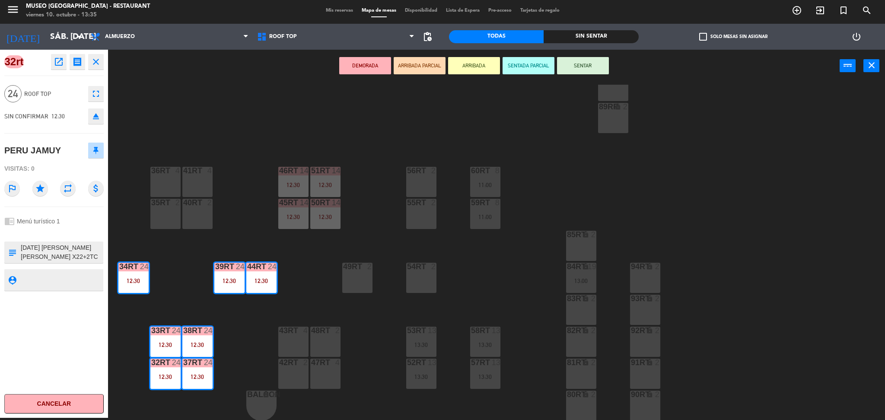
click at [47, 251] on textarea at bounding box center [61, 252] width 83 height 18
click at [378, 134] on div "18RT 4 16RT 4 28RT 2 80RR lock 2 27RT 5 7RT 5 13:30 S1RT lock 2 17RT 5 81RR loc…" at bounding box center [501, 253] width 768 height 336
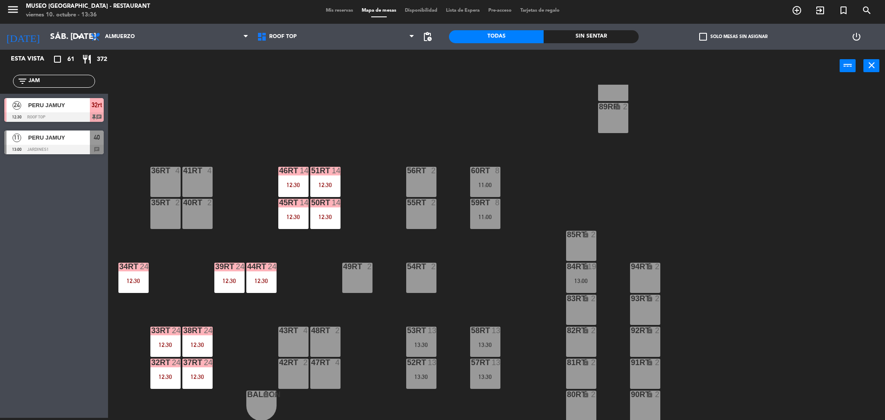
scroll to position [0, 0]
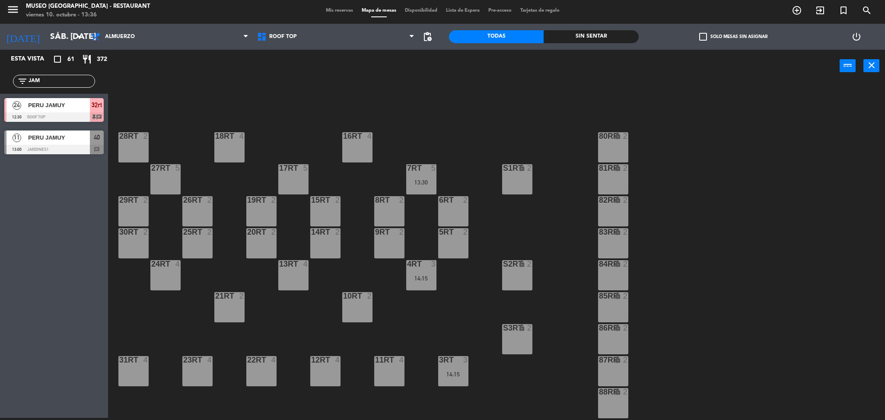
drag, startPoint x: 54, startPoint y: 85, endPoint x: 0, endPoint y: 95, distance: 55.4
click at [0, 95] on div "Esta vista crop_square 61 restaurant 372 filter_list JAM 24 PERU JAMUY 12:30 Ro…" at bounding box center [54, 104] width 108 height 109
click at [264, 85] on div "18RT 4 16RT 4 28RT 2 80RR lock 2 27RT 5 7RT 5 13:30 S1RT lock 2 17RT 5 81RR loc…" at bounding box center [501, 253] width 768 height 336
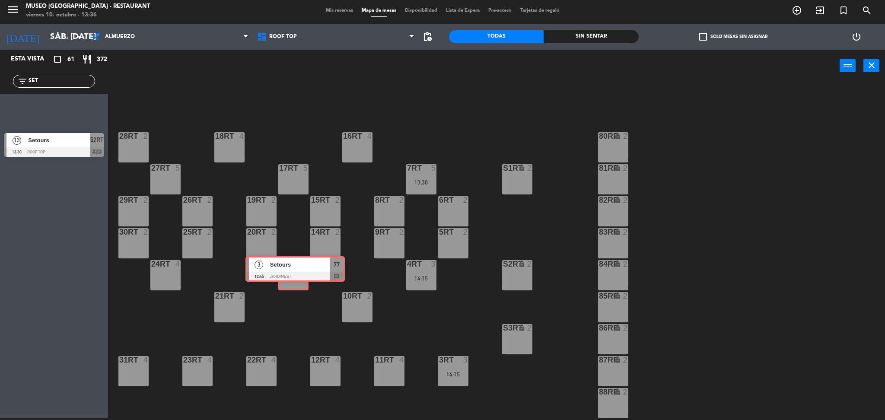
drag, startPoint x: 53, startPoint y: 115, endPoint x: 294, endPoint y: 273, distance: 288.0
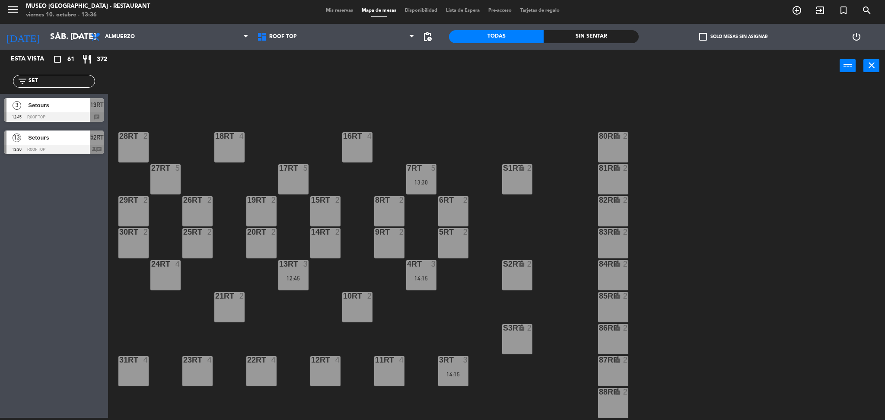
click at [302, 322] on div "18RT 4 16RT 4 28RT 2 80RR lock 2 27RT 5 7RT 5 13:30 S1RT lock 2 17RT 5 81RR loc…" at bounding box center [501, 253] width 768 height 336
drag, startPoint x: 75, startPoint y: 80, endPoint x: 0, endPoint y: 95, distance: 76.4
click at [0, 95] on div "Esta vista crop_square 61 restaurant 372 filter_list SET 3 Setours 12:45 Roof T…" at bounding box center [54, 104] width 108 height 109
paste input "Exploor"
type input "Exploor"
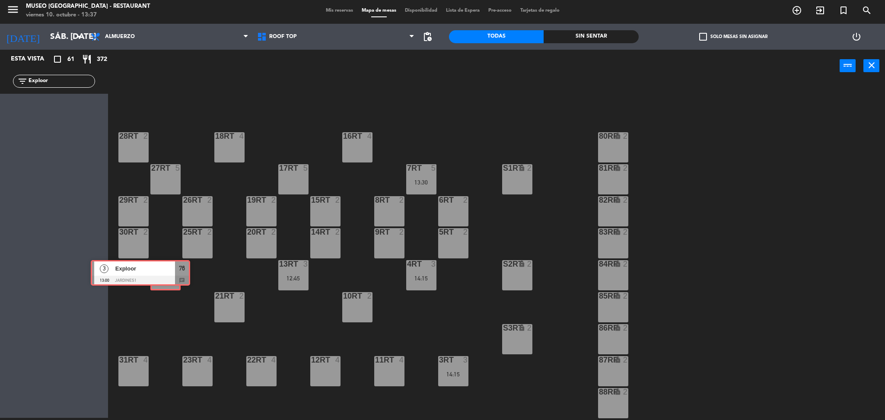
drag, startPoint x: 85, startPoint y: 111, endPoint x: 169, endPoint y: 274, distance: 183.2
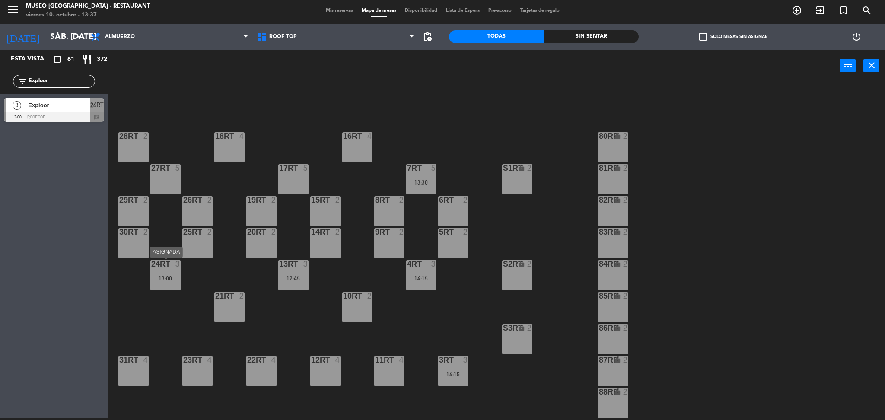
click at [170, 285] on div "24RT 3 13:00" at bounding box center [165, 275] width 30 height 30
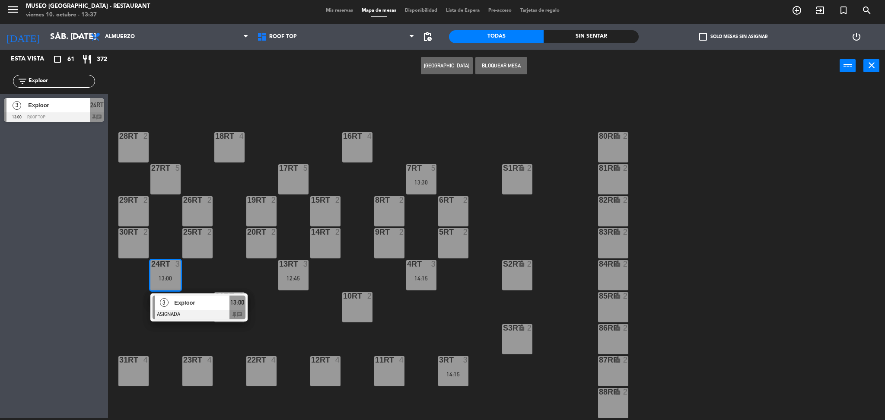
click at [151, 340] on div "18RT 4 16RT 4 28RT 2 80RR lock 2 27RT 5 7RT 5 13:30 S1RT lock 2 17RT 5 81RR loc…" at bounding box center [501, 253] width 768 height 336
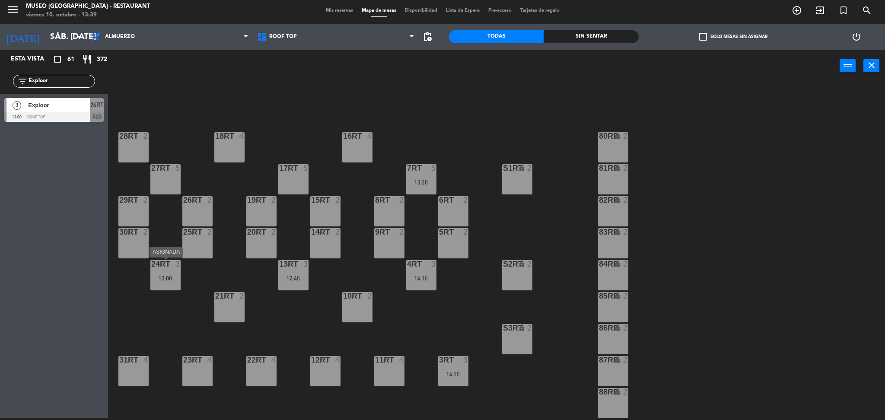
click at [180, 270] on div "24RT 3 13:00" at bounding box center [165, 275] width 30 height 30
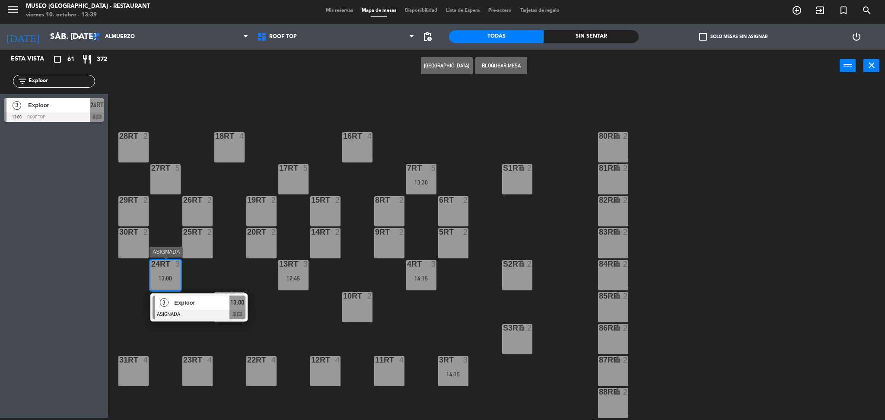
click at [184, 302] on span "Exploor" at bounding box center [201, 302] width 55 height 9
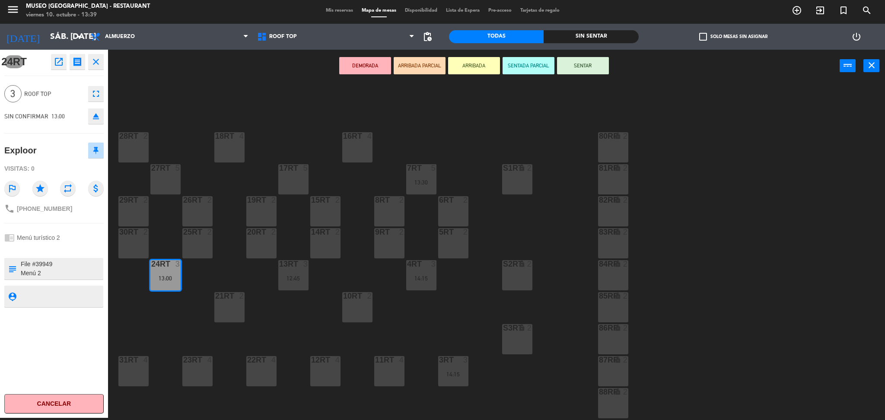
click at [363, 60] on button "DEMORADA" at bounding box center [365, 65] width 52 height 17
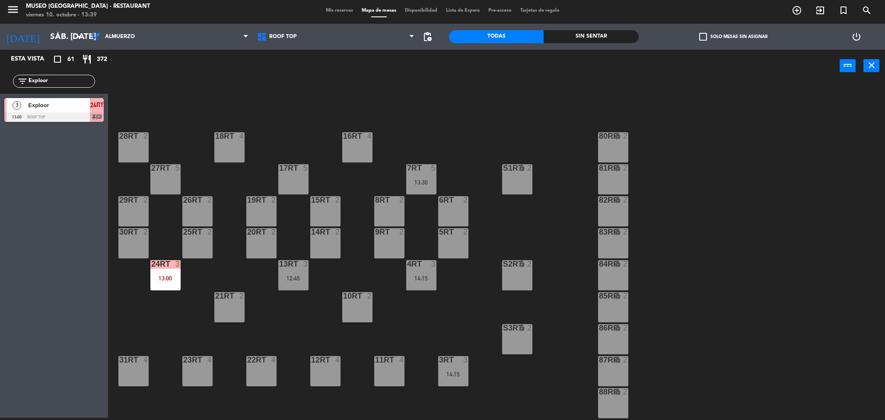
click at [298, 283] on div "13RT 3 12:45" at bounding box center [293, 275] width 30 height 30
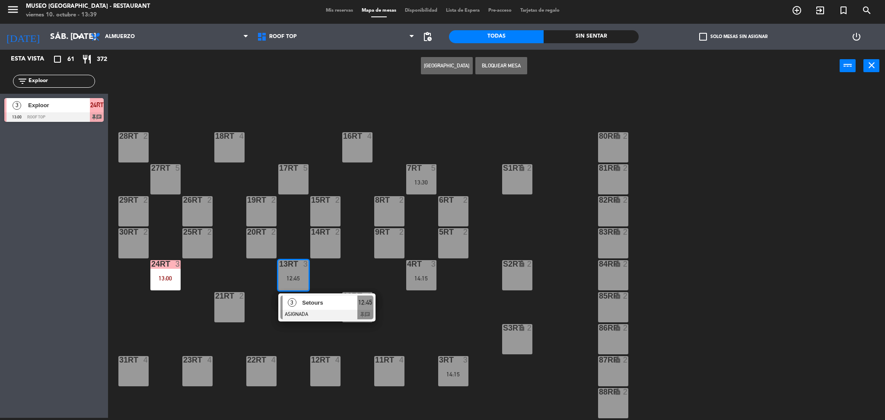
click at [315, 308] on div "Setours" at bounding box center [329, 303] width 56 height 14
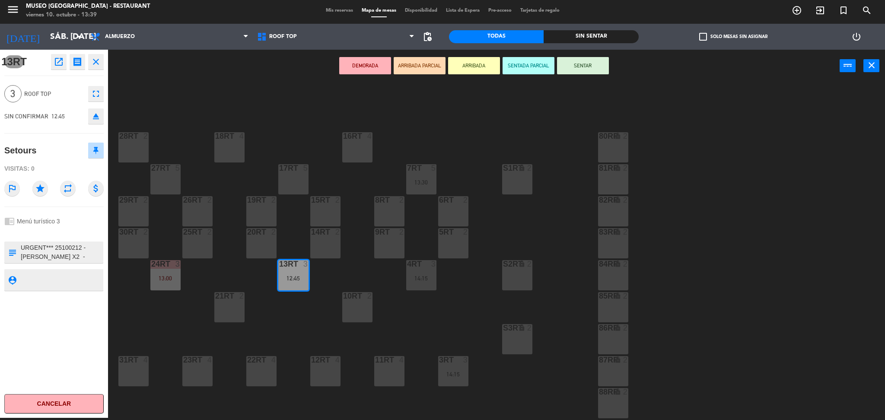
click at [366, 66] on button "DEMORADA" at bounding box center [365, 65] width 52 height 17
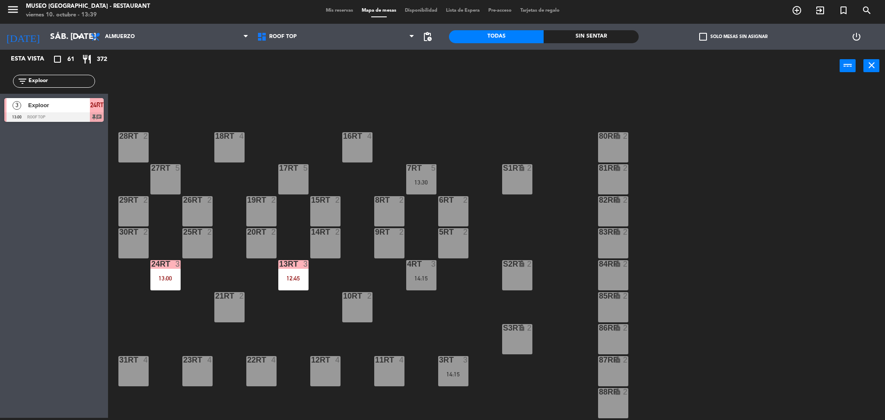
click at [427, 280] on div "14:15" at bounding box center [421, 278] width 30 height 6
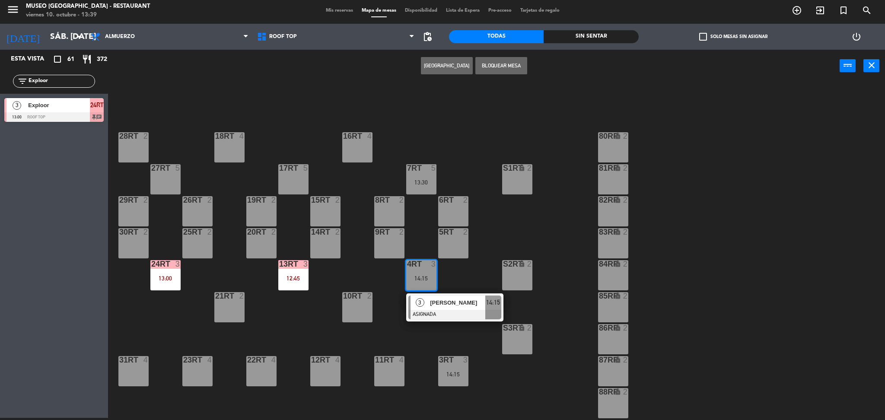
click at [439, 318] on div at bounding box center [454, 315] width 93 height 10
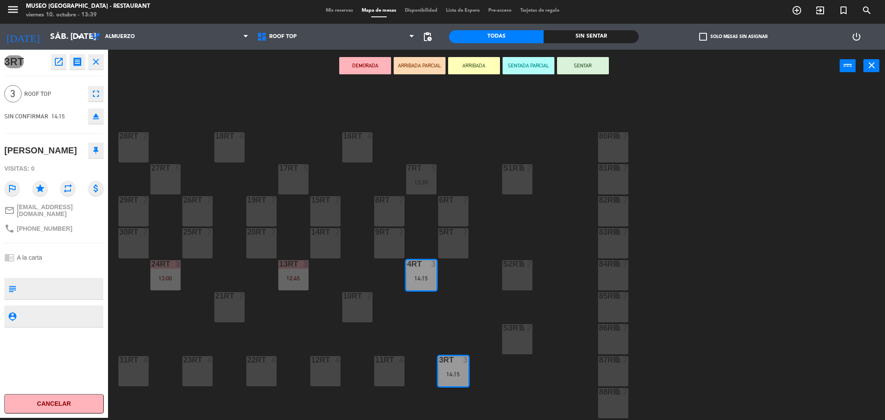
click at [295, 178] on div "17RT 5" at bounding box center [293, 179] width 30 height 30
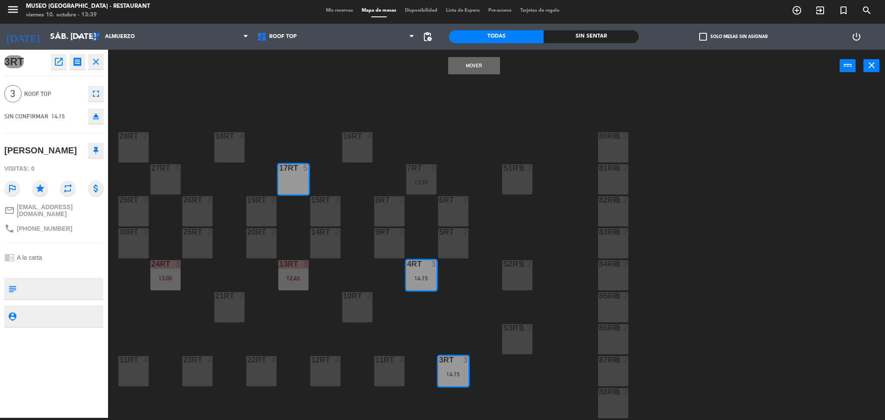
click at [468, 64] on button "Mover" at bounding box center [474, 65] width 52 height 17
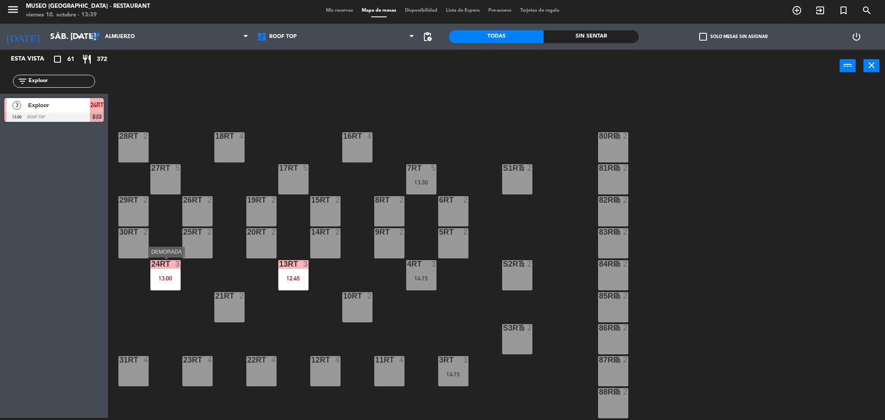
click at [169, 280] on div "13:00" at bounding box center [165, 278] width 30 height 6
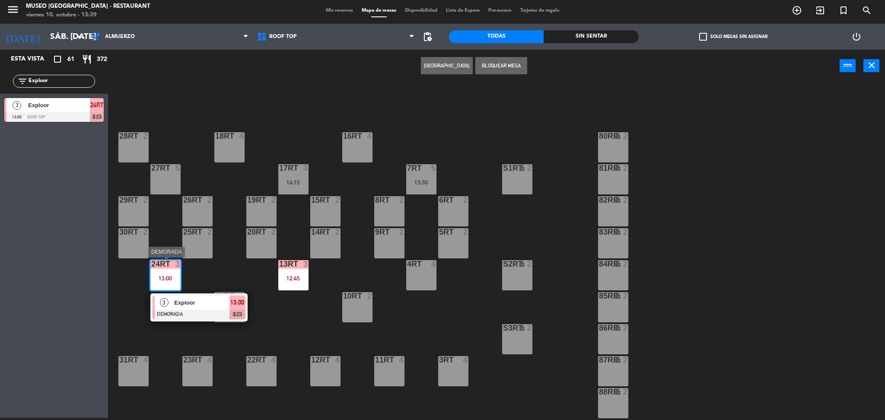
click at [185, 305] on span "Exploor" at bounding box center [201, 302] width 55 height 9
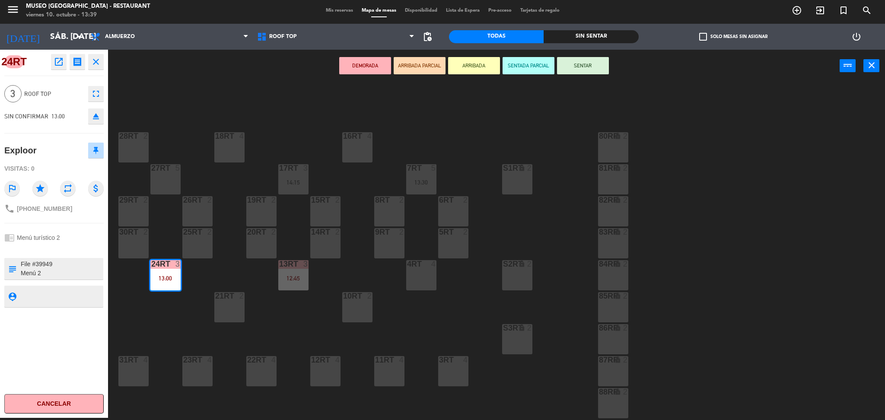
click at [228, 284] on div "18RT 4 16RT 4 28RT 2 80RR lock 2 27RT 5 7RT 5 13:30 S1RT lock 2 17RT 3 14:15 81…" at bounding box center [501, 253] width 768 height 336
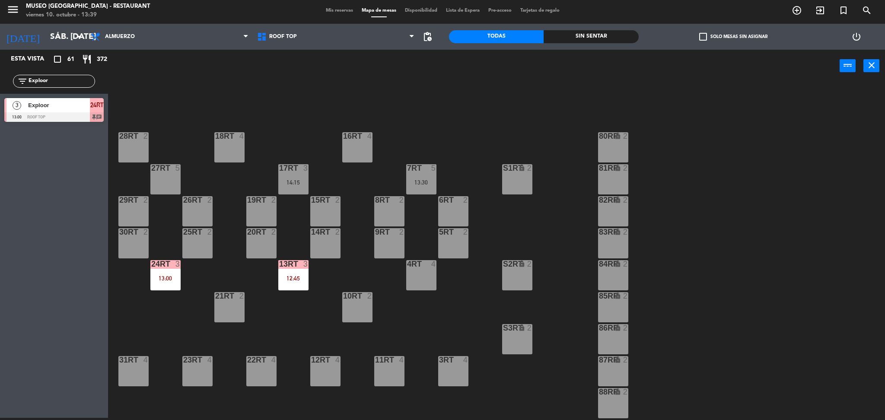
scroll to position [317, 0]
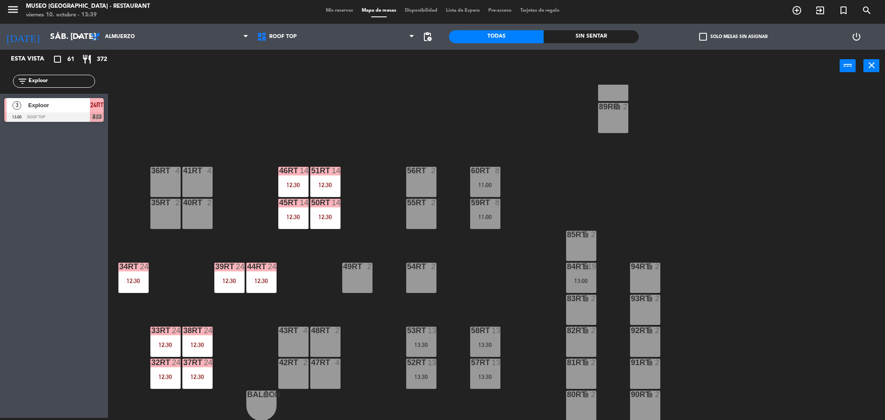
click at [320, 286] on div "18RT 4 16RT 4 28RT 2 80RR lock 2 27RT 5 7RT 5 13:30 S1RT lock 2 17RT 3 14:15 81…" at bounding box center [501, 253] width 768 height 336
click at [312, 298] on div "18RT 4 16RT 4 28RT 2 80RR lock 2 27RT 5 7RT 5 13:30 S1RT lock 2 17RT 3 14:15 81…" at bounding box center [501, 253] width 768 height 336
click at [293, 222] on div "45RT 14 12:30" at bounding box center [293, 214] width 30 height 30
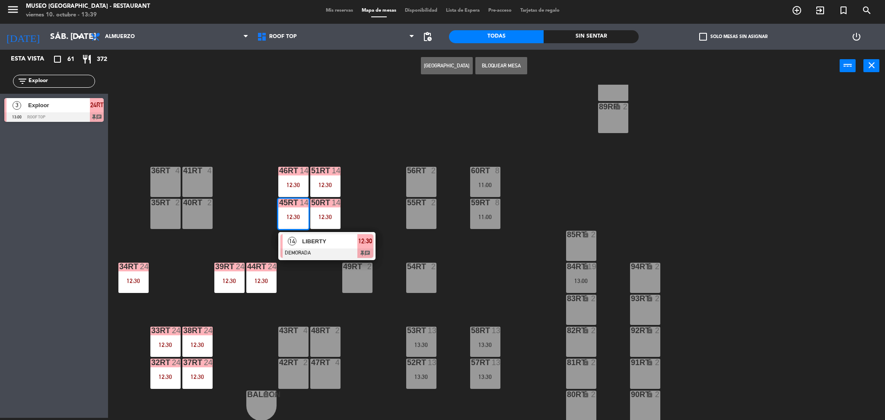
click at [300, 243] on div "14" at bounding box center [292, 241] width 19 height 14
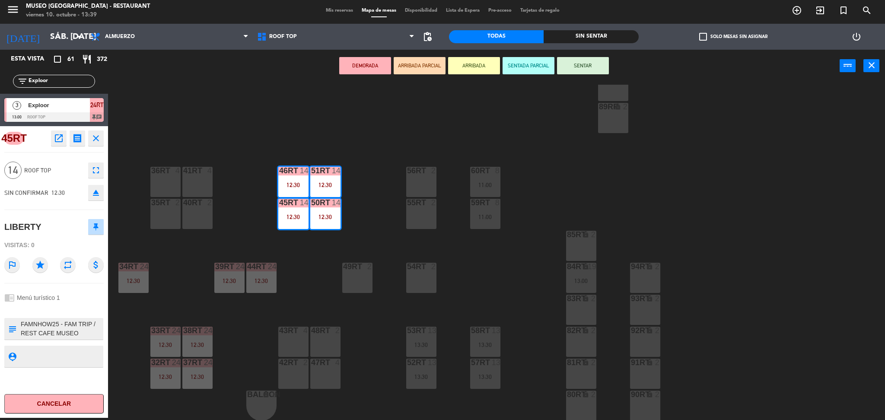
click at [300, 243] on div "18RT 4 16RT 4 28RT 2 80RR lock 2 27RT 5 7RT 5 13:30 S1RT lock 2 17RT 3 14:15 81…" at bounding box center [501, 253] width 768 height 336
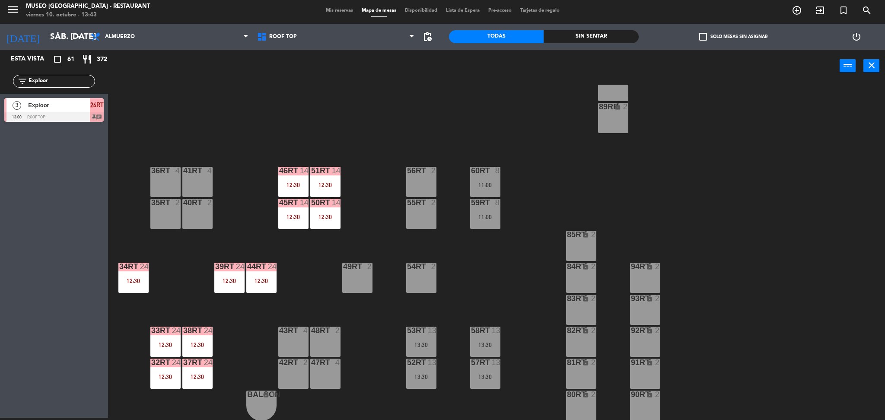
click at [227, 173] on div "18RT 4 16RT 4 28RT 2 80RR lock 2 27RT 5 7RT 5 13:30 S1RT lock 2 17RT 3 14:15 81…" at bounding box center [501, 253] width 768 height 336
drag, startPoint x: 57, startPoint y: 83, endPoint x: 0, endPoint y: 80, distance: 57.1
click at [0, 80] on div "filter_list Exploor" at bounding box center [54, 81] width 108 height 25
type input "SAN"
click at [229, 103] on div "18RT 4 16RT 4 28RT 2 80RR lock 2 27RT 5 7RT 5 13:30 S1RT lock 2 17RT 3 14:15 81…" at bounding box center [501, 253] width 768 height 336
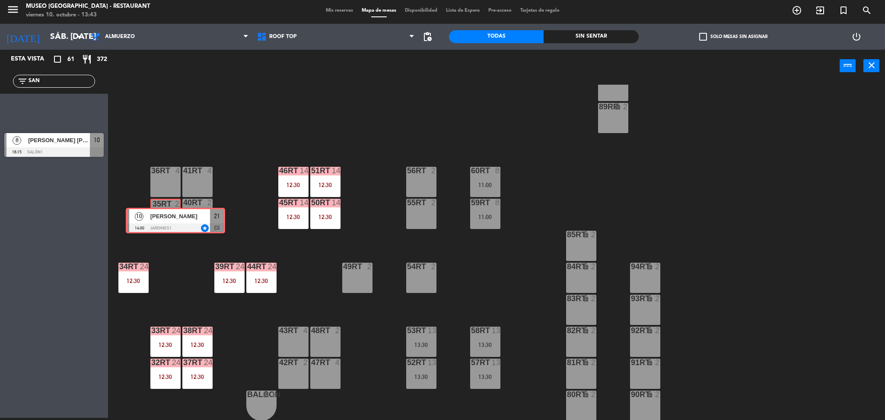
drag, startPoint x: 42, startPoint y: 108, endPoint x: 165, endPoint y: 216, distance: 163.4
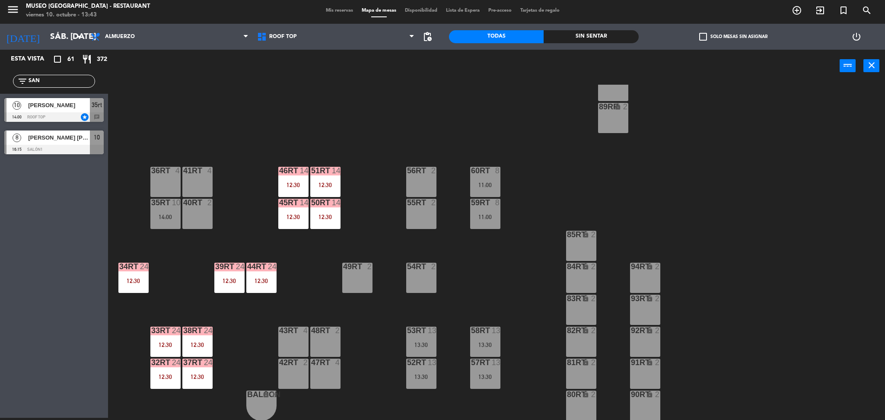
click at [170, 244] on div "18RT 4 16RT 4 28RT 2 80RR lock 2 27RT 5 7RT 5 13:30 S1RT lock 2 17RT 3 14:15 81…" at bounding box center [501, 253] width 768 height 336
click at [170, 216] on div "14:00" at bounding box center [165, 217] width 30 height 6
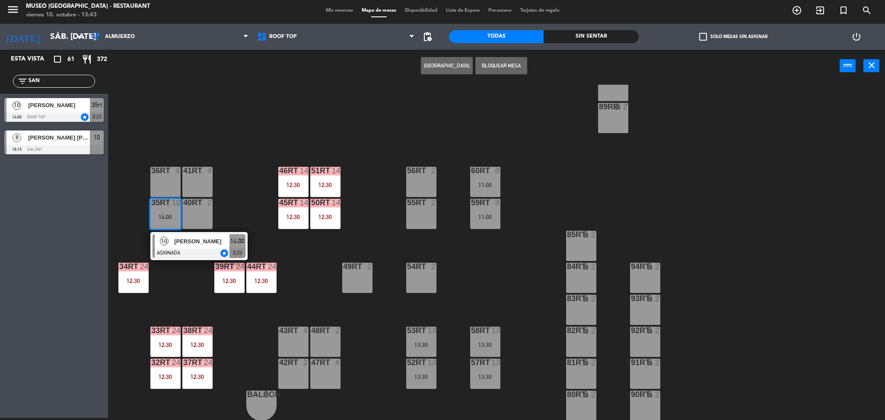
click at [184, 248] on div at bounding box center [199, 253] width 93 height 10
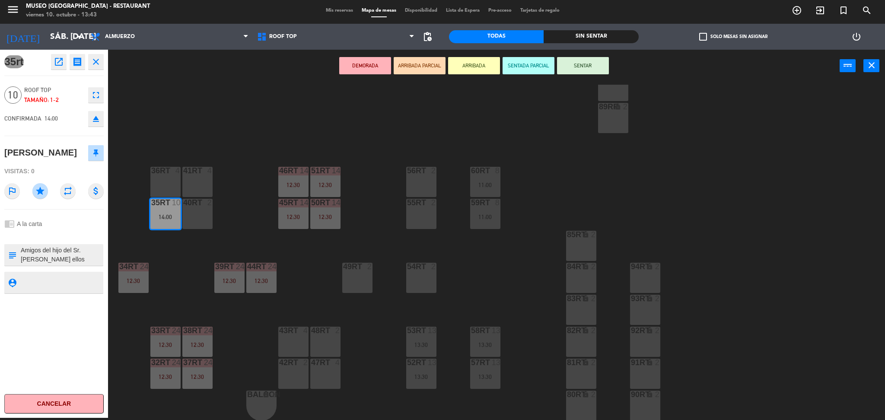
click at [347, 276] on div "49RT 2" at bounding box center [357, 278] width 30 height 30
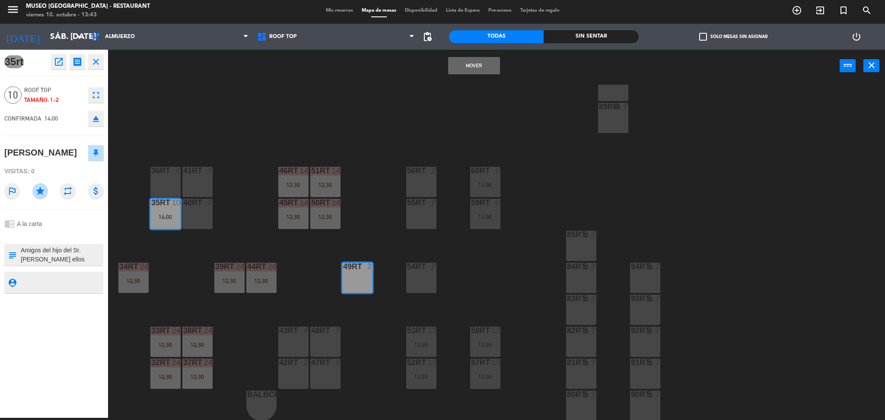
click at [484, 65] on button "Mover" at bounding box center [474, 65] width 52 height 17
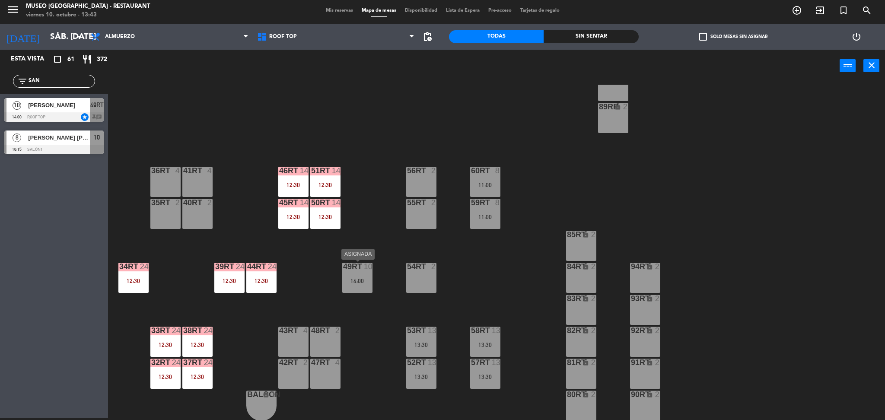
click at [359, 286] on div "49RT 10 14:00" at bounding box center [357, 278] width 30 height 30
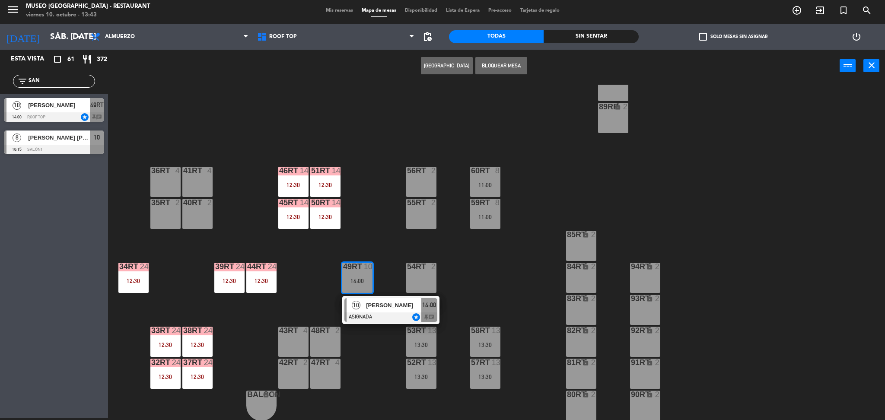
click at [368, 308] on span "[PERSON_NAME]" at bounding box center [393, 305] width 55 height 9
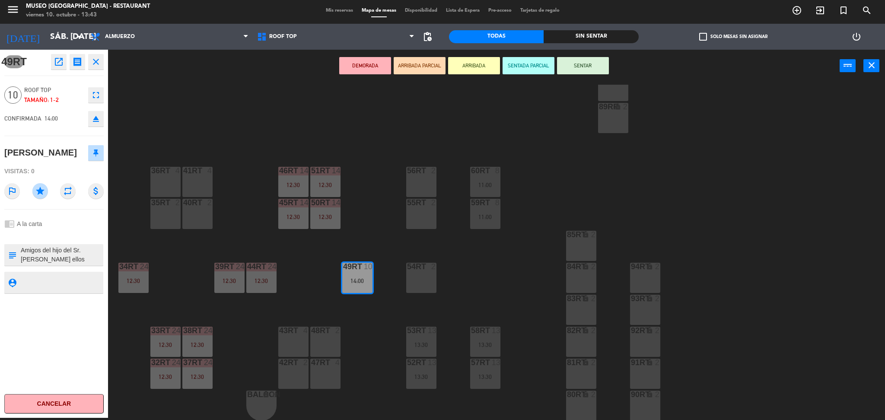
click at [193, 188] on div "41RT 4" at bounding box center [197, 182] width 30 height 30
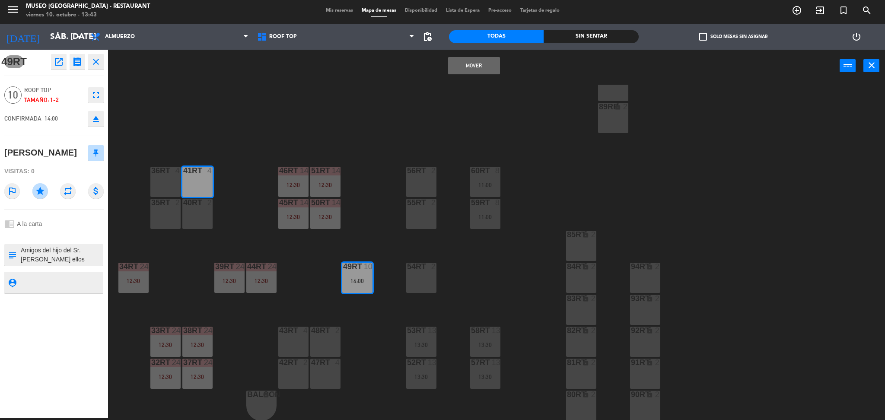
click at [201, 217] on div "40RT 2" at bounding box center [197, 214] width 30 height 30
click at [156, 181] on div "36rt 4" at bounding box center [165, 182] width 30 height 30
click at [169, 219] on div "35rt 2" at bounding box center [165, 214] width 30 height 30
click at [96, 118] on icon "eject" at bounding box center [96, 119] width 10 height 10
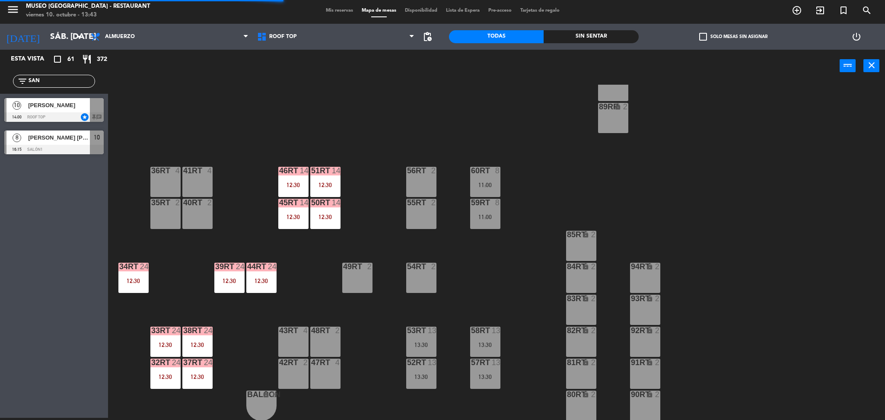
drag, startPoint x: 49, startPoint y: 77, endPoint x: 0, endPoint y: 77, distance: 49.3
click at [0, 77] on div "filter_list SAN" at bounding box center [54, 81] width 108 height 25
click at [286, 91] on div "18RT 4 16RT 4 28RT 2 80RR lock 2 27RT 5 7RT 5 13:30 S1RT lock 2 17RT 3 14:15 81…" at bounding box center [501, 253] width 768 height 336
click at [54, 106] on span "[PERSON_NAME]" at bounding box center [59, 105] width 62 height 9
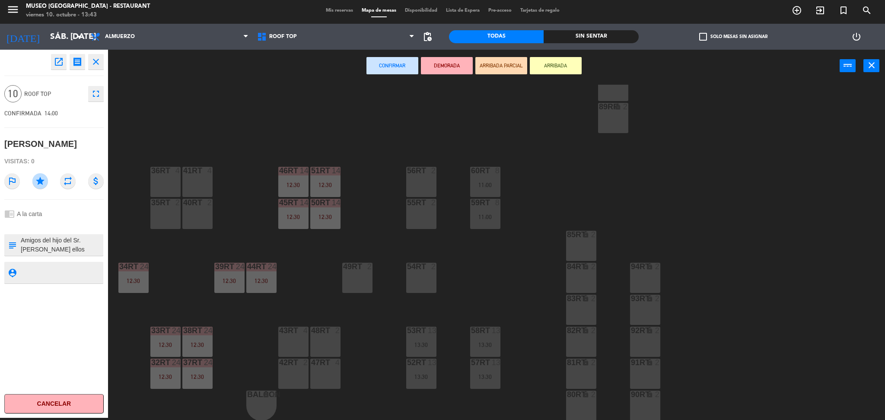
click at [182, 170] on div "41RT" at bounding box center [183, 171] width 14 height 8
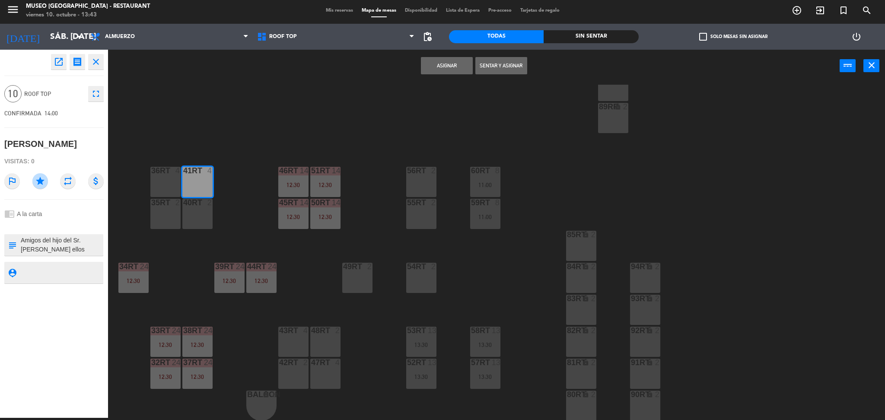
click at [156, 176] on div "36rt 4" at bounding box center [165, 182] width 30 height 30
click at [198, 212] on div "40RT 2" at bounding box center [197, 214] width 30 height 30
click at [160, 213] on div "35rt 2" at bounding box center [165, 214] width 30 height 30
click at [441, 64] on button "Asignar" at bounding box center [447, 65] width 52 height 17
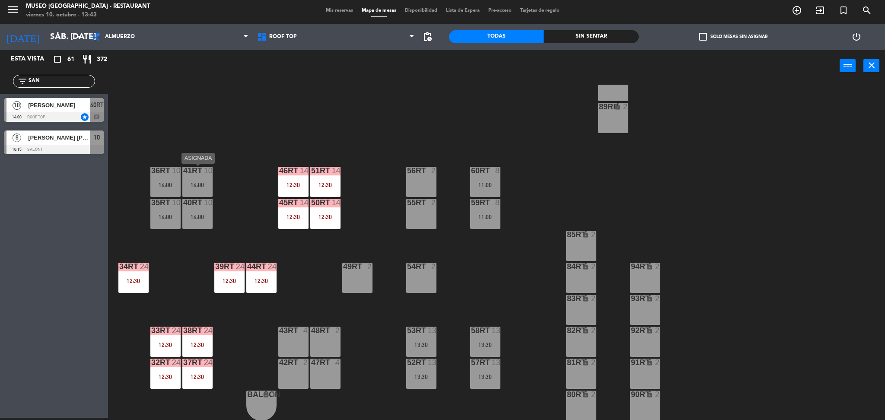
click at [203, 171] on div at bounding box center [197, 171] width 14 height 8
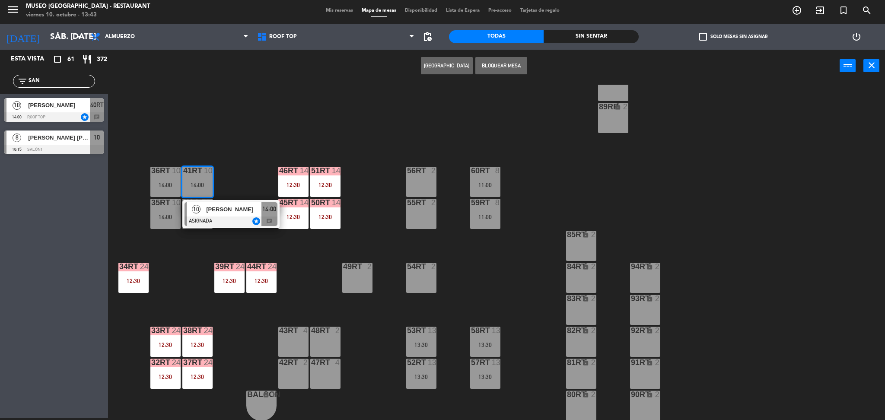
click at [223, 202] on div "[PERSON_NAME]" at bounding box center [233, 209] width 56 height 14
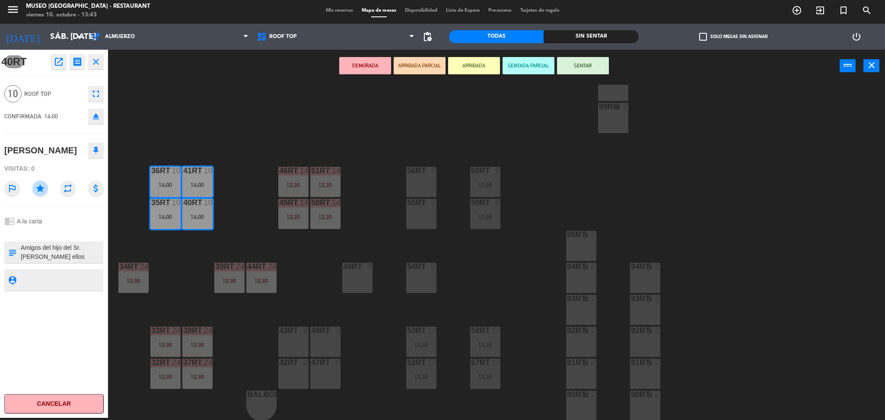
click at [245, 165] on div "18RT 4 16RT 4 28RT 2 80RR lock 2 27RT 5 7RT 5 13:30 S1RT lock 2 17RT 3 14:15 81…" at bounding box center [501, 253] width 768 height 336
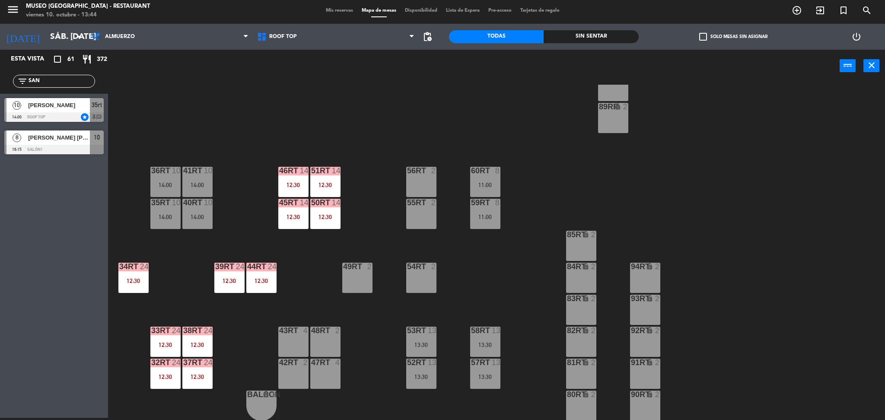
click at [200, 133] on div "18RT 4 16RT 4 28RT 2 80RR lock 2 27RT 5 7RT 5 13:30 S1RT lock 2 17RT 3 14:15 81…" at bounding box center [501, 253] width 768 height 336
drag, startPoint x: 51, startPoint y: 82, endPoint x: 1, endPoint y: 92, distance: 51.1
click at [1, 92] on div "filter_list SAN" at bounding box center [54, 81] width 108 height 25
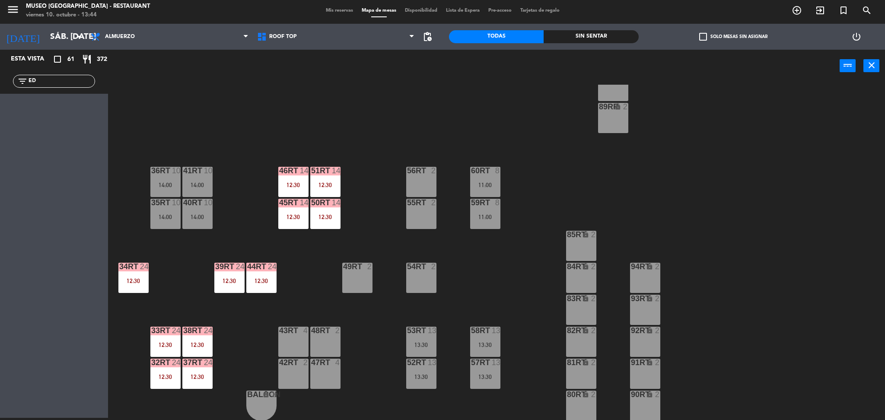
type input "E"
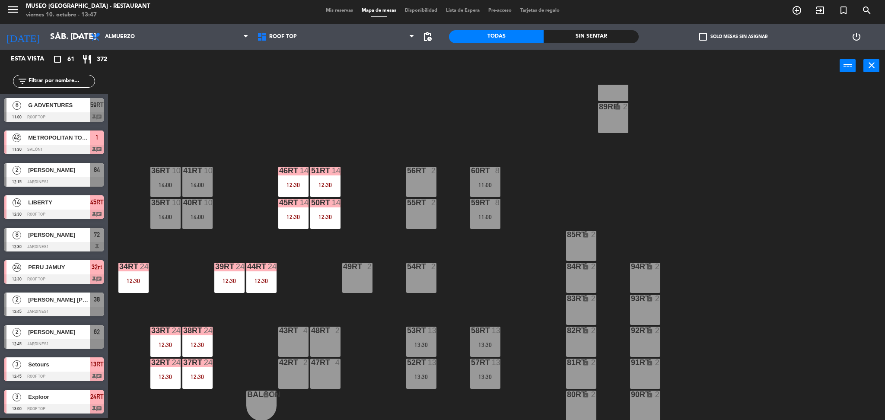
click at [393, 254] on div "18RT 4 16RT 4 28RT 2 80RR lock 2 27RT 5 7RT 5 13:30 S1RT lock 2 17RT 3 14:15 81…" at bounding box center [501, 253] width 768 height 336
click at [184, 189] on div "41RT 10 14:00" at bounding box center [197, 182] width 30 height 30
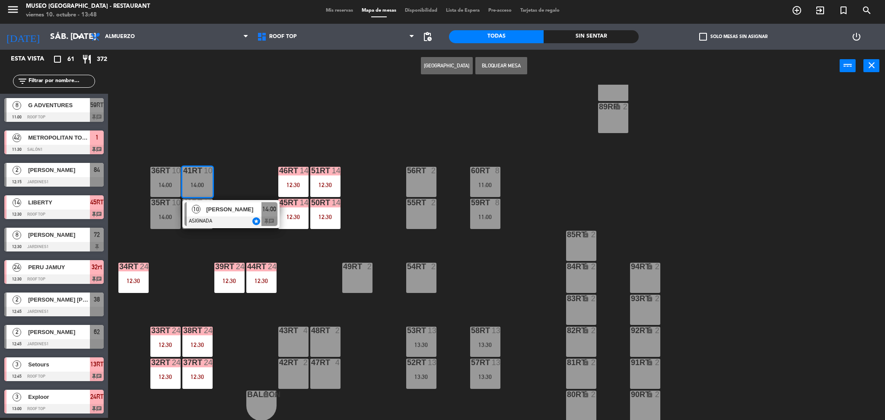
click at [218, 216] on div at bounding box center [230, 221] width 93 height 10
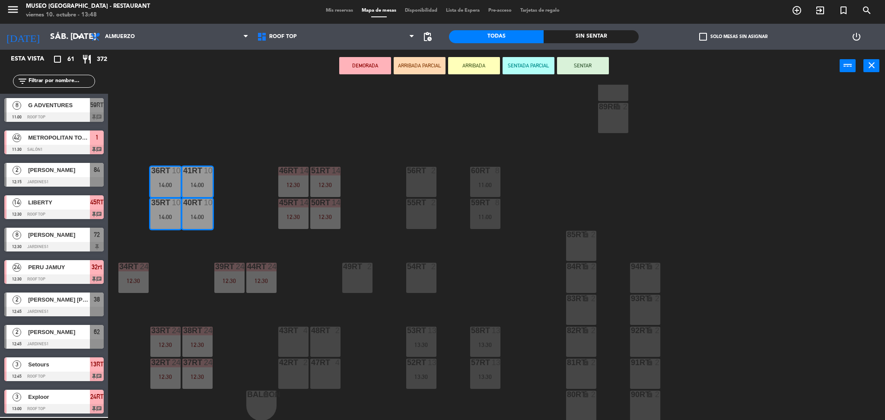
click at [246, 214] on div "18RT 4 16RT 4 28RT 2 80RR lock 2 27RT 5 7RT 5 13:30 S1RT lock 2 17RT 3 14:15 81…" at bounding box center [501, 253] width 768 height 336
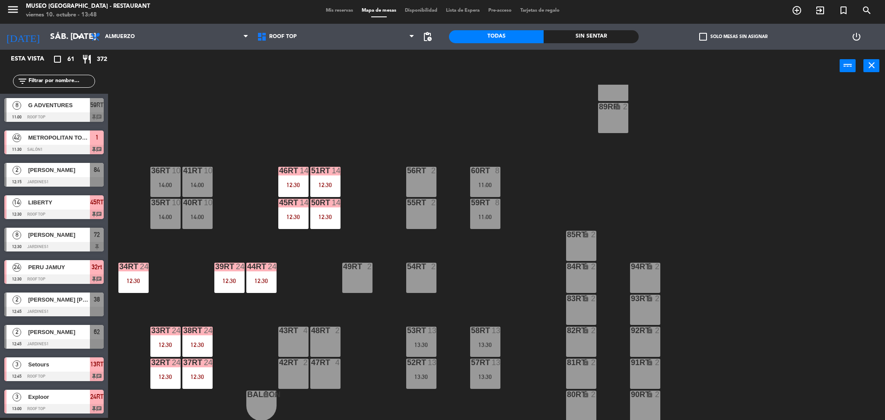
scroll to position [2, 0]
click at [82, 80] on input "text" at bounding box center [61, 81] width 67 height 10
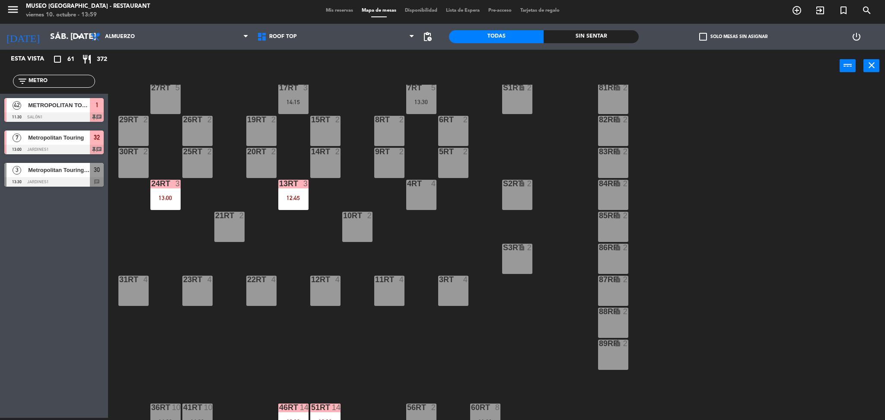
scroll to position [78, 0]
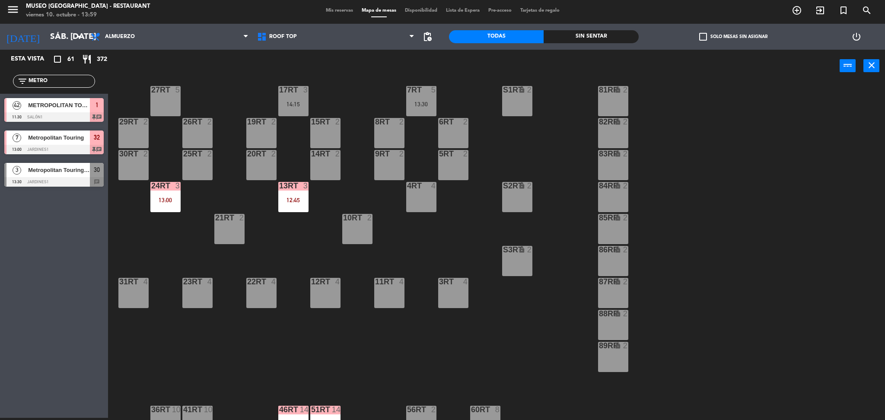
type input "METRO"
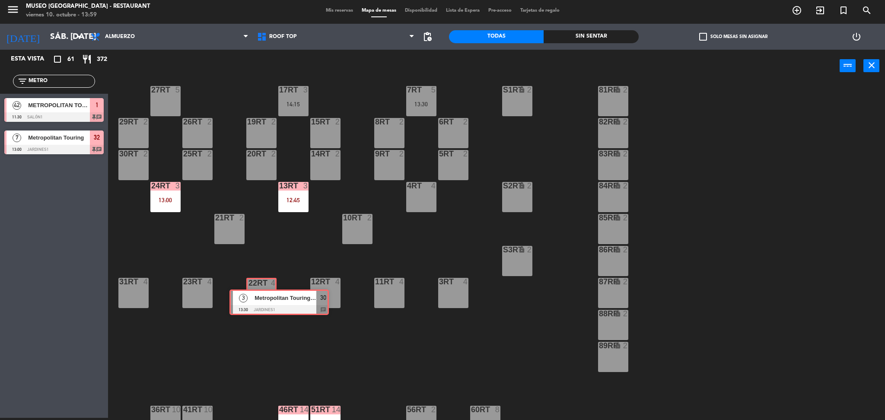
drag, startPoint x: 33, startPoint y: 168, endPoint x: 259, endPoint y: 296, distance: 259.5
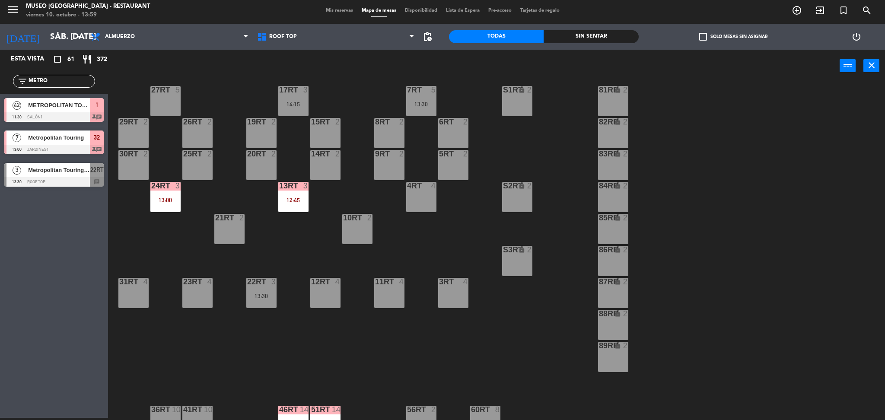
click at [270, 334] on div "18RT 4 16RT 4 28RT 2 80RR lock 2 27RT 5 7RT 5 13:30 S1RT lock 2 17RT 3 14:15 81…" at bounding box center [501, 253] width 768 height 336
click at [259, 324] on div "18RT 4 16RT 4 28RT 2 80RR lock 2 27RT 5 7RT 5 13:30 S1RT lock 2 17RT 3 14:15 81…" at bounding box center [501, 253] width 768 height 336
click at [264, 292] on div "22RT 3 13:30" at bounding box center [261, 293] width 30 height 30
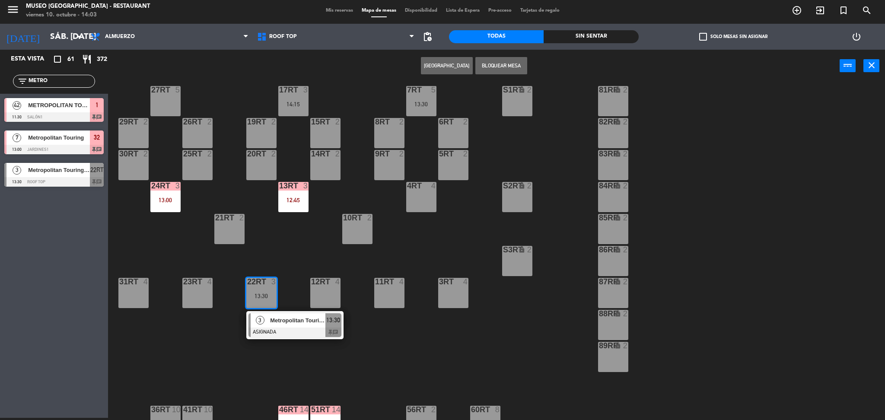
click at [273, 318] on span "Metropolitan Touring / [PERSON_NAME] x2" at bounding box center [297, 320] width 55 height 9
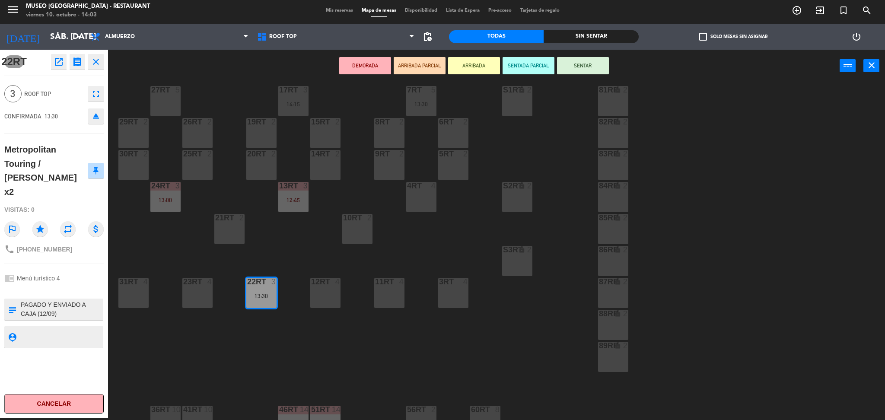
click at [362, 69] on button "DEMORADA" at bounding box center [365, 65] width 52 height 17
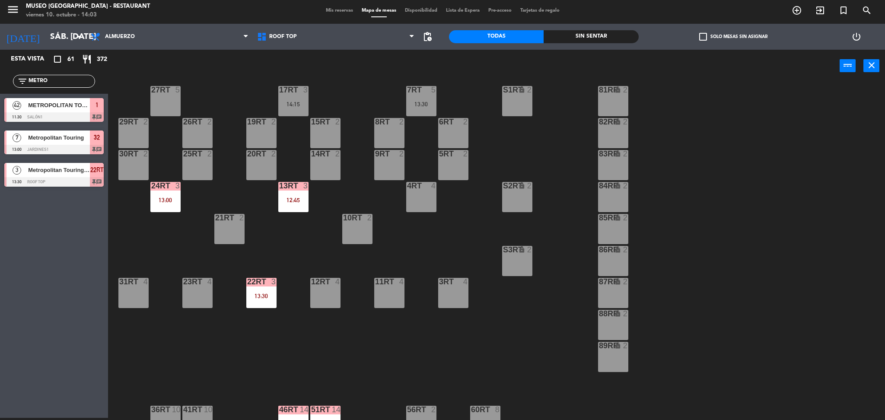
scroll to position [0, 0]
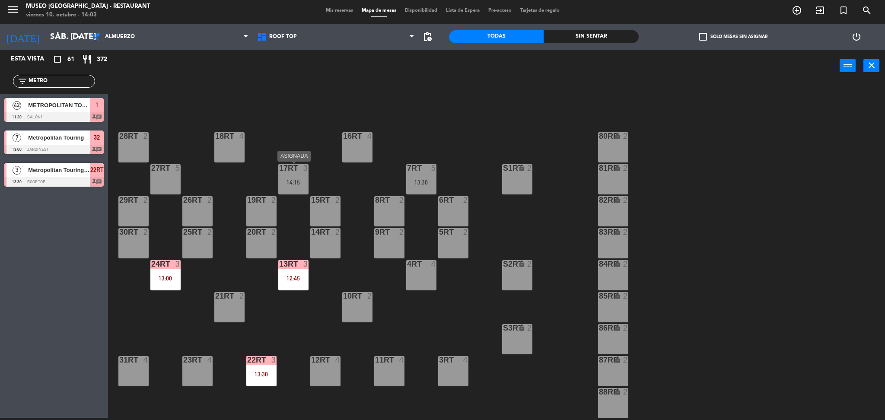
click at [303, 127] on div "18RT 4 16RT 4 28RT 2 80RR lock 2 27RT 5 7RT 5 13:30 S1RT lock 2 17RT 3 14:15 81…" at bounding box center [501, 253] width 768 height 336
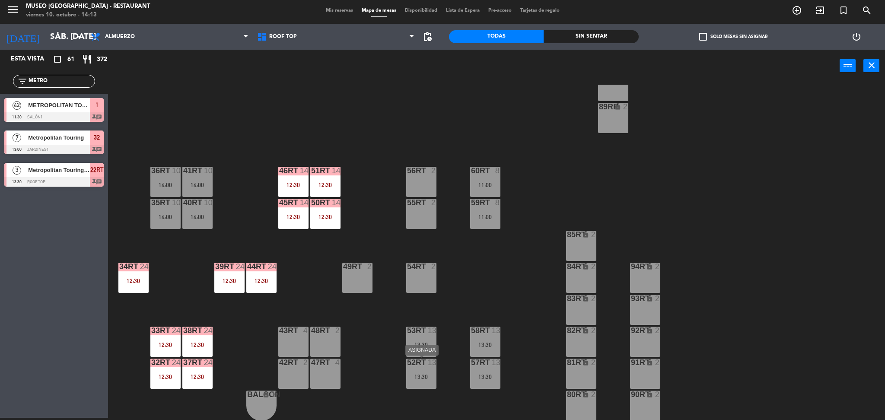
click at [425, 378] on div "13:30" at bounding box center [421, 377] width 30 height 6
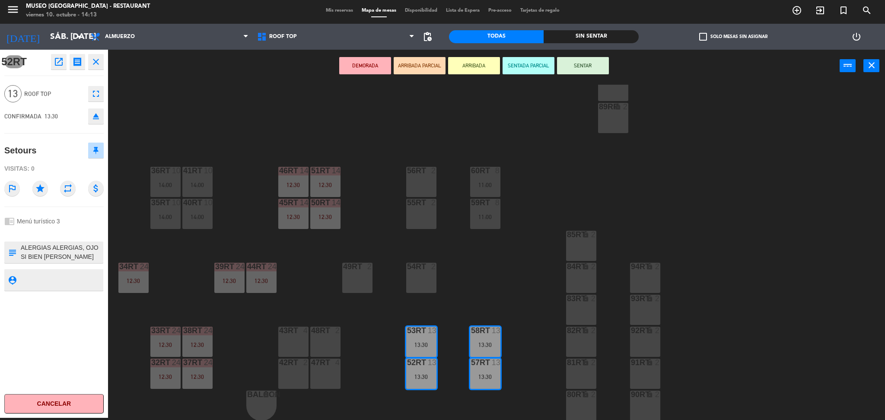
click at [378, 317] on div "18RT 4 16RT 4 28RT 2 80RR lock 2 27RT 5 7RT 5 13:30 S1RT lock 2 17RT 3 14:15 81…" at bounding box center [501, 253] width 768 height 336
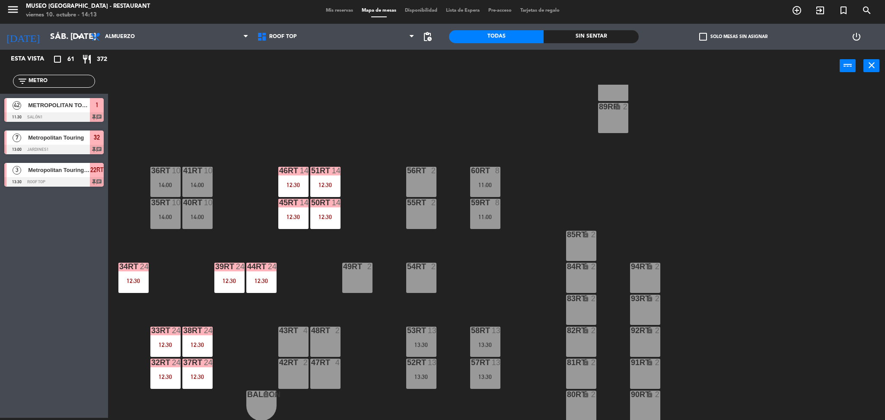
click at [419, 339] on div "53RT 13 13:30" at bounding box center [421, 342] width 30 height 30
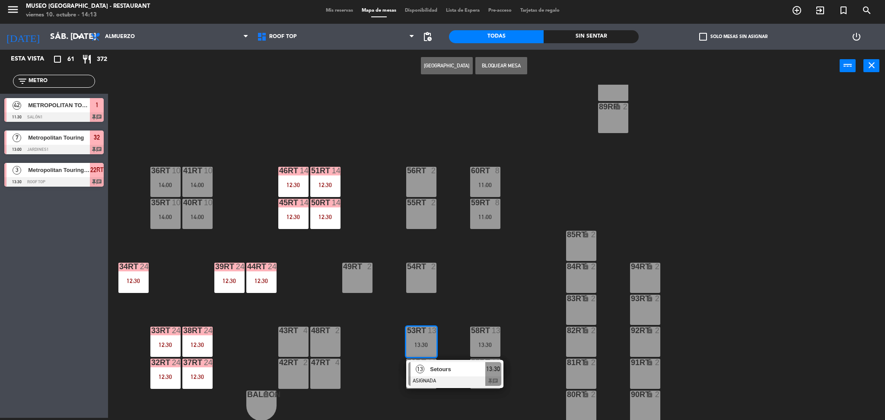
click at [435, 368] on span "Setours" at bounding box center [457, 369] width 55 height 9
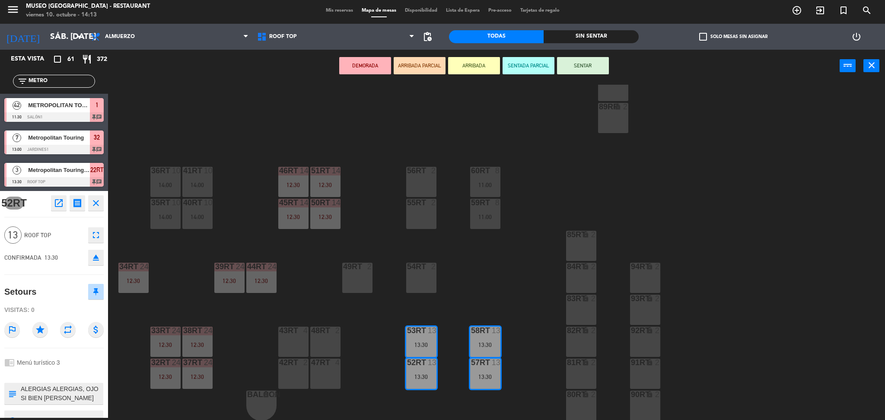
click at [470, 287] on div "18RT 4 16RT 4 28RT 2 80RR lock 2 27RT 5 7RT 5 13:30 S1RT lock 2 17RT 3 14:15 81…" at bounding box center [501, 253] width 768 height 336
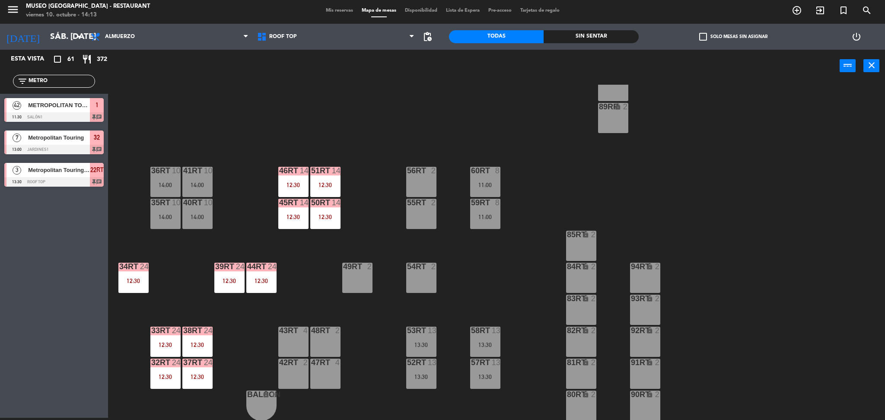
click at [493, 213] on div "11:00" at bounding box center [485, 216] width 30 height 6
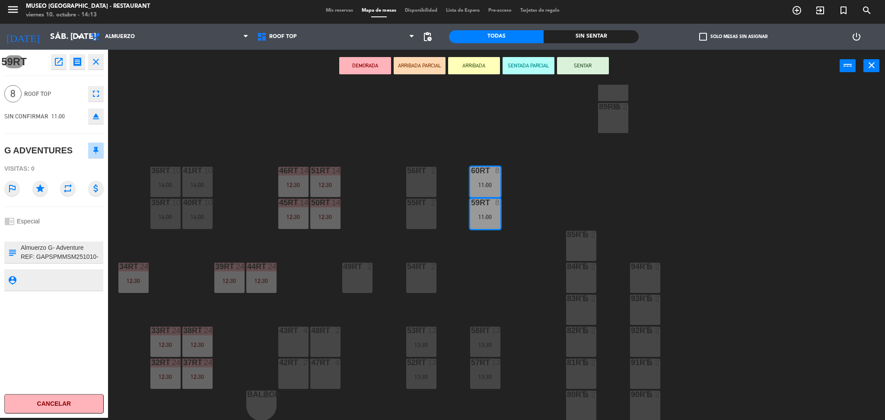
click at [374, 61] on button "DEMORADA" at bounding box center [365, 65] width 52 height 17
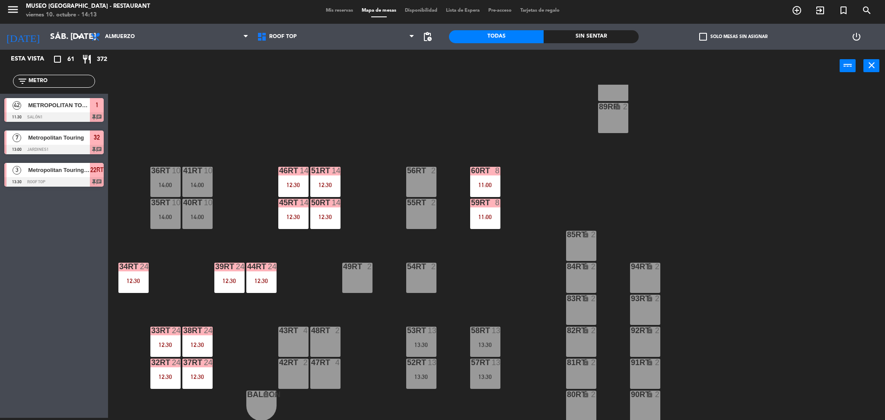
click at [383, 112] on div "18RT 4 16RT 4 28RT 2 80RR lock 2 27RT 5 7RT 5 13:30 S1RT lock 2 17RT 3 14:15 81…" at bounding box center [501, 253] width 768 height 336
click at [486, 344] on div "13:30" at bounding box center [485, 345] width 30 height 6
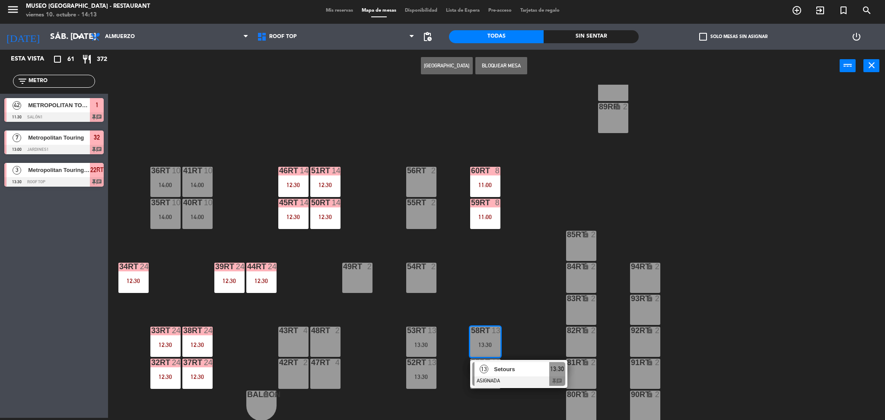
click at [493, 355] on div "58RT 13 13:30" at bounding box center [485, 342] width 30 height 30
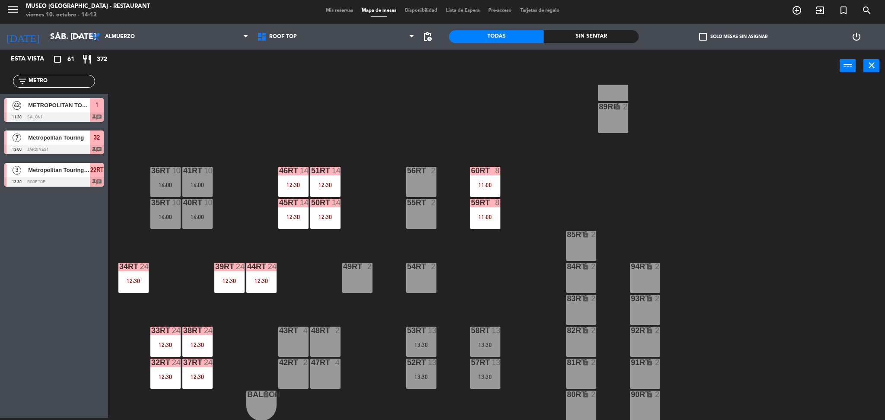
click at [487, 344] on div "13:30" at bounding box center [485, 345] width 30 height 6
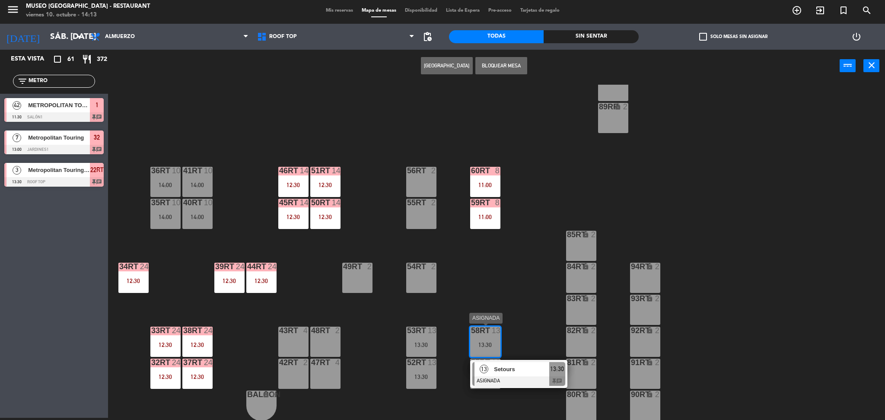
click at [523, 376] on div at bounding box center [518, 381] width 93 height 10
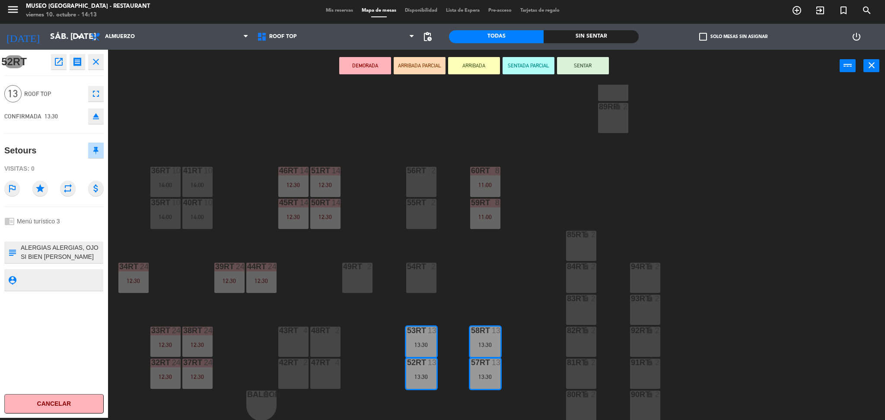
click at [375, 63] on button "DEMORADA" at bounding box center [365, 65] width 52 height 17
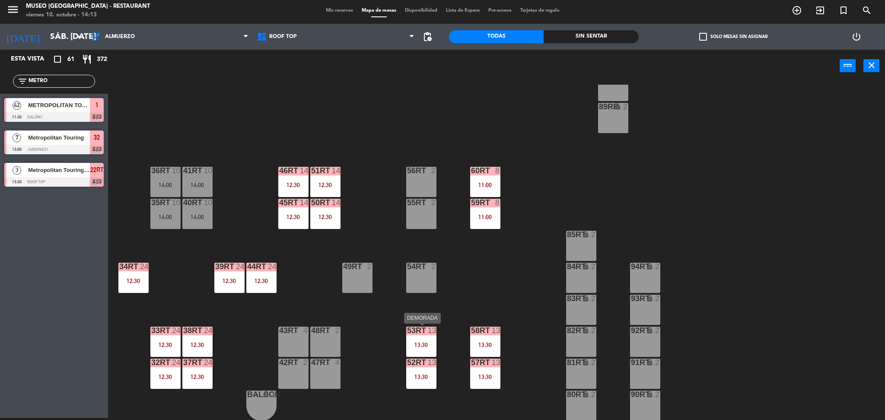
click at [420, 342] on div "13:30" at bounding box center [421, 345] width 30 height 6
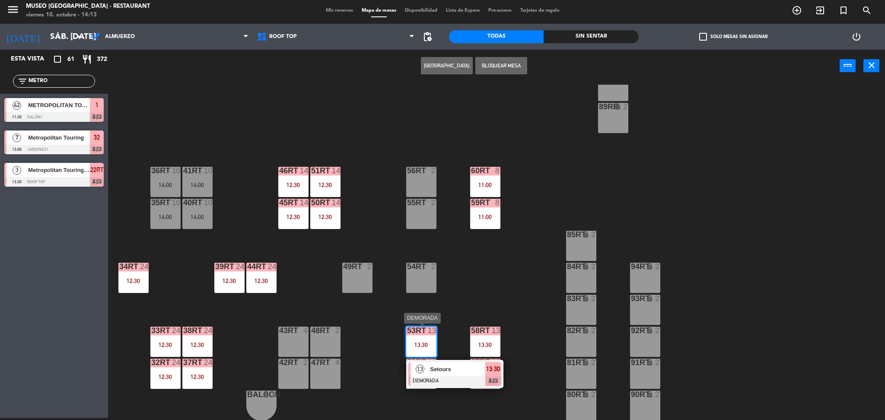
click at [438, 379] on div at bounding box center [454, 381] width 93 height 10
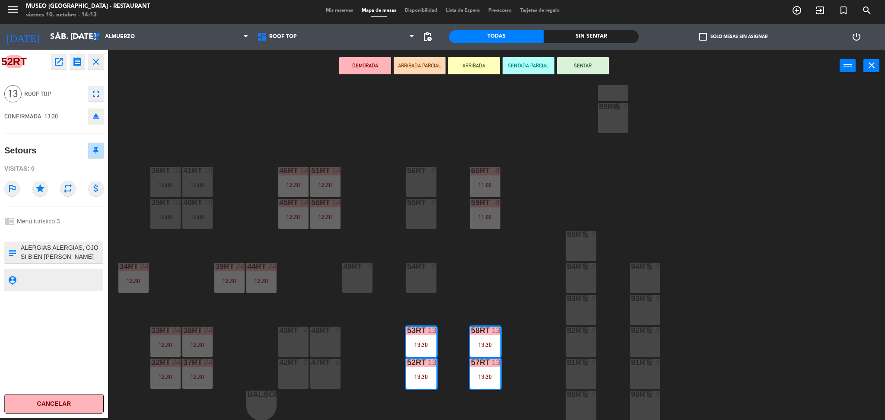
click at [254, 309] on div "18RT 4 16RT 4 28RT 2 80RR lock 2 27RT 5 7RT 5 13:30 S1RT lock 2 17RT 3 14:15 81…" at bounding box center [501, 253] width 768 height 336
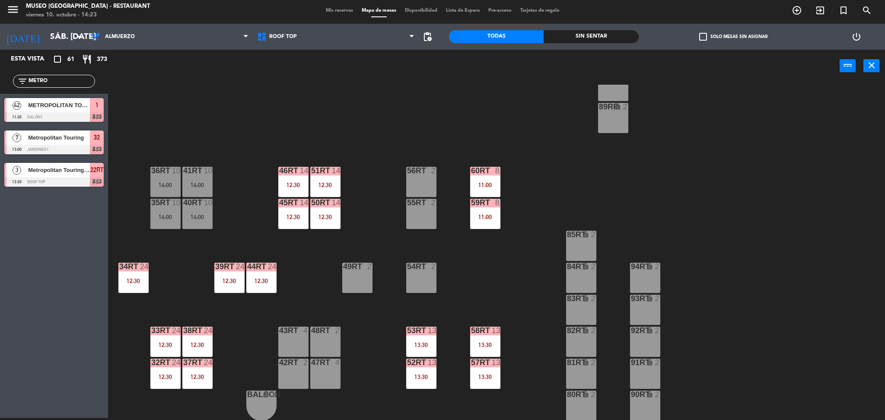
click at [401, 254] on div "18RT 4 16RT 4 28RT 2 80RR lock 2 27RT 5 7RT 5 13:30 S1RT lock 2 17RT 3 14:15 81…" at bounding box center [501, 253] width 768 height 336
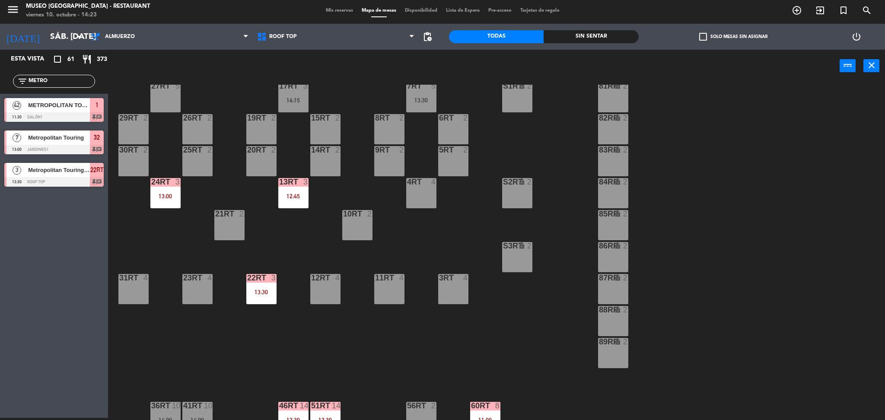
scroll to position [83, 0]
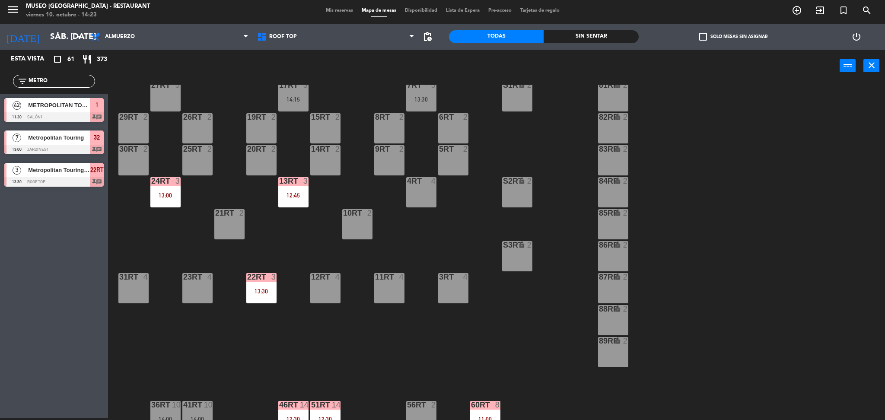
click at [340, 236] on div "18RT 4 16RT 4 28RT 2 80RR lock 2 27RT 5 7RT 5 13:30 S1RT lock 2 17RT 3 14:15 81…" at bounding box center [501, 253] width 768 height 336
click at [304, 245] on div "18RT 4 16RT 4 28RT 2 80RR lock 2 27RT 5 7RT 5 13:30 S1RT lock 2 17RT 3 14:15 81…" at bounding box center [501, 253] width 768 height 336
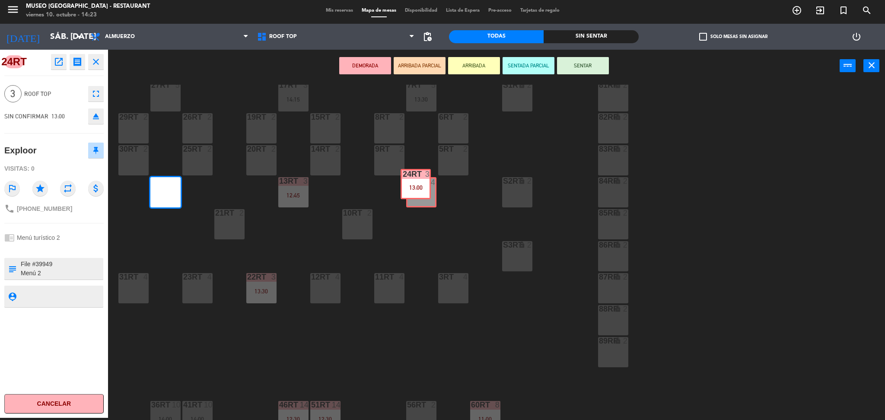
drag, startPoint x: 168, startPoint y: 197, endPoint x: 415, endPoint y: 193, distance: 247.6
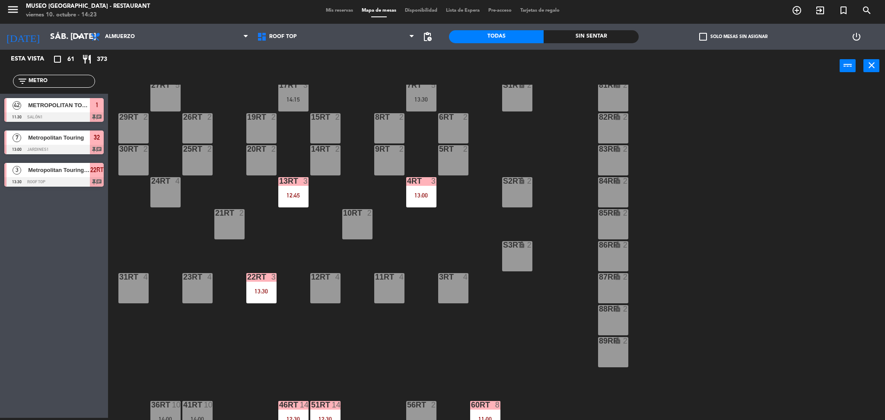
click at [396, 235] on div "18RT 4 16RT 4 28RT 2 80RR lock 2 27RT 5 7RT 5 13:30 S1RT lock 2 17RT 3 14:15 81…" at bounding box center [501, 253] width 768 height 336
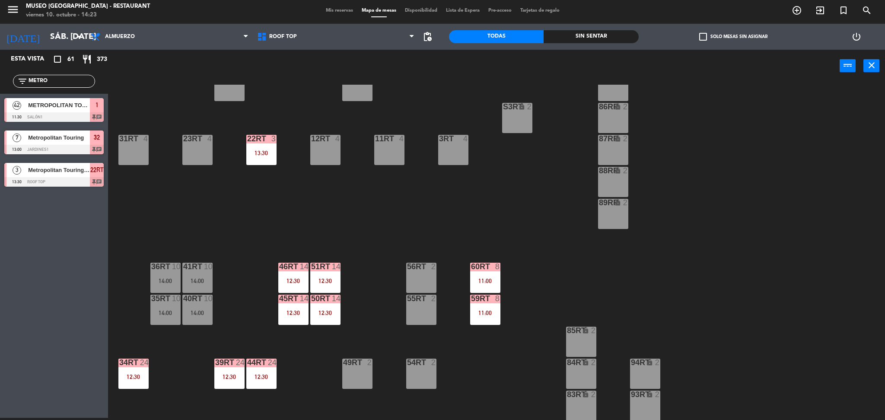
scroll to position [222, 0]
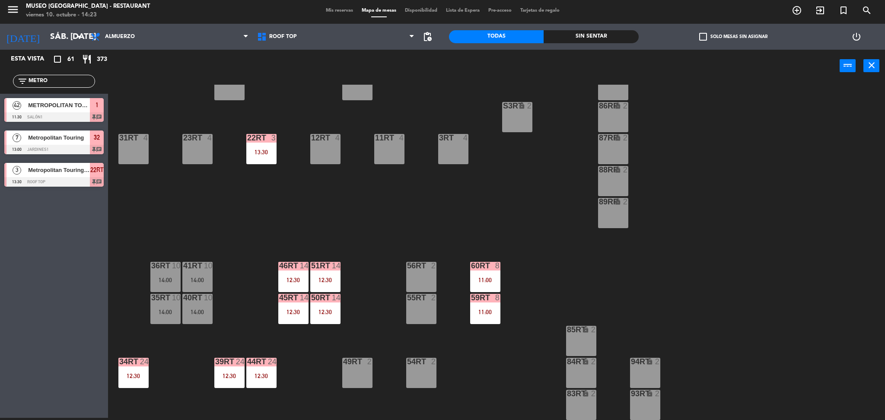
click at [204, 270] on div "41RT 10 14:00" at bounding box center [197, 277] width 30 height 30
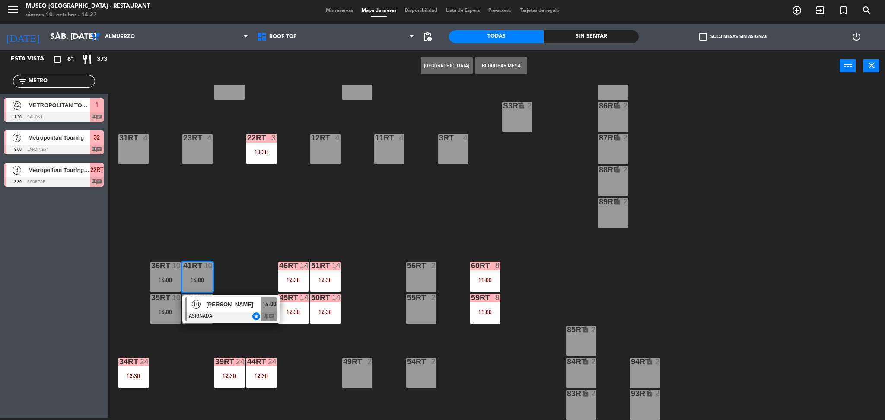
click at [231, 307] on span "[PERSON_NAME]" at bounding box center [233, 304] width 55 height 9
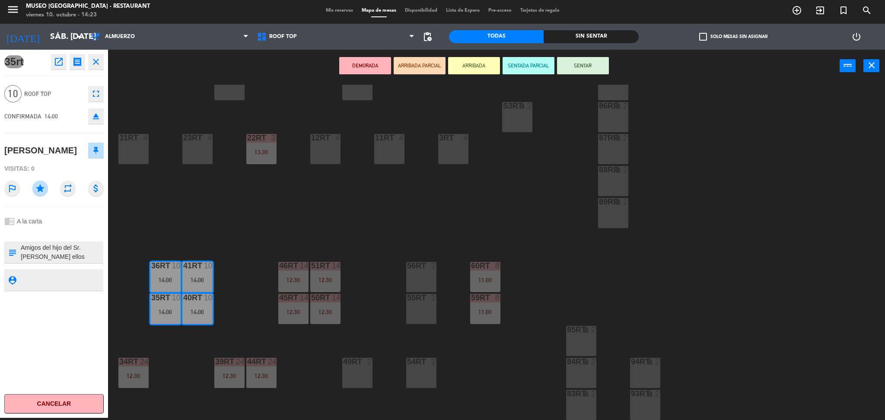
click at [267, 261] on div "18RT 4 16RT 4 28RT 2 80RR lock 2 27RT 5 7RT 5 13:30 S1RT lock 2 17RT 3 14:15 81…" at bounding box center [501, 253] width 768 height 336
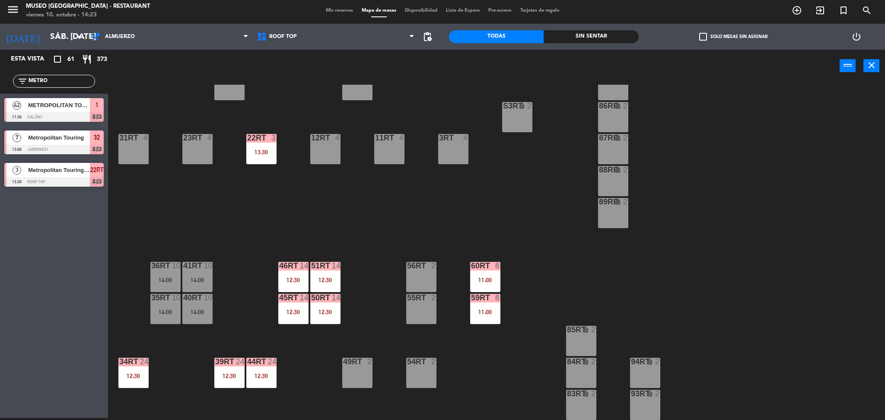
drag, startPoint x: 63, startPoint y: 83, endPoint x: 0, endPoint y: 57, distance: 68.0
click at [0, 57] on div "Esta vista crop_square 61 restaurant 373 filter_list METRO 42 METROPOLITAN TOUR…" at bounding box center [54, 120] width 108 height 141
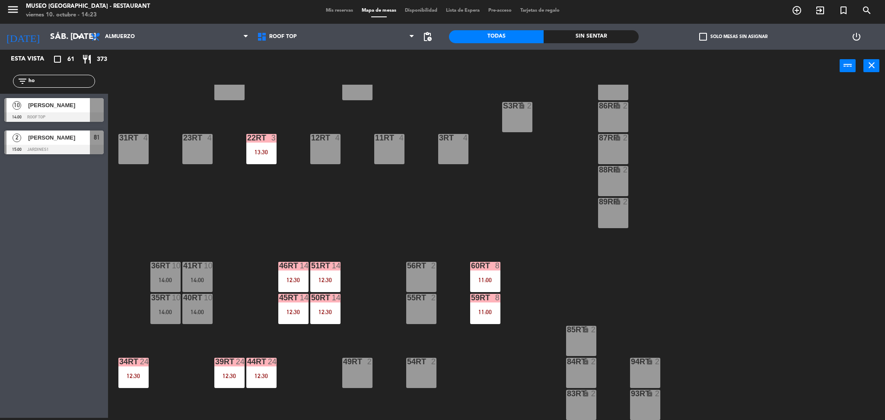
type input "ho"
click at [62, 196] on div "Esta vista crop_square 61 restaurant 373 filter_list ho 10 [PERSON_NAME] 14:00 …" at bounding box center [54, 234] width 108 height 368
click at [70, 117] on div at bounding box center [53, 117] width 99 height 10
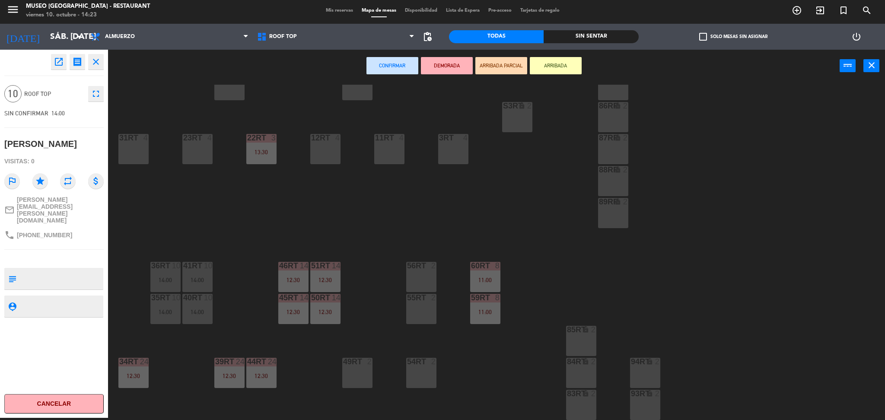
click at [198, 156] on div "23RT 4" at bounding box center [197, 149] width 30 height 30
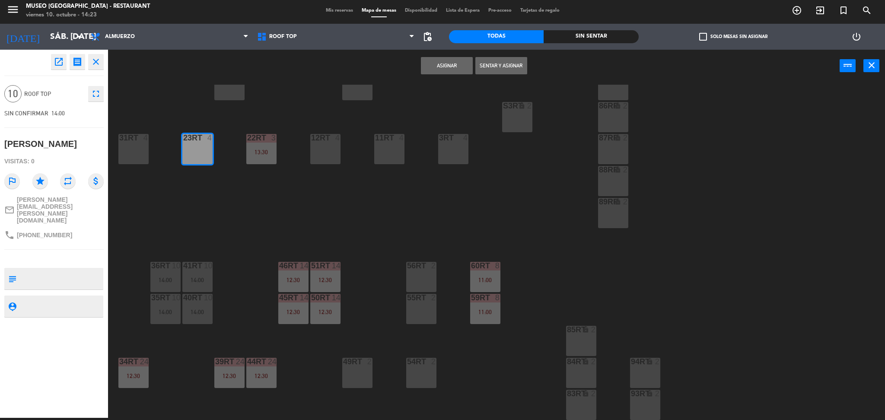
click at [141, 152] on div "31RT 4" at bounding box center [133, 149] width 30 height 30
click at [438, 66] on button "Asignar" at bounding box center [447, 65] width 52 height 17
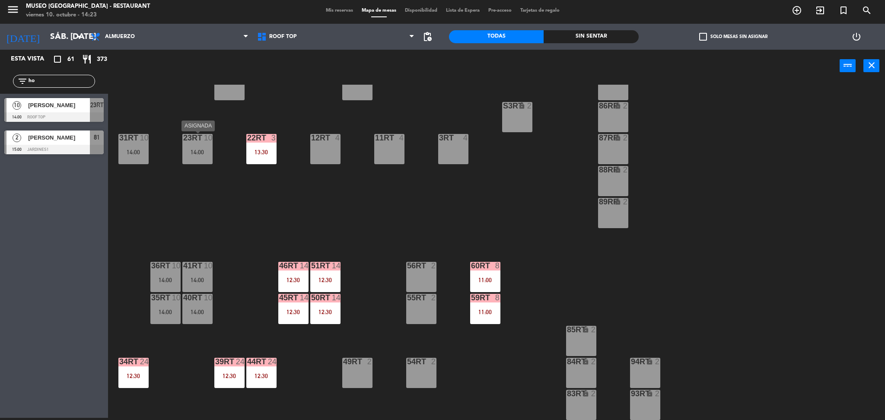
click at [204, 152] on div "14:00" at bounding box center [197, 152] width 30 height 6
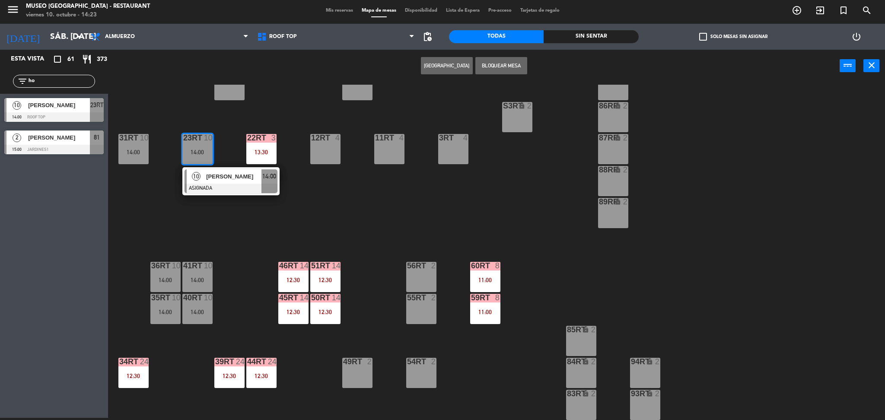
click at [222, 182] on div "[PERSON_NAME]" at bounding box center [233, 176] width 56 height 14
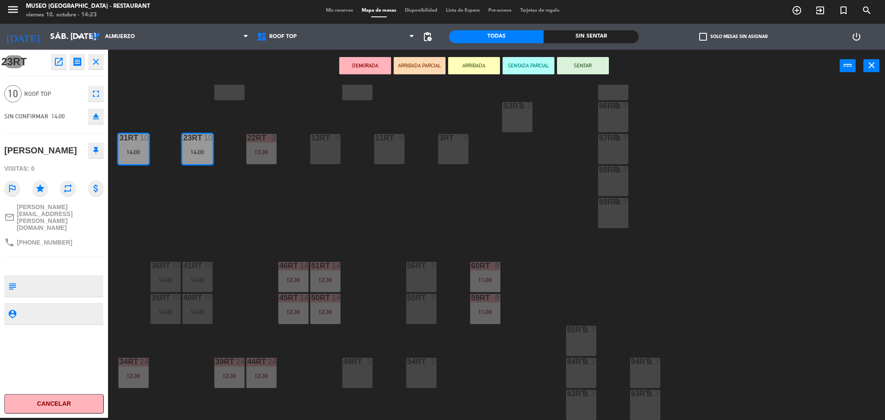
click at [366, 64] on button "DEMORADA" at bounding box center [365, 65] width 52 height 17
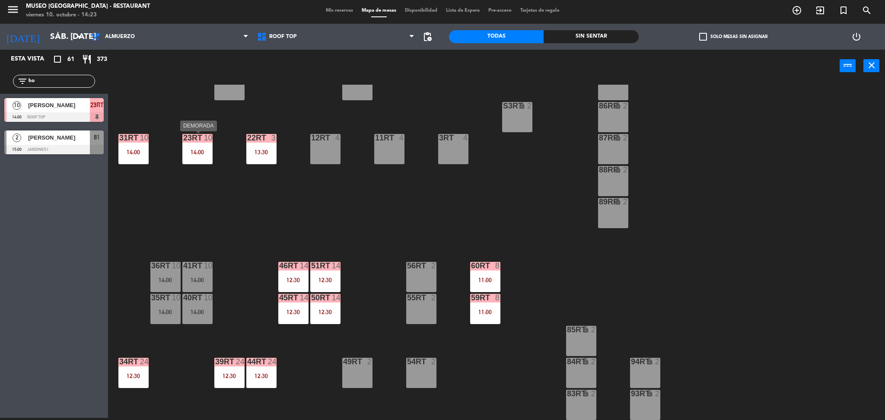
click at [210, 145] on div "23RT 10 14:00" at bounding box center [197, 149] width 30 height 30
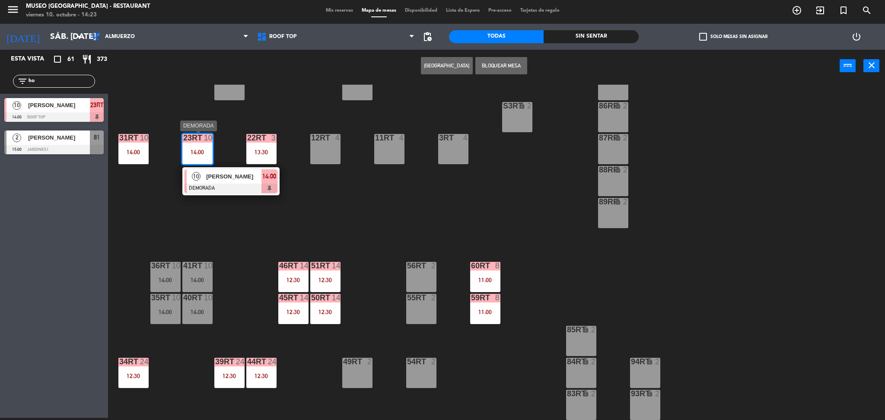
click at [225, 180] on span "[PERSON_NAME]" at bounding box center [233, 176] width 55 height 9
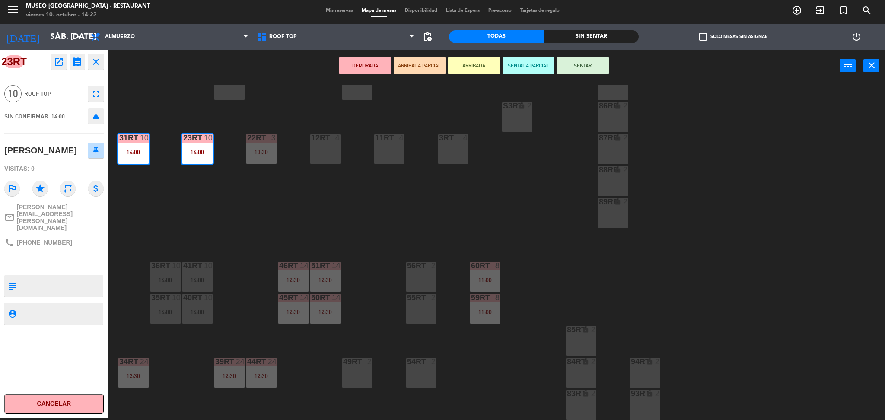
click at [41, 153] on div "[PERSON_NAME]" at bounding box center [40, 150] width 73 height 14
copy div "[PERSON_NAME]"
click at [437, 241] on div "18RT 4 16RT 4 28RT 2 80RR lock 2 27RT 5 7RT 5 13:30 S1RT lock 2 17RT 3 14:15 81…" at bounding box center [501, 253] width 768 height 336
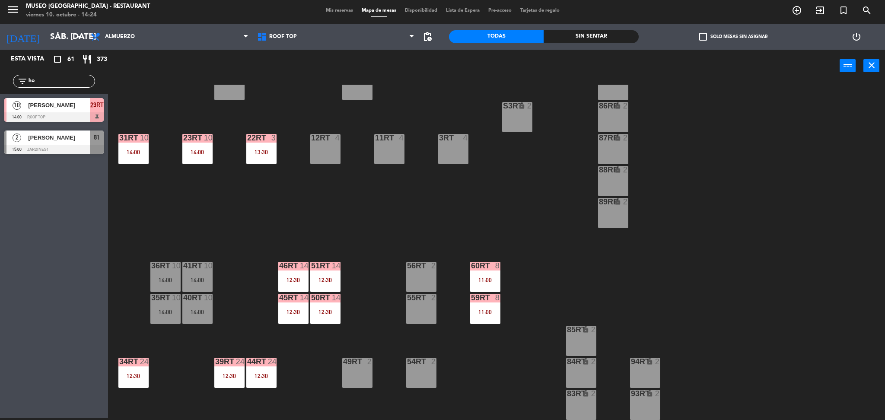
scroll to position [317, 0]
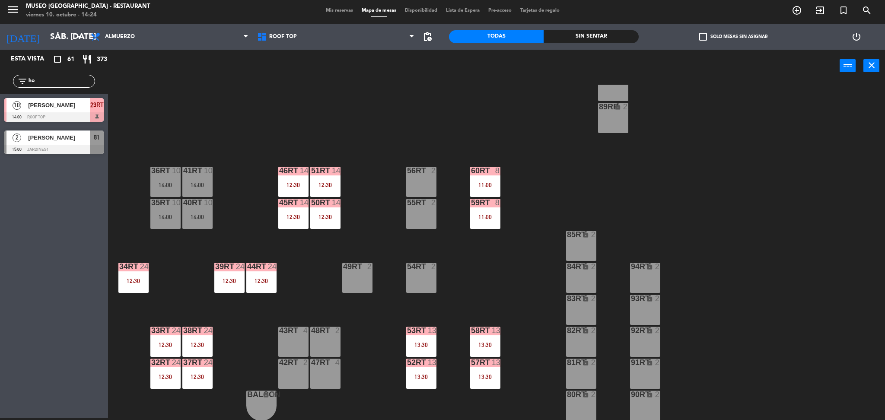
click at [377, 305] on div "18RT 4 16RT 4 28RT 2 80RR lock 2 27RT 5 7RT 5 13:30 S1RT lock 2 17RT 3 14:15 81…" at bounding box center [501, 253] width 768 height 336
click at [348, 250] on div "18RT 4 16RT 4 28RT 2 80RR lock 2 27RT 5 7RT 5 13:30 S1RT lock 2 17RT 3 14:15 81…" at bounding box center [501, 253] width 768 height 336
click at [315, 153] on div "18RT 4 16RT 4 28RT 2 80RR lock 2 27RT 5 7RT 5 13:30 S1RT lock 2 17RT 3 14:15 81…" at bounding box center [501, 253] width 768 height 336
drag, startPoint x: 61, startPoint y: 78, endPoint x: 0, endPoint y: 71, distance: 61.7
click at [0, 71] on div "filter_list ho" at bounding box center [54, 81] width 108 height 25
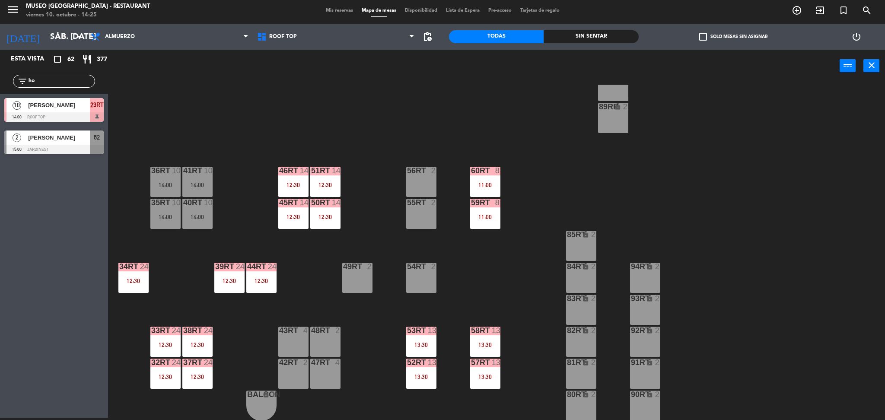
paste input "[PERSON_NAME]"
type input "[PERSON_NAME]"
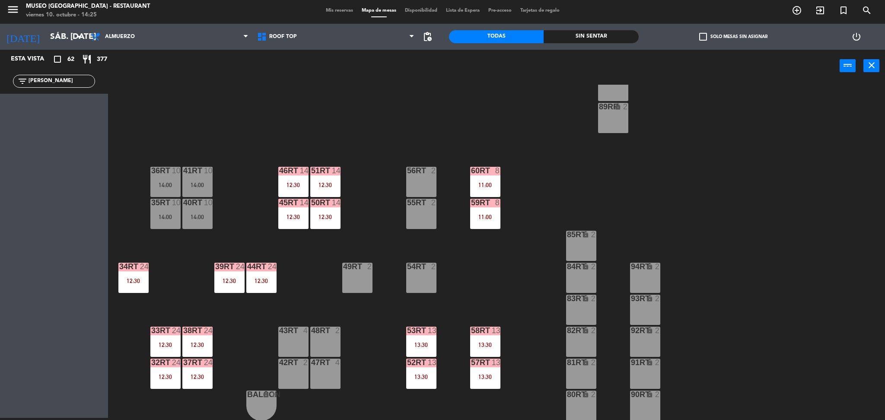
drag, startPoint x: 77, startPoint y: 77, endPoint x: 0, endPoint y: 67, distance: 77.9
click at [0, 67] on div "Esta vista crop_square 62 restaurant 377 filter_list [PERSON_NAME]" at bounding box center [54, 72] width 108 height 44
click at [256, 152] on div "18RT 4 16RT 4 28RT 2 80RR lock 2 27RT 5 7RT 5 13:30 S1RT lock 2 17RT 3 14:15 81…" at bounding box center [501, 253] width 768 height 336
click at [465, 243] on div "18RT 4 16RT 4 28RT 2 80RR lock 2 27RT 5 7RT 5 13:30 S1RT lock 2 17RT 3 14:15 81…" at bounding box center [501, 253] width 768 height 336
drag, startPoint x: 74, startPoint y: 81, endPoint x: 0, endPoint y: 70, distance: 74.8
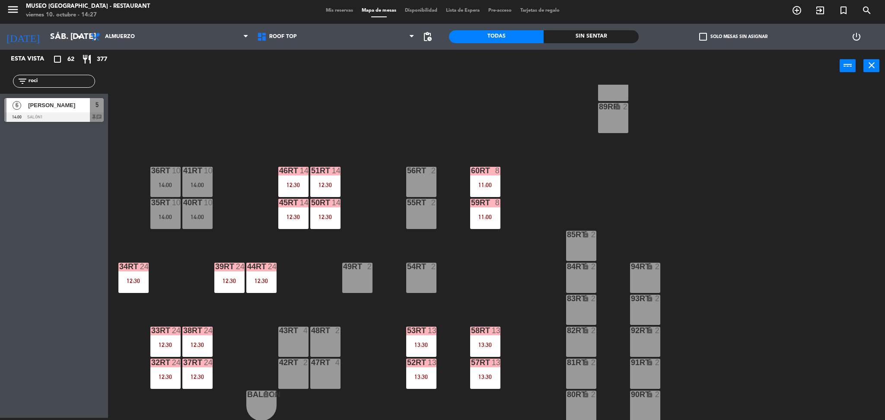
click at [0, 70] on div "filter_list roci" at bounding box center [54, 81] width 108 height 25
type input "[PERSON_NAME]"
click at [226, 121] on div "18RT 4 16RT 4 28RT 2 80RR lock 2 27RT 5 7RT 5 13:30 S1RT lock 2 17RT 3 14:15 81…" at bounding box center [501, 253] width 768 height 336
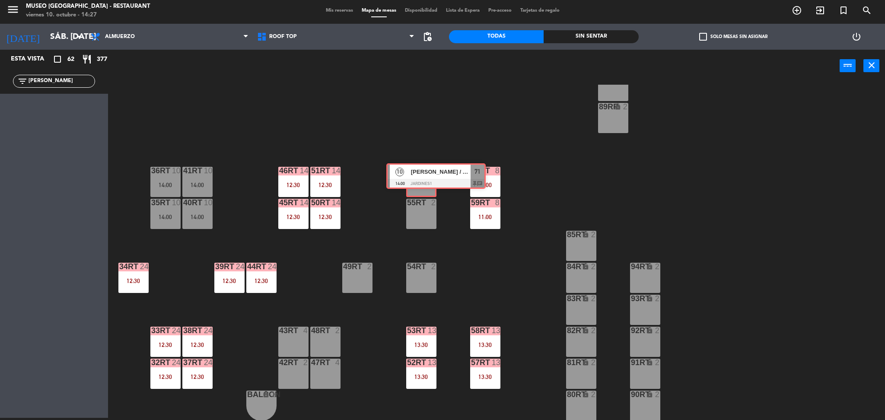
drag, startPoint x: 49, startPoint y: 113, endPoint x: 420, endPoint y: 180, distance: 377.1
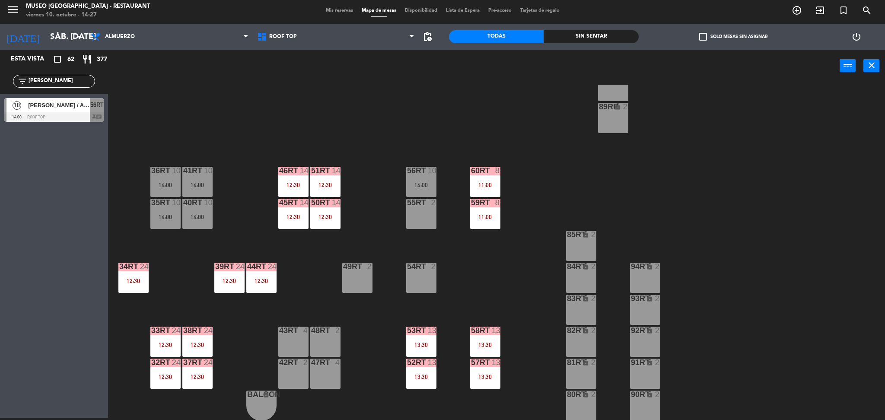
click at [432, 92] on div "18RT 4 16RT 4 28RT 2 80RR lock 2 27RT 5 7RT 5 13:30 S1RT lock 2 17RT 3 14:15 81…" at bounding box center [501, 253] width 768 height 336
click at [208, 182] on div "14:00" at bounding box center [197, 185] width 30 height 6
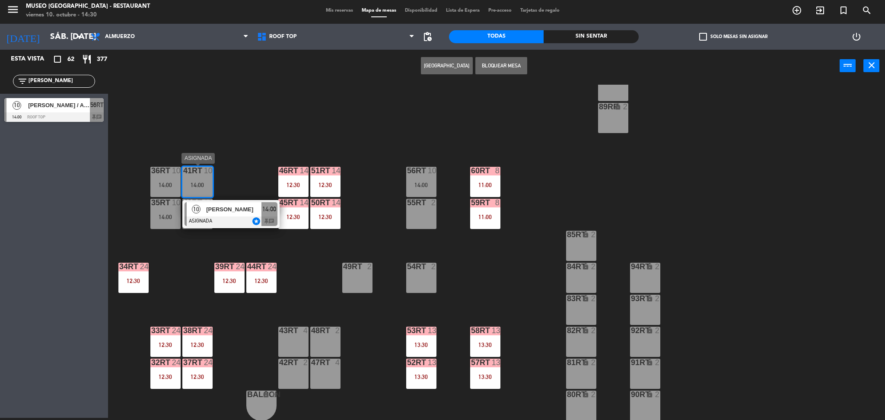
click at [217, 208] on span "[PERSON_NAME]" at bounding box center [233, 209] width 55 height 9
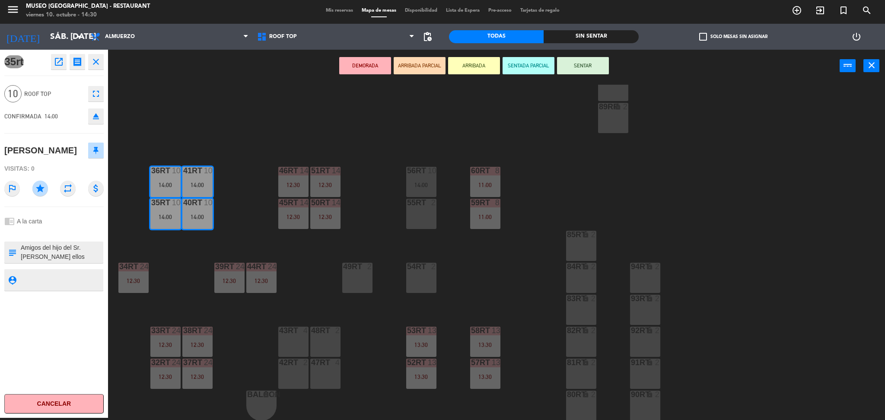
click at [363, 63] on button "DEMORADA" at bounding box center [365, 65] width 52 height 17
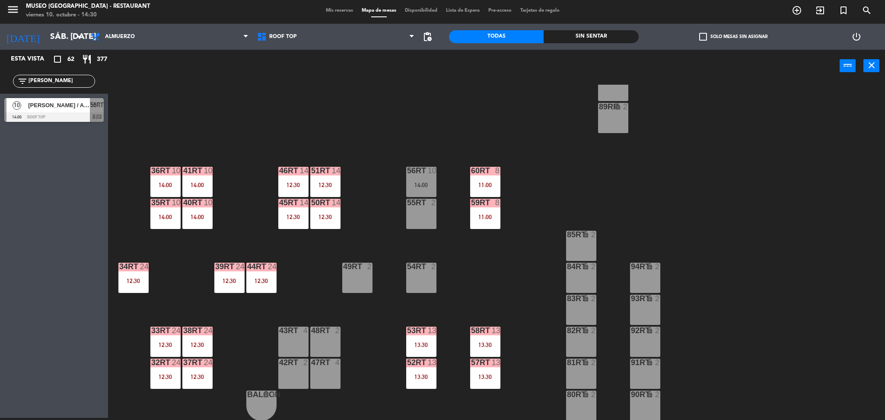
click at [182, 218] on div "14:00" at bounding box center [197, 217] width 30 height 6
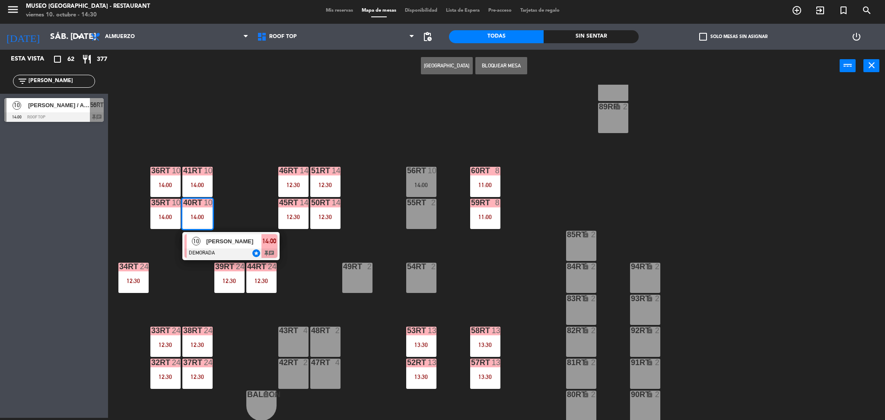
click at [198, 239] on span "10" at bounding box center [196, 241] width 9 height 9
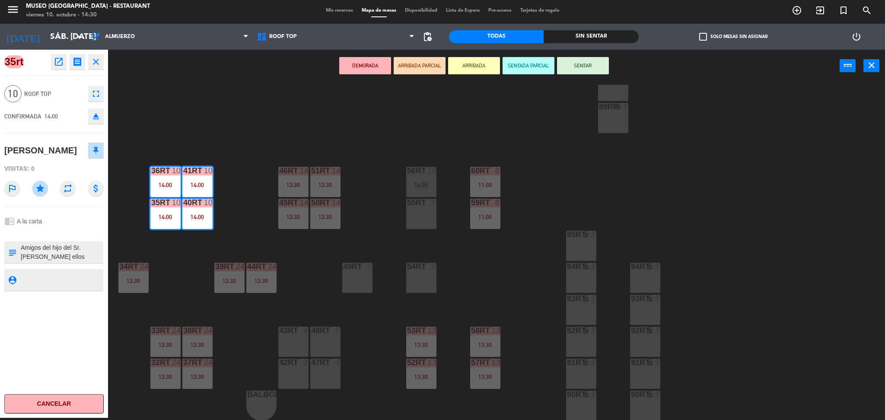
click at [38, 149] on div "[PERSON_NAME]" at bounding box center [40, 150] width 73 height 14
copy div "[PERSON_NAME]"
click at [45, 248] on textarea at bounding box center [61, 252] width 83 height 18
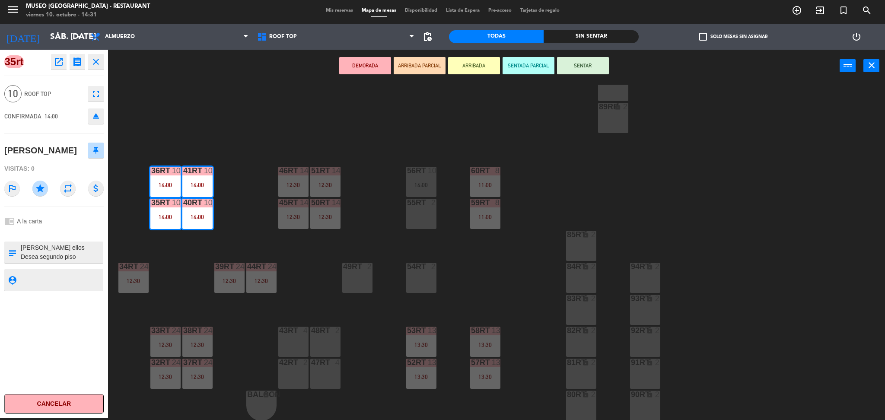
scroll to position [0, 0]
click at [308, 319] on div "18RT 4 16RT 4 28RT 2 80RR lock 2 27RT 5 7RT 5 13:30 S1RT lock 2 17RT 3 14:15 81…" at bounding box center [501, 253] width 768 height 336
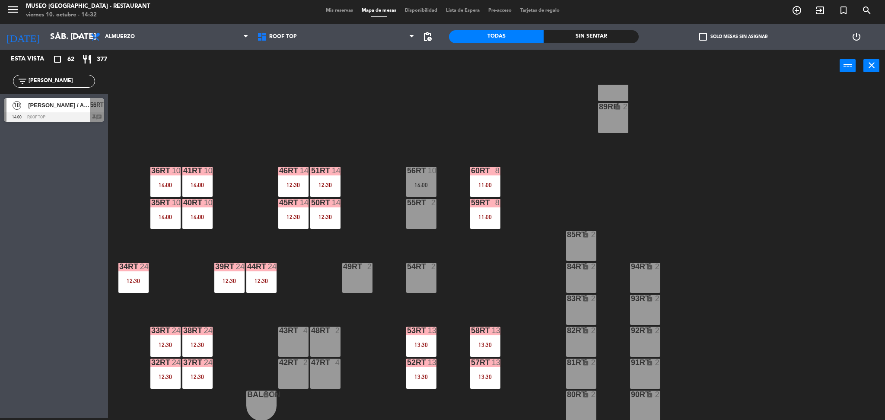
click at [323, 276] on div "18RT 4 16RT 4 28RT 2 80RR lock 2 27RT 5 7RT 5 13:30 S1RT lock 2 17RT 3 14:15 81…" at bounding box center [501, 253] width 768 height 336
click at [298, 261] on div "18RT 4 16RT 4 28RT 2 80RR lock 2 27RT 5 7RT 5 13:30 S1RT lock 2 17RT 3 14:15 81…" at bounding box center [501, 253] width 768 height 336
drag, startPoint x: 53, startPoint y: 83, endPoint x: 0, endPoint y: 61, distance: 56.8
click at [0, 61] on div "Esta vista crop_square 62 restaurant 377 filter_list [PERSON_NAME] 10 [PERSON_N…" at bounding box center [54, 88] width 108 height 76
type input "ver"
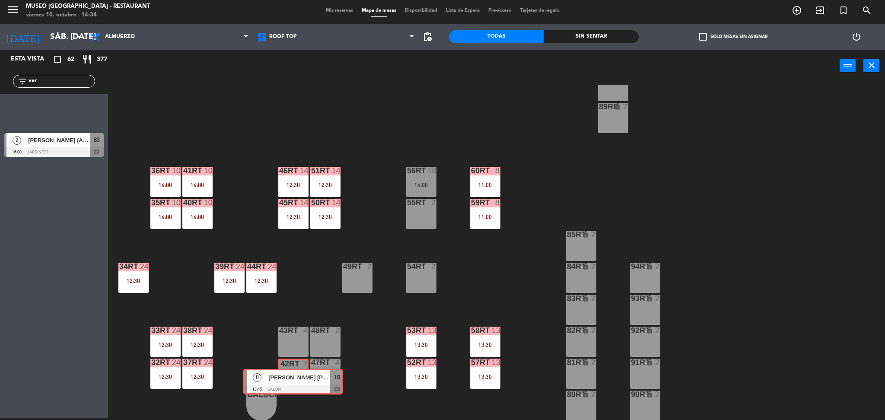
drag, startPoint x: 59, startPoint y: 111, endPoint x: 295, endPoint y: 379, distance: 357.3
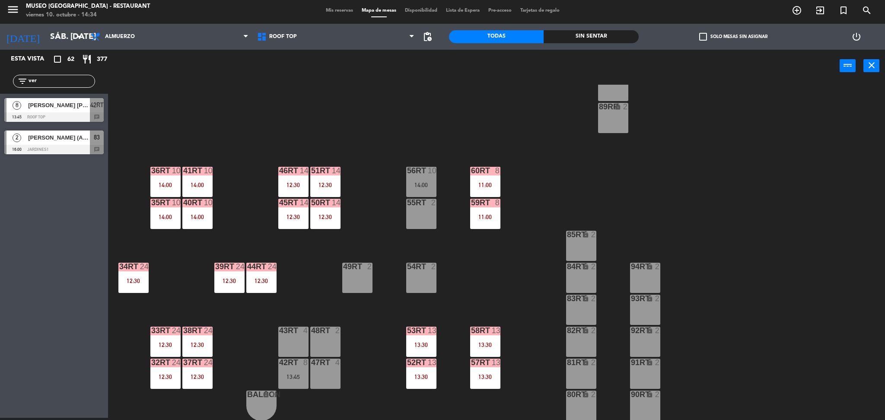
click at [372, 379] on div "18RT 4 16RT 4 28RT 2 80RR lock 2 27RT 5 7RT 5 13:30 S1RT lock 2 17RT 3 14:15 81…" at bounding box center [501, 253] width 768 height 336
click at [372, 369] on div "18RT 4 16RT 4 28RT 2 80RR lock 2 27RT 5 7RT 5 13:30 S1RT lock 2 17RT 3 14:15 81…" at bounding box center [501, 253] width 768 height 336
click at [428, 185] on div "14:00" at bounding box center [421, 185] width 30 height 6
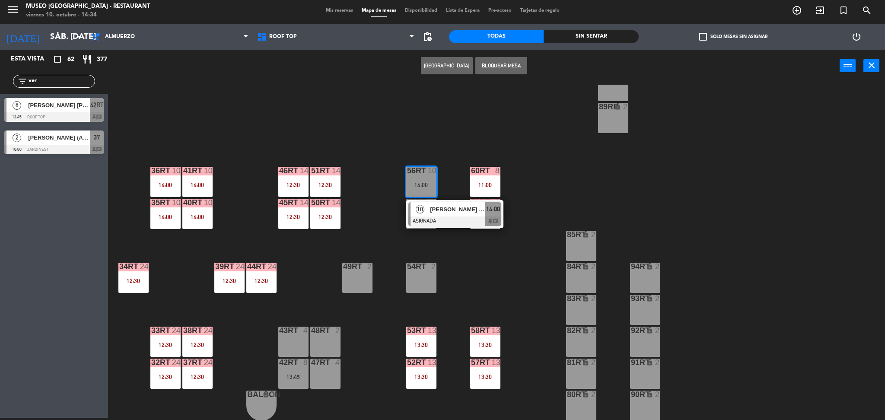
click at [442, 216] on div at bounding box center [454, 221] width 93 height 10
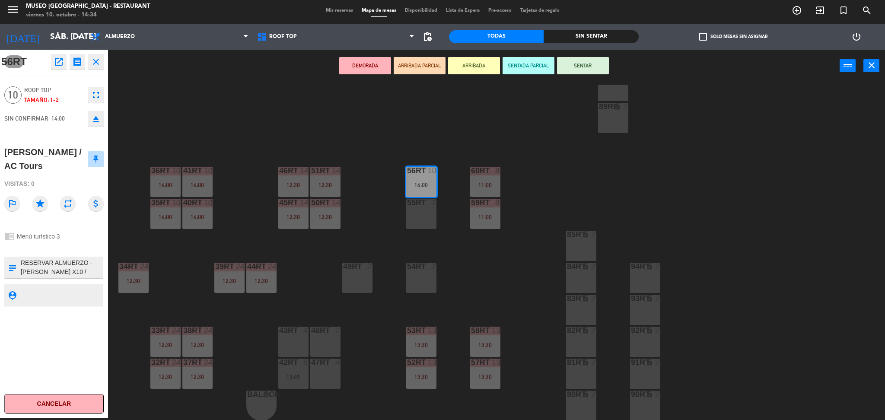
click at [296, 369] on div "42RT 8 13:45" at bounding box center [293, 374] width 30 height 30
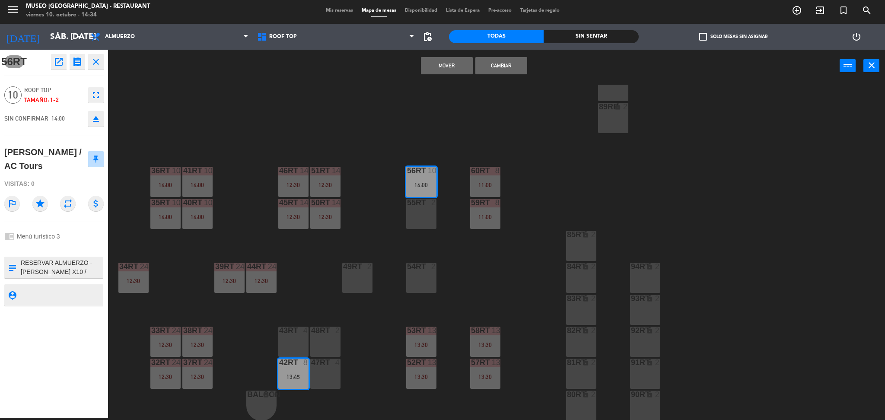
click at [498, 64] on button "Cambiar" at bounding box center [501, 65] width 52 height 17
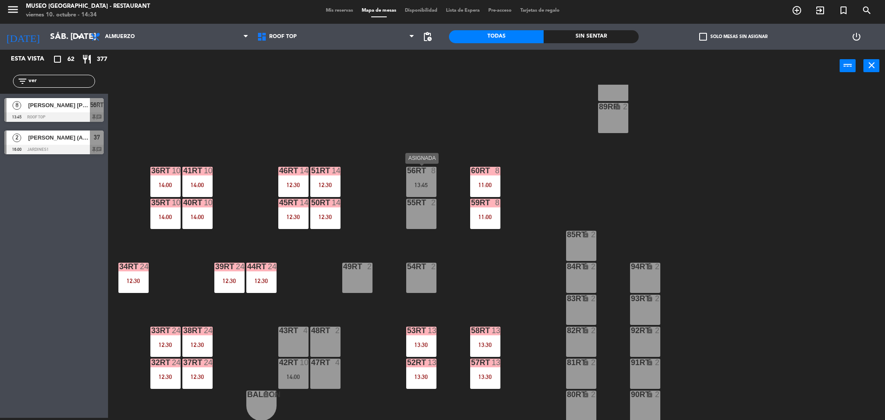
click at [430, 182] on div "13:45" at bounding box center [421, 185] width 30 height 6
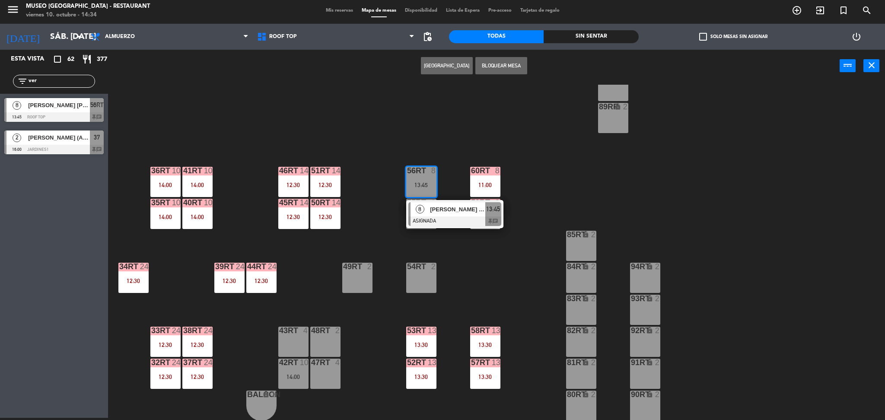
click at [436, 211] on span "[PERSON_NAME] [PERSON_NAME]" at bounding box center [457, 209] width 55 height 9
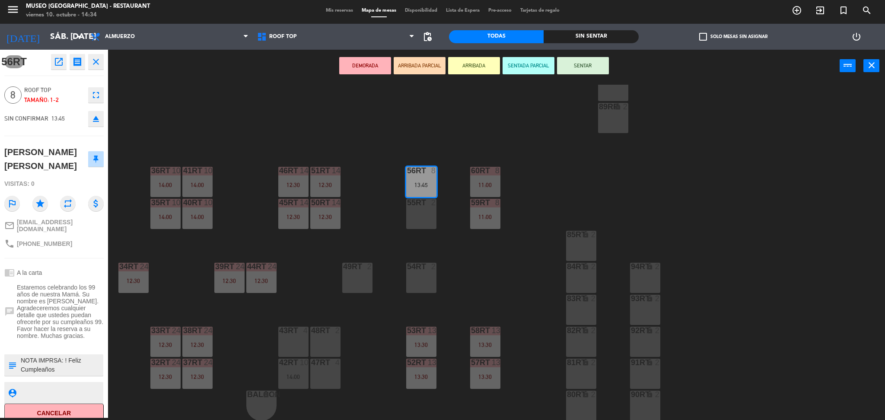
click at [426, 216] on div "55RT 2" at bounding box center [421, 214] width 30 height 30
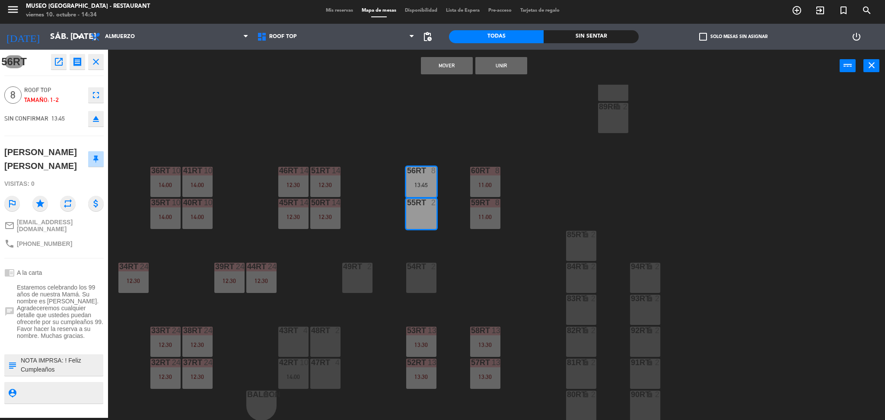
click at [499, 67] on button "Unir" at bounding box center [501, 65] width 52 height 17
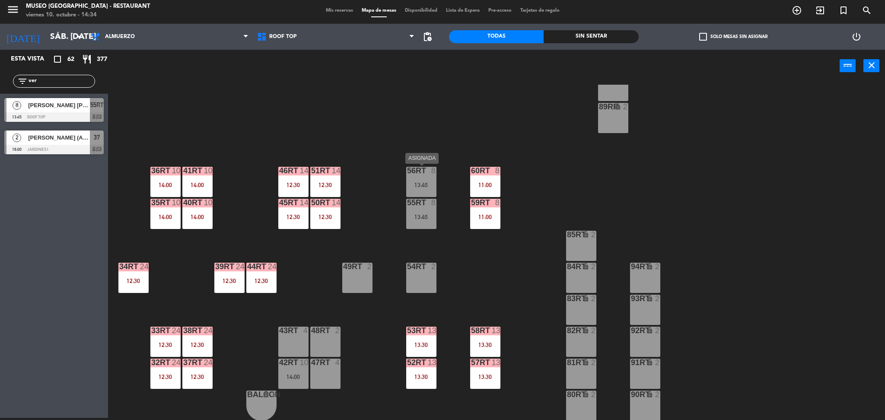
click at [432, 182] on div "13:45" at bounding box center [421, 185] width 30 height 6
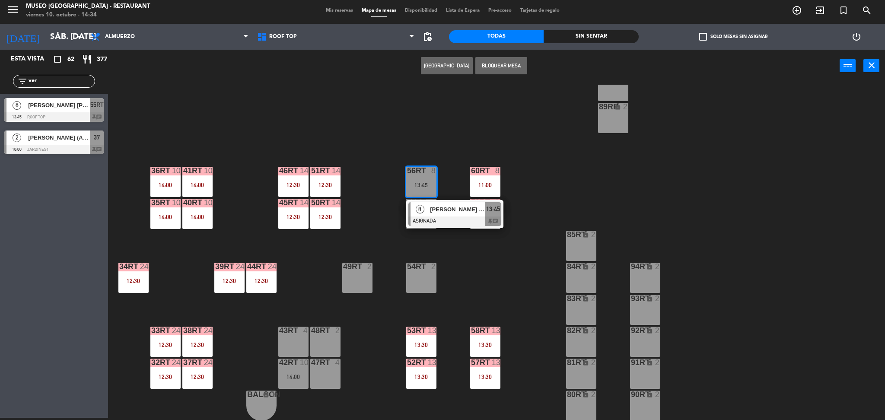
click at [439, 213] on span "[PERSON_NAME] [PERSON_NAME]" at bounding box center [457, 209] width 55 height 9
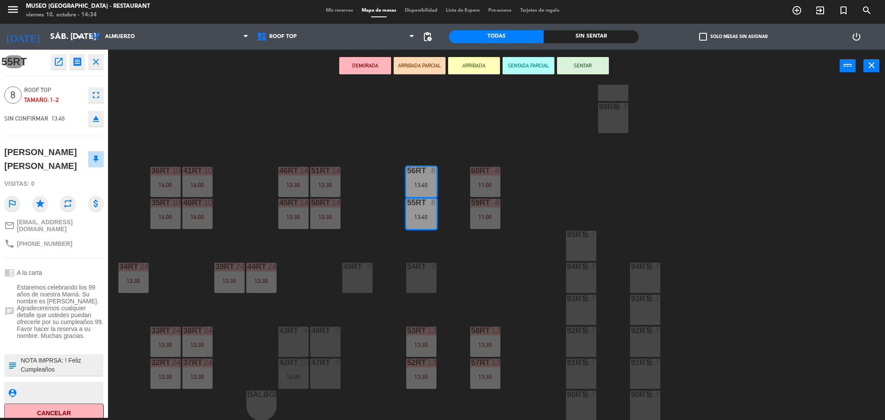
click at [382, 252] on div "18RT 4 16RT 4 28RT 2 80RR lock 2 27RT 5 7RT 5 13:30 S1RT lock 2 17RT 3 14:15 81…" at bounding box center [501, 253] width 768 height 336
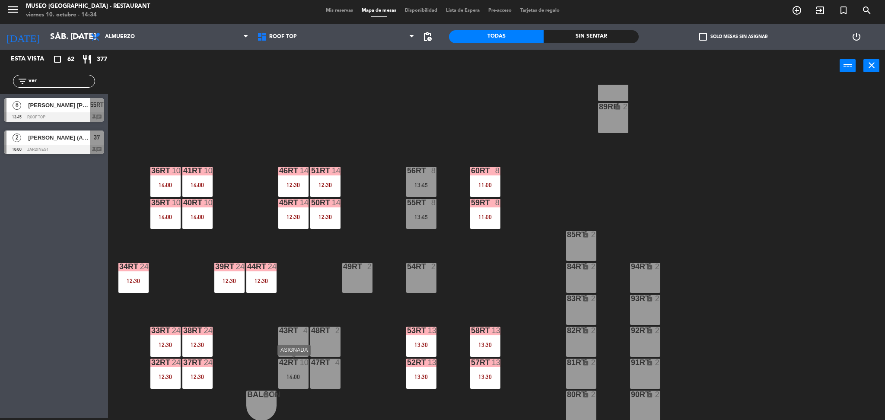
click at [296, 380] on div "42RT 10 14:00" at bounding box center [293, 374] width 30 height 30
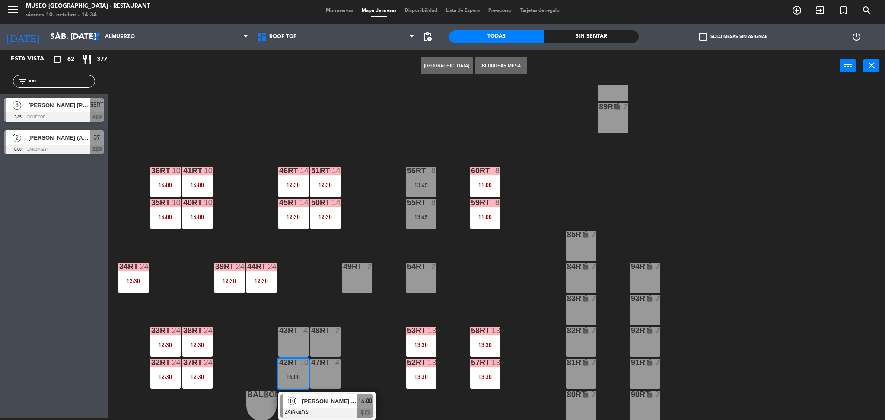
click at [299, 403] on div "10" at bounding box center [292, 401] width 19 height 14
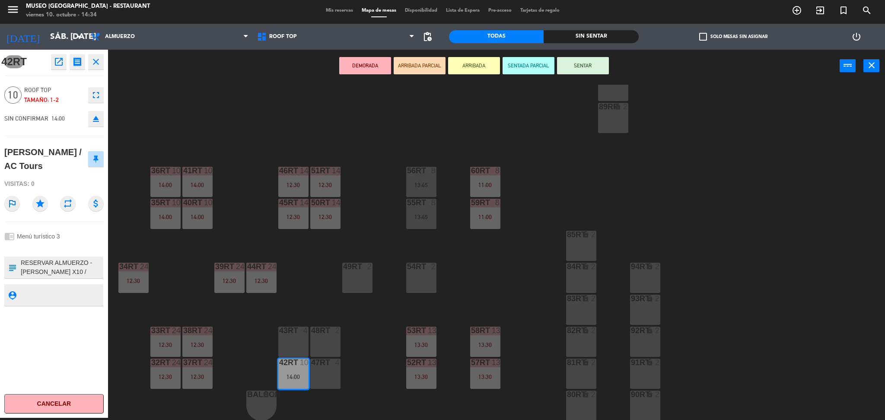
click at [294, 340] on div "43RT 4" at bounding box center [293, 342] width 30 height 30
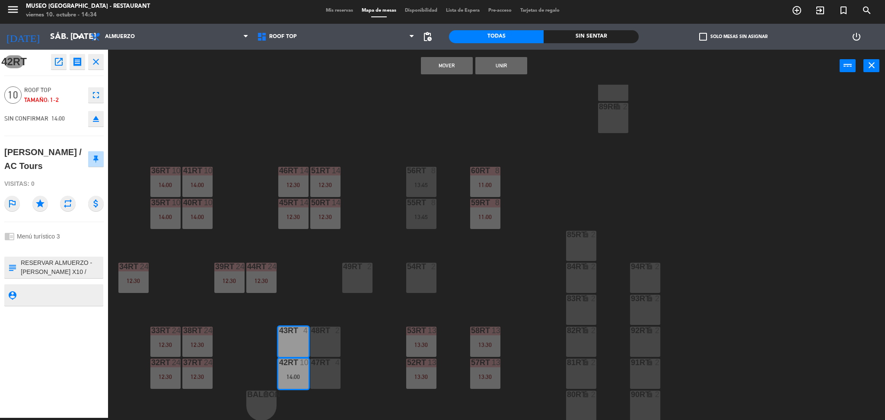
click at [491, 66] on button "Unir" at bounding box center [501, 65] width 52 height 17
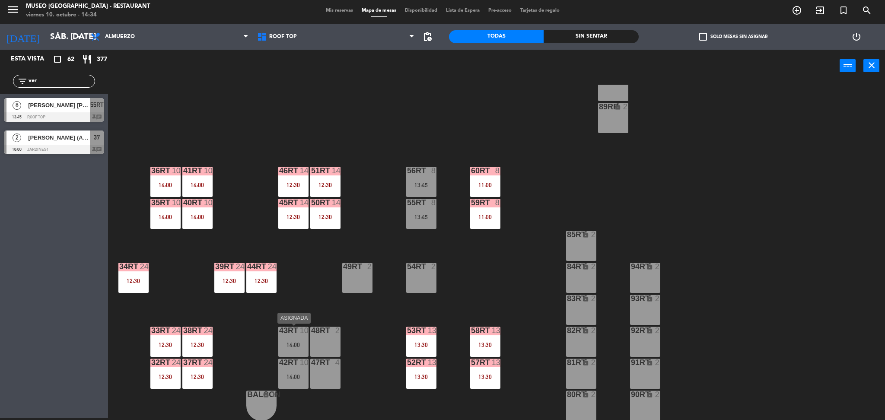
click at [298, 347] on div "14:00" at bounding box center [293, 345] width 30 height 6
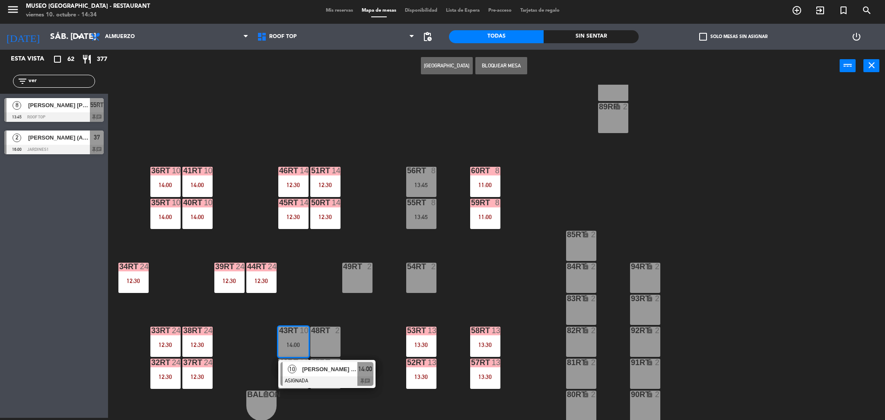
click at [305, 369] on span "[PERSON_NAME] / AC Tours" at bounding box center [329, 369] width 55 height 9
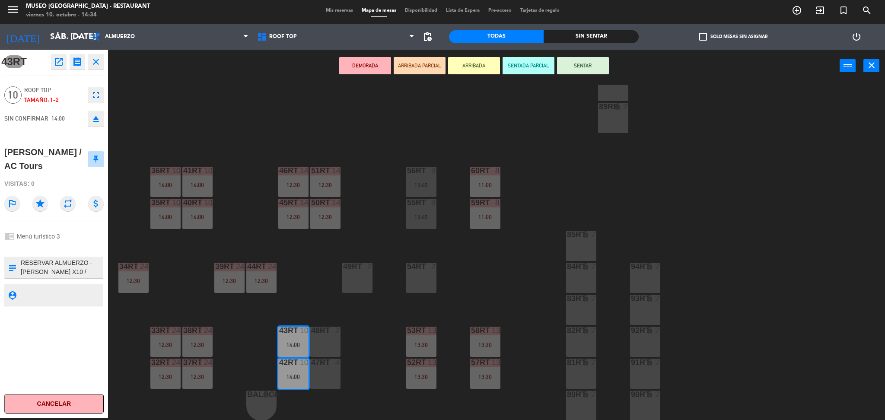
click at [306, 315] on div "18RT 4 16RT 4 28RT 2 80RR lock 2 27RT 5 7RT 5 13:30 S1RT lock 2 17RT 3 14:15 81…" at bounding box center [501, 253] width 768 height 336
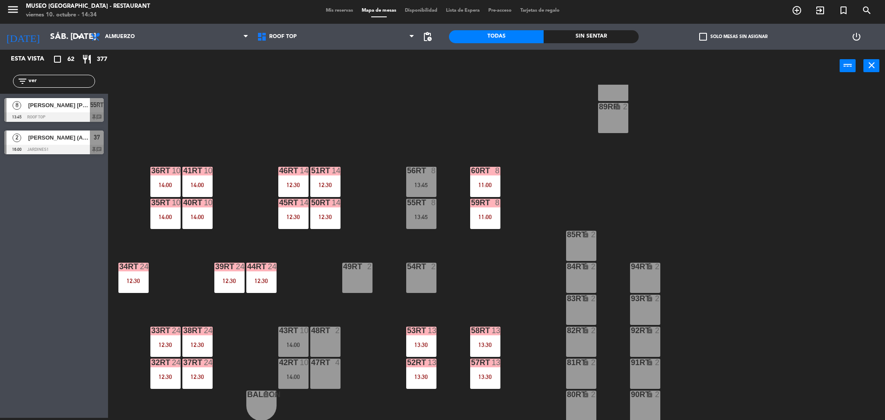
click at [293, 342] on div "14:00" at bounding box center [293, 345] width 30 height 6
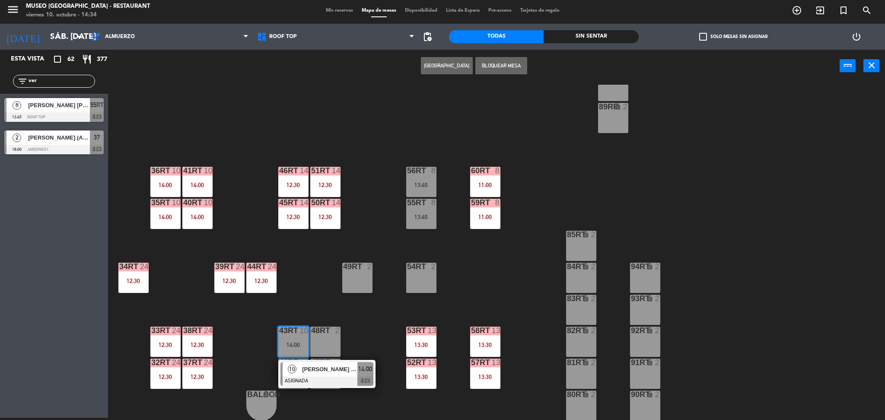
click at [314, 388] on div "47RT 4" at bounding box center [325, 374] width 30 height 30
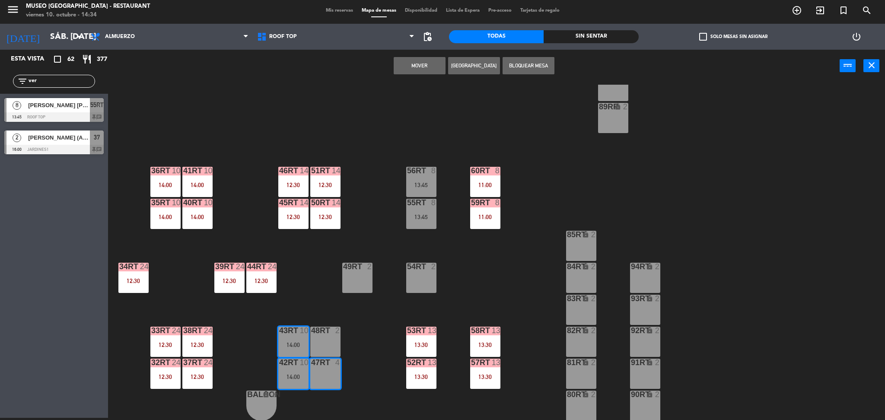
click at [293, 298] on div "18RT 4 16RT 4 28RT 2 80RR lock 2 27RT 5 7RT 5 13:30 S1RT lock 2 17RT 3 14:15 81…" at bounding box center [501, 253] width 768 height 336
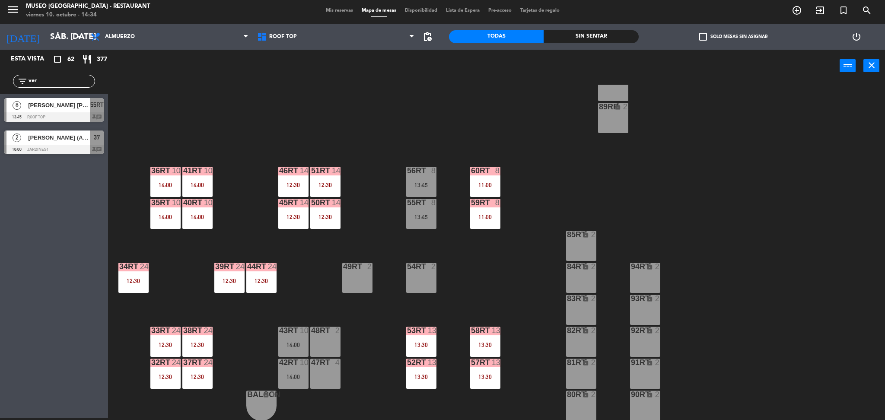
click at [292, 350] on div "43RT 10 14:00" at bounding box center [293, 342] width 30 height 30
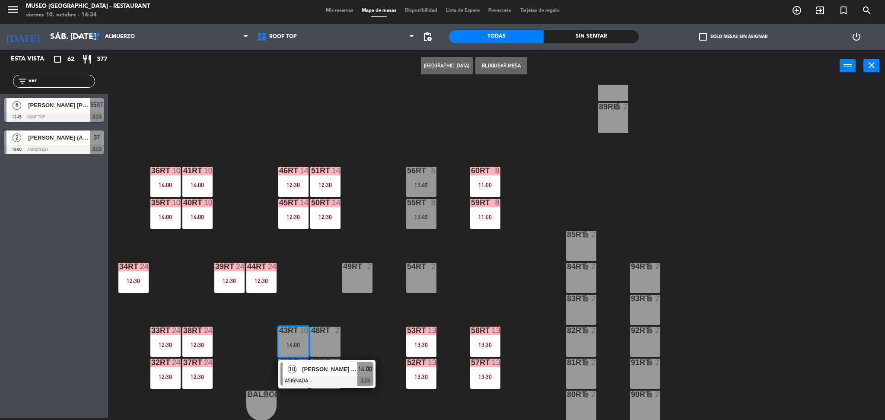
click at [300, 370] on div "10" at bounding box center [292, 369] width 19 height 14
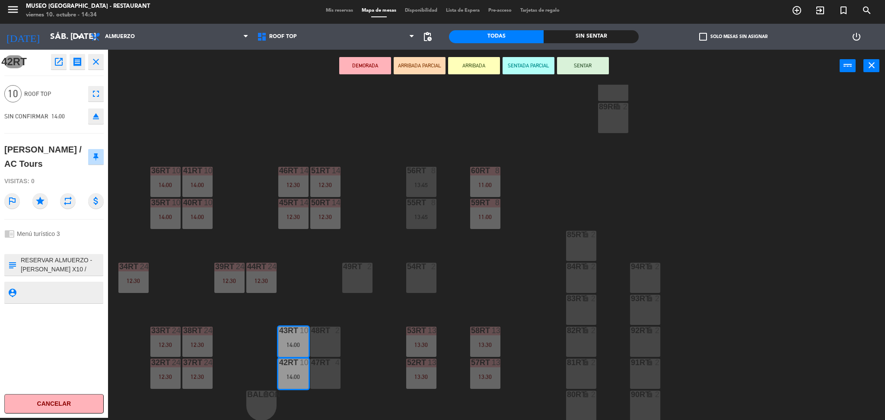
click at [381, 59] on button "DEMORADA" at bounding box center [365, 65] width 52 height 17
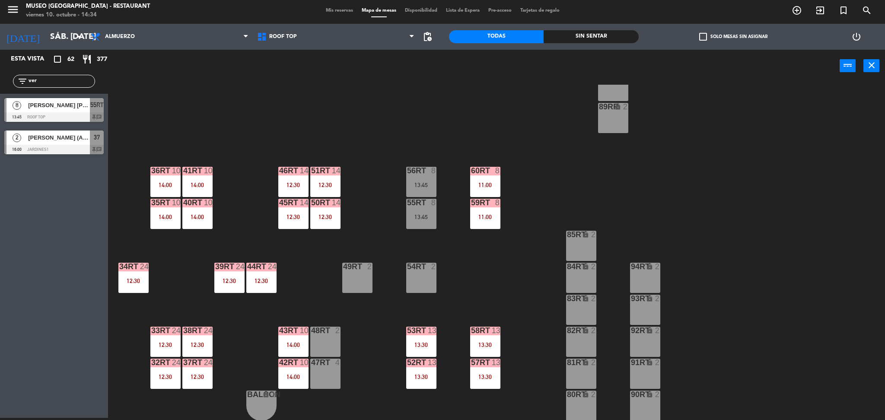
click at [412, 158] on div "18RT 4 16RT 4 28RT 2 80RR lock 2 27RT 5 7RT 5 13:30 S1RT lock 2 17RT 3 14:15 81…" at bounding box center [501, 253] width 768 height 336
click at [422, 182] on div "13:45" at bounding box center [421, 185] width 30 height 6
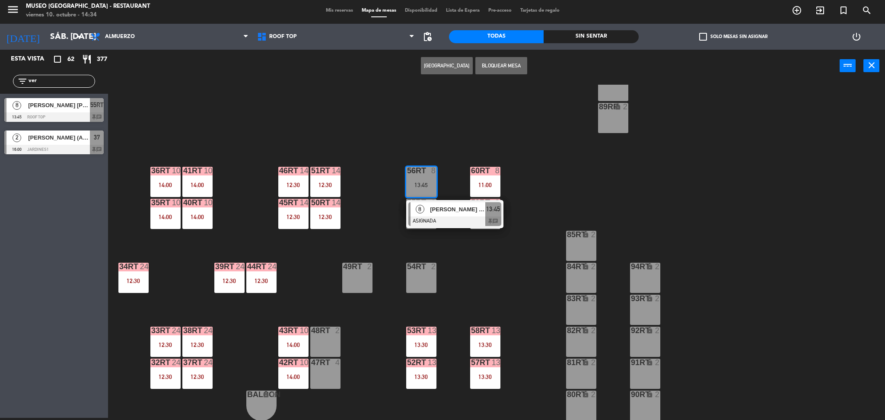
click at [433, 207] on span "[PERSON_NAME] [PERSON_NAME]" at bounding box center [457, 209] width 55 height 9
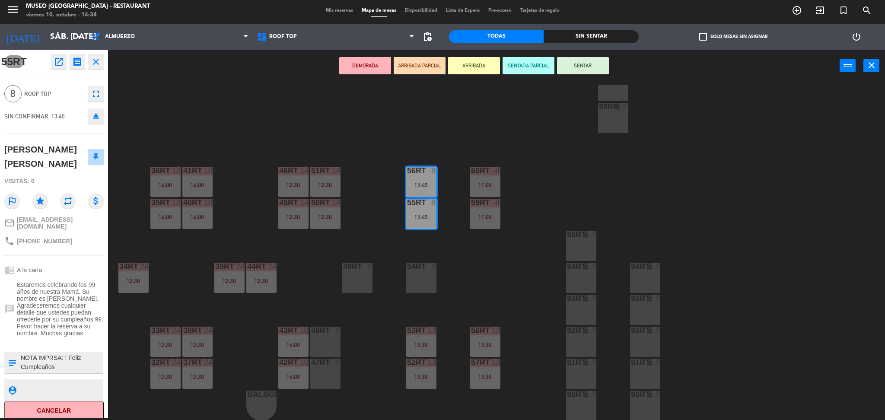
click at [369, 58] on button "DEMORADA" at bounding box center [365, 65] width 52 height 17
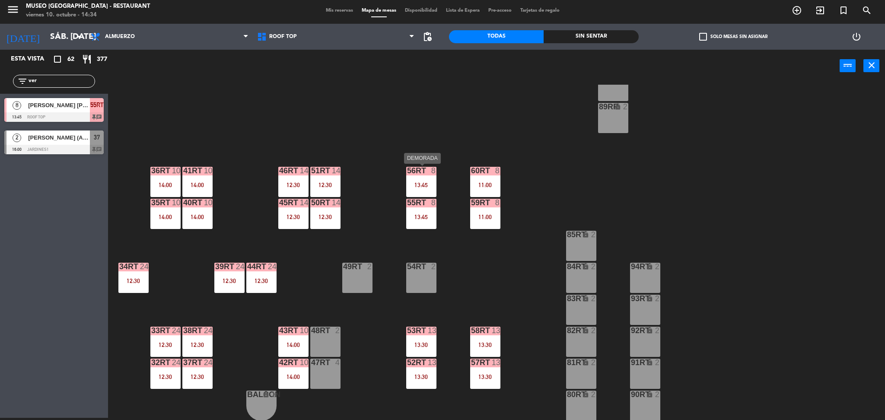
click at [424, 188] on div "56RT 8 13:45" at bounding box center [421, 182] width 30 height 30
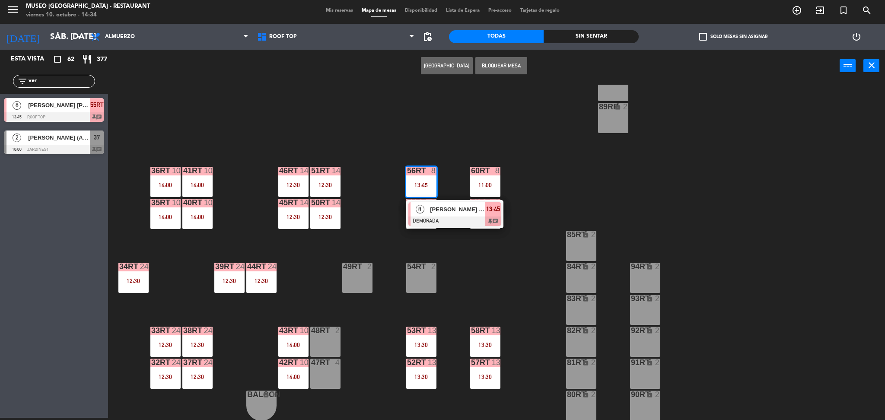
click at [431, 206] on span "[PERSON_NAME] [PERSON_NAME]" at bounding box center [457, 209] width 55 height 9
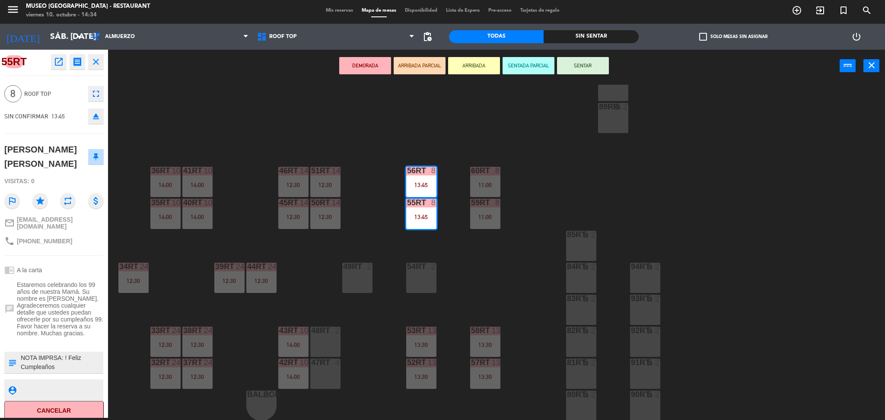
click at [44, 149] on div "[PERSON_NAME] [PERSON_NAME]" at bounding box center [46, 157] width 84 height 28
copy div "[PERSON_NAME] [PERSON_NAME]"
click at [289, 284] on div "18RT 4 16RT 4 28RT 2 80RR lock 2 27RT 5 7RT 5 13:30 S1RT lock 2 17RT 3 14:15 81…" at bounding box center [501, 253] width 768 height 336
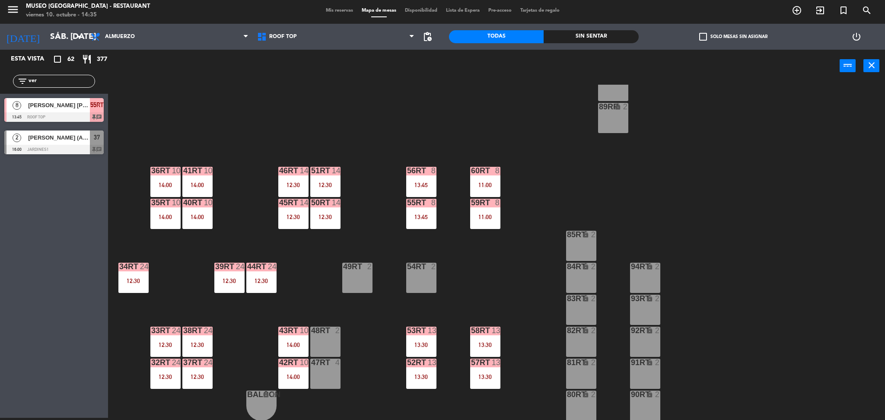
click at [414, 222] on div "55RT 8 13:45" at bounding box center [421, 214] width 30 height 30
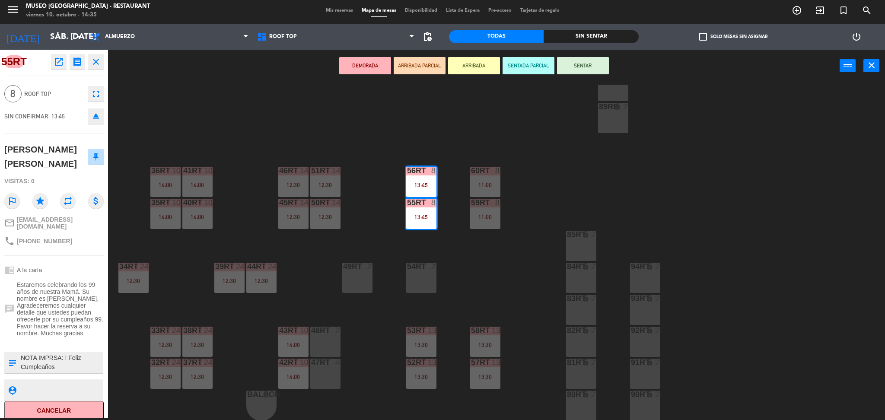
click at [370, 236] on div "18RT 4 16RT 4 28RT 2 80RR lock 2 27RT 5 7RT 5 13:30 S1RT lock 2 17RT 3 14:15 81…" at bounding box center [501, 253] width 768 height 336
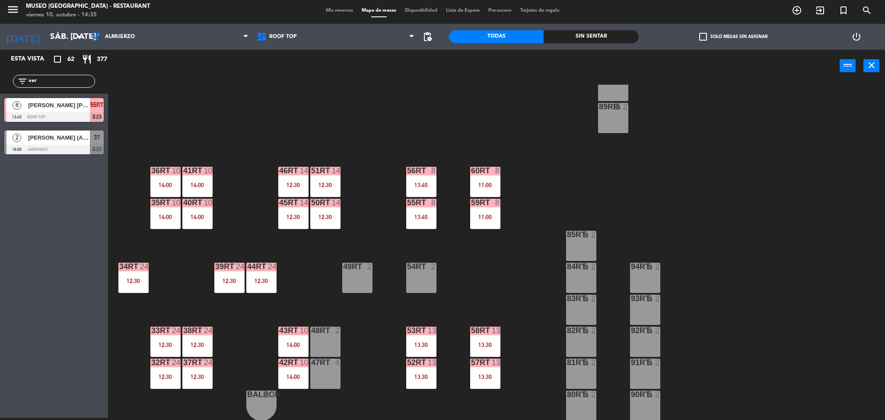
click at [427, 218] on div "13:45" at bounding box center [421, 217] width 30 height 6
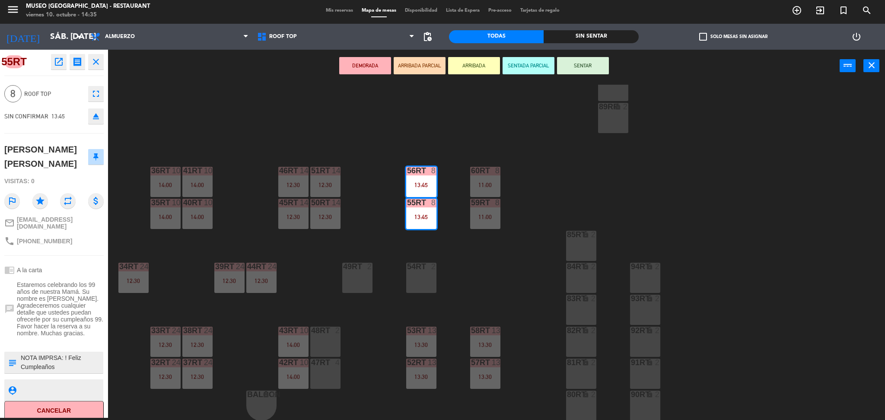
scroll to position [10, 0]
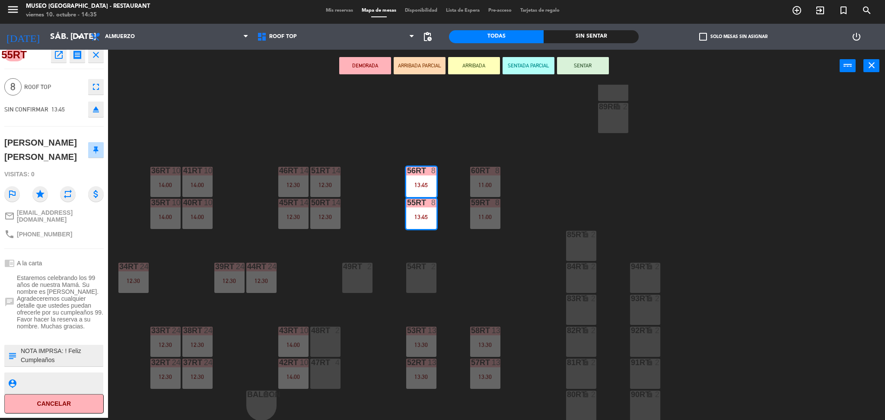
click at [80, 352] on textarea at bounding box center [61, 356] width 83 height 18
click at [18, 143] on div "[PERSON_NAME] [PERSON_NAME]" at bounding box center [46, 150] width 84 height 28
copy div "[PERSON_NAME] [PERSON_NAME]"
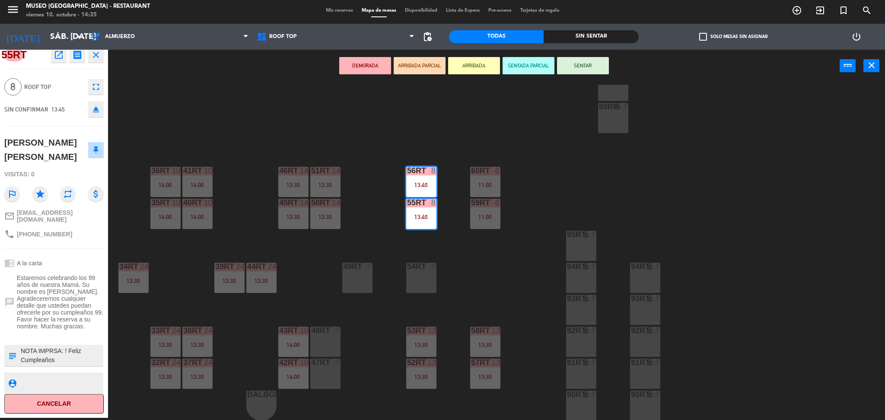
click at [448, 146] on div "18RT 4 16RT 4 28RT 2 80RR lock 2 27RT 5 7RT 5 13:30 S1RT lock 2 17RT 3 14:15 81…" at bounding box center [501, 253] width 768 height 336
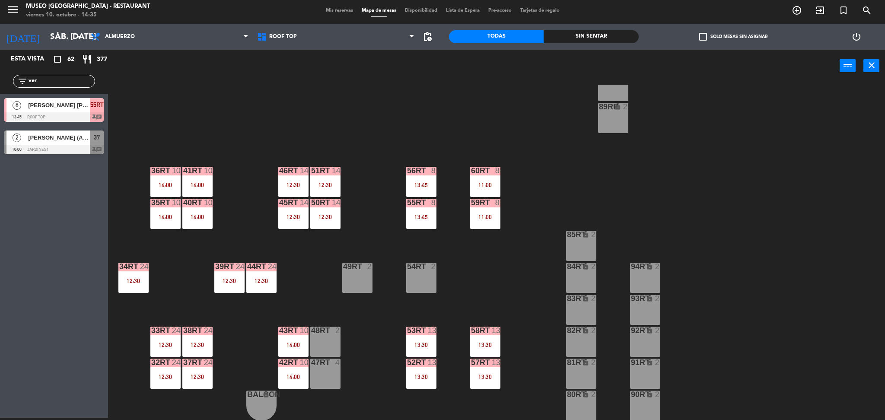
click at [292, 224] on div "45RT 14 12:30" at bounding box center [293, 214] width 30 height 30
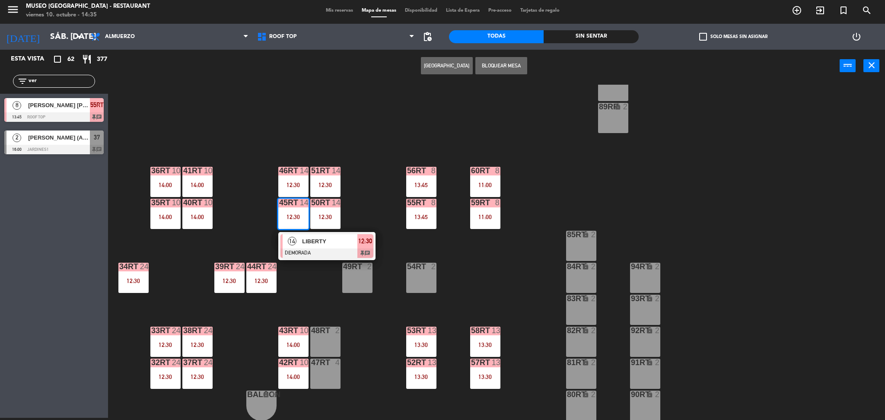
click at [302, 246] on div "LIBERTY" at bounding box center [329, 241] width 56 height 14
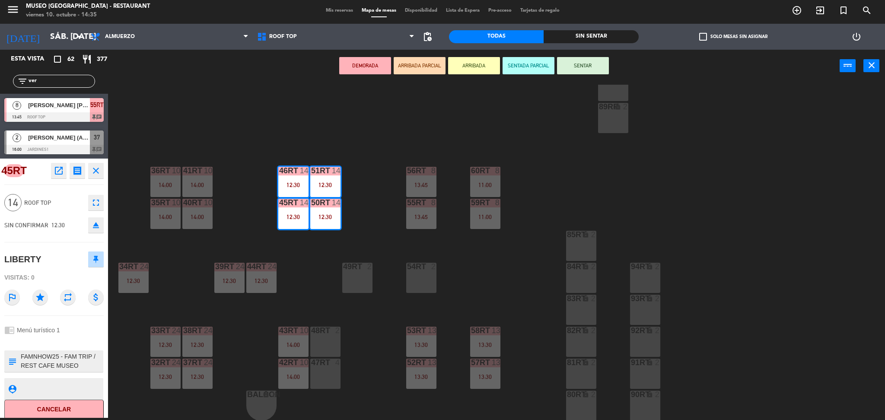
click at [302, 246] on div "18RT 4 16RT 4 28RT 2 80RR lock 2 27RT 5 7RT 5 13:30 S1RT lock 2 17RT 3 14:15 81…" at bounding box center [501, 253] width 768 height 336
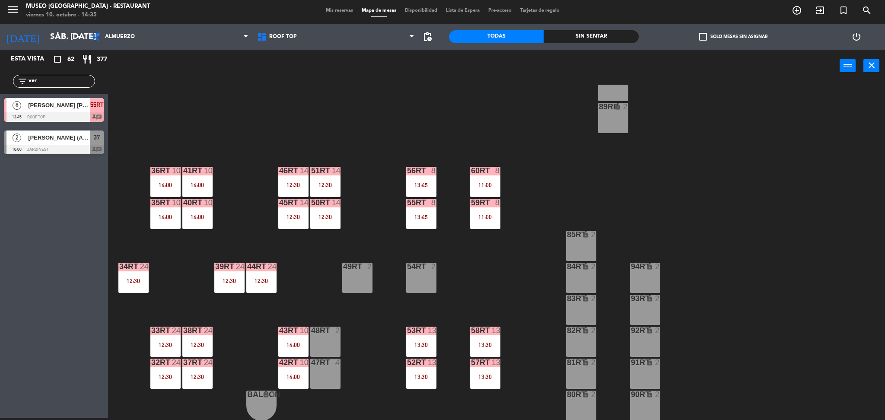
click at [294, 347] on div "14:00" at bounding box center [293, 345] width 30 height 6
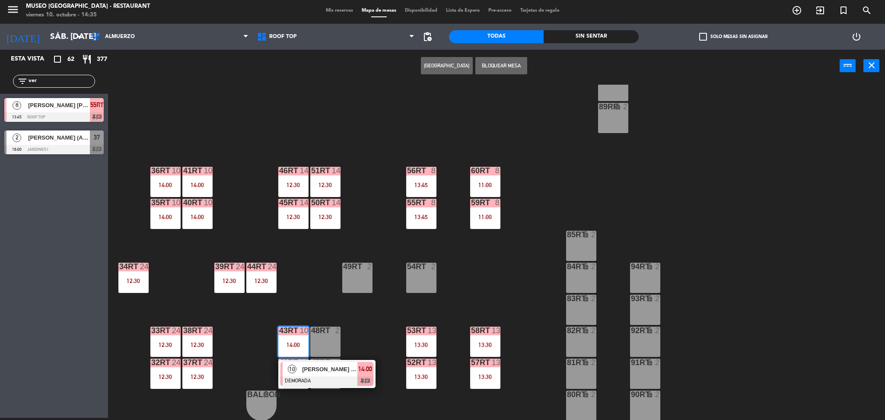
click at [299, 366] on div "10" at bounding box center [292, 369] width 19 height 14
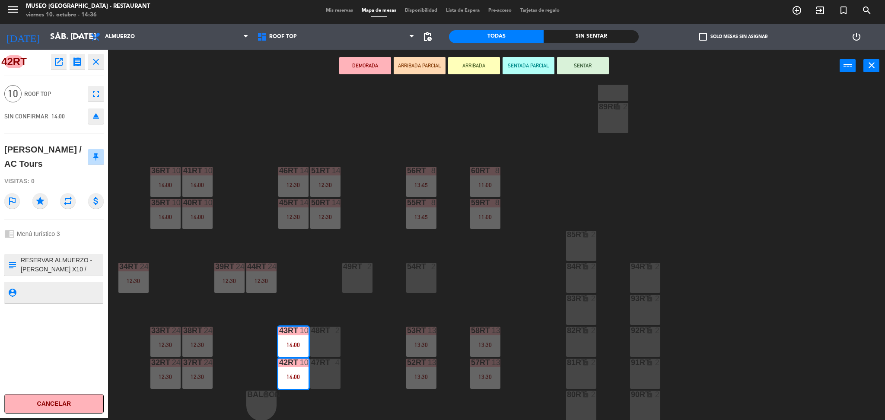
click at [308, 258] on div "18RT 4 16RT 4 28RT 2 80RR lock 2 27RT 5 7RT 5 13:30 S1RT lock 2 17RT 3 14:15 81…" at bounding box center [501, 253] width 768 height 336
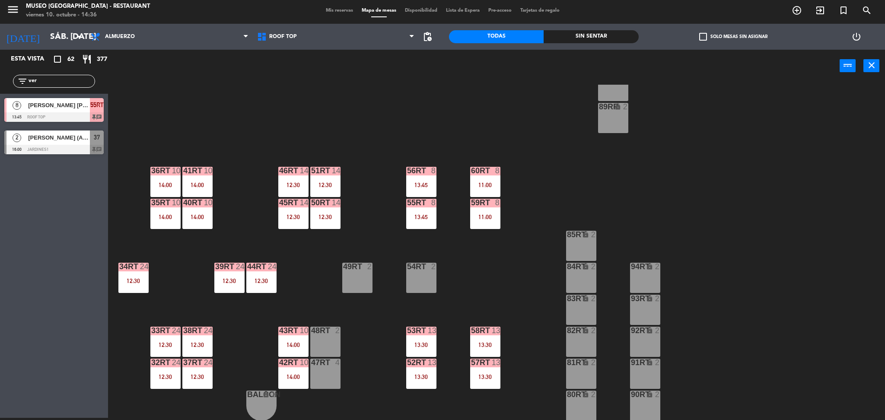
click at [409, 223] on div "55RT 8 13:45" at bounding box center [421, 214] width 30 height 30
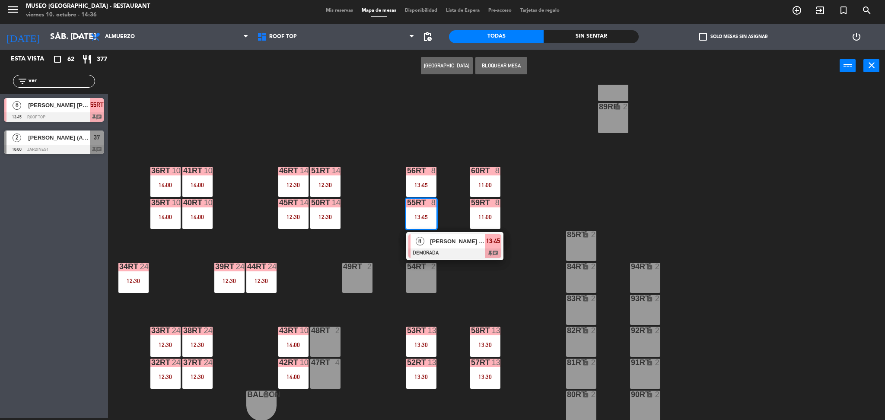
click at [417, 248] on div at bounding box center [454, 253] width 93 height 10
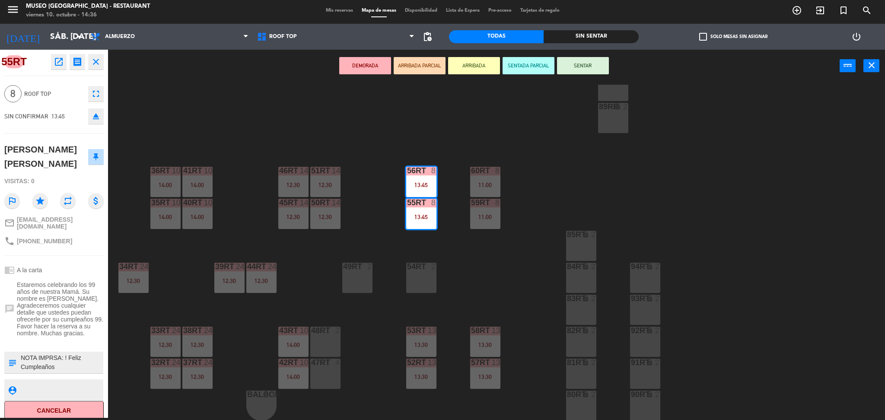
click at [198, 112] on div "18RT 4 16RT 4 28RT 2 80RR lock 2 27RT 5 7RT 5 13:30 S1RT lock 2 17RT 3 14:15 81…" at bounding box center [501, 253] width 768 height 336
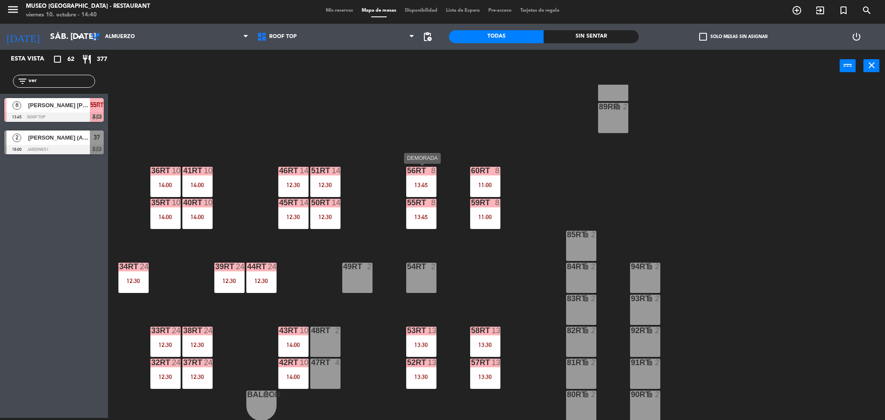
click at [413, 176] on div "56RT 8 13:45" at bounding box center [421, 182] width 30 height 30
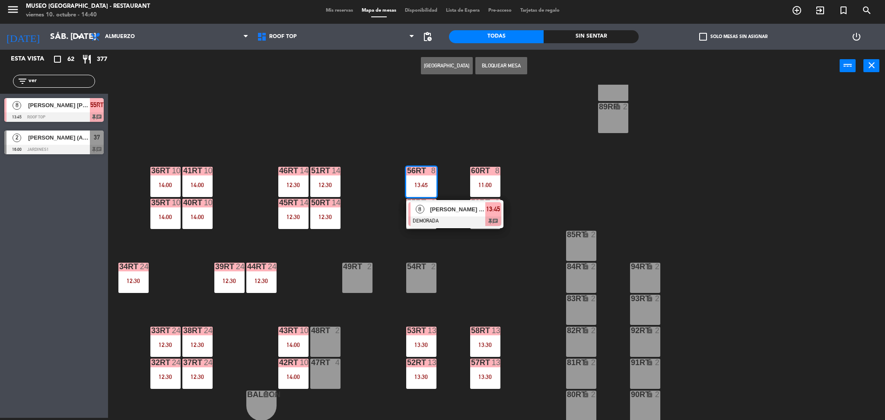
click at [390, 193] on div "18RT 4 16RT 4 28RT 2 80RR lock 2 27RT 5 7RT 5 13:30 S1RT lock 2 17RT 3 14:15 81…" at bounding box center [501, 253] width 768 height 336
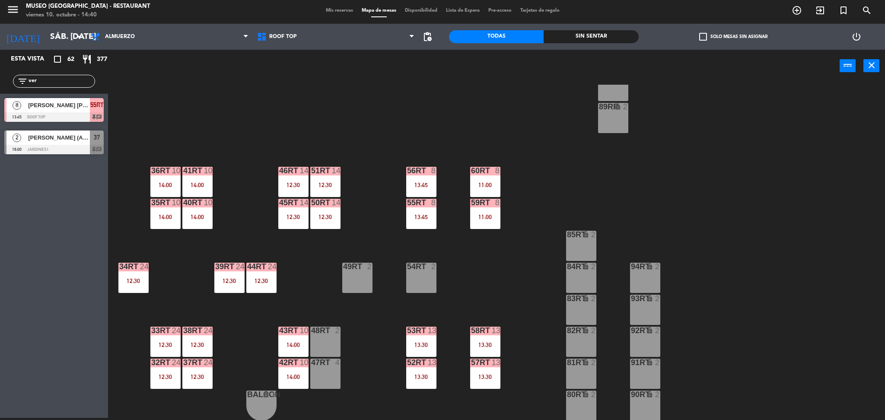
scroll to position [0, 0]
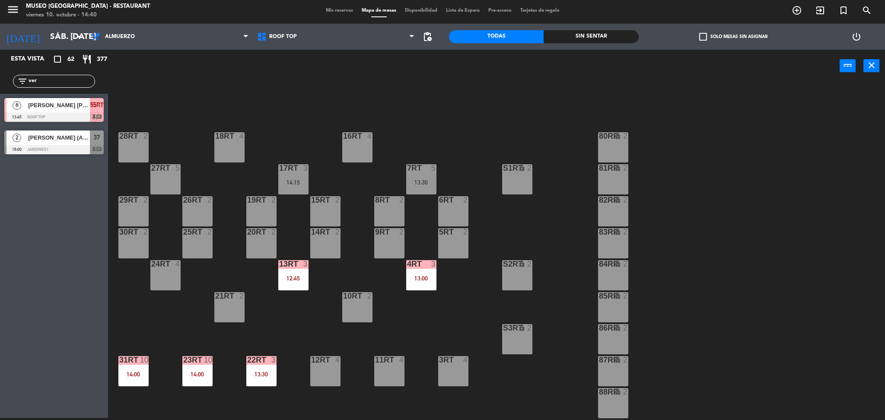
click at [238, 179] on div "18RT 4 16RT 4 28RT 2 80RR lock 2 27RT 5 7RT 5 13:30 S1RT lock 2 17RT 3 14:15 81…" at bounding box center [501, 253] width 768 height 336
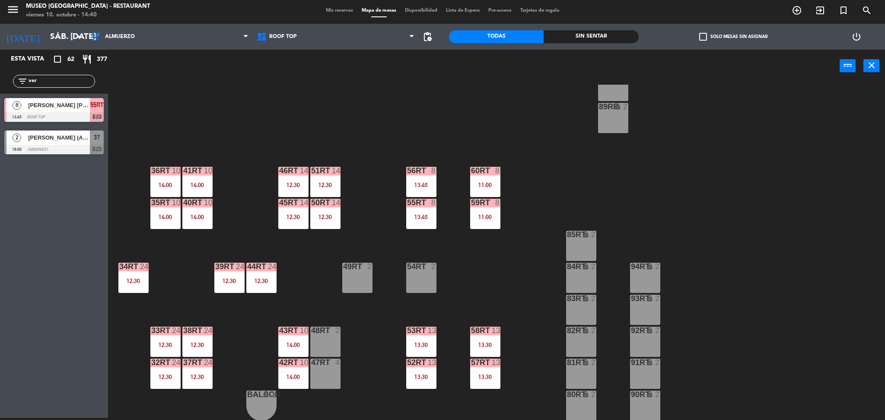
scroll to position [317, 0]
drag, startPoint x: 76, startPoint y: 80, endPoint x: 0, endPoint y: 178, distance: 125.1
click at [0, 178] on div "Esta vista crop_square 62 restaurant 377 filter_list ver 8 [PERSON_NAME] [PERSO…" at bounding box center [54, 234] width 108 height 368
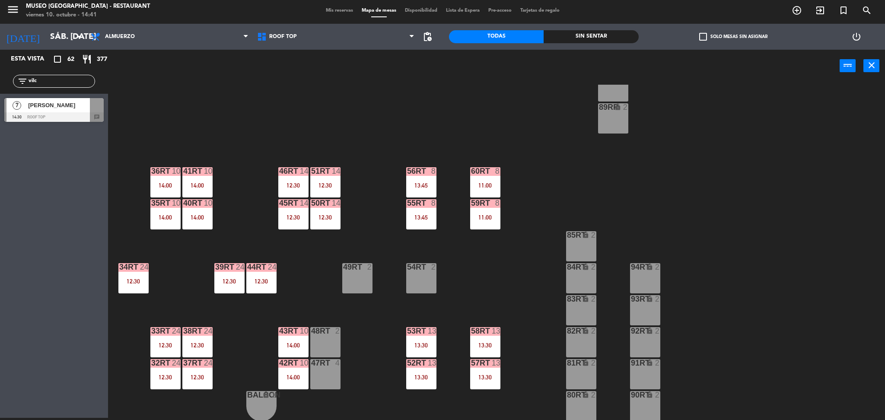
type input "vilc"
click at [261, 111] on div "18RT 4 16RT 4 28RT 2 80RR lock 2 27RT 5 7RT 5 13:30 S1RT lock 2 17RT 3 14:15 81…" at bounding box center [501, 253] width 768 height 336
click at [32, 112] on div at bounding box center [53, 117] width 99 height 10
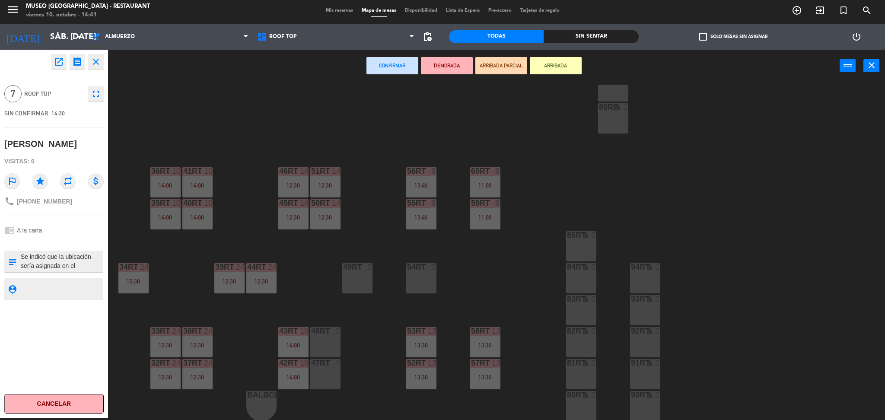
click at [188, 376] on div "12:30" at bounding box center [197, 377] width 30 height 6
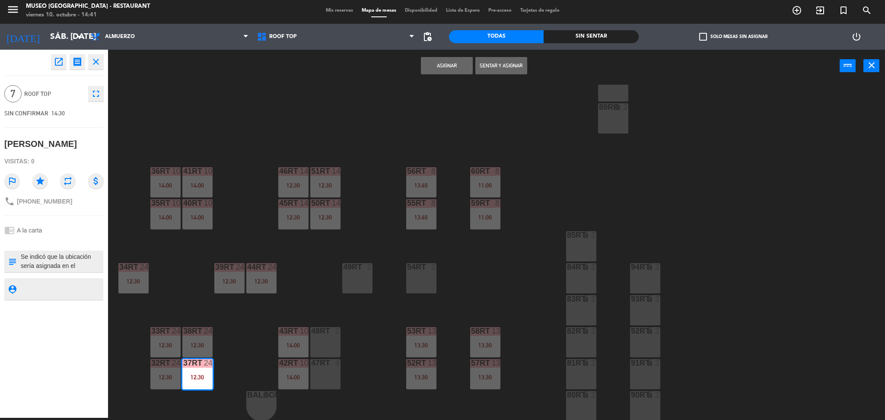
click at [195, 356] on div "38rt 24 12:30" at bounding box center [197, 342] width 30 height 30
click at [503, 64] on button "Unir y asignar" at bounding box center [501, 65] width 52 height 17
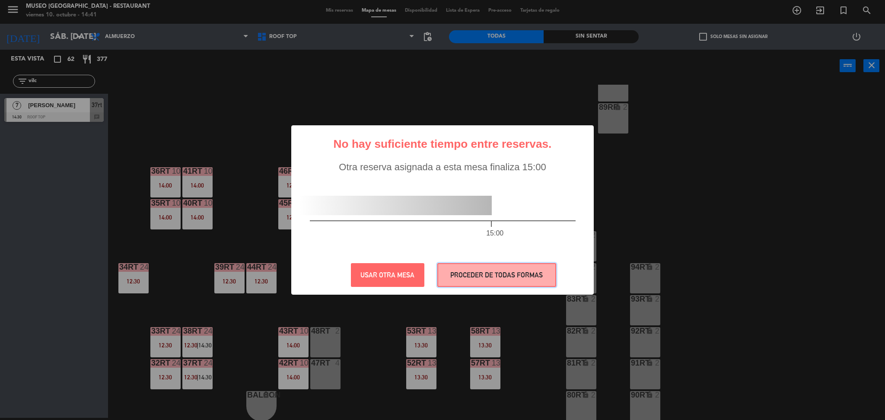
click at [452, 280] on button "PROCEDER DE TODAS FORMAS" at bounding box center [496, 275] width 119 height 24
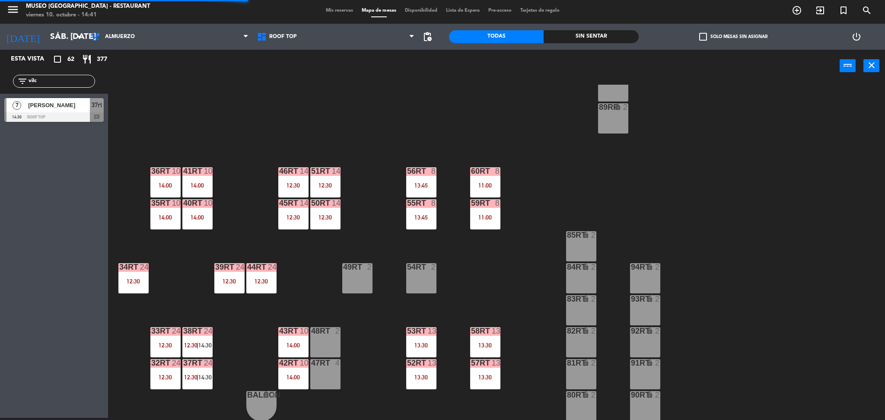
click at [72, 115] on div at bounding box center [53, 117] width 99 height 10
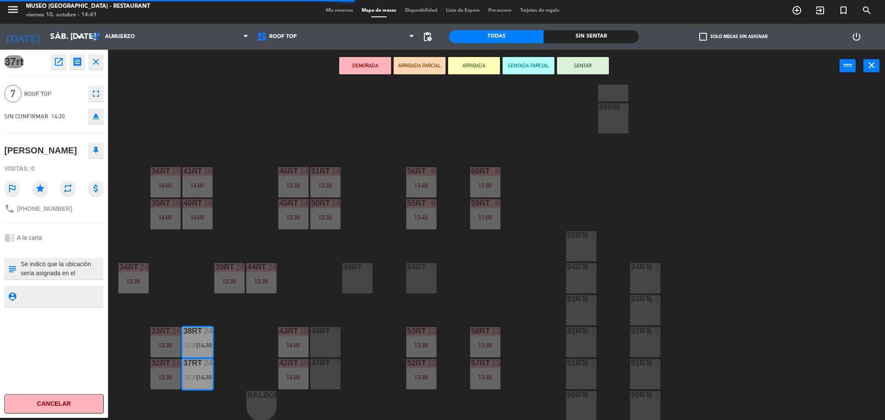
click at [31, 155] on div "[PERSON_NAME]" at bounding box center [40, 150] width 73 height 14
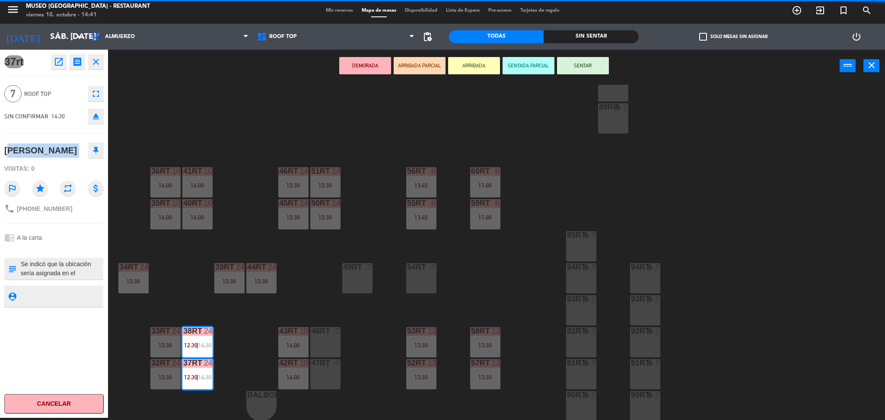
copy div "[PERSON_NAME]"
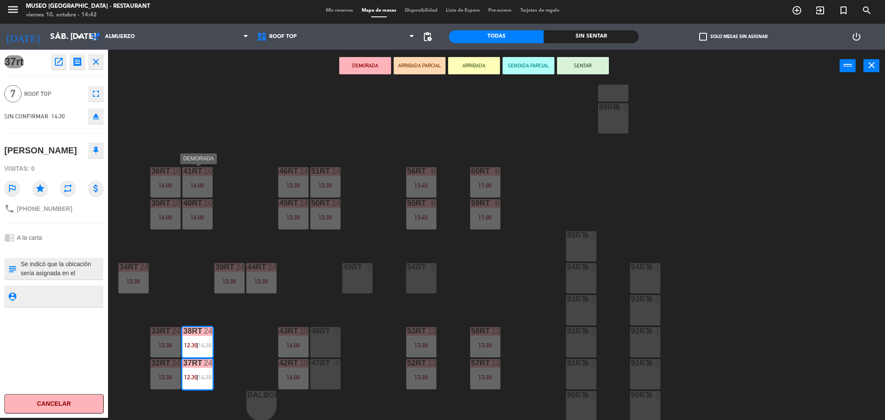
click at [207, 179] on div "41RT 10 14:00" at bounding box center [197, 182] width 30 height 30
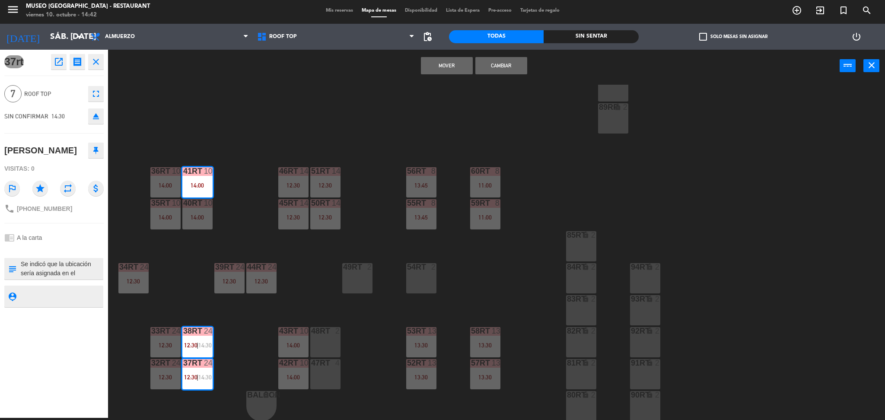
click at [232, 172] on div "18RT 4 16RT 4 28RT 2 80RR lock 2 27RT 5 7RT 5 13:30 S1RT lock 2 17RT 3 14:15 81…" at bounding box center [501, 253] width 768 height 336
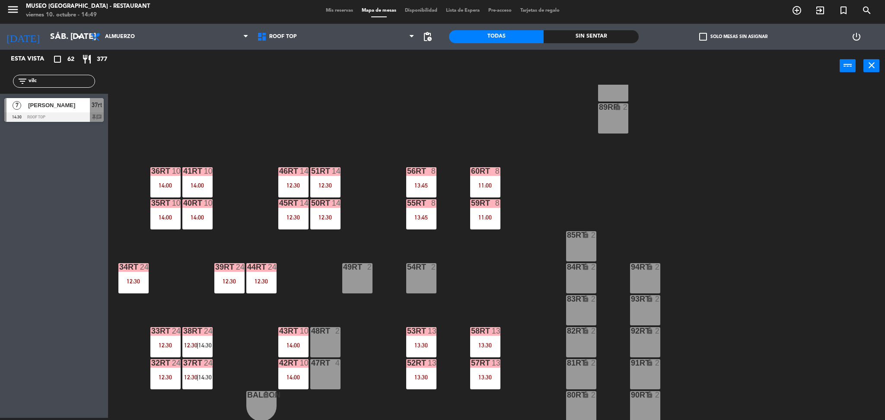
click at [362, 209] on div "18RT 4 16RT 4 28RT 2 80RR lock 2 27RT 5 7RT 5 13:30 S1RT lock 2 17RT 3 14:15 81…" at bounding box center [501, 253] width 768 height 336
click at [241, 170] on div "18RT 4 16RT 4 28RT 2 80RR lock 2 27RT 5 7RT 5 13:30 S1RT lock 2 17RT 3 14:15 81…" at bounding box center [501, 253] width 768 height 336
